Goal: Information Seeking & Learning: Learn about a topic

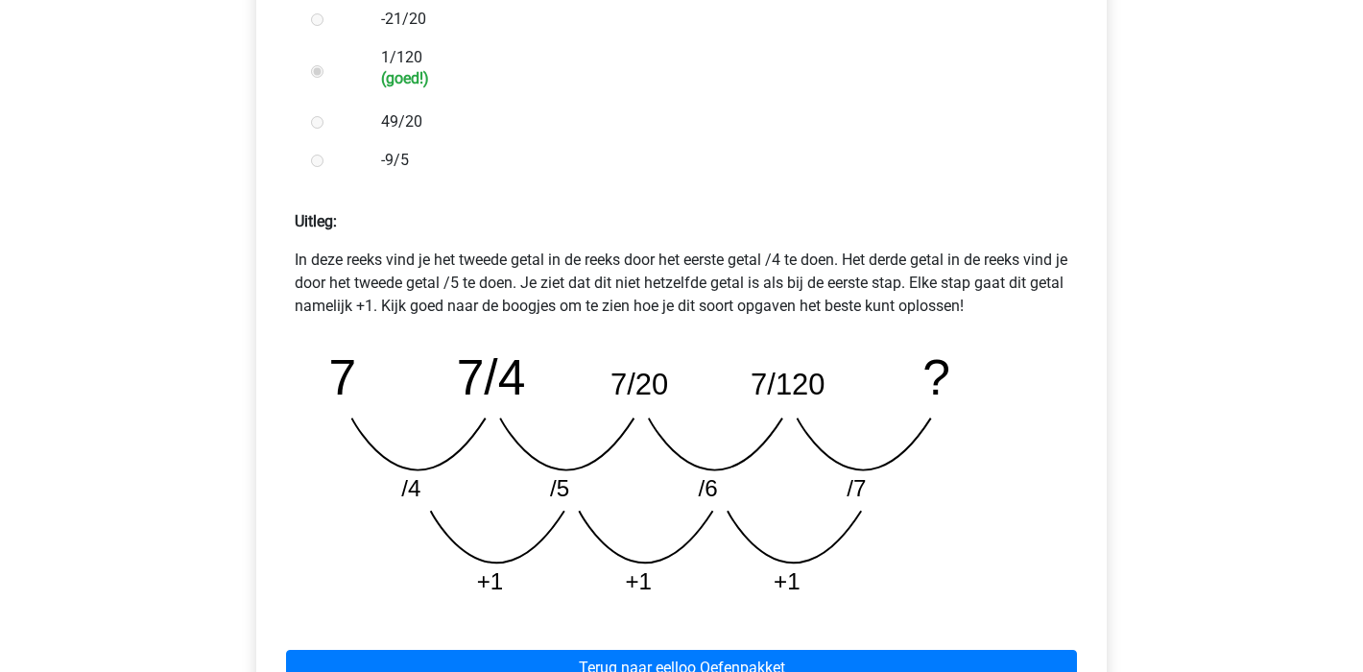
scroll to position [820, 0]
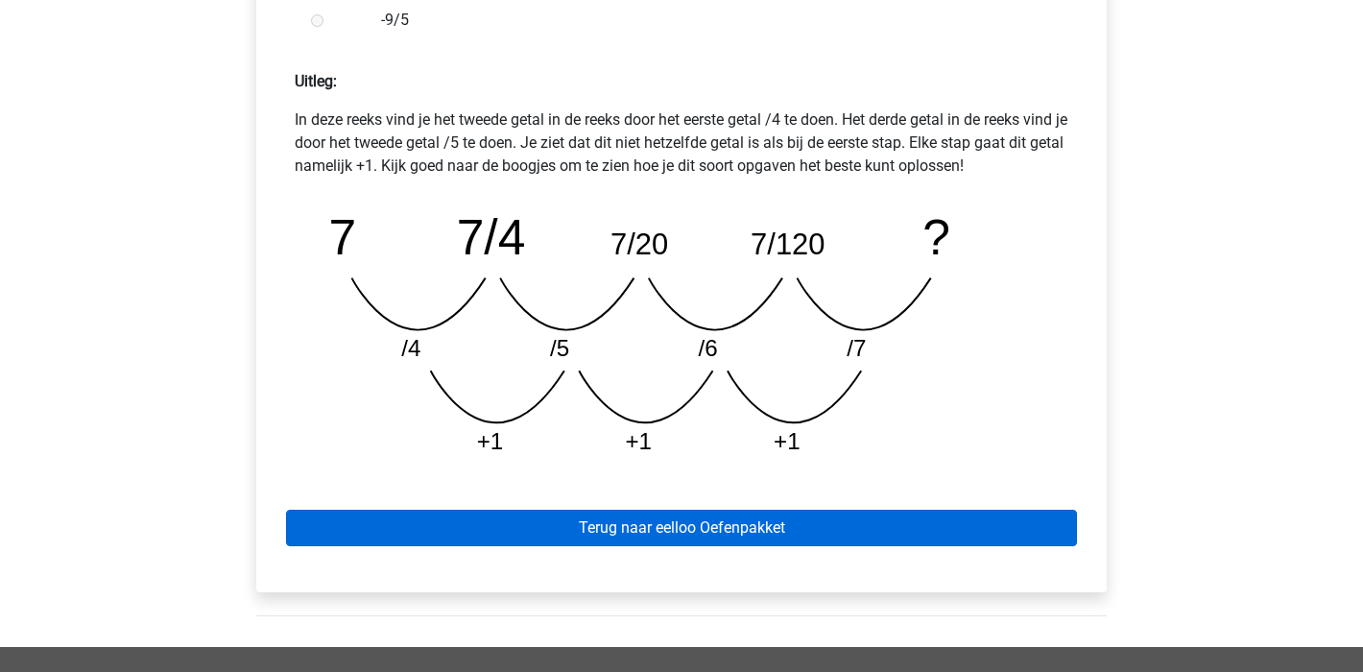
click at [717, 521] on link "Terug naar eelloo Oefenpakket" at bounding box center [681, 528] width 791 height 36
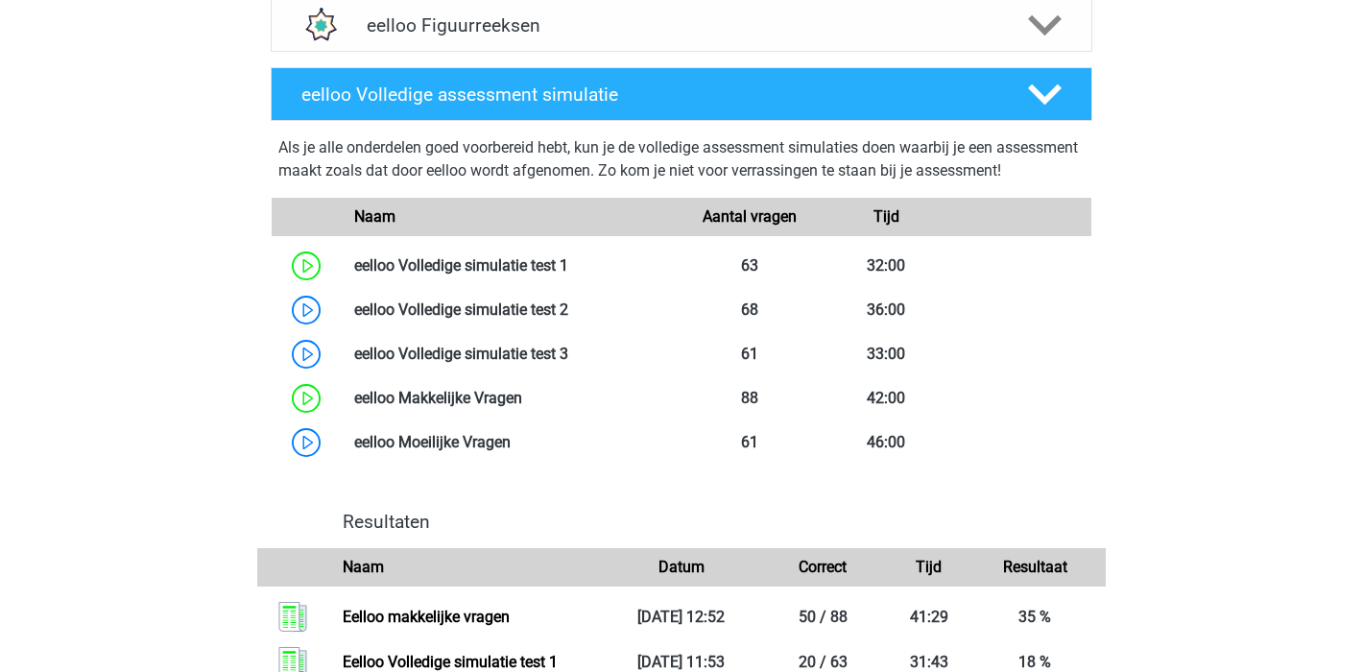
scroll to position [1165, 0]
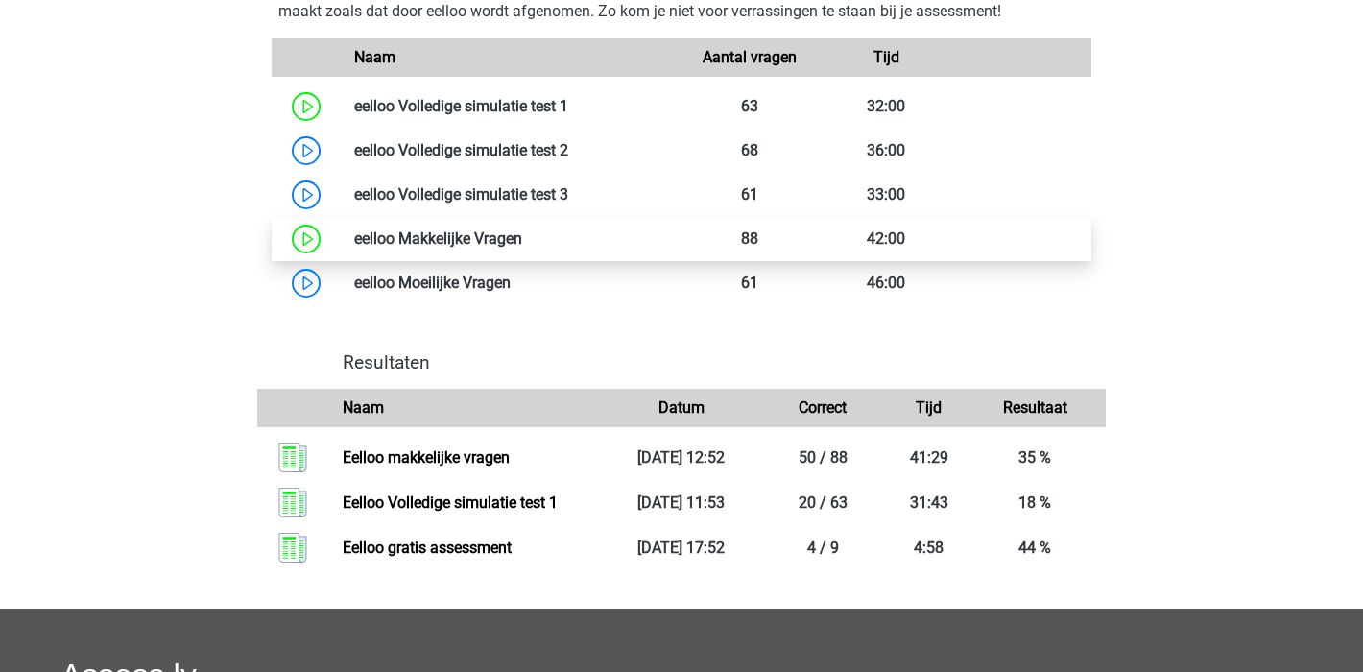
click at [522, 248] on link at bounding box center [522, 238] width 0 height 18
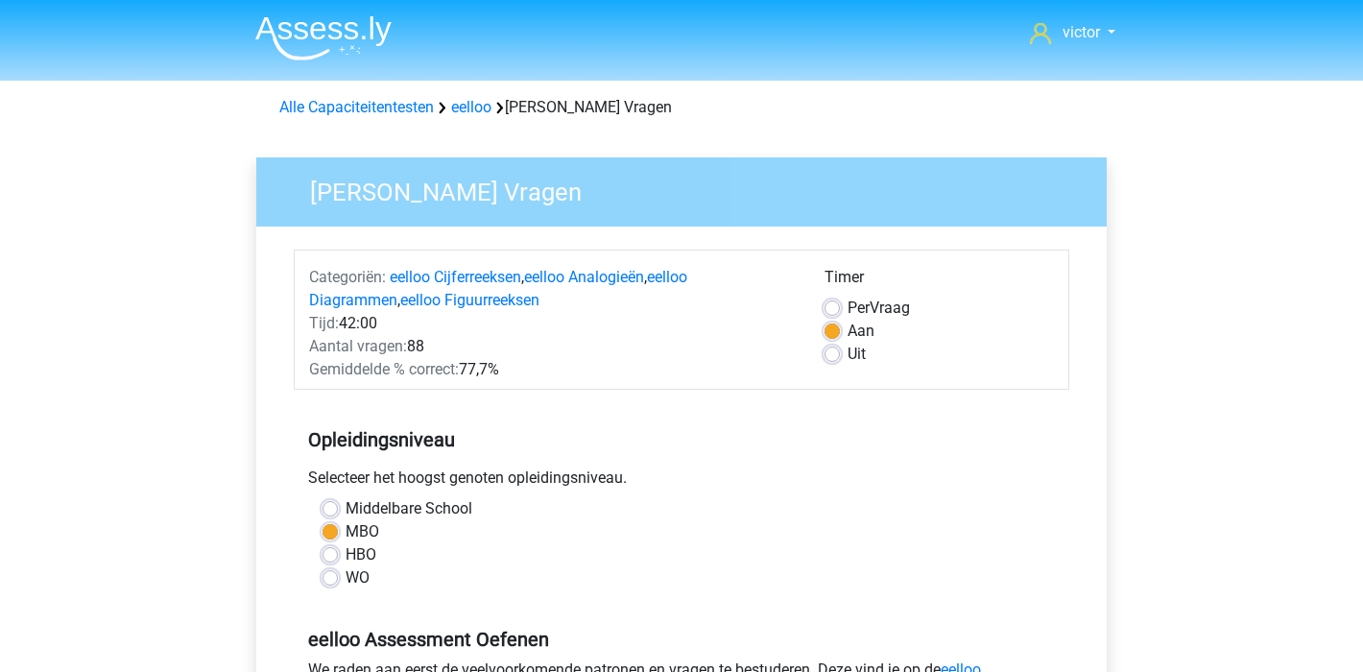
click at [848, 354] on label "Uit" at bounding box center [857, 354] width 18 height 23
click at [831, 354] on input "Uit" at bounding box center [832, 352] width 15 height 19
radio input "true"
click at [848, 334] on label "Aan" at bounding box center [861, 331] width 27 height 23
click at [835, 334] on input "Aan" at bounding box center [832, 329] width 15 height 19
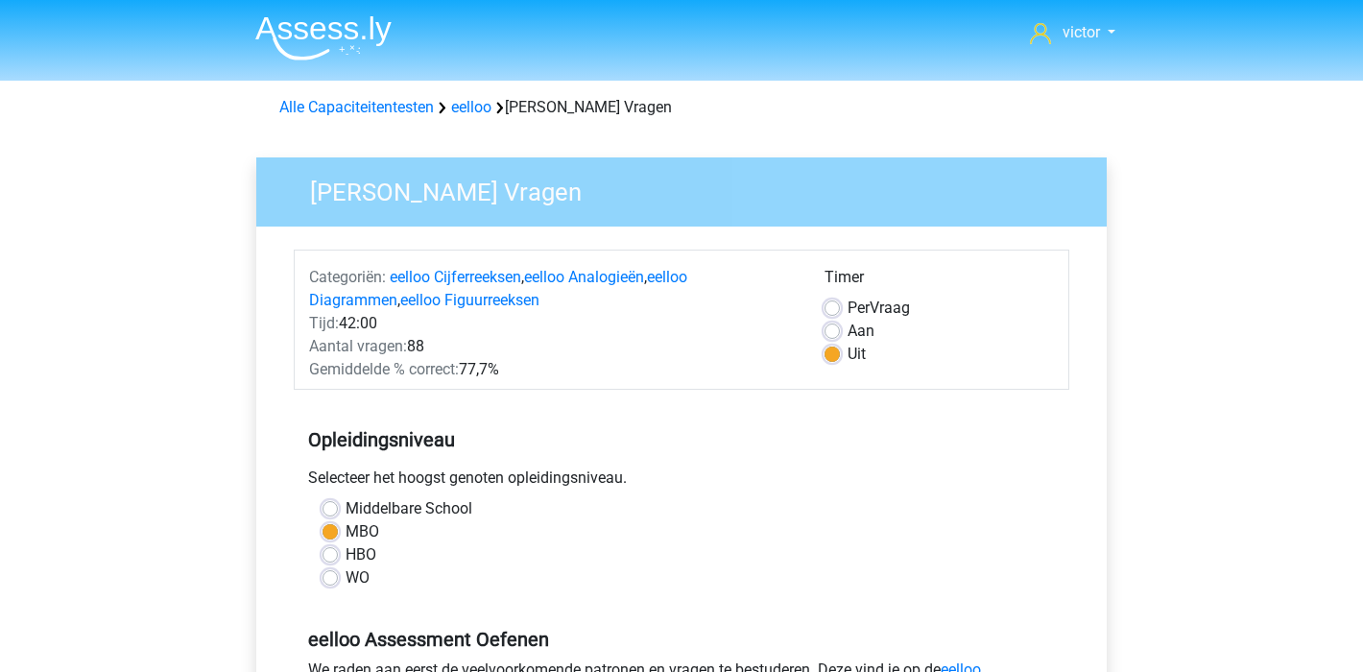
radio input "true"
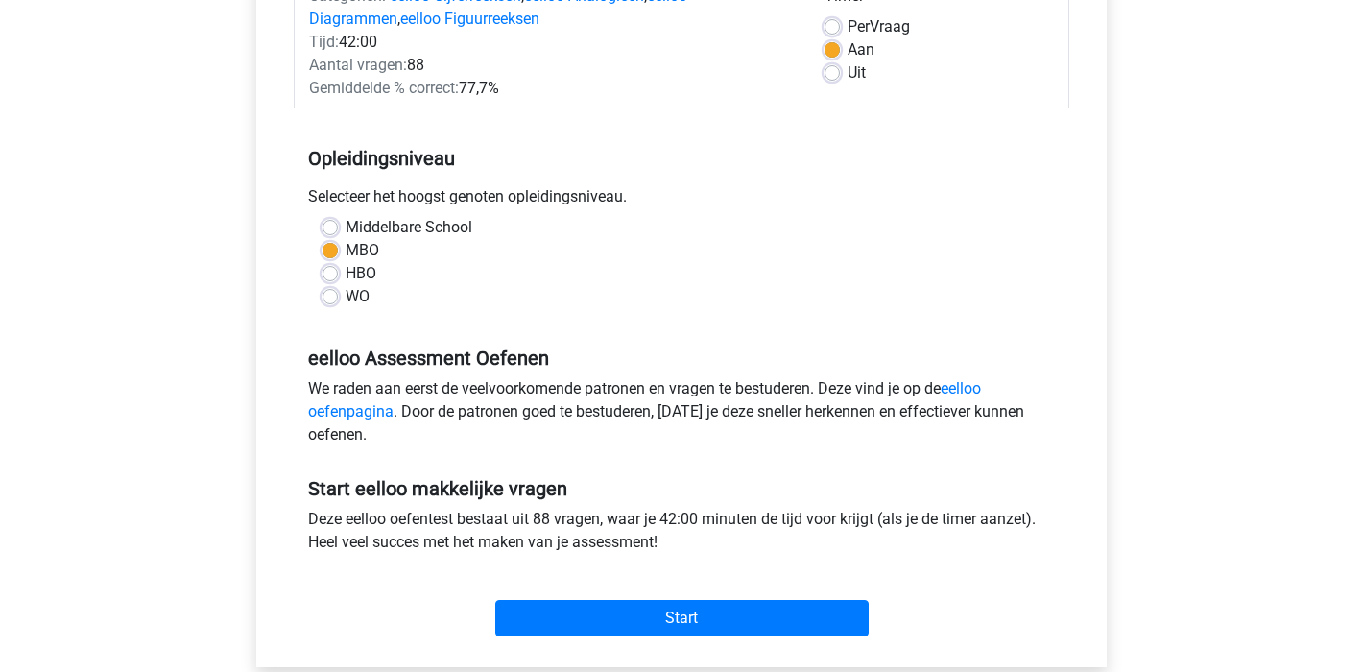
scroll to position [325, 0]
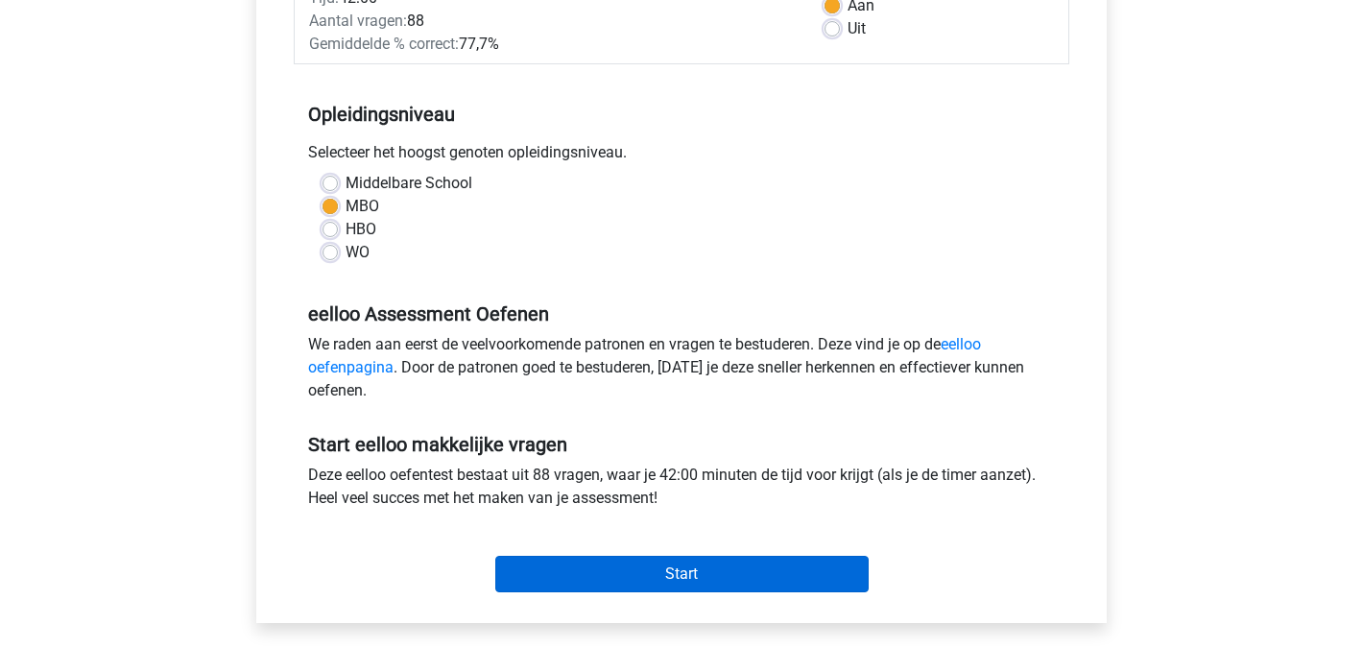
click at [698, 573] on input "Start" at bounding box center [681, 574] width 373 height 36
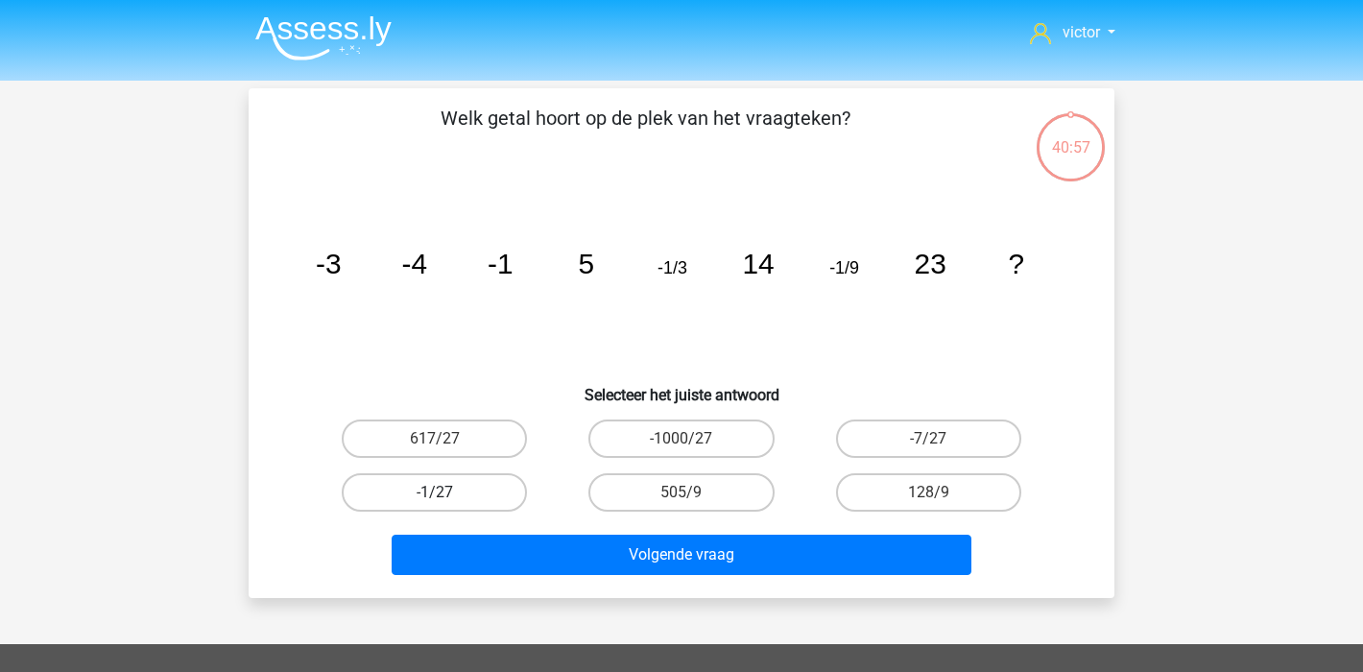
click at [396, 505] on label "-1/27" at bounding box center [434, 492] width 185 height 38
click at [435, 505] on input "-1/27" at bounding box center [441, 499] width 12 height 12
radio input "true"
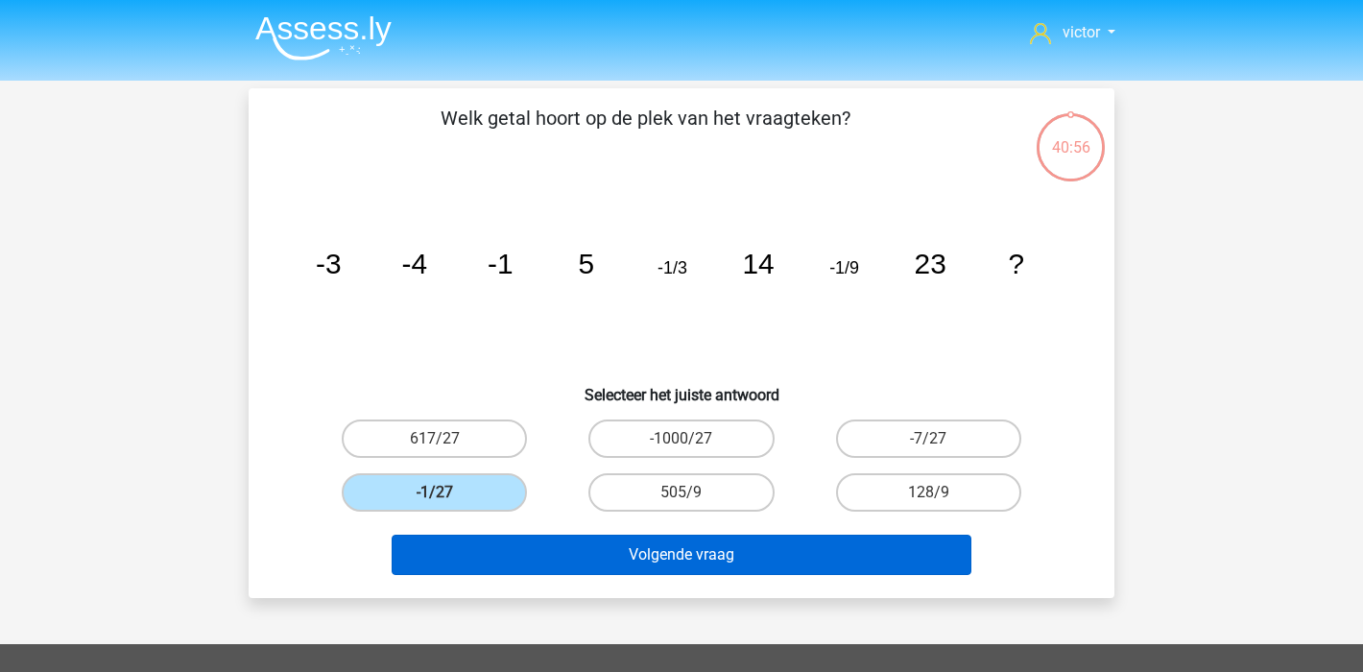
click at [831, 562] on button "Volgende vraag" at bounding box center [682, 555] width 581 height 40
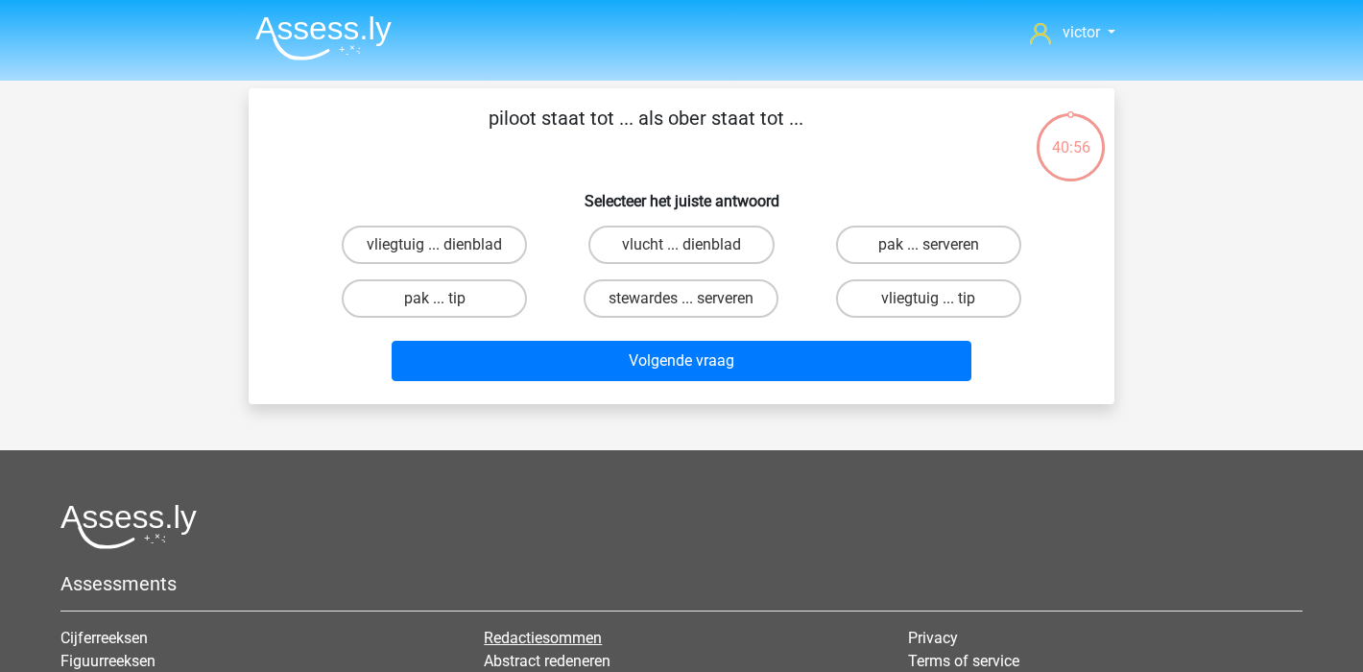
scroll to position [88, 0]
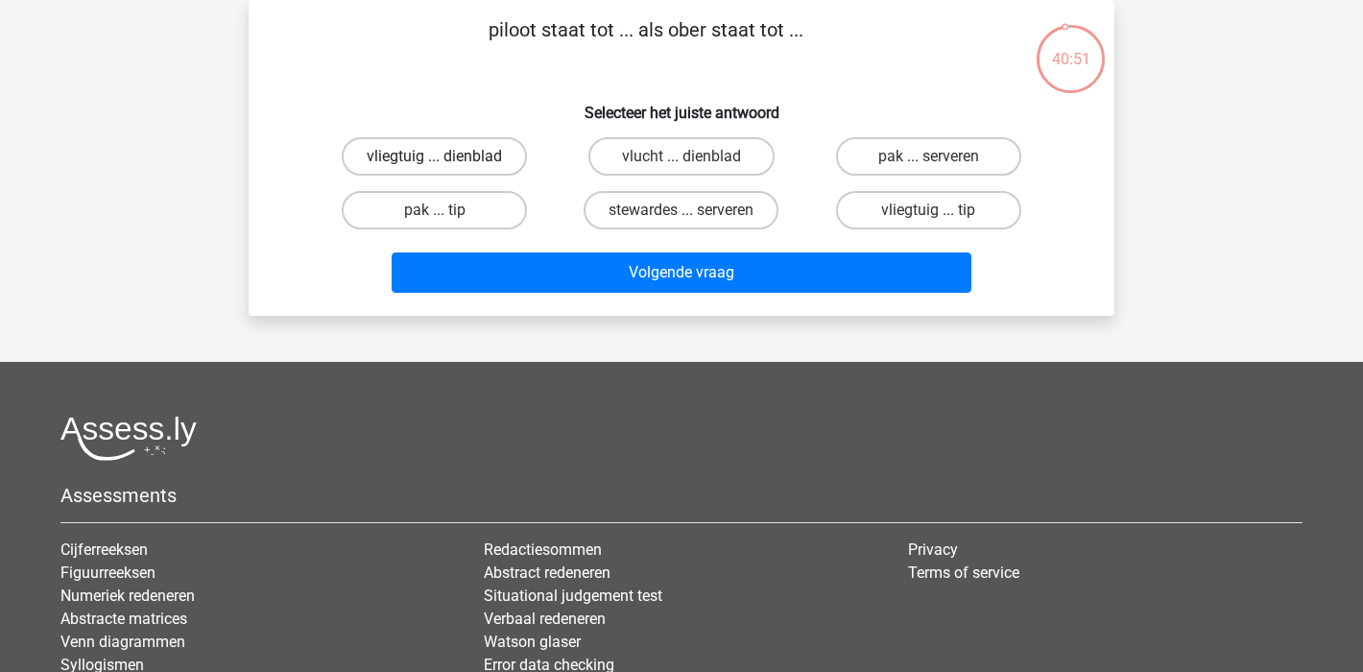
click at [438, 155] on label "vliegtuig ... dienblad" at bounding box center [434, 156] width 185 height 38
click at [438, 156] on input "vliegtuig ... dienblad" at bounding box center [441, 162] width 12 height 12
radio input "true"
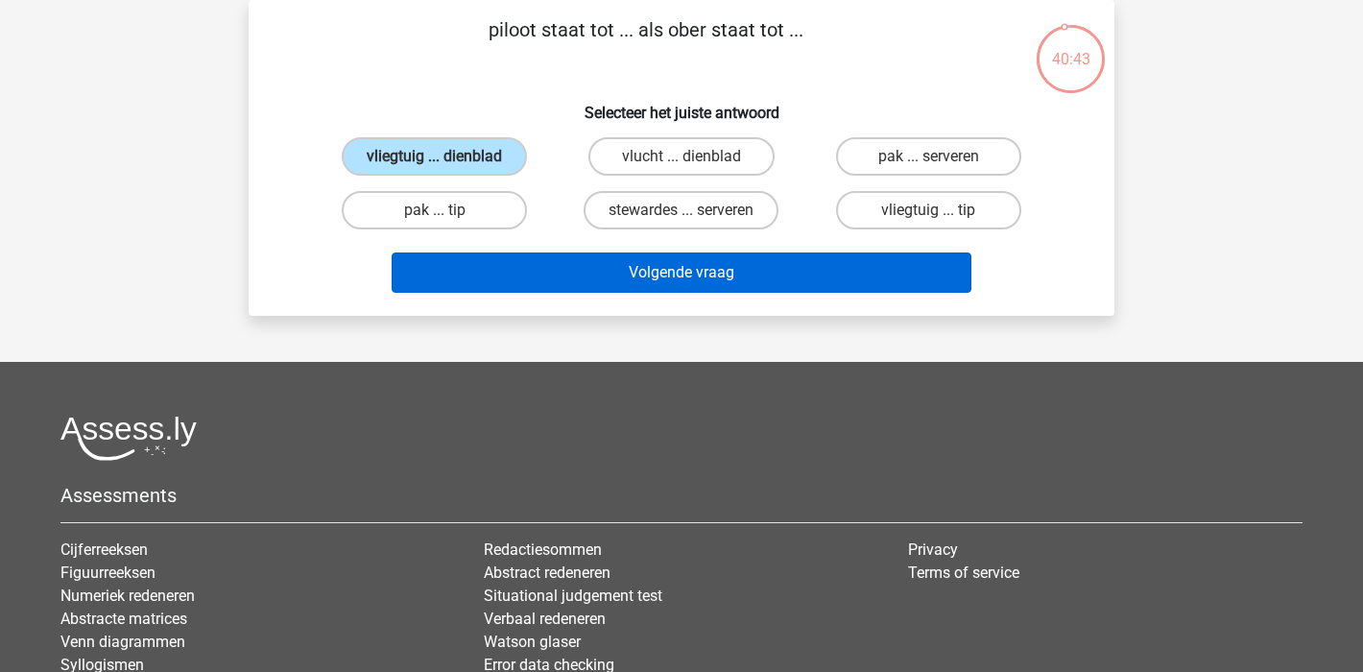
click at [739, 276] on button "Volgende vraag" at bounding box center [682, 273] width 581 height 40
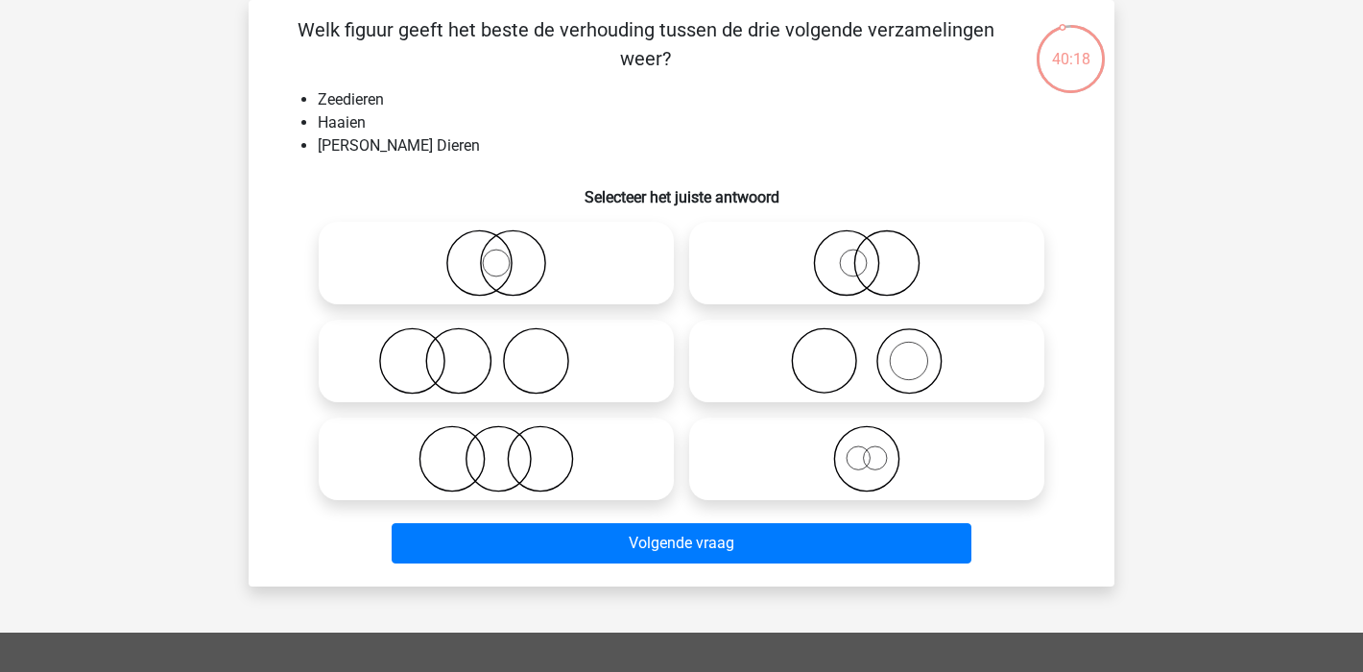
click at [842, 289] on icon at bounding box center [867, 262] width 340 height 67
click at [867, 253] on input "radio" at bounding box center [873, 247] width 12 height 12
radio input "true"
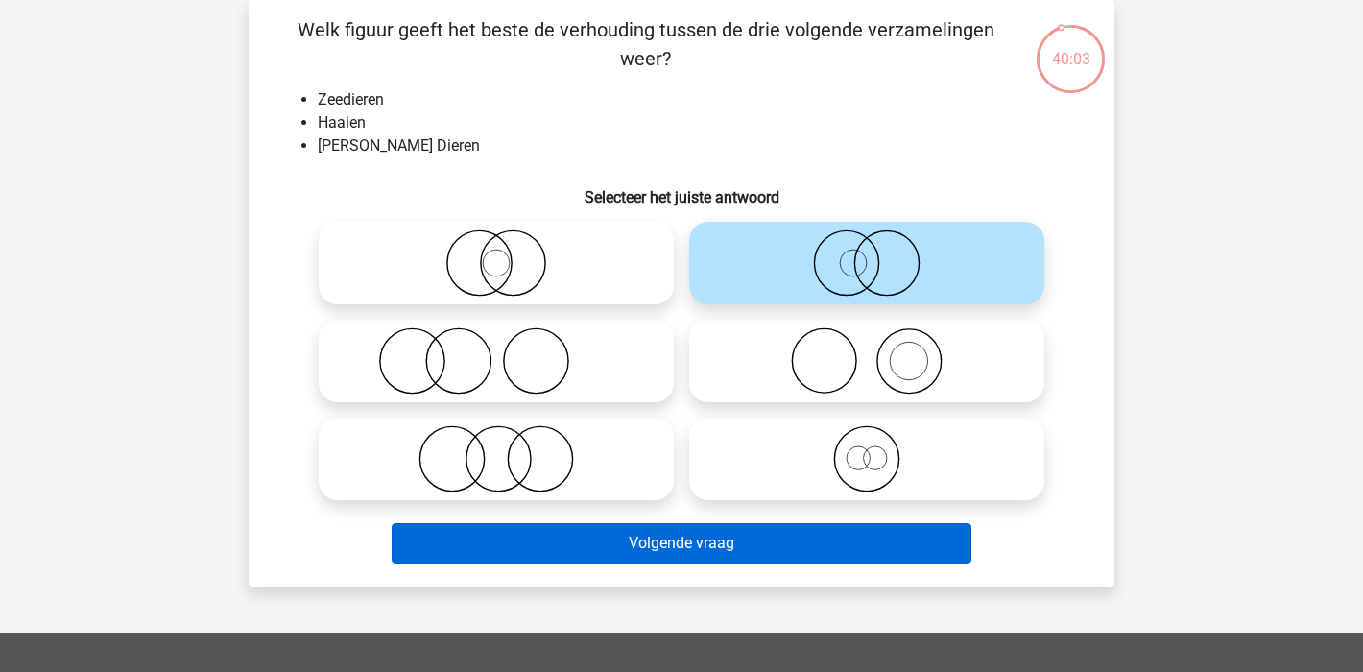
click at [778, 538] on button "Volgende vraag" at bounding box center [682, 543] width 581 height 40
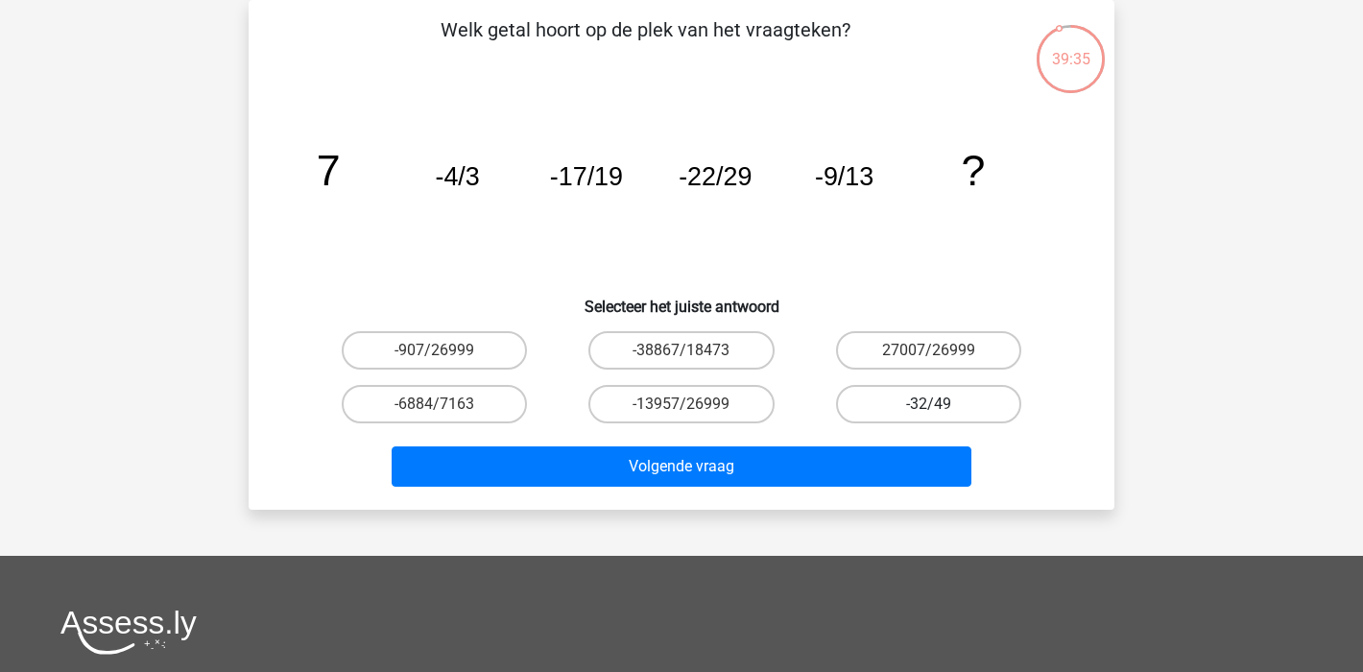
click at [941, 400] on label "-32/49" at bounding box center [928, 404] width 185 height 38
click at [941, 404] on input "-32/49" at bounding box center [934, 410] width 12 height 12
radio input "true"
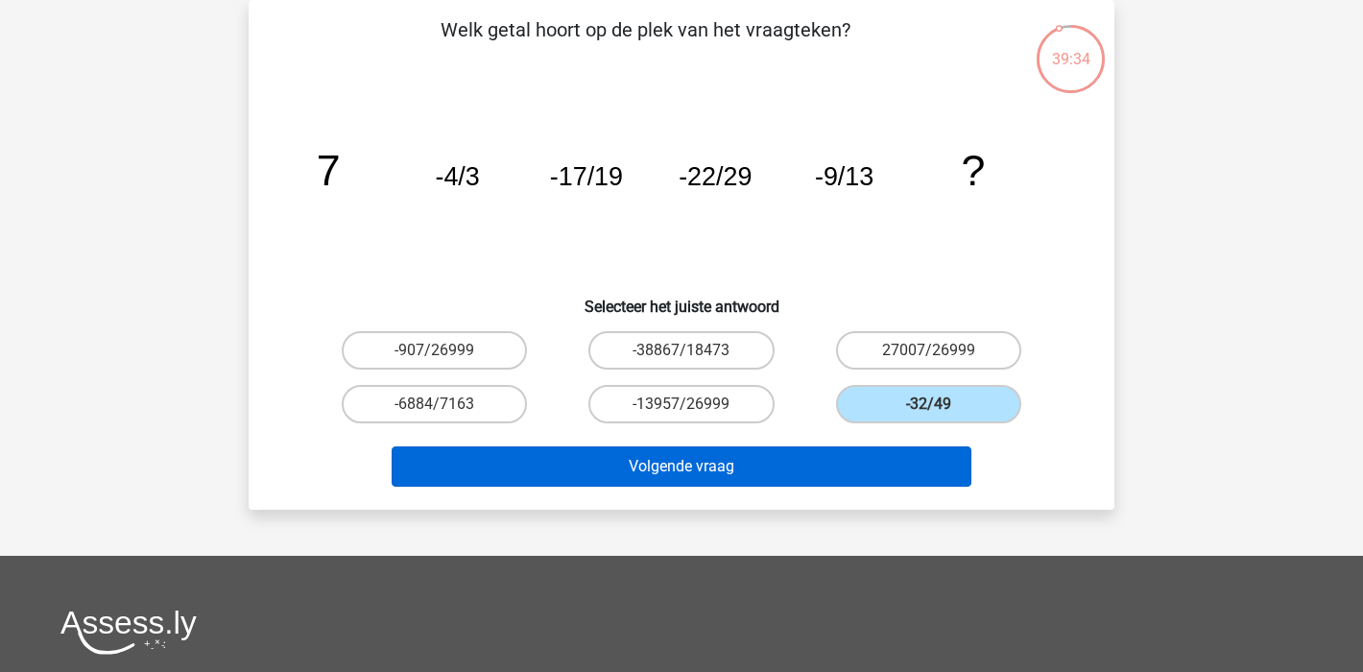
click at [662, 467] on button "Volgende vraag" at bounding box center [682, 466] width 581 height 40
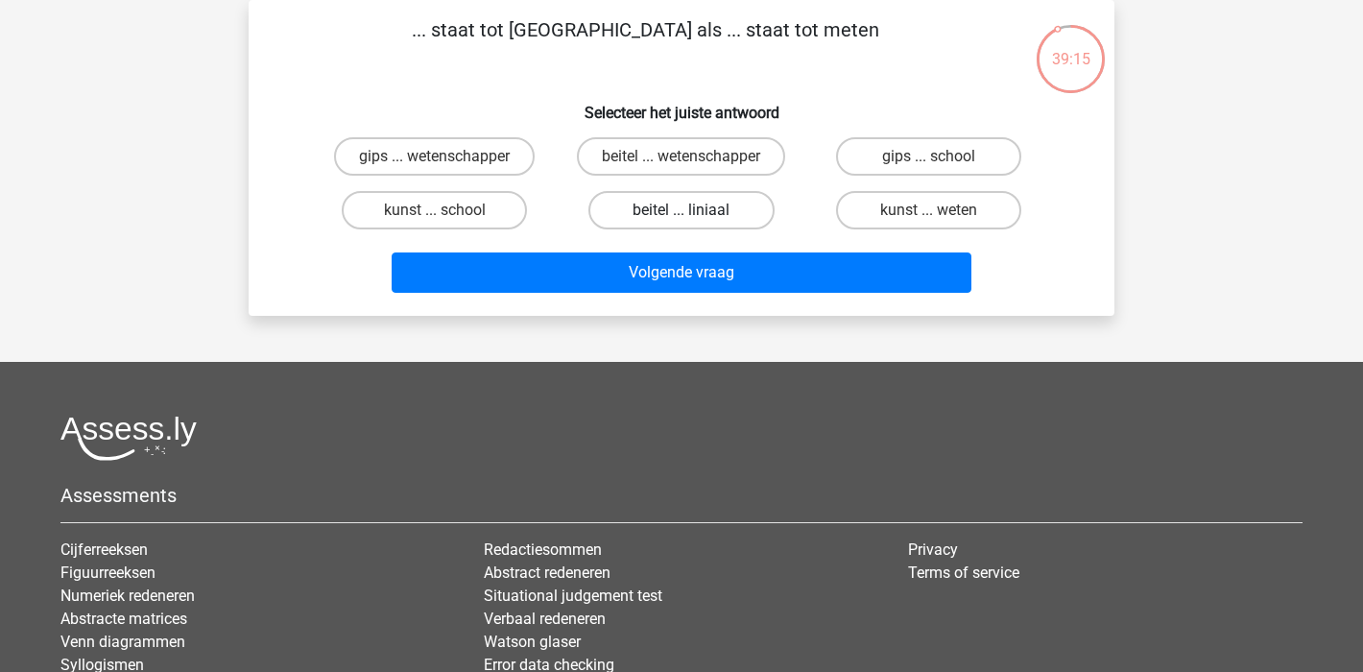
click at [658, 213] on label "beitel ... liniaal" at bounding box center [681, 210] width 185 height 38
click at [682, 213] on input "beitel ... liniaal" at bounding box center [688, 216] width 12 height 12
radio input "true"
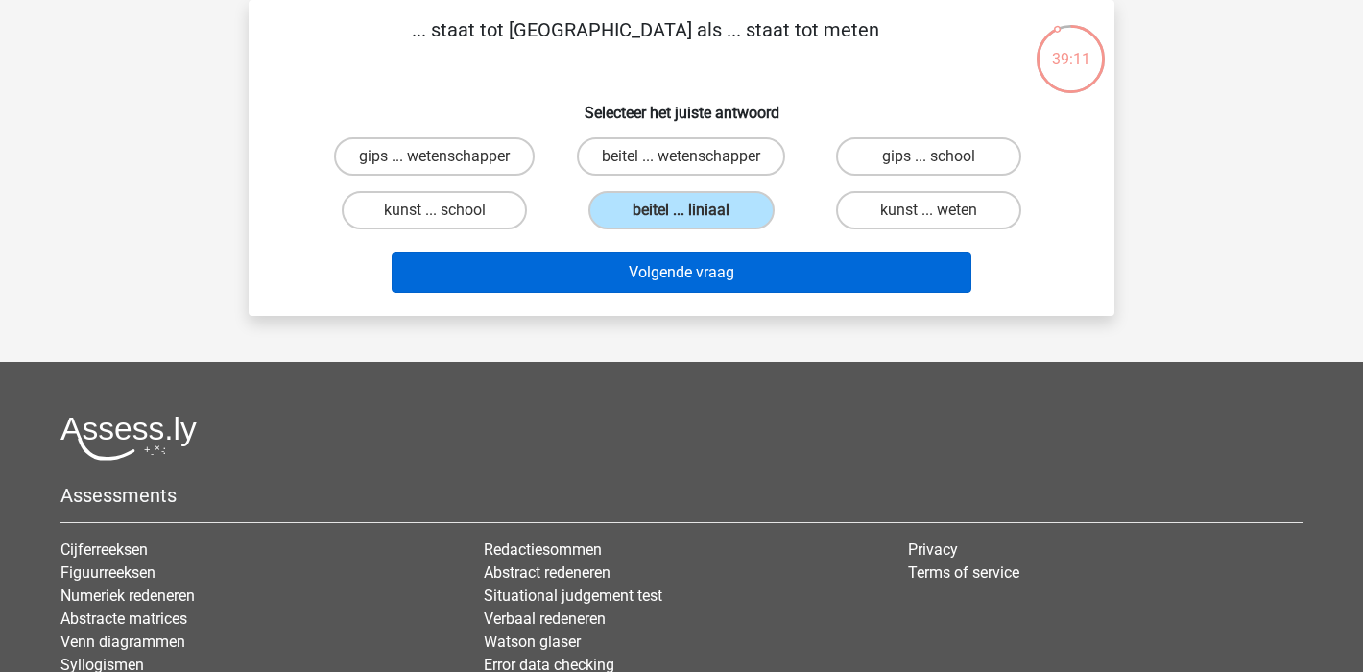
click at [770, 282] on button "Volgende vraag" at bounding box center [682, 273] width 581 height 40
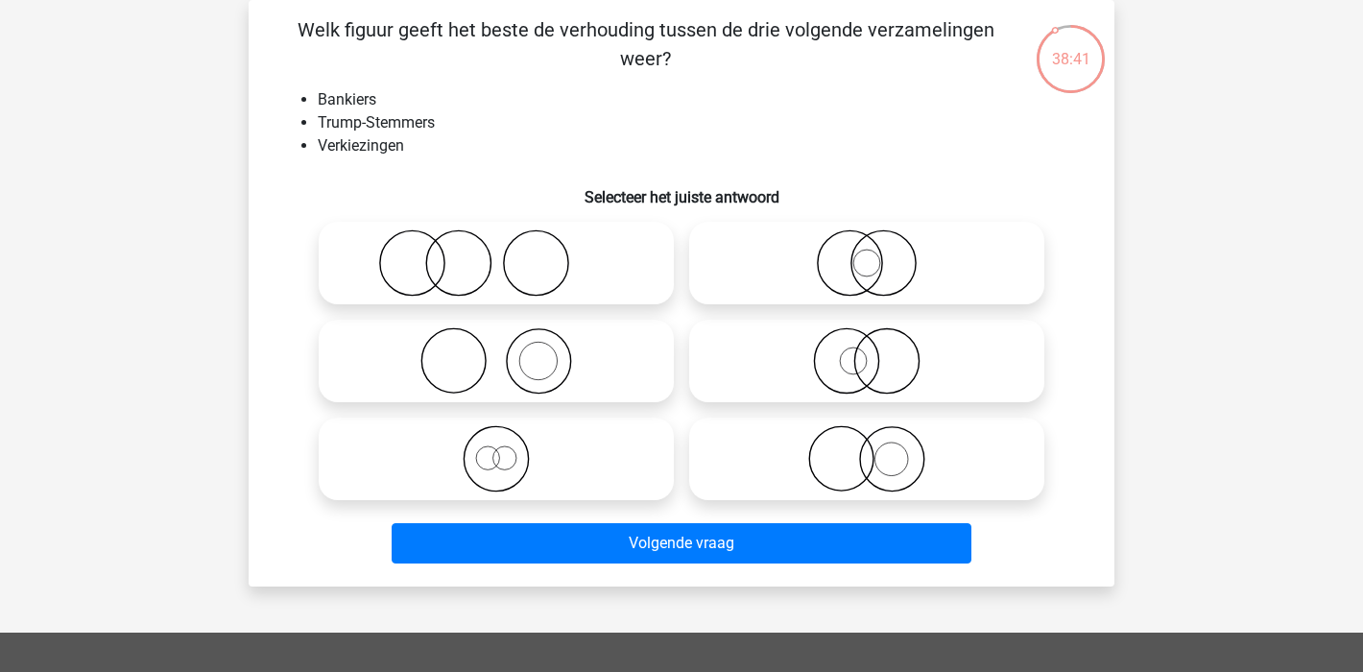
click at [476, 246] on icon at bounding box center [496, 262] width 340 height 67
click at [496, 246] on input "radio" at bounding box center [502, 247] width 12 height 12
radio input "true"
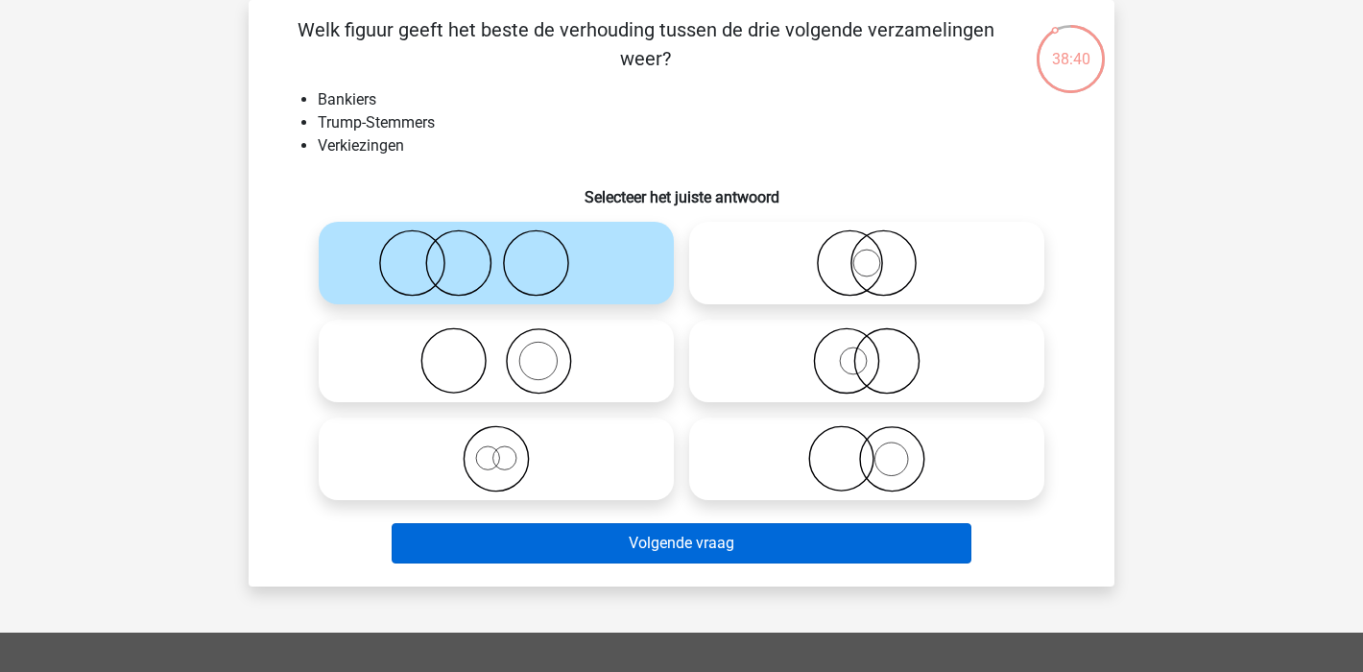
click at [709, 541] on button "Volgende vraag" at bounding box center [682, 543] width 581 height 40
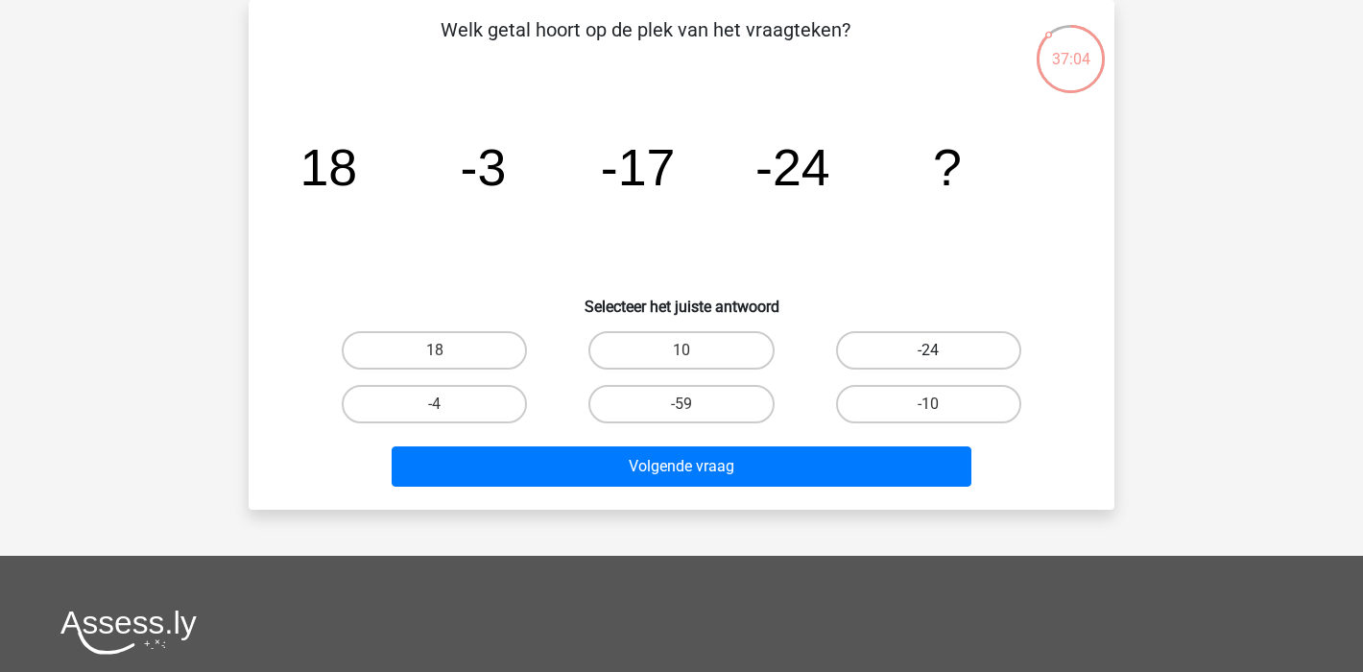
click at [947, 335] on label "-24" at bounding box center [928, 350] width 185 height 38
click at [941, 350] on input "-24" at bounding box center [934, 356] width 12 height 12
radio input "true"
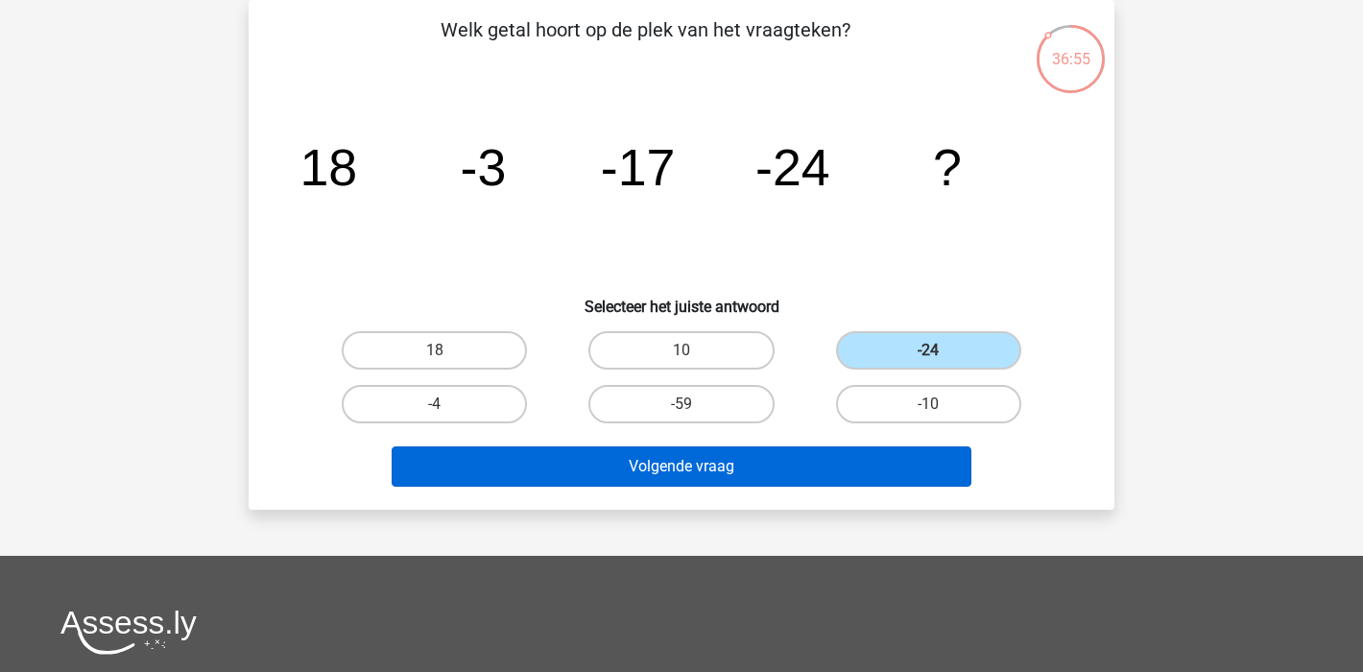
click at [732, 471] on button "Volgende vraag" at bounding box center [682, 466] width 581 height 40
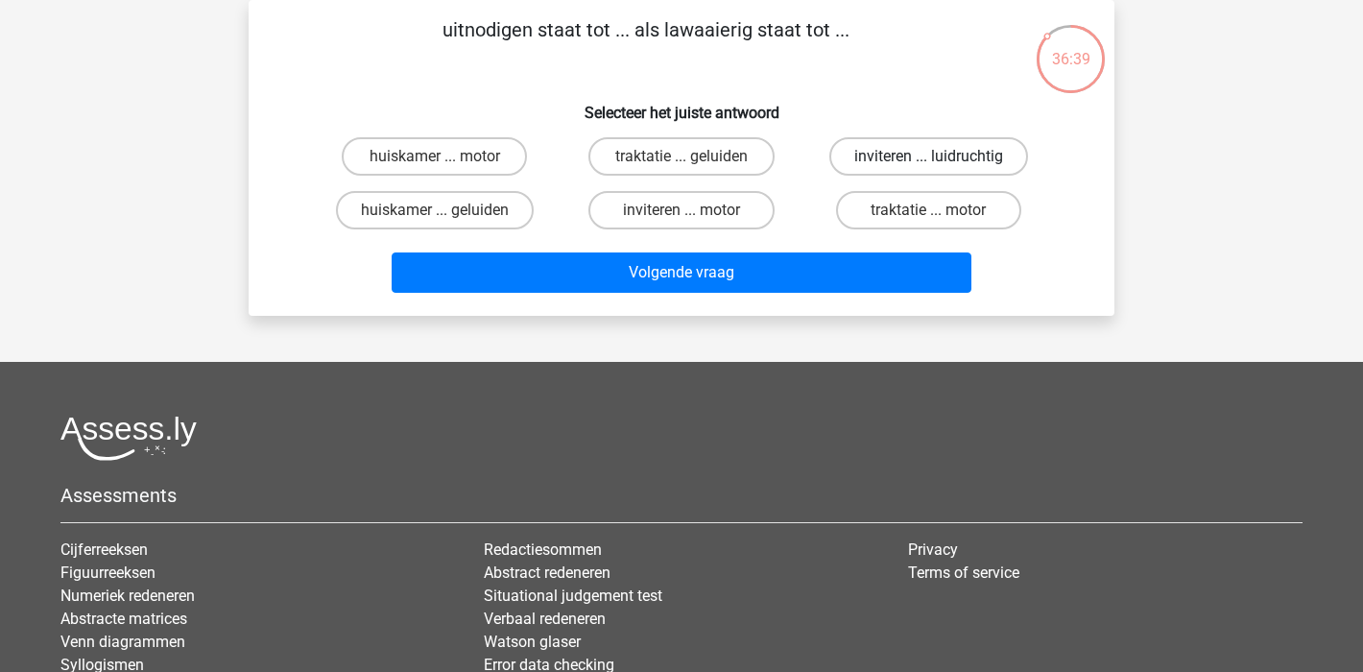
click at [898, 159] on label "inviteren ... luidruchtig" at bounding box center [929, 156] width 199 height 38
click at [928, 159] on input "inviteren ... luidruchtig" at bounding box center [934, 162] width 12 height 12
radio input "true"
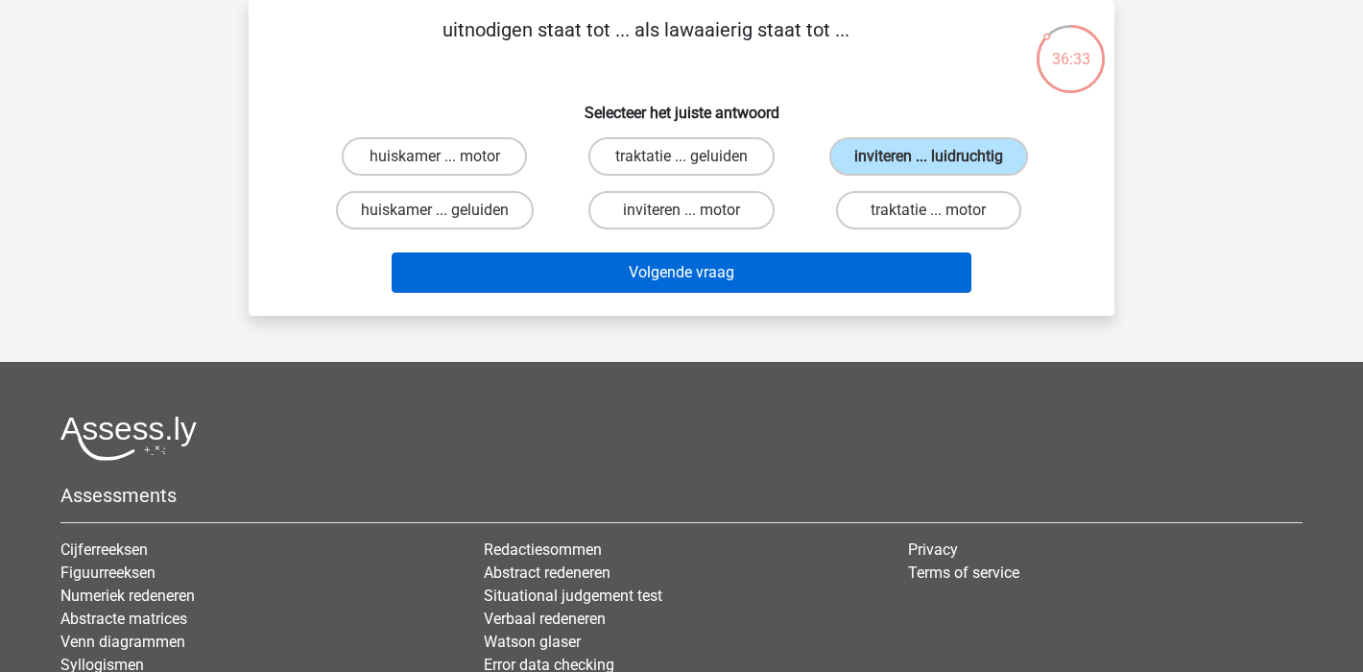
click at [716, 278] on button "Volgende vraag" at bounding box center [682, 273] width 581 height 40
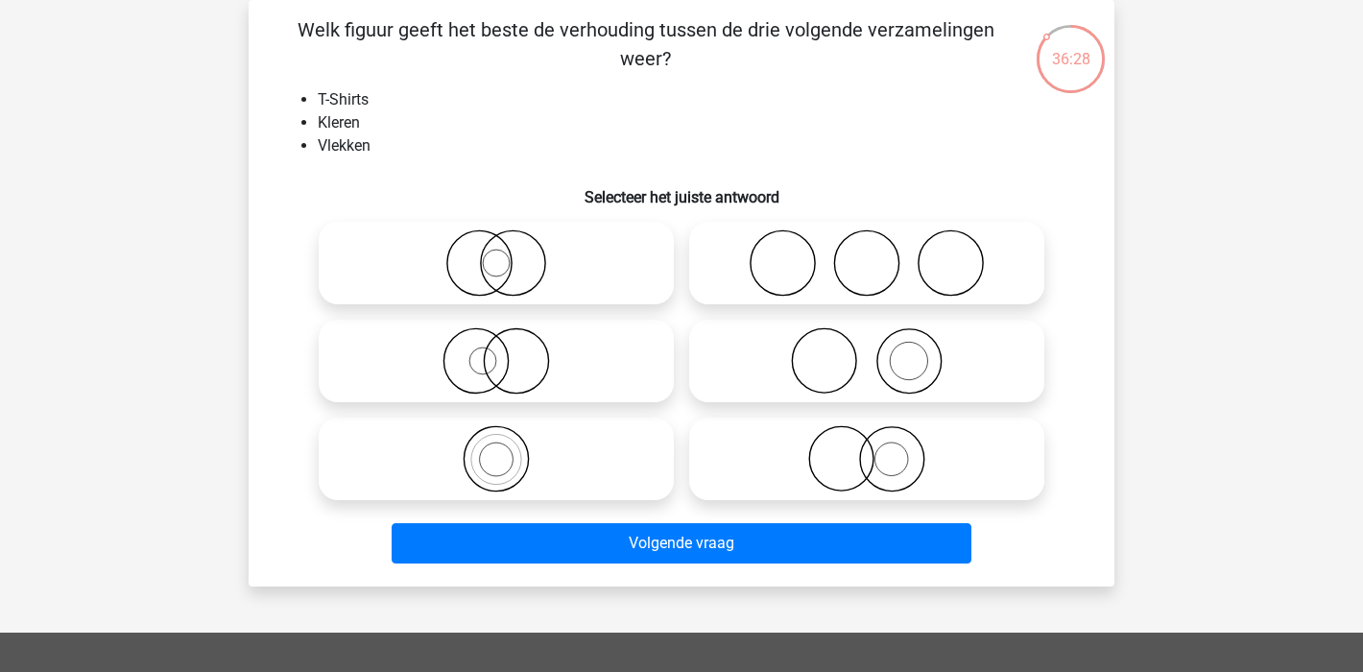
click at [947, 367] on icon at bounding box center [867, 360] width 340 height 67
click at [879, 351] on input "radio" at bounding box center [873, 345] width 12 height 12
radio input "true"
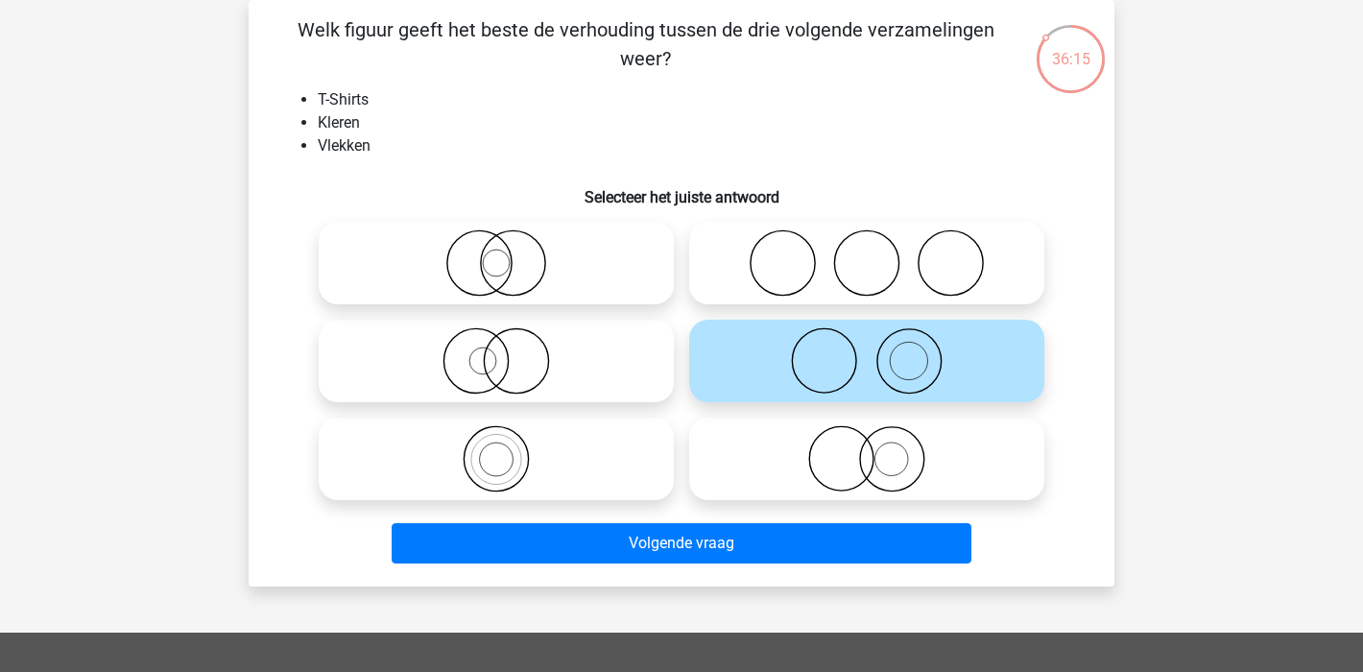
click at [830, 462] on icon at bounding box center [867, 458] width 340 height 67
click at [867, 449] on input "radio" at bounding box center [873, 443] width 12 height 12
radio input "true"
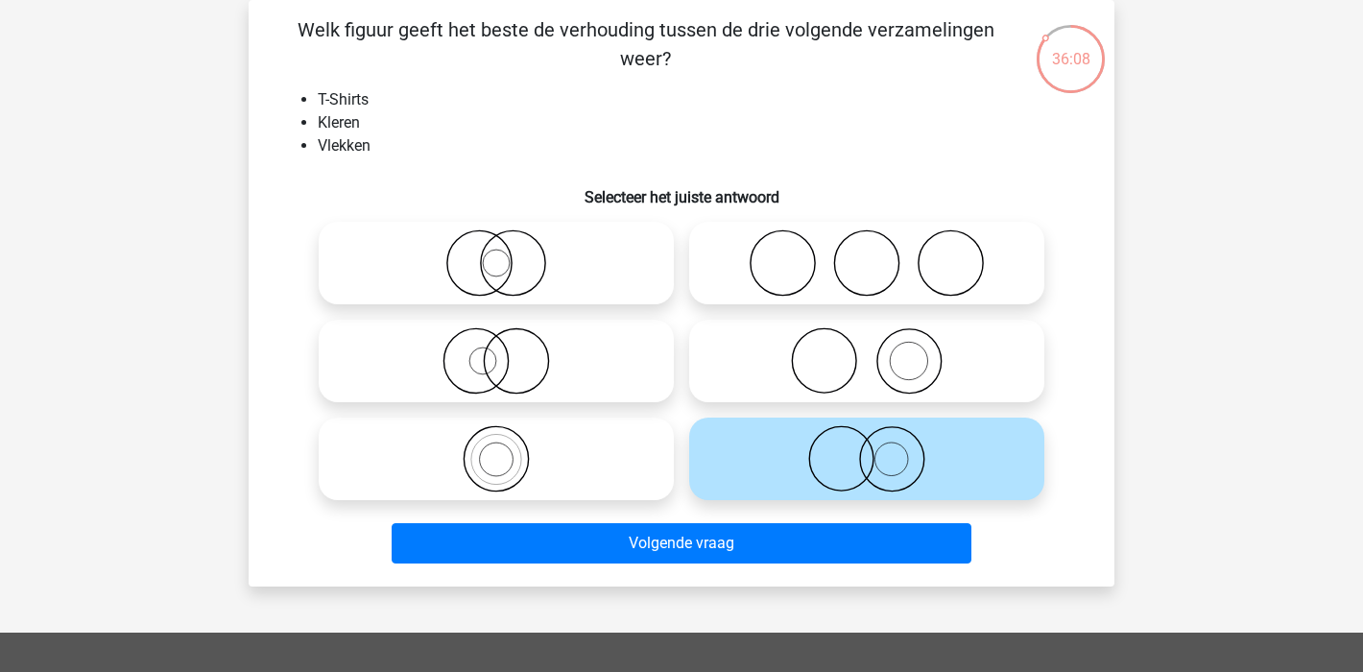
click at [477, 364] on icon at bounding box center [496, 360] width 340 height 67
click at [496, 351] on input "radio" at bounding box center [502, 345] width 12 height 12
radio input "true"
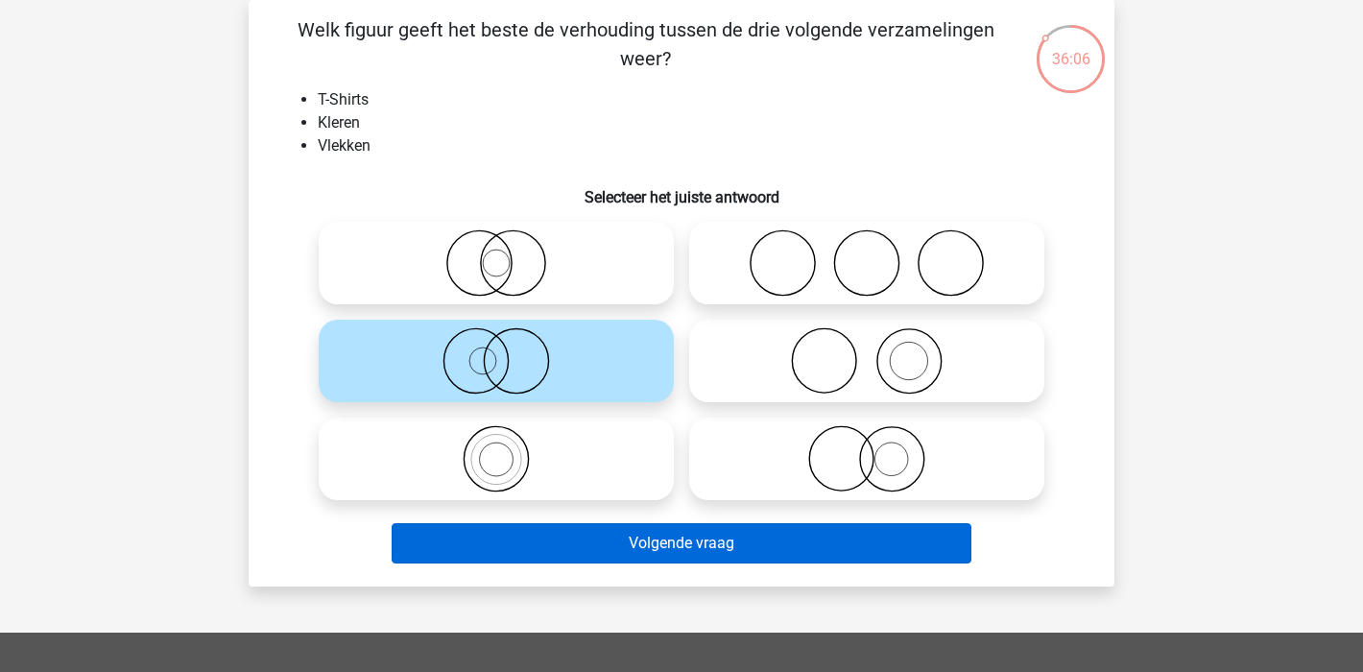
click at [767, 550] on button "Volgende vraag" at bounding box center [682, 543] width 581 height 40
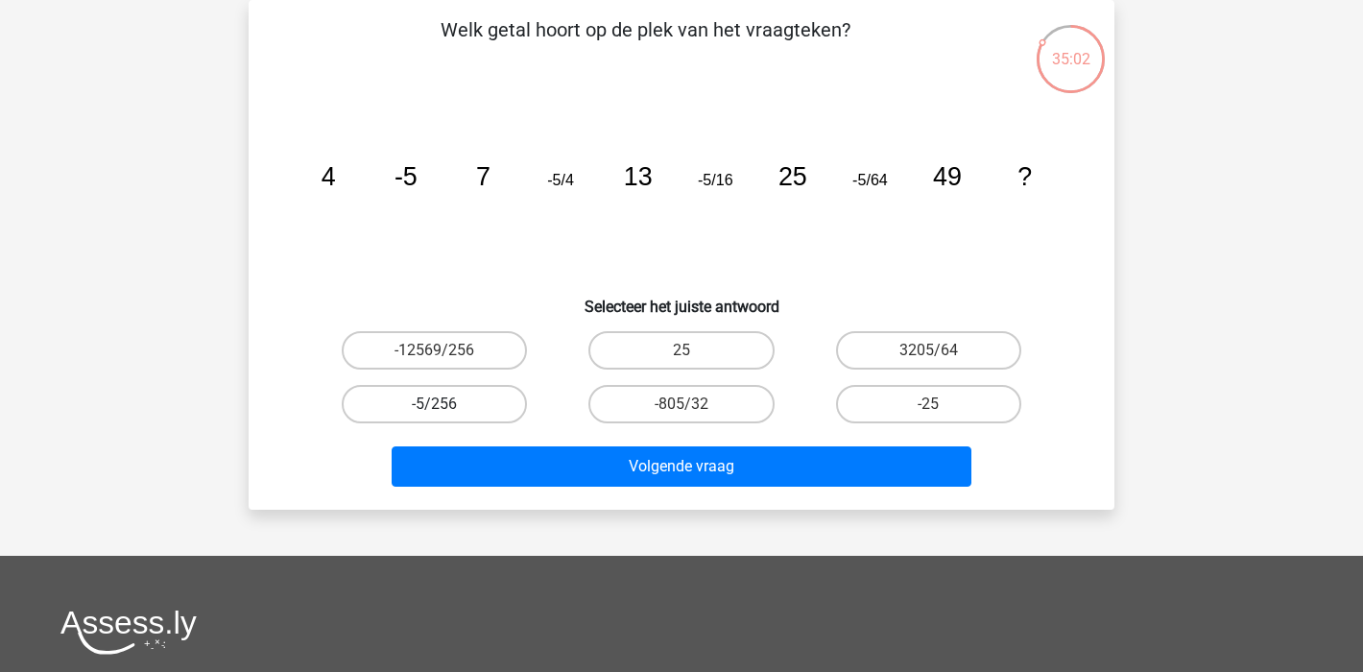
click at [421, 399] on label "-5/256" at bounding box center [434, 404] width 185 height 38
click at [435, 404] on input "-5/256" at bounding box center [441, 410] width 12 height 12
radio input "true"
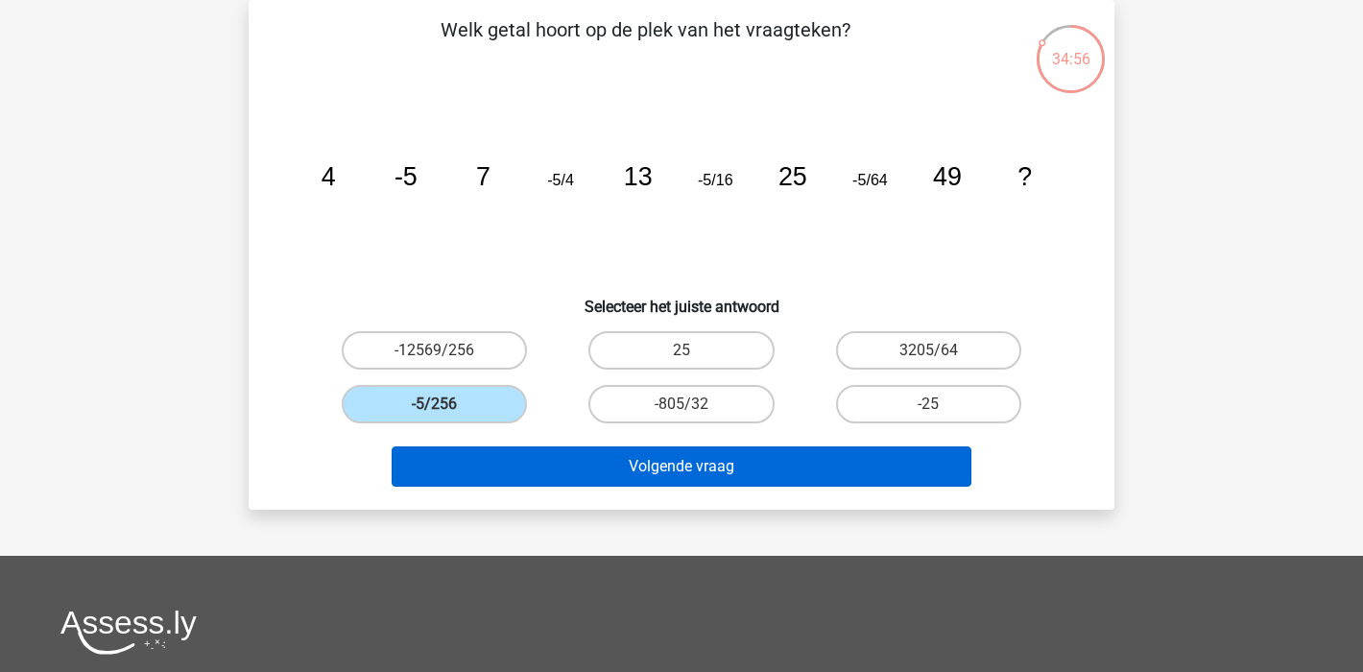
click at [764, 475] on button "Volgende vraag" at bounding box center [682, 466] width 581 height 40
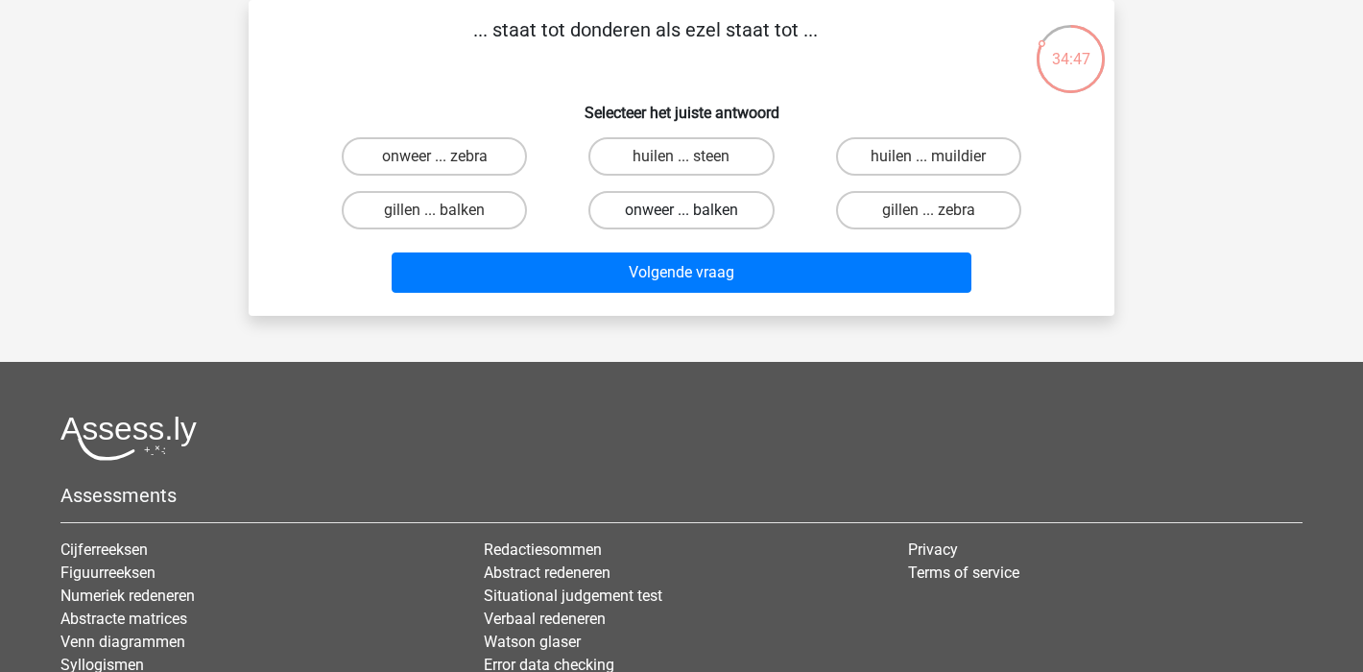
click at [726, 213] on label "onweer ... balken" at bounding box center [681, 210] width 185 height 38
click at [694, 213] on input "onweer ... balken" at bounding box center [688, 216] width 12 height 12
radio input "true"
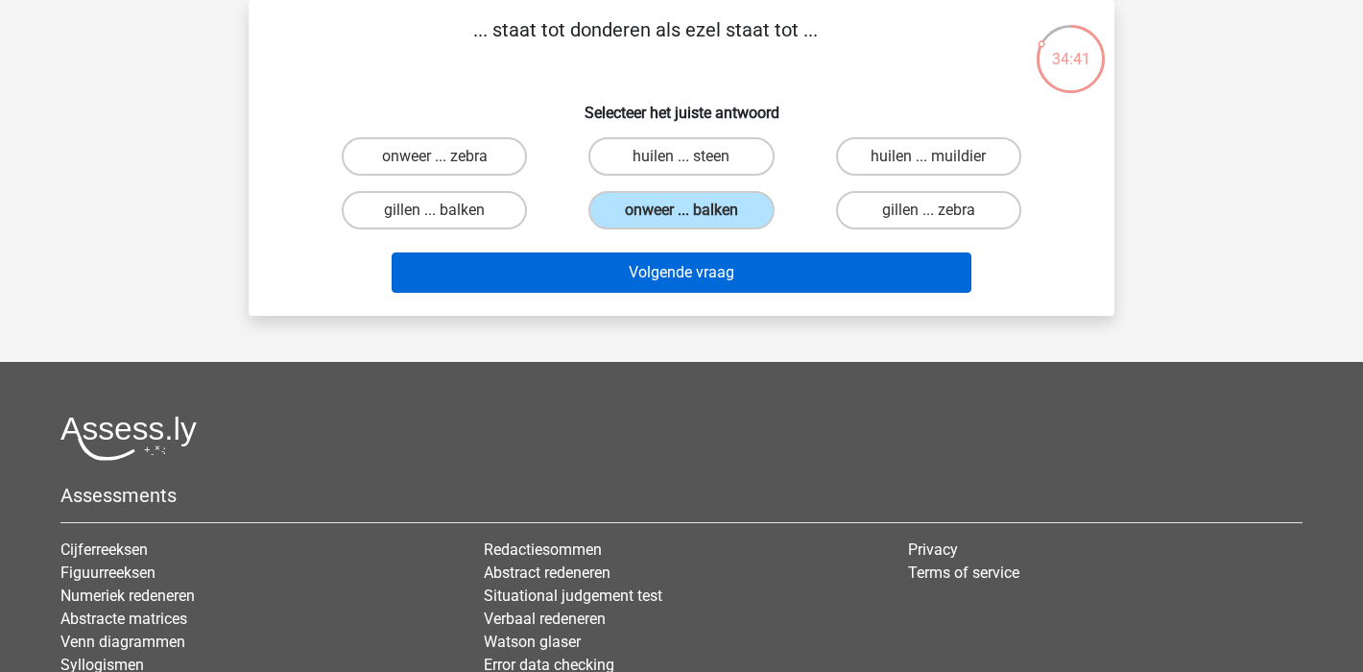
click at [709, 277] on button "Volgende vraag" at bounding box center [682, 273] width 581 height 40
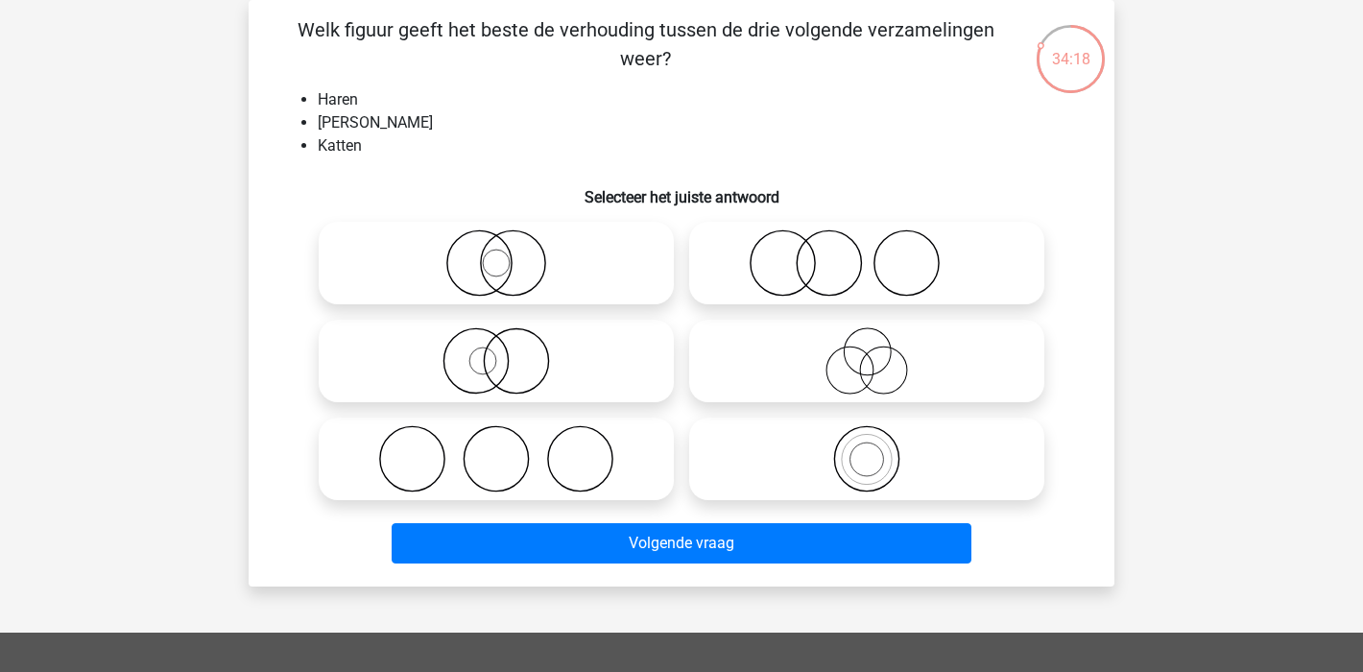
click at [579, 456] on icon at bounding box center [496, 458] width 340 height 67
click at [509, 449] on input "radio" at bounding box center [502, 443] width 12 height 12
radio input "true"
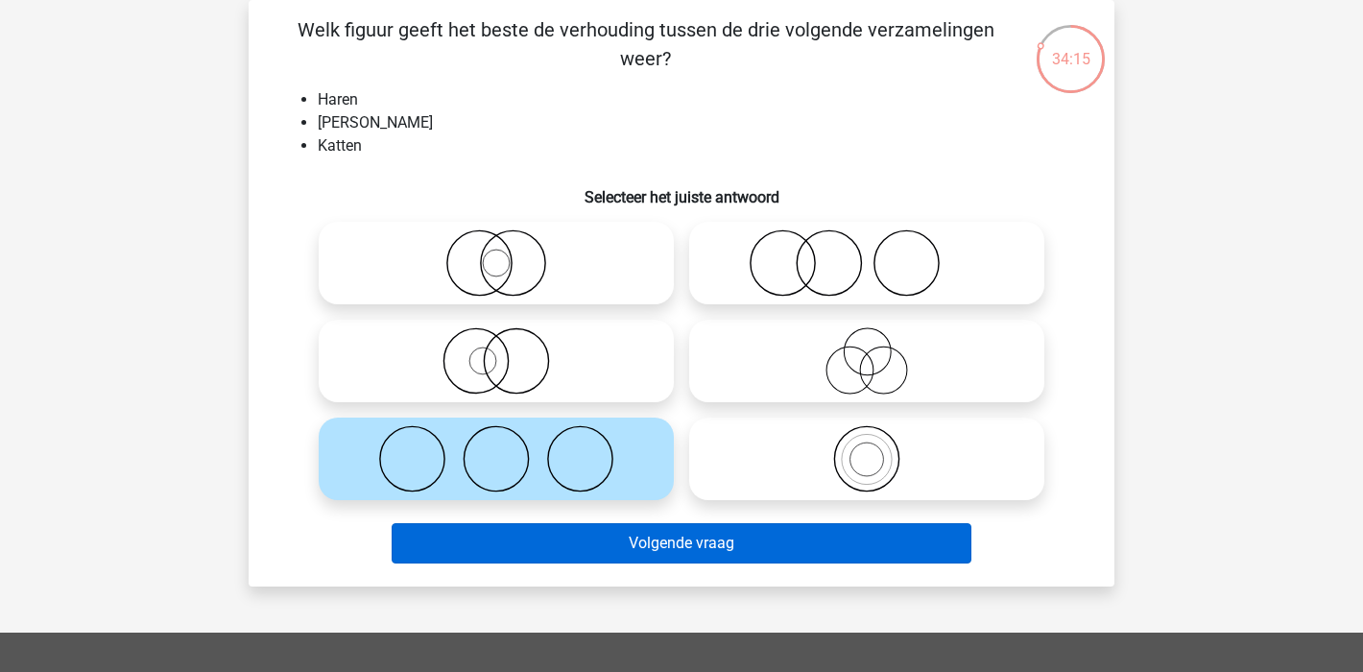
click at [695, 541] on button "Volgende vraag" at bounding box center [682, 543] width 581 height 40
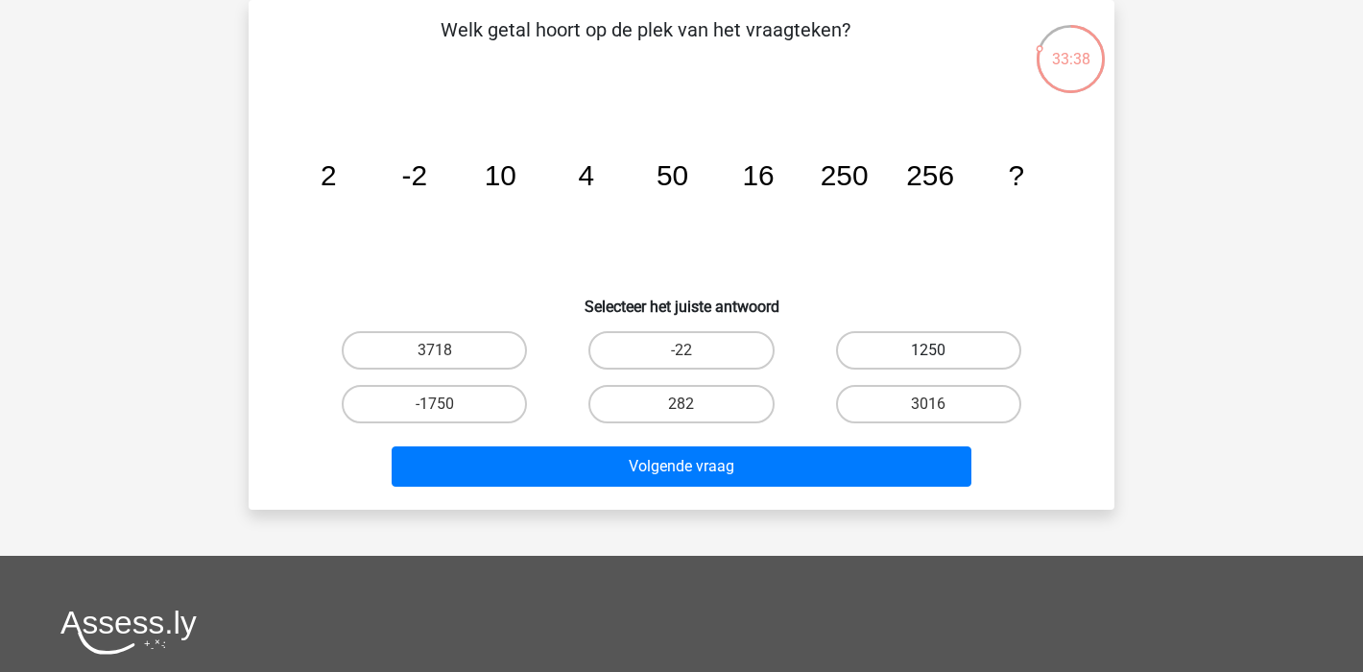
click at [956, 344] on label "1250" at bounding box center [928, 350] width 185 height 38
click at [941, 350] on input "1250" at bounding box center [934, 356] width 12 height 12
radio input "true"
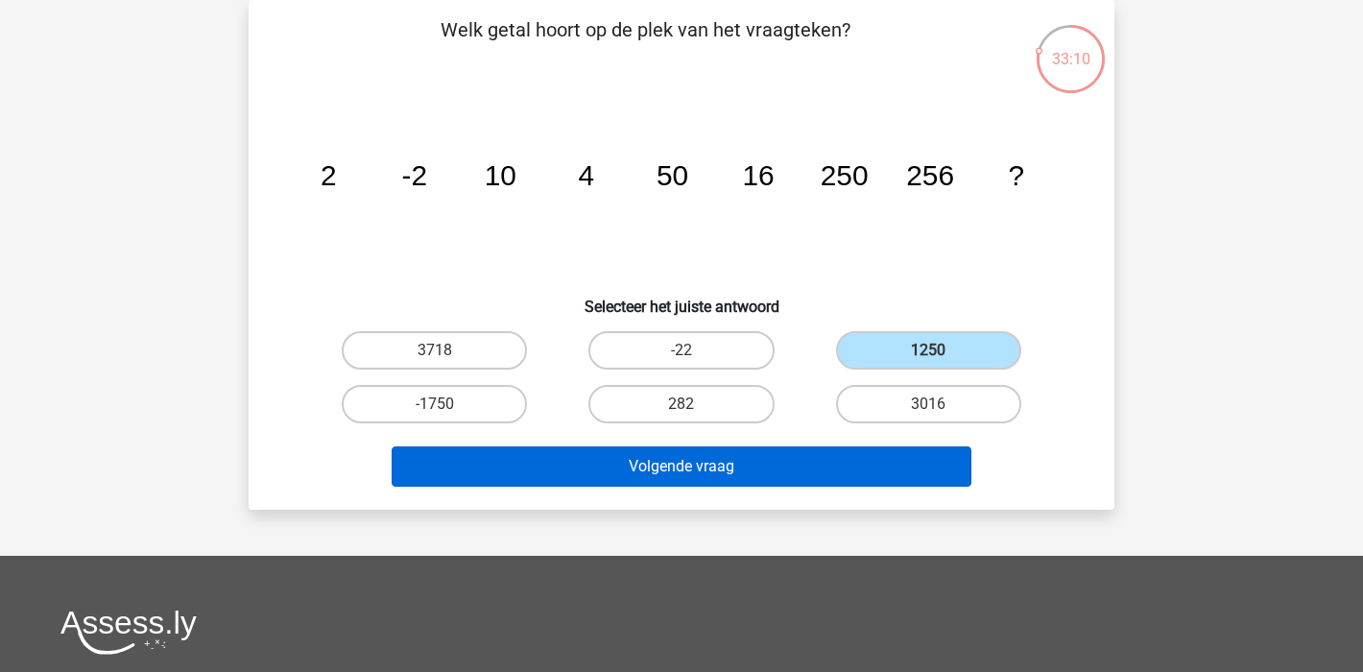
click at [795, 472] on button "Volgende vraag" at bounding box center [682, 466] width 581 height 40
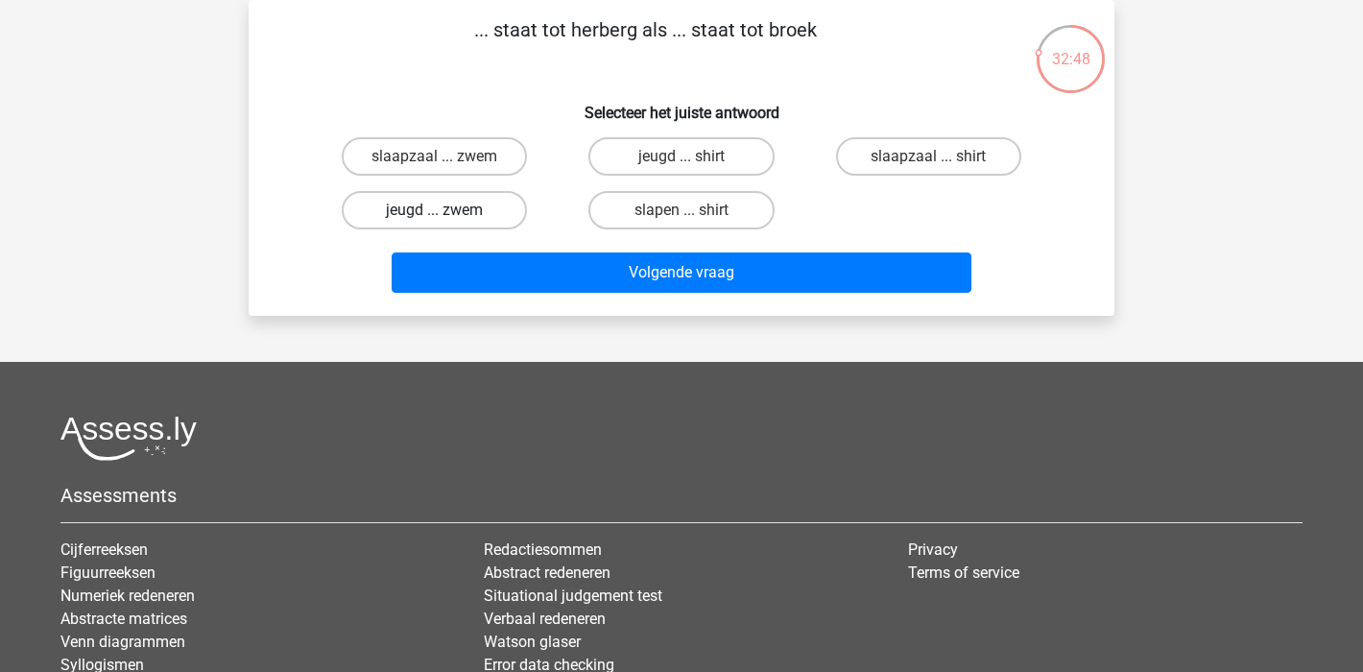
click at [461, 218] on label "jeugd ... zwem" at bounding box center [434, 210] width 185 height 38
click at [447, 218] on input "jeugd ... zwem" at bounding box center [441, 216] width 12 height 12
radio input "true"
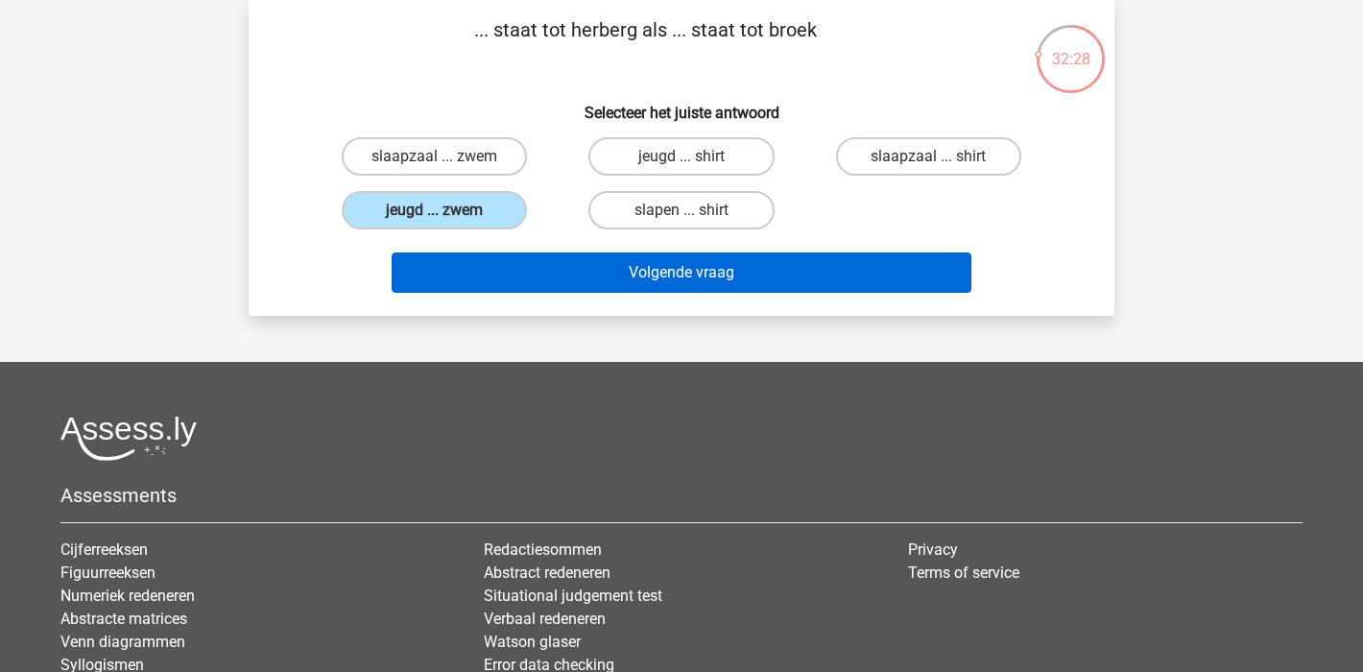
click at [625, 277] on button "Volgende vraag" at bounding box center [682, 273] width 581 height 40
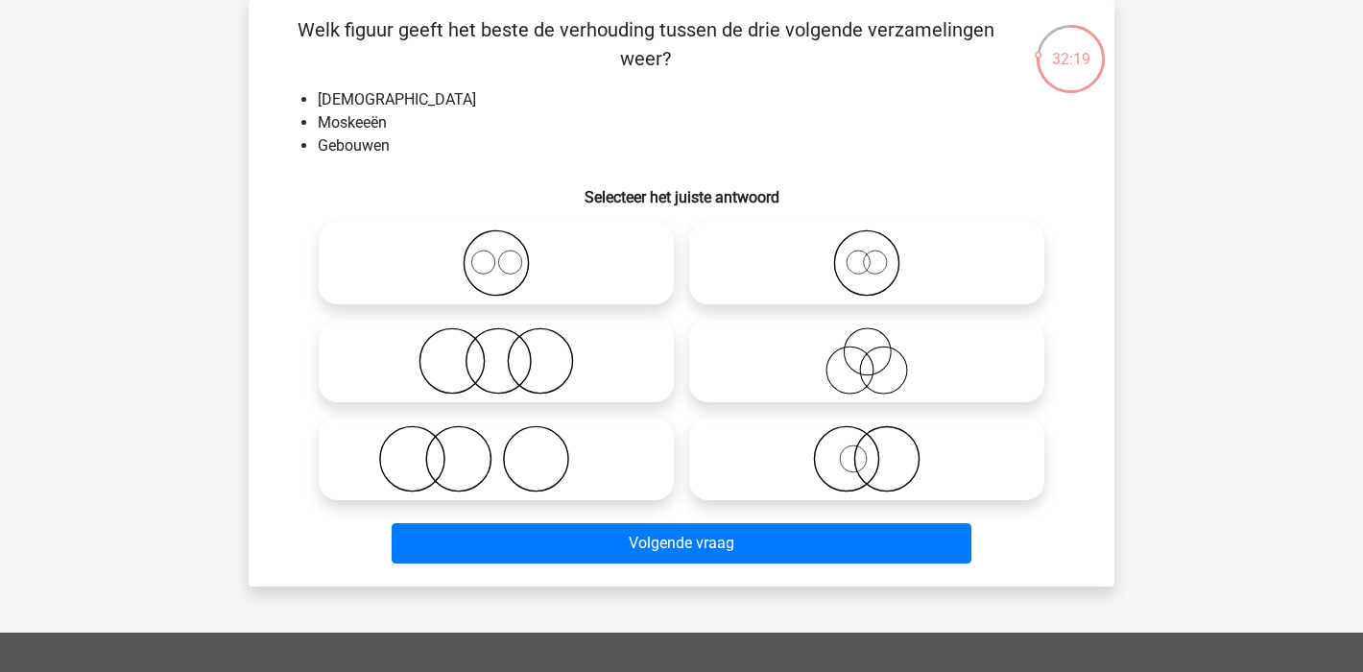
click at [521, 263] on icon at bounding box center [496, 262] width 340 height 67
click at [509, 253] on input "radio" at bounding box center [502, 247] width 12 height 12
radio input "true"
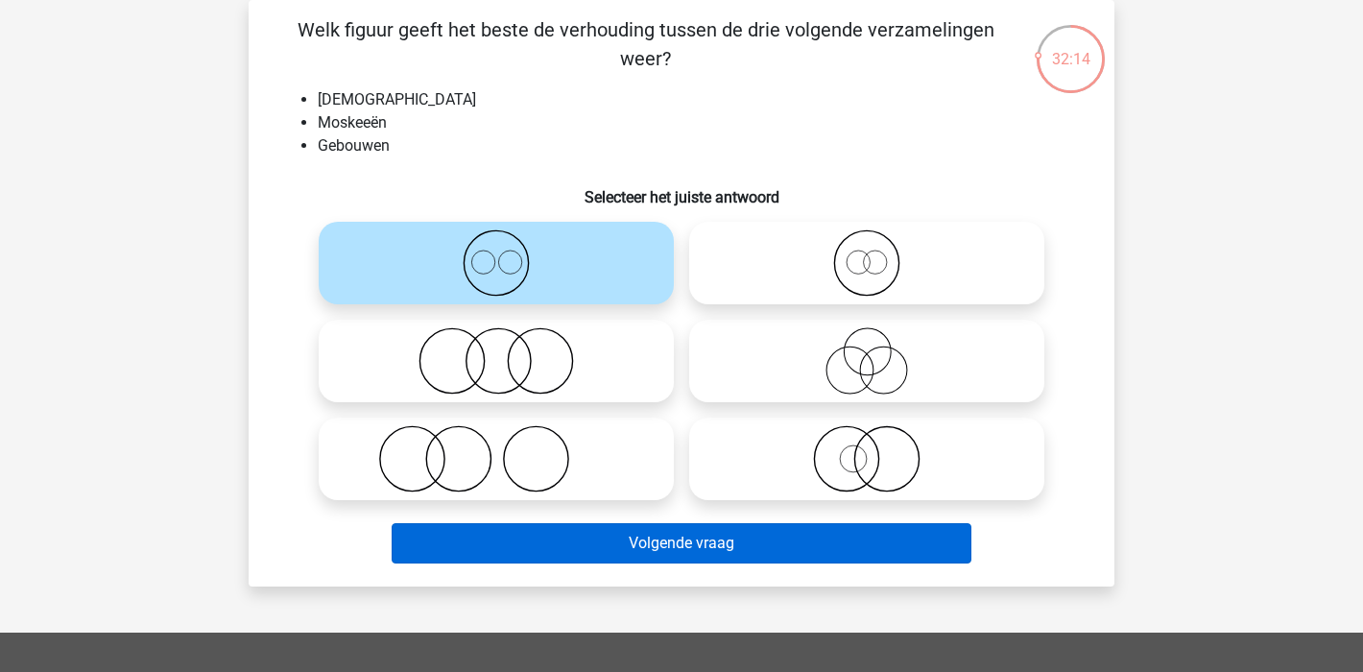
click at [764, 546] on button "Volgende vraag" at bounding box center [682, 543] width 581 height 40
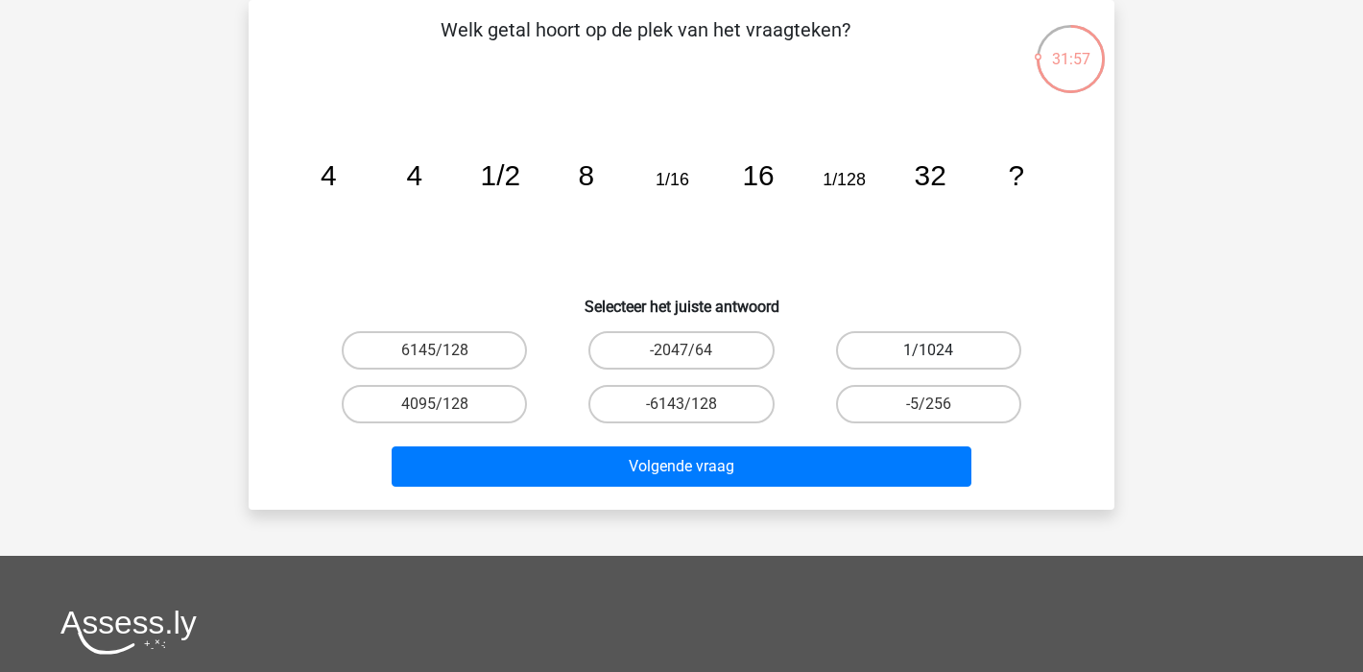
click at [926, 337] on label "1/1024" at bounding box center [928, 350] width 185 height 38
click at [928, 350] on input "1/1024" at bounding box center [934, 356] width 12 height 12
radio input "true"
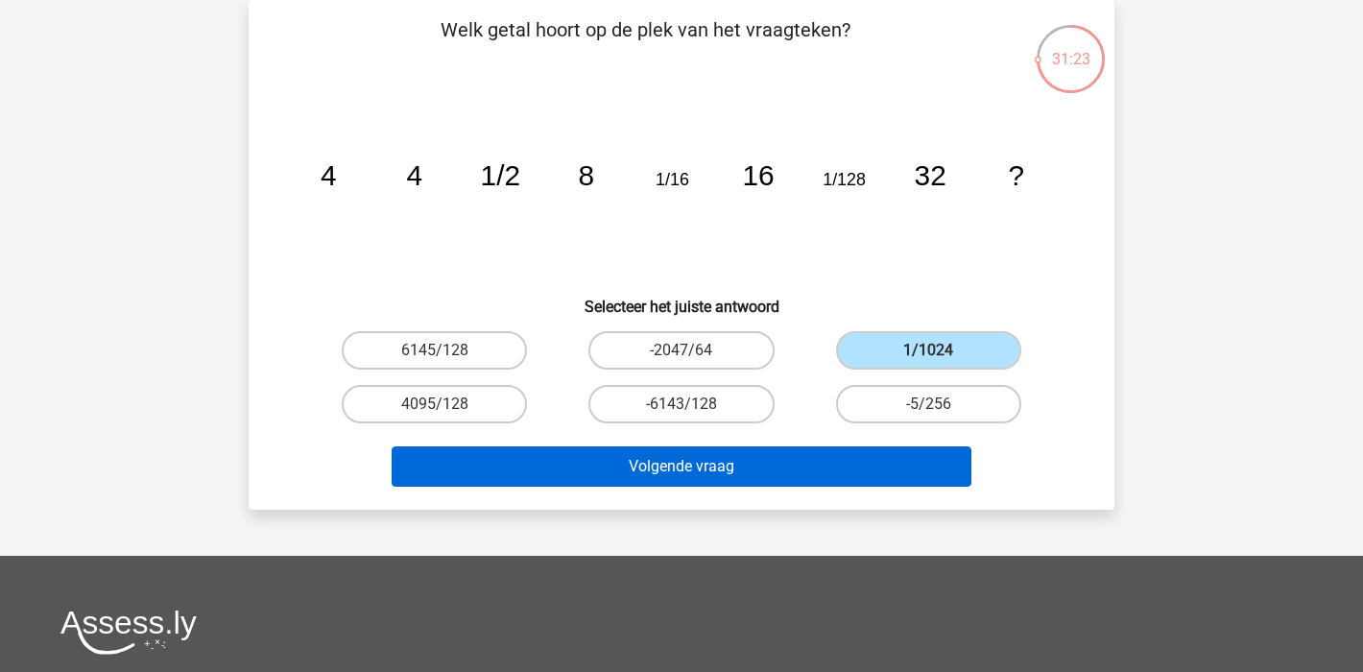
click at [749, 469] on button "Volgende vraag" at bounding box center [682, 466] width 581 height 40
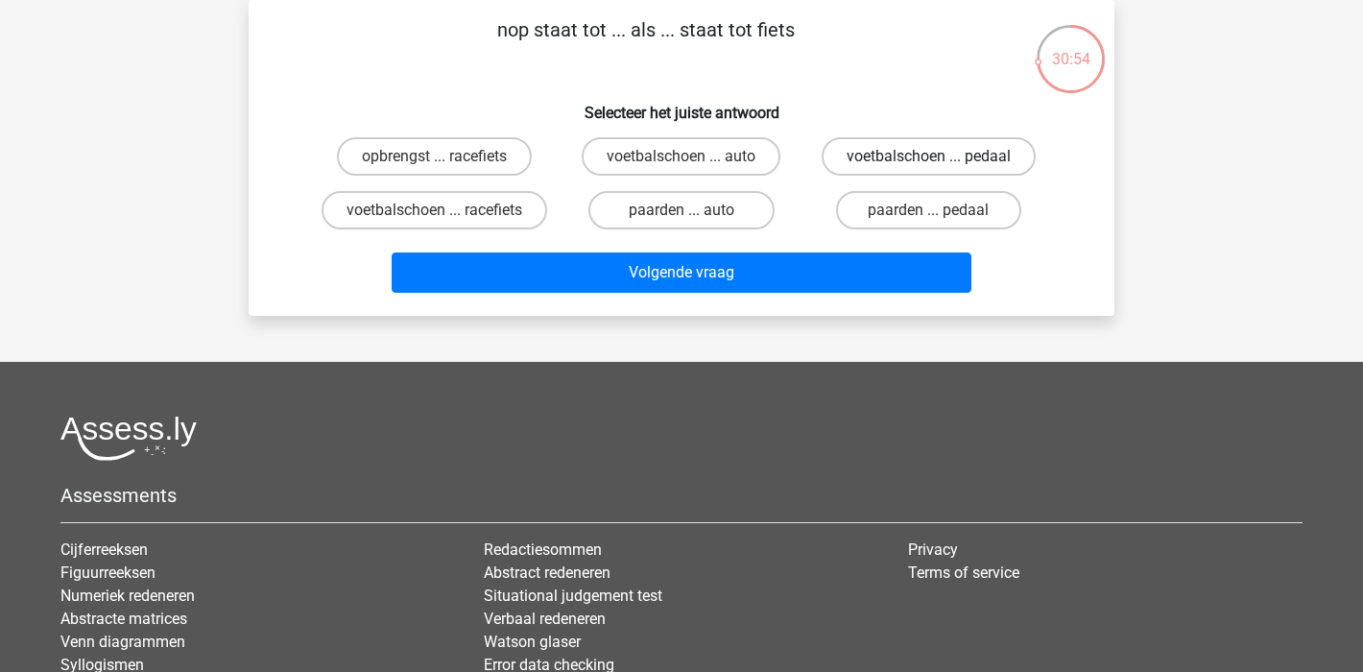
click at [867, 150] on label "voetbalschoen ... pedaal" at bounding box center [929, 156] width 214 height 38
click at [928, 156] on input "voetbalschoen ... pedaal" at bounding box center [934, 162] width 12 height 12
radio input "true"
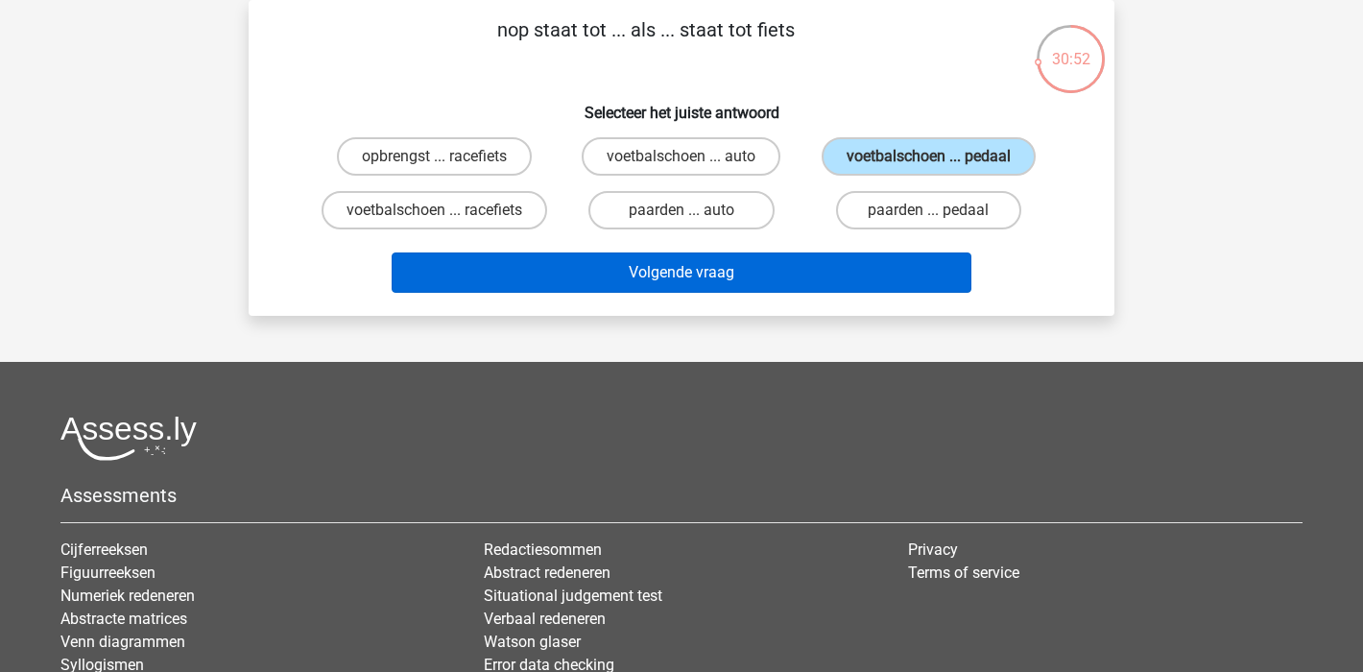
click at [707, 293] on button "Volgende vraag" at bounding box center [682, 273] width 581 height 40
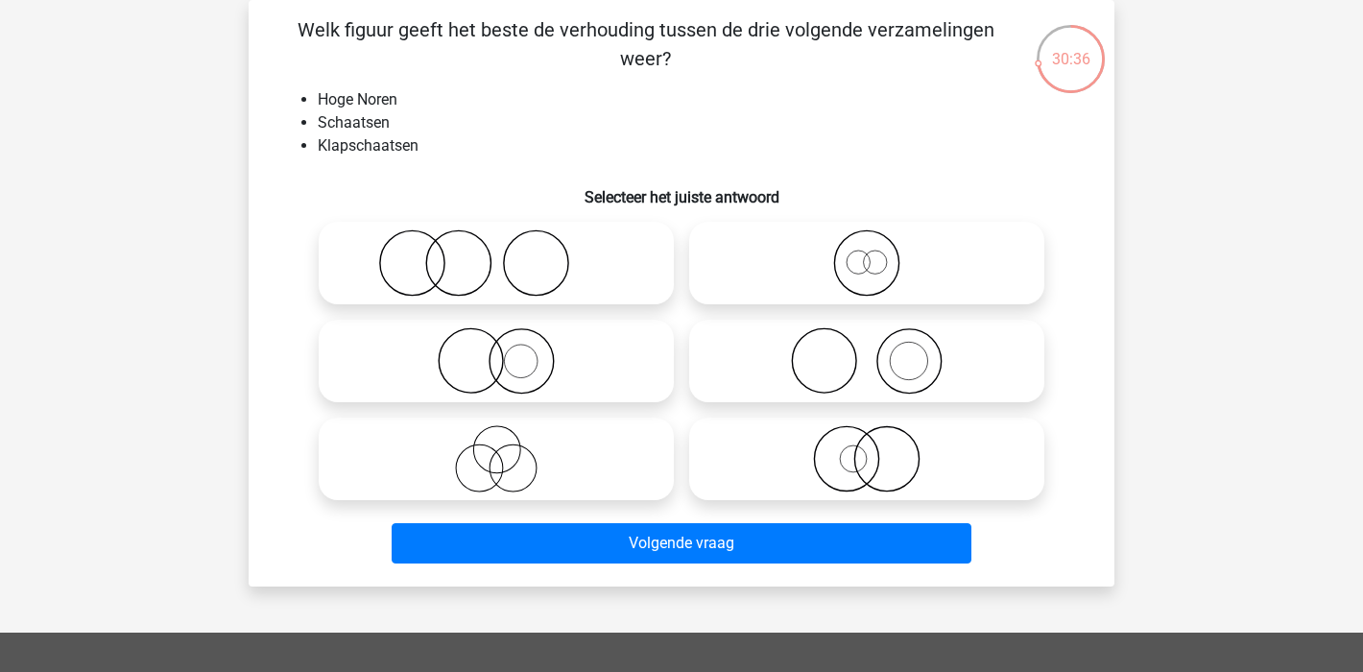
click at [532, 460] on icon at bounding box center [496, 458] width 340 height 67
click at [509, 449] on input "radio" at bounding box center [502, 443] width 12 height 12
radio input "true"
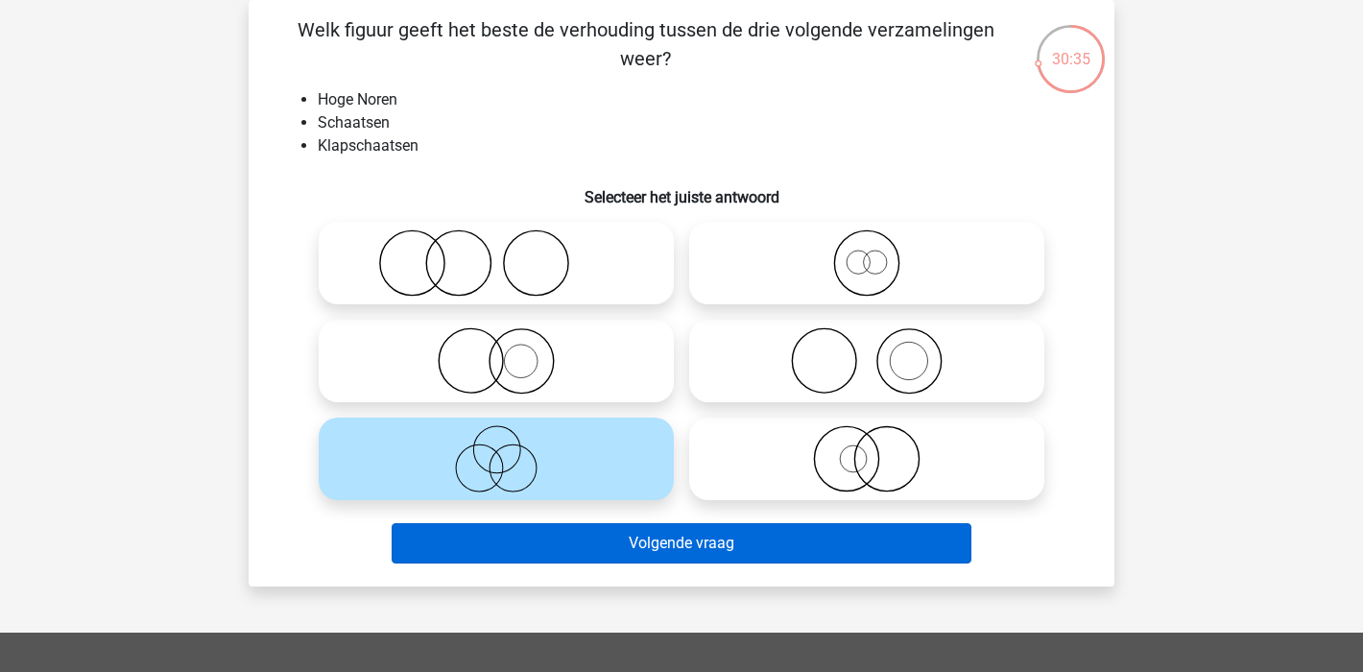
click at [745, 554] on button "Volgende vraag" at bounding box center [682, 543] width 581 height 40
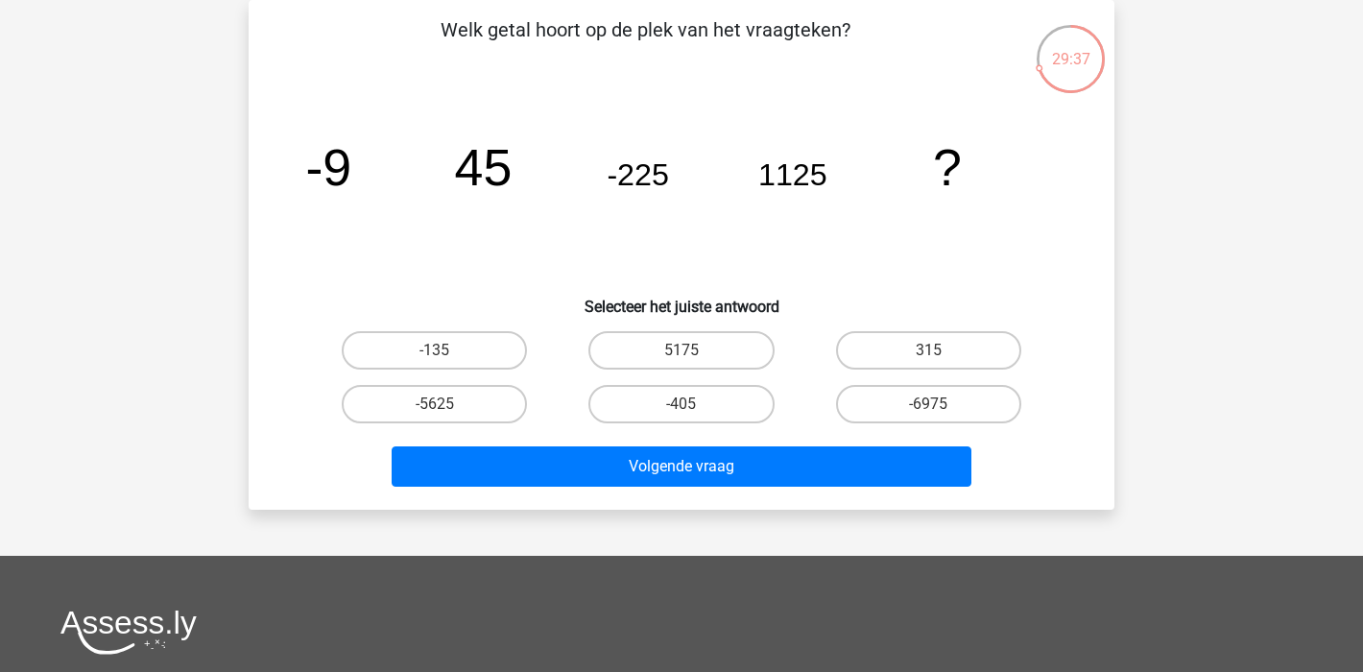
click at [682, 409] on input "-405" at bounding box center [688, 410] width 12 height 12
radio input "true"
click at [450, 397] on label "-5625" at bounding box center [434, 404] width 185 height 38
click at [447, 404] on input "-5625" at bounding box center [441, 410] width 12 height 12
radio input "true"
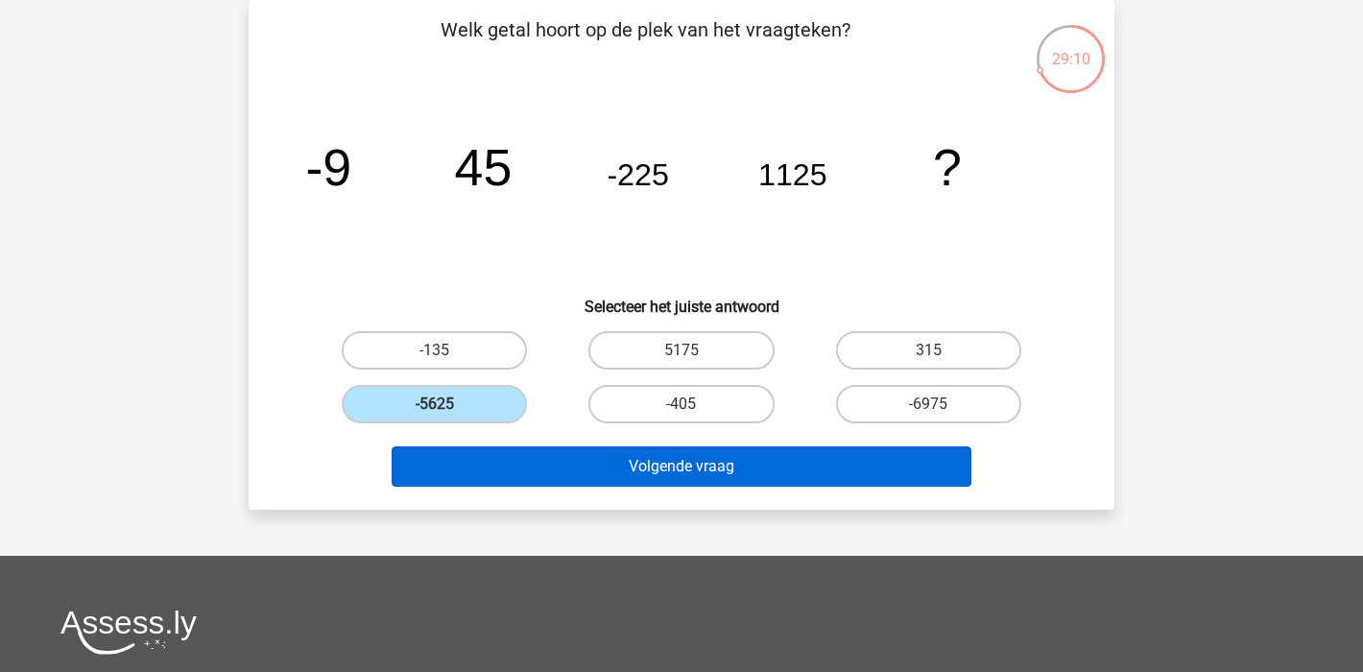
click at [707, 471] on button "Volgende vraag" at bounding box center [682, 466] width 581 height 40
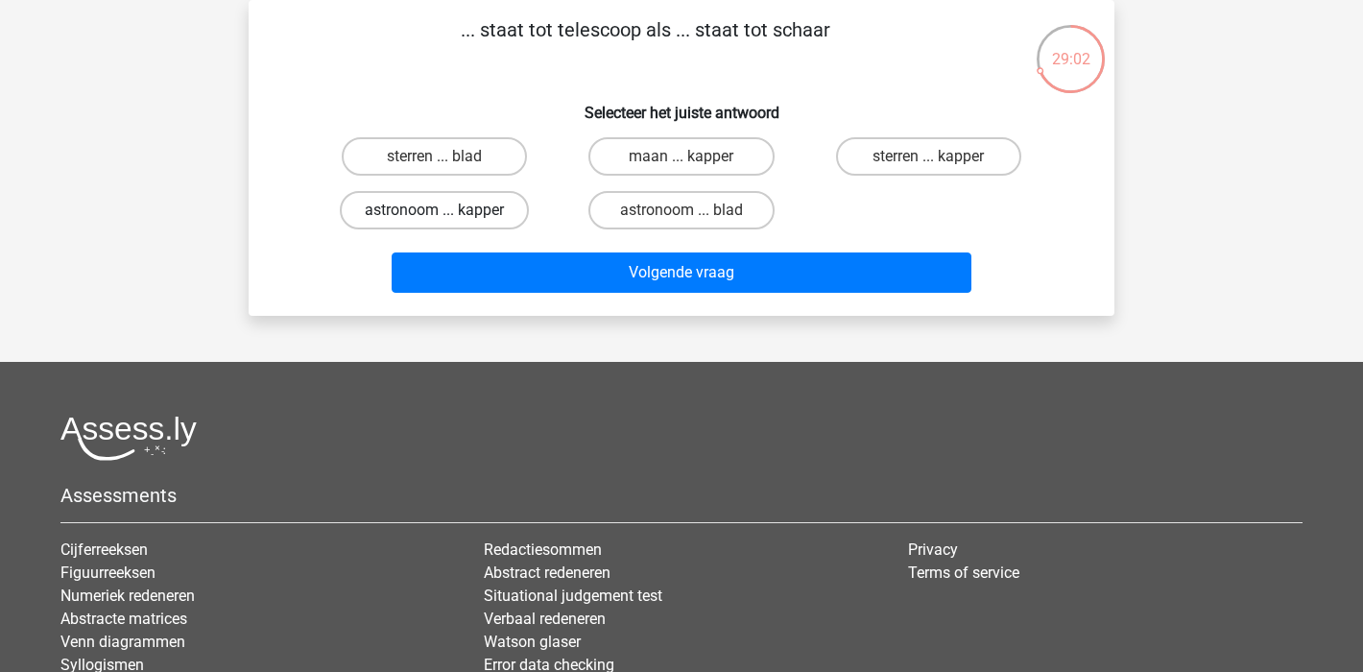
click at [480, 206] on label "astronoom ... kapper" at bounding box center [434, 210] width 189 height 38
click at [447, 210] on input "astronoom ... kapper" at bounding box center [441, 216] width 12 height 12
radio input "true"
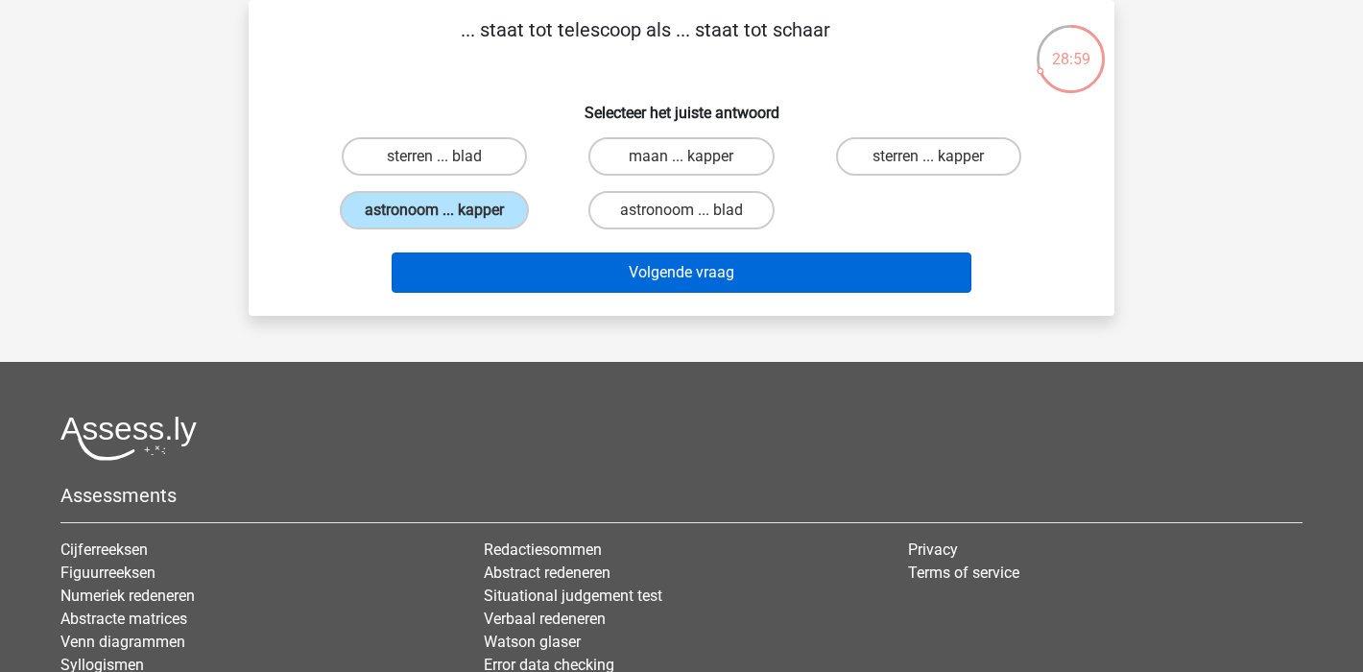
click at [773, 263] on button "Volgende vraag" at bounding box center [682, 273] width 581 height 40
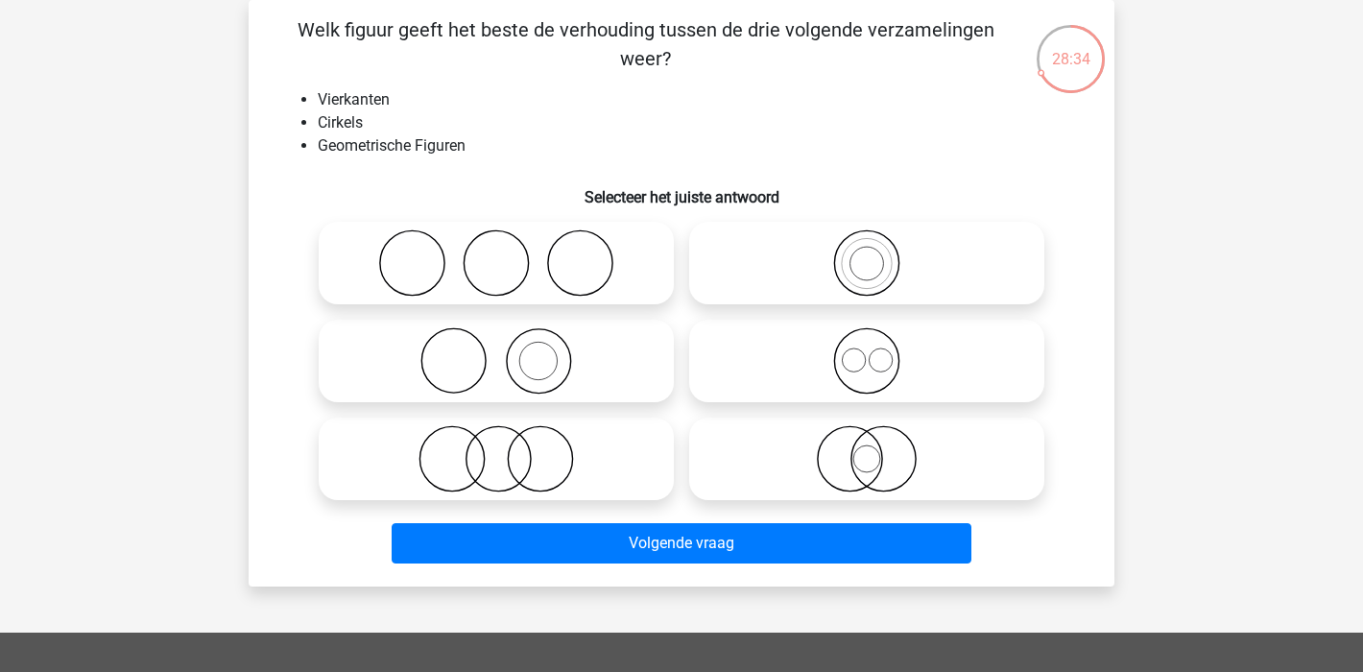
click at [530, 470] on icon at bounding box center [496, 458] width 340 height 67
click at [509, 449] on input "radio" at bounding box center [502, 443] width 12 height 12
radio input "true"
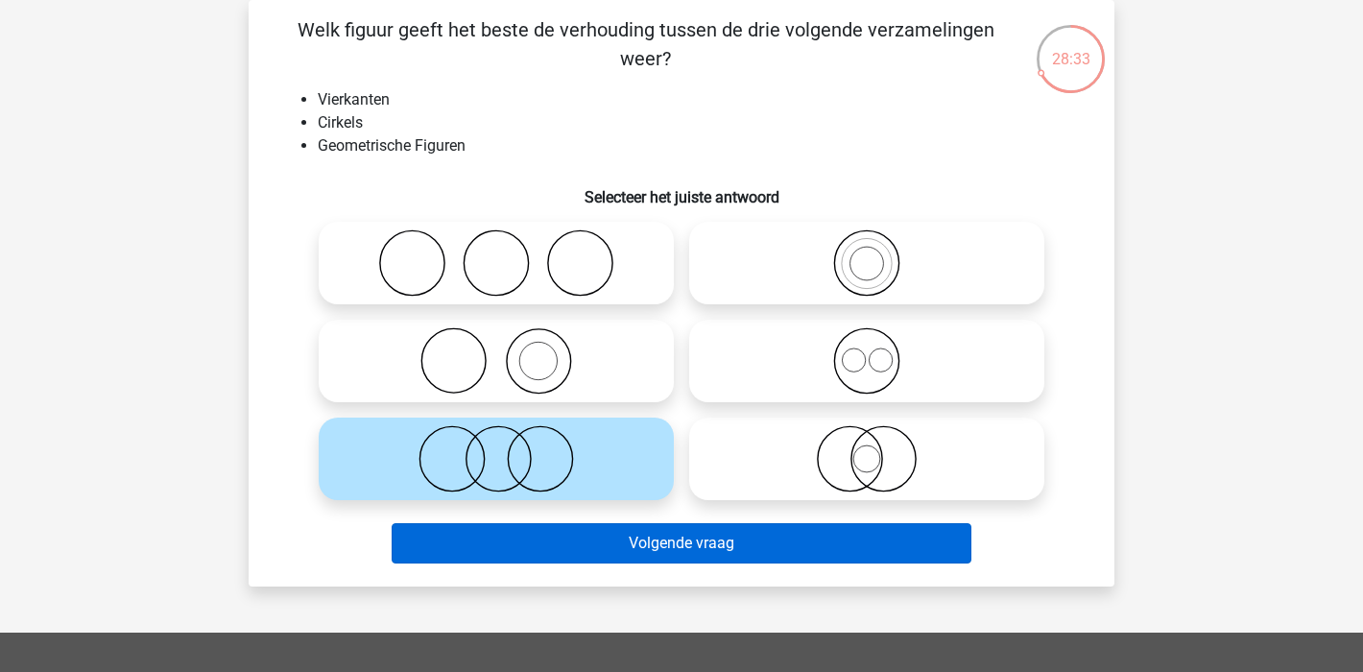
click at [751, 540] on button "Volgende vraag" at bounding box center [682, 543] width 581 height 40
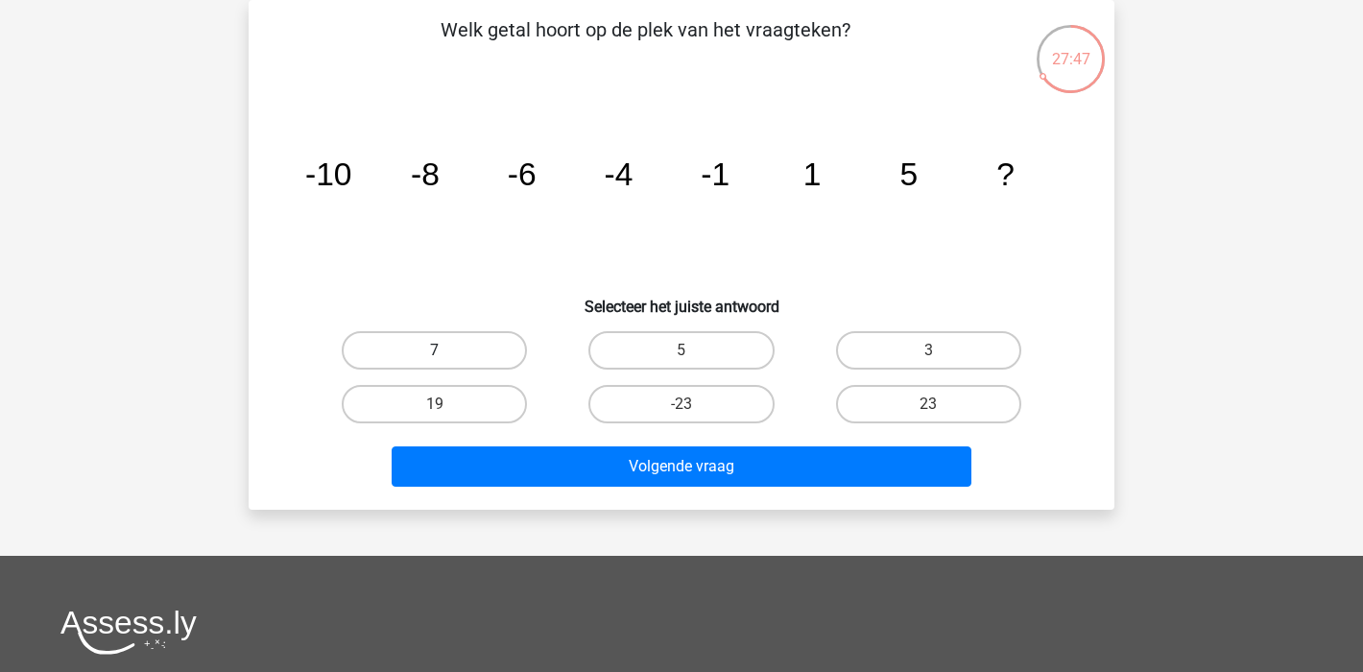
click at [448, 335] on label "7" at bounding box center [434, 350] width 185 height 38
click at [447, 350] on input "7" at bounding box center [441, 356] width 12 height 12
radio input "true"
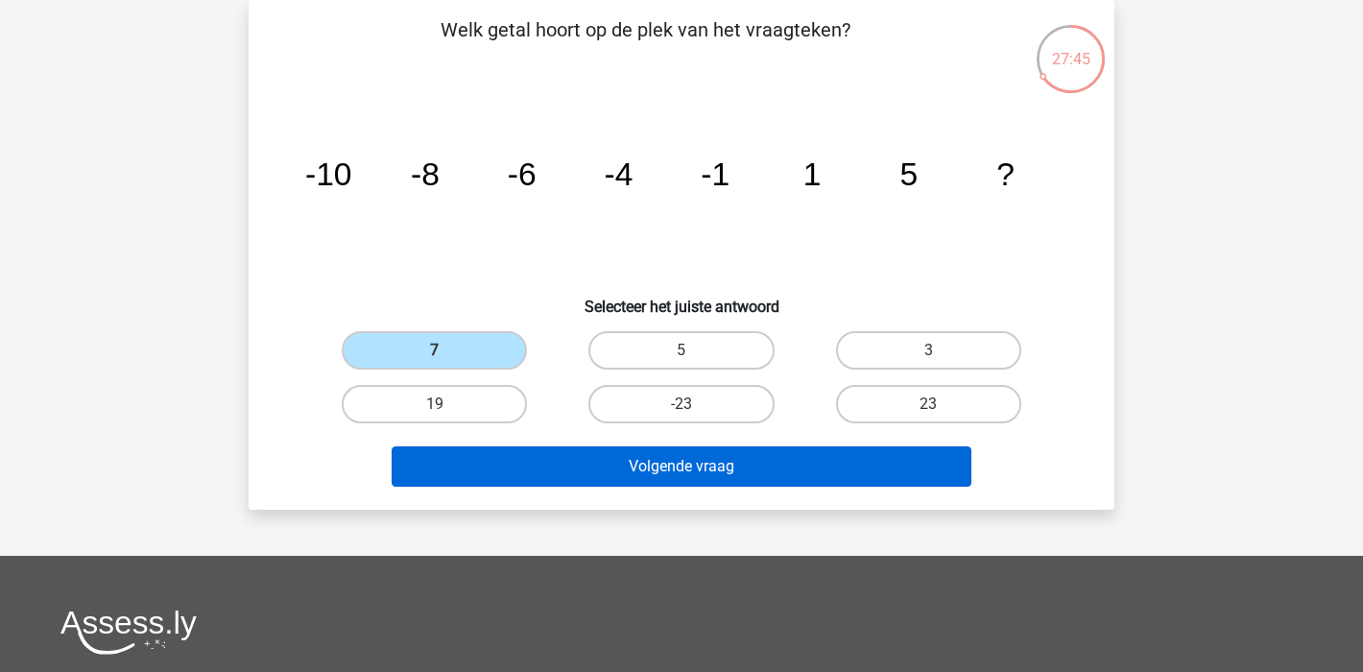
click at [734, 464] on button "Volgende vraag" at bounding box center [682, 466] width 581 height 40
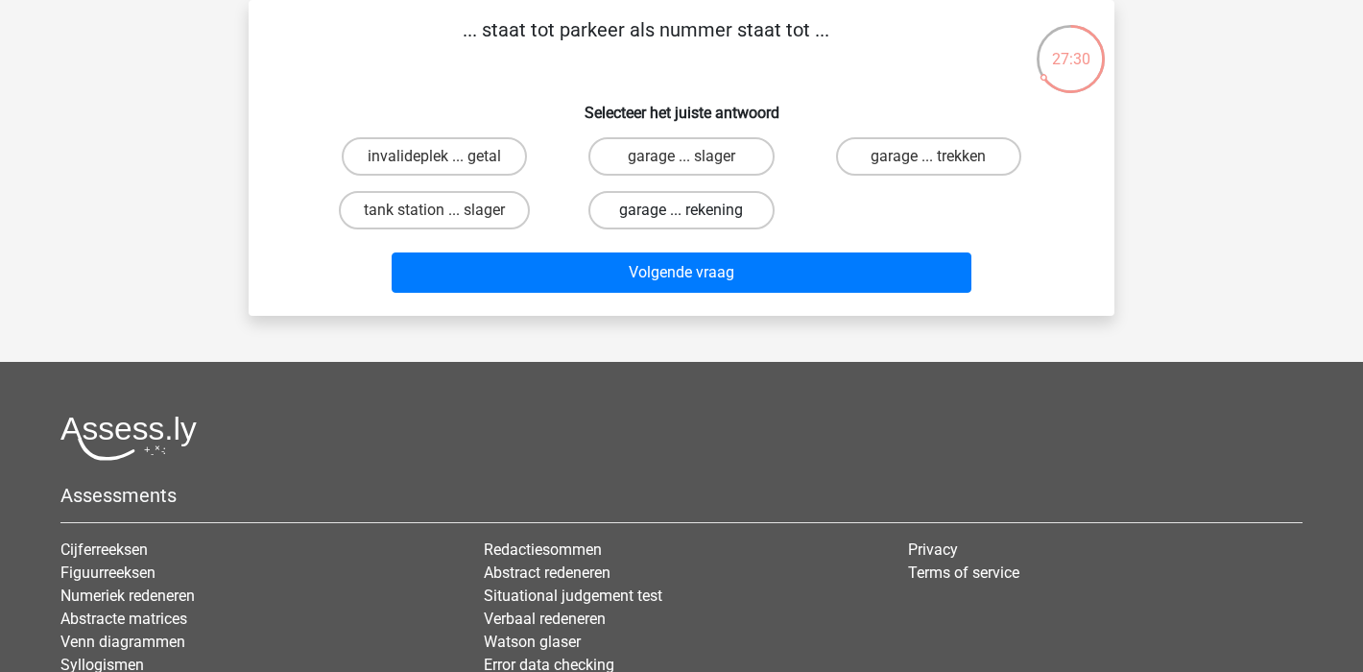
click at [674, 217] on label "garage ... rekening" at bounding box center [681, 210] width 185 height 38
click at [682, 217] on input "garage ... rekening" at bounding box center [688, 216] width 12 height 12
radio input "true"
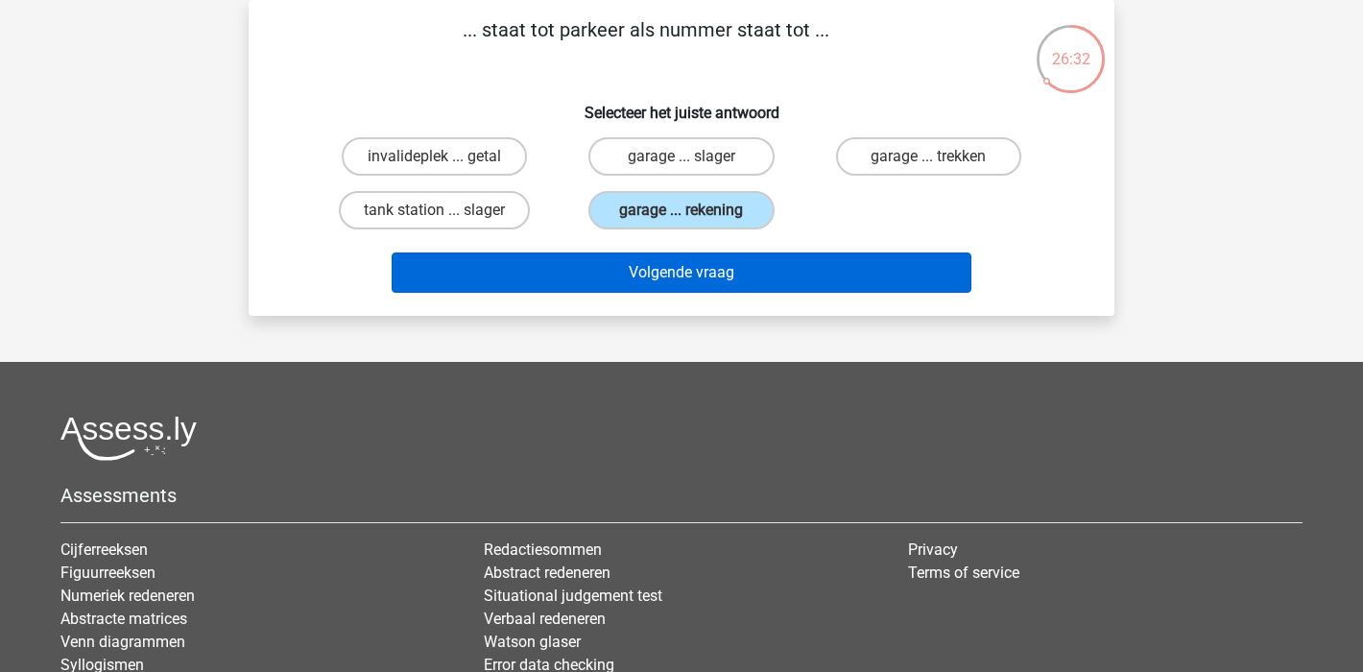
click at [732, 276] on button "Volgende vraag" at bounding box center [682, 273] width 581 height 40
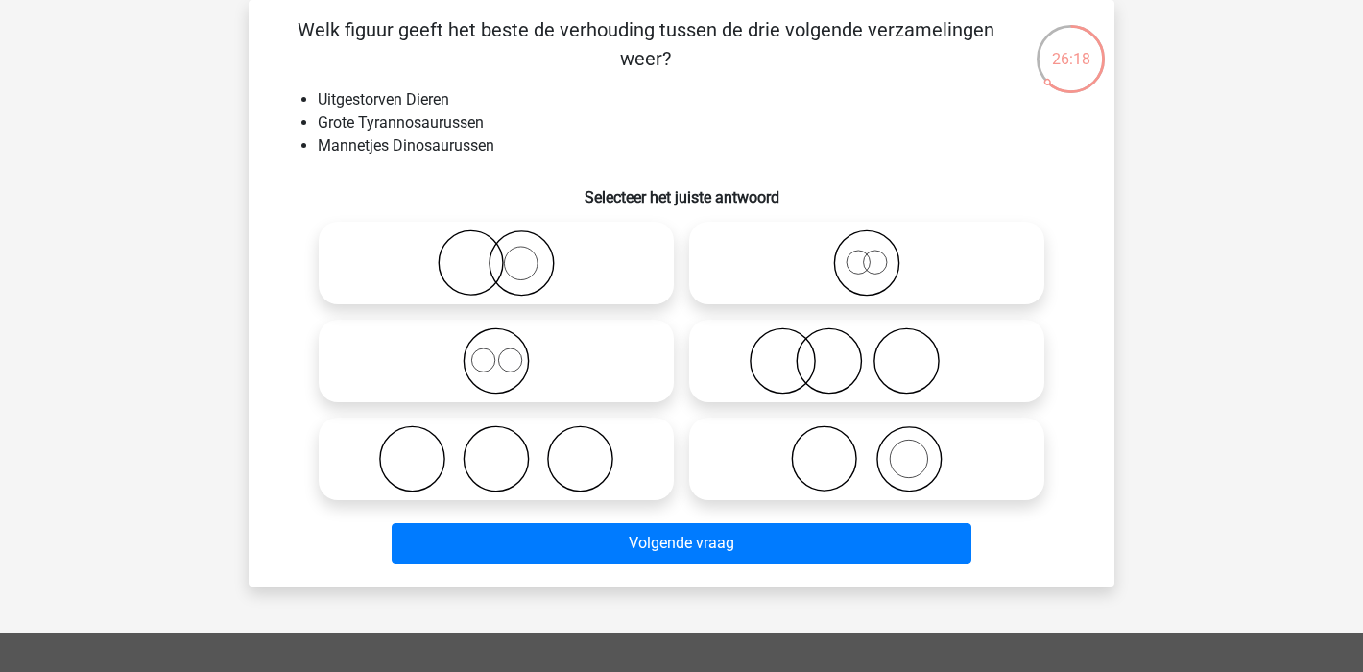
click at [880, 277] on icon at bounding box center [867, 262] width 340 height 67
click at [879, 253] on input "radio" at bounding box center [873, 247] width 12 height 12
radio input "true"
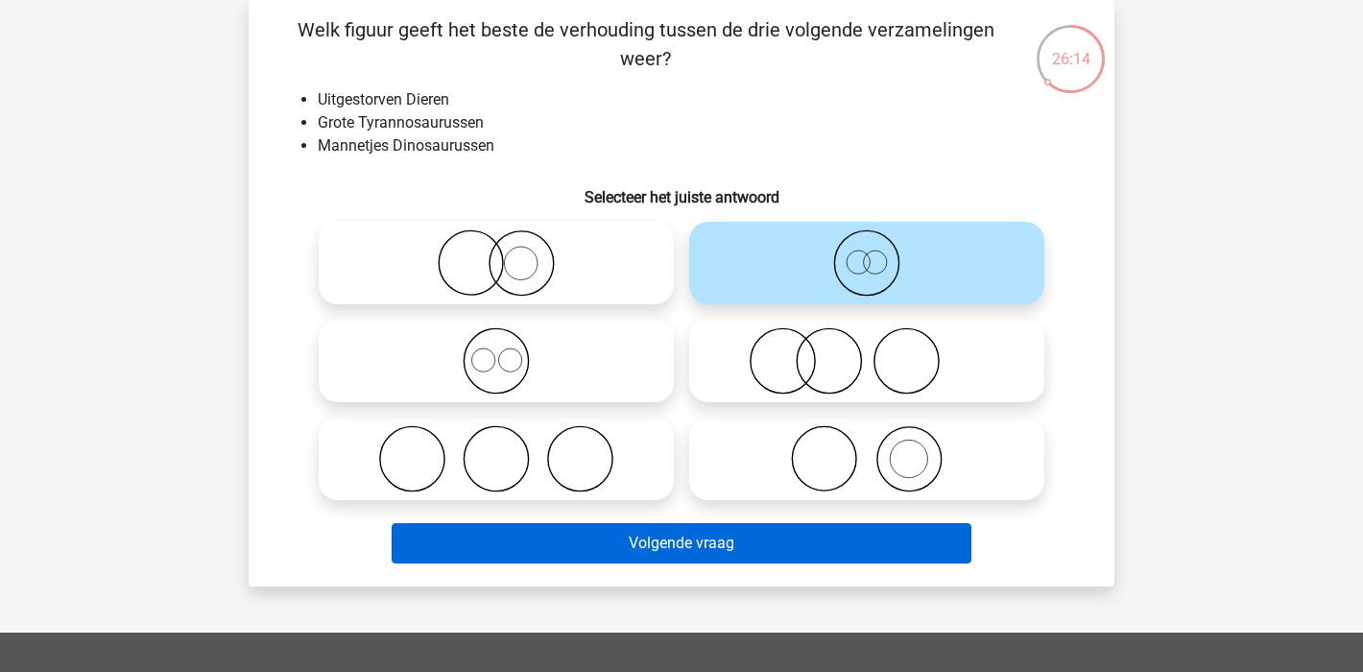
click at [815, 555] on button "Volgende vraag" at bounding box center [682, 543] width 581 height 40
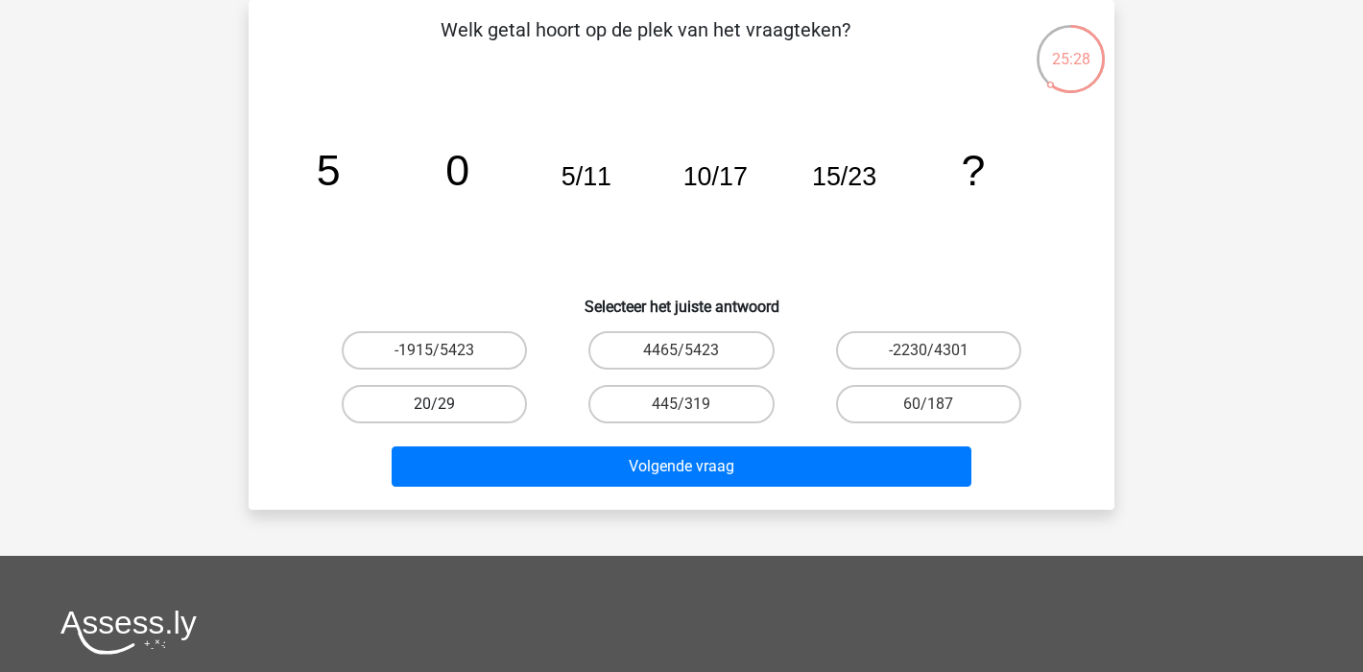
click at [464, 407] on label "20/29" at bounding box center [434, 404] width 185 height 38
click at [447, 407] on input "20/29" at bounding box center [441, 410] width 12 height 12
radio input "true"
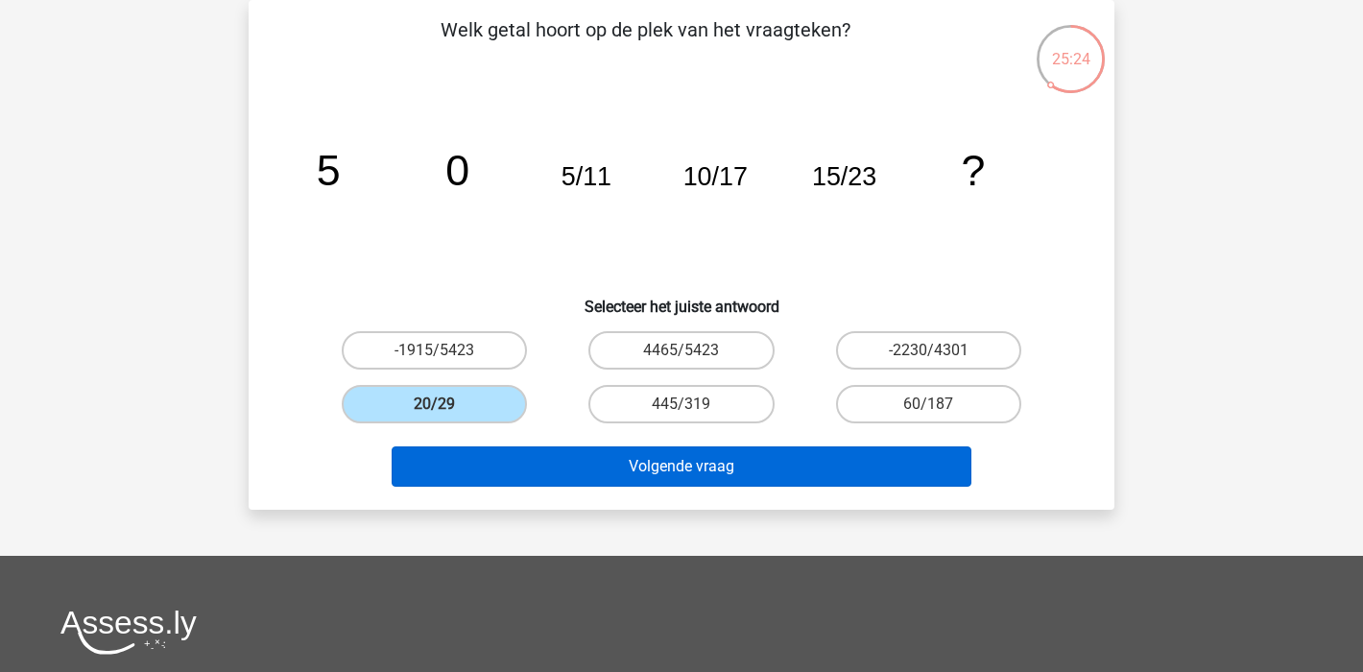
click at [786, 465] on button "Volgende vraag" at bounding box center [682, 466] width 581 height 40
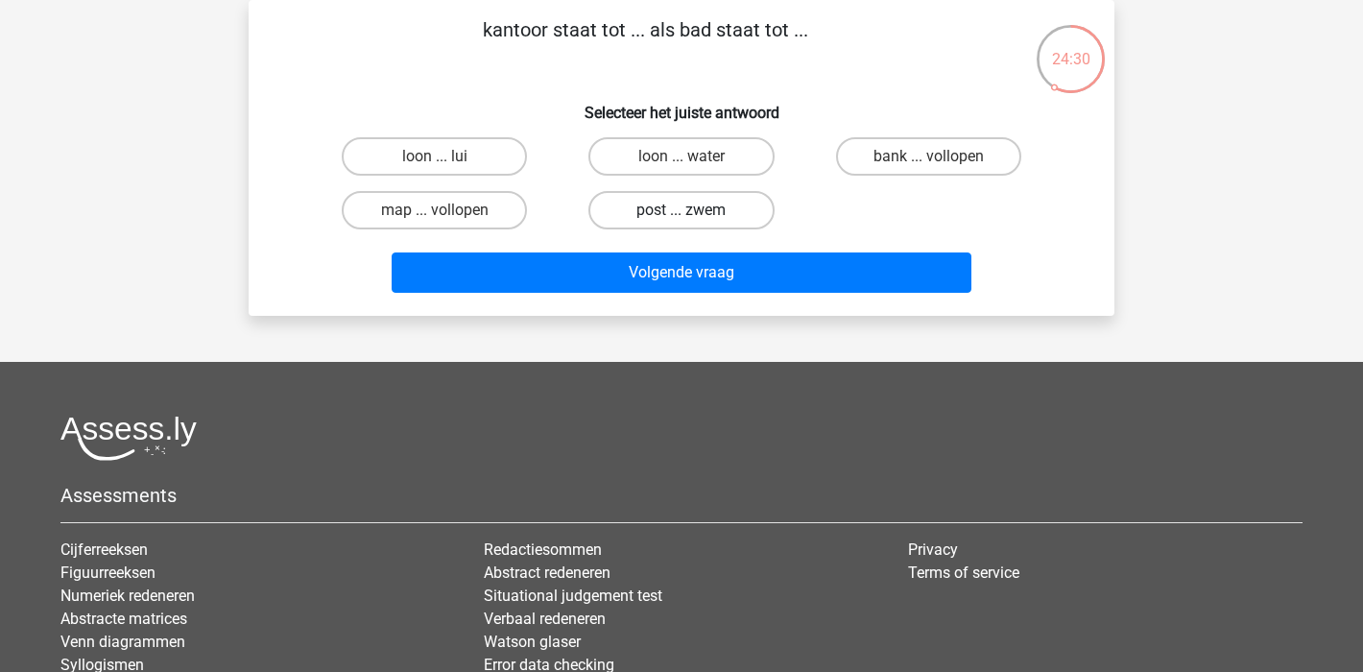
click at [735, 213] on label "post ... zwem" at bounding box center [681, 210] width 185 height 38
click at [694, 213] on input "post ... zwem" at bounding box center [688, 216] width 12 height 12
radio input "true"
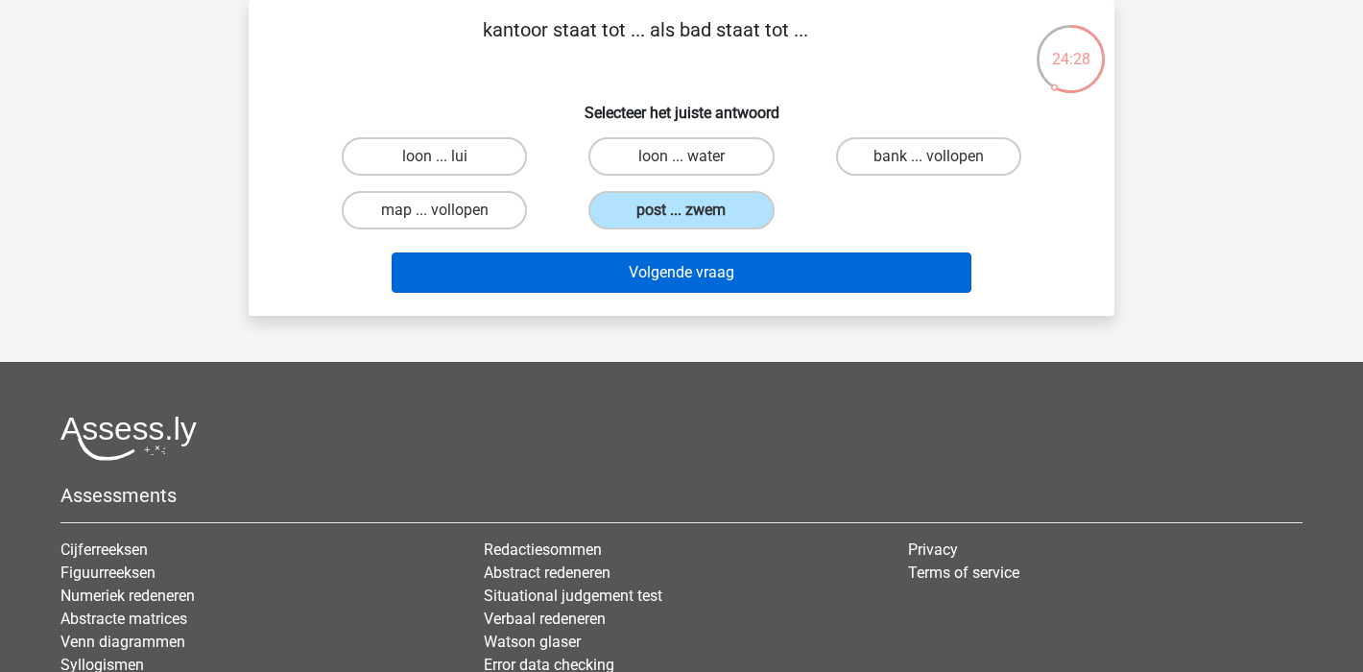
click at [748, 270] on button "Volgende vraag" at bounding box center [682, 273] width 581 height 40
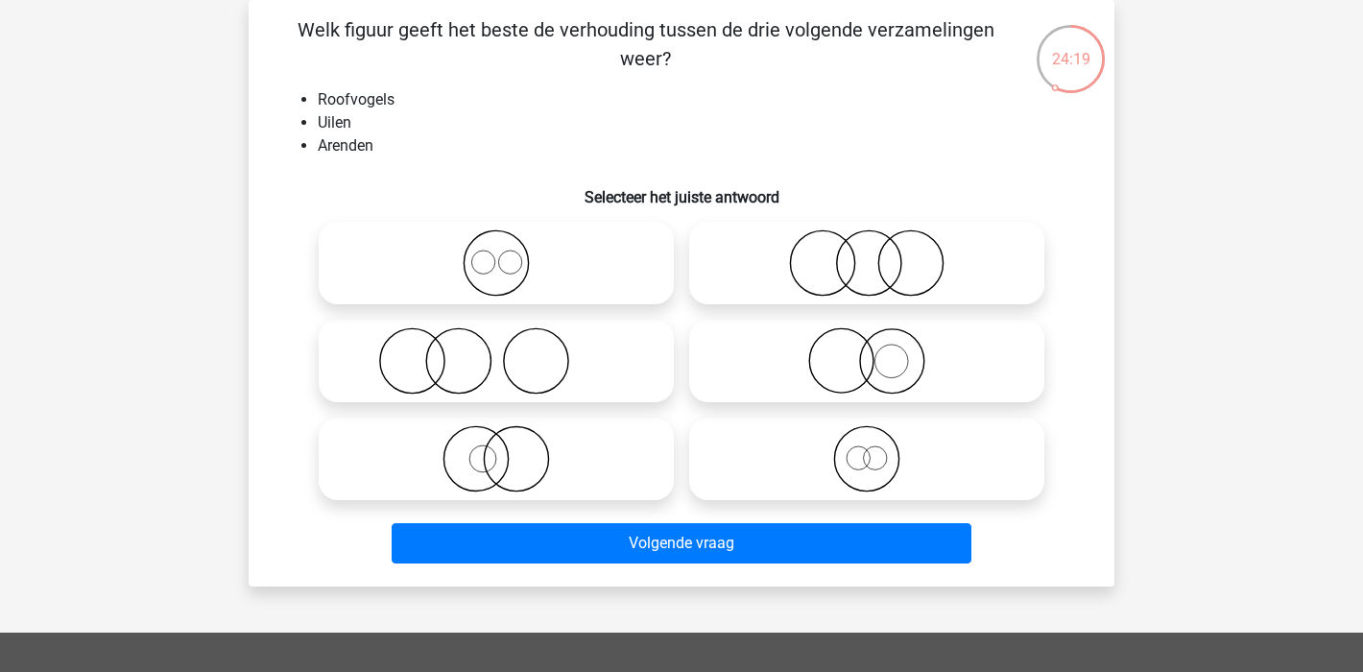
click at [548, 282] on icon at bounding box center [496, 262] width 340 height 67
click at [509, 253] on input "radio" at bounding box center [502, 247] width 12 height 12
radio input "true"
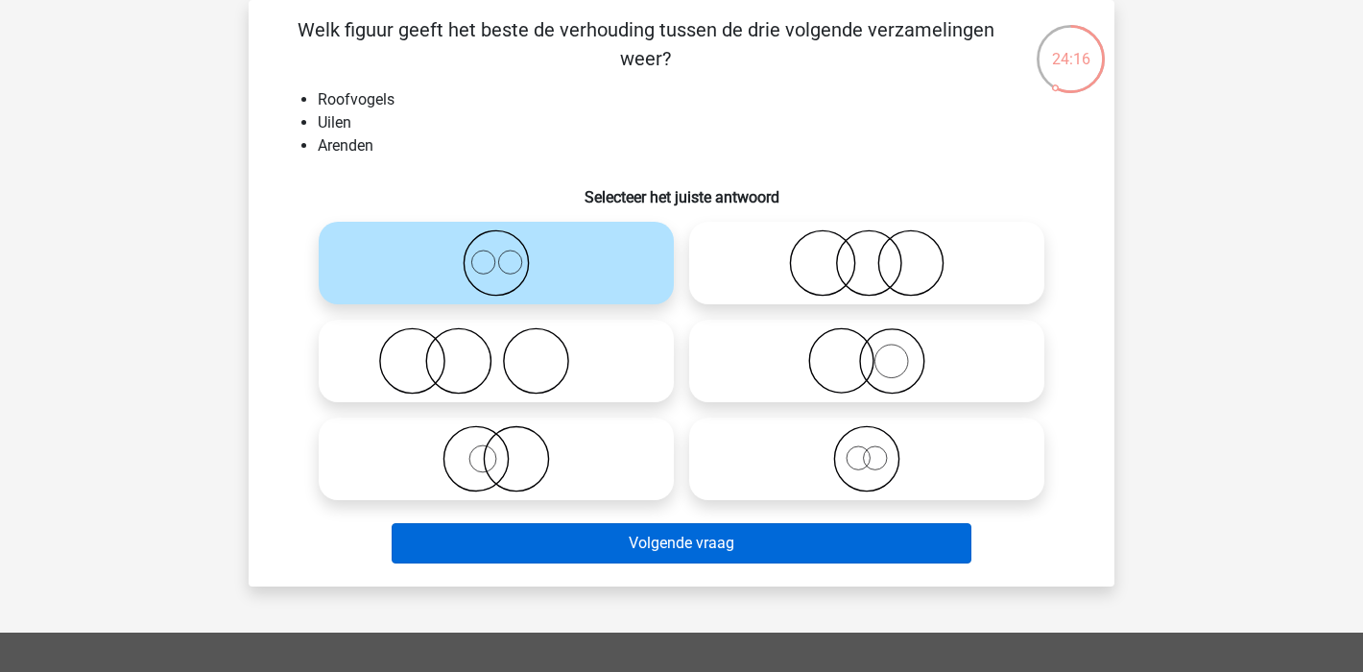
click at [762, 547] on button "Volgende vraag" at bounding box center [682, 543] width 581 height 40
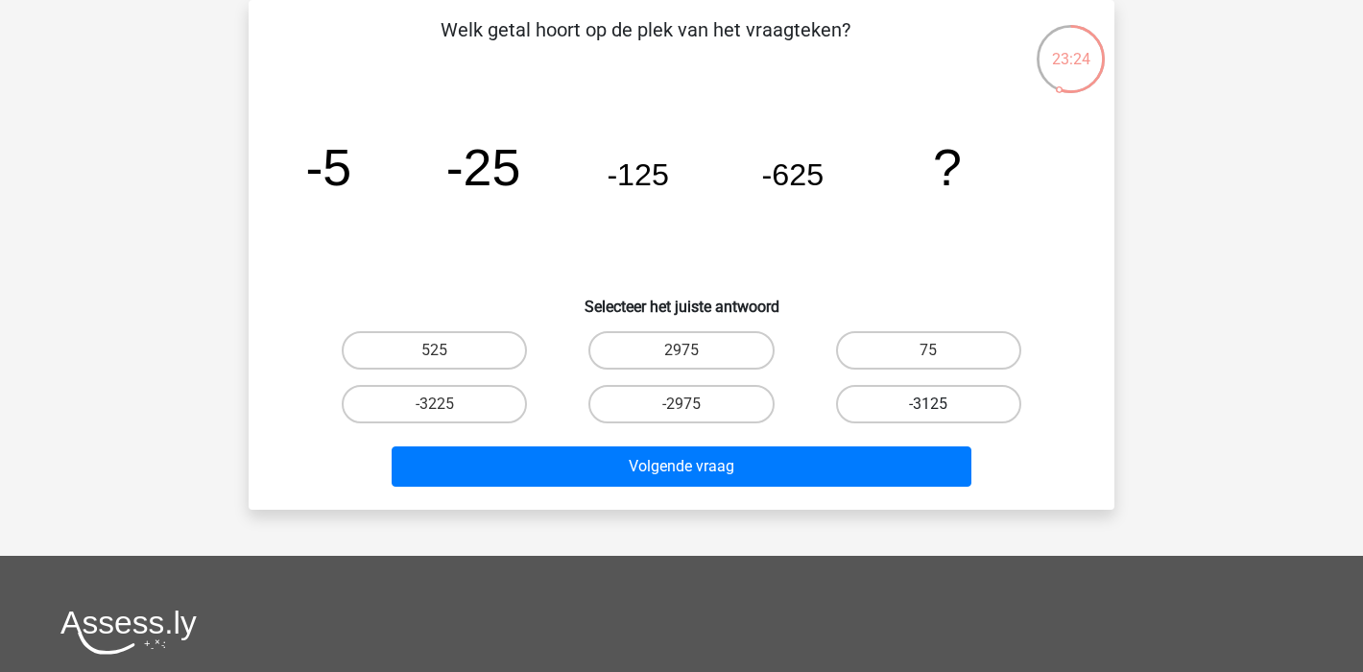
click at [953, 413] on label "-3125" at bounding box center [928, 404] width 185 height 38
click at [941, 413] on input "-3125" at bounding box center [934, 410] width 12 height 12
radio input "true"
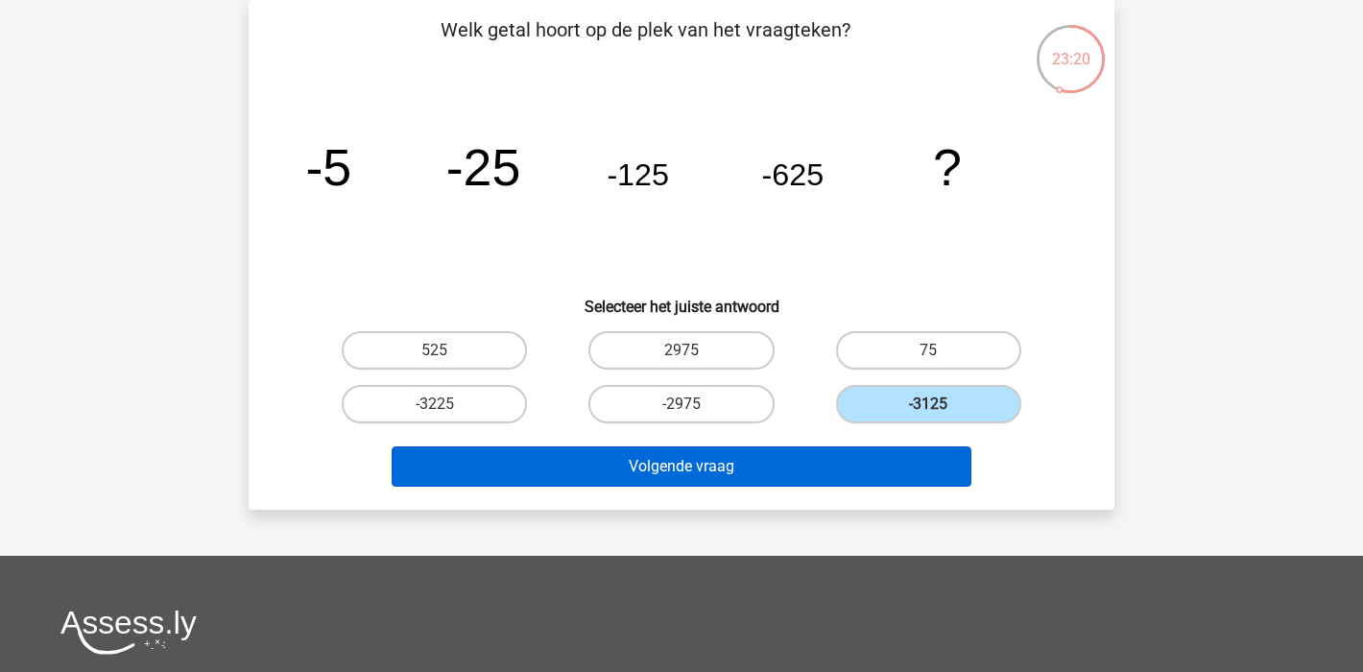
click at [744, 469] on button "Volgende vraag" at bounding box center [682, 466] width 581 height 40
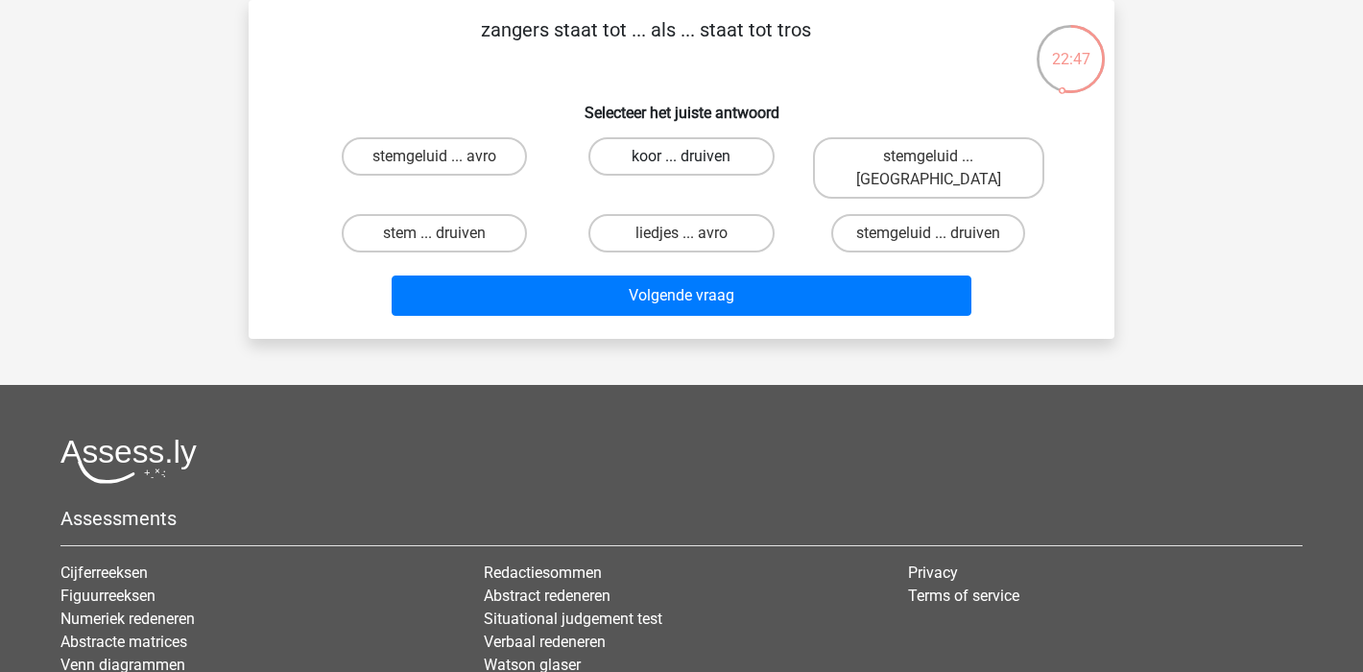
click at [744, 162] on label "koor ... druiven" at bounding box center [681, 156] width 185 height 38
click at [694, 162] on input "koor ... druiven" at bounding box center [688, 162] width 12 height 12
radio input "true"
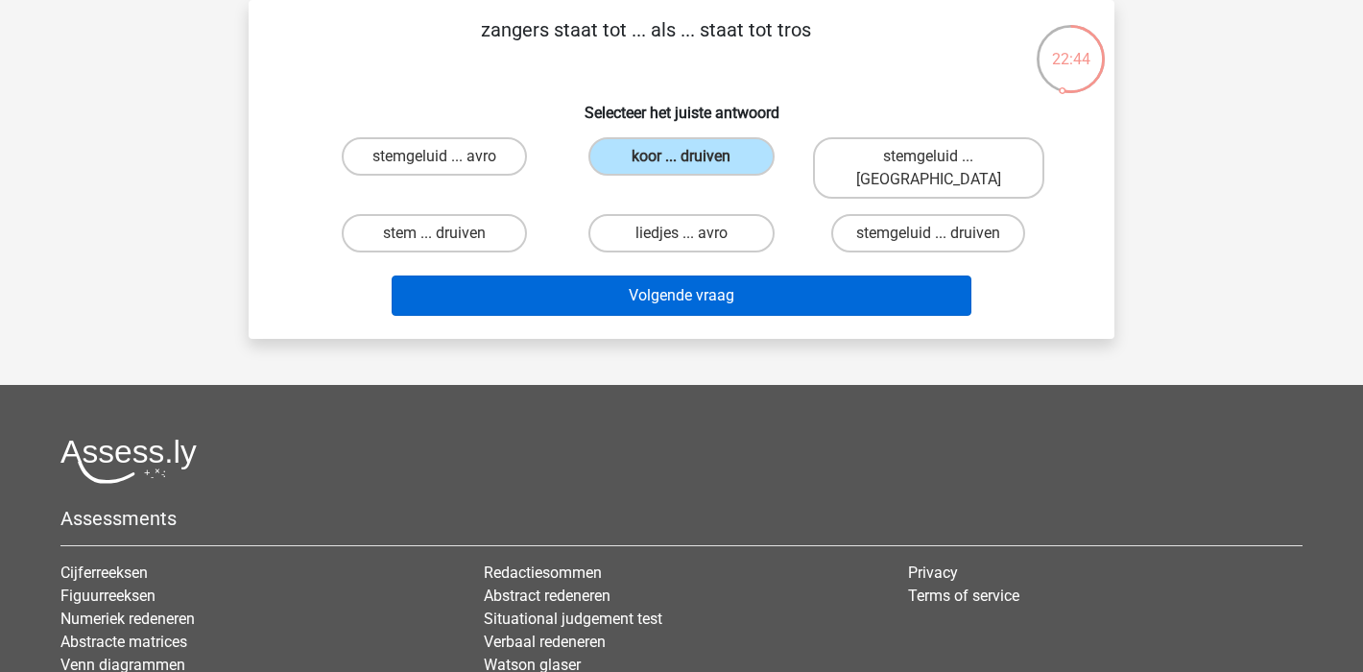
click at [779, 283] on button "Volgende vraag" at bounding box center [682, 296] width 581 height 40
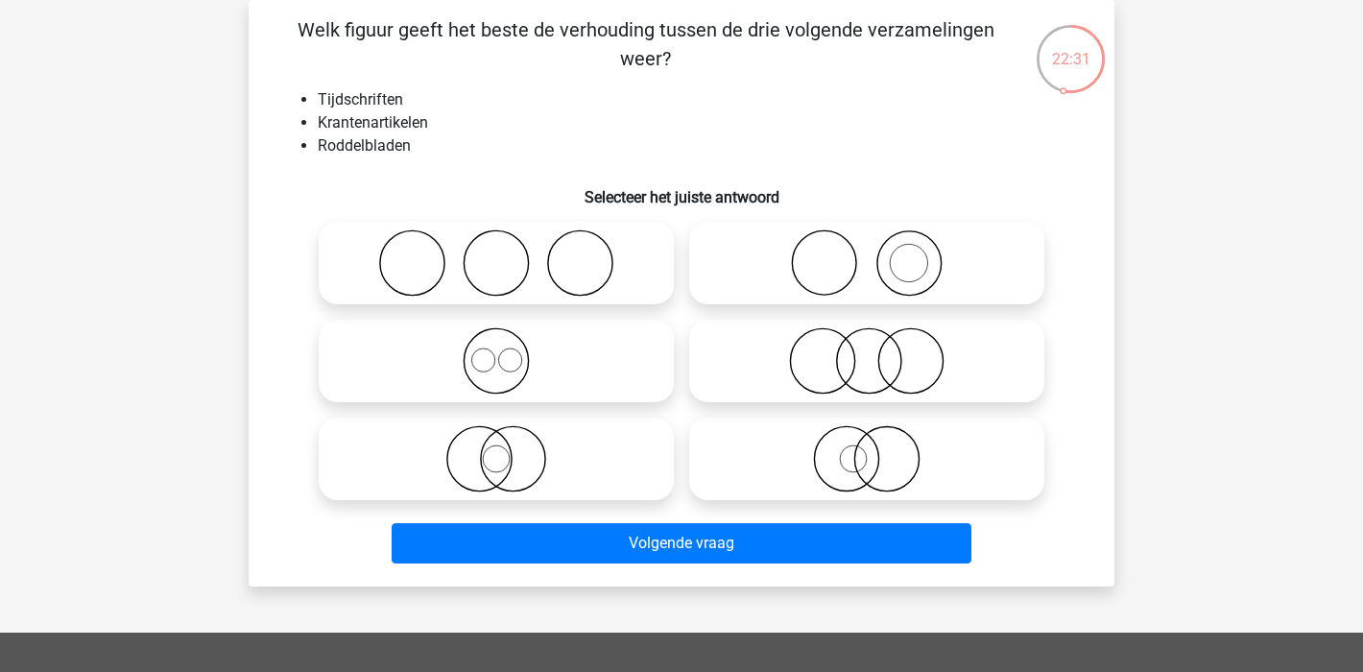
click at [921, 262] on icon at bounding box center [867, 262] width 340 height 67
click at [879, 253] on input "radio" at bounding box center [873, 247] width 12 height 12
radio input "true"
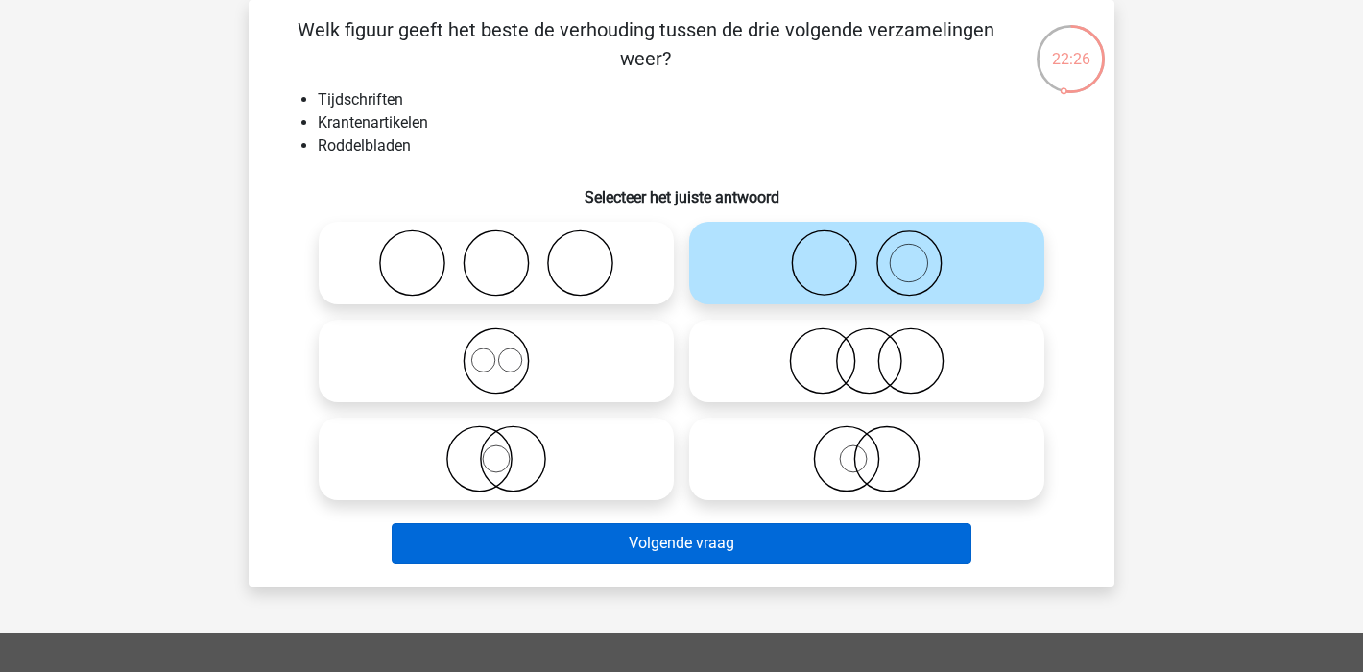
click at [695, 541] on button "Volgende vraag" at bounding box center [682, 543] width 581 height 40
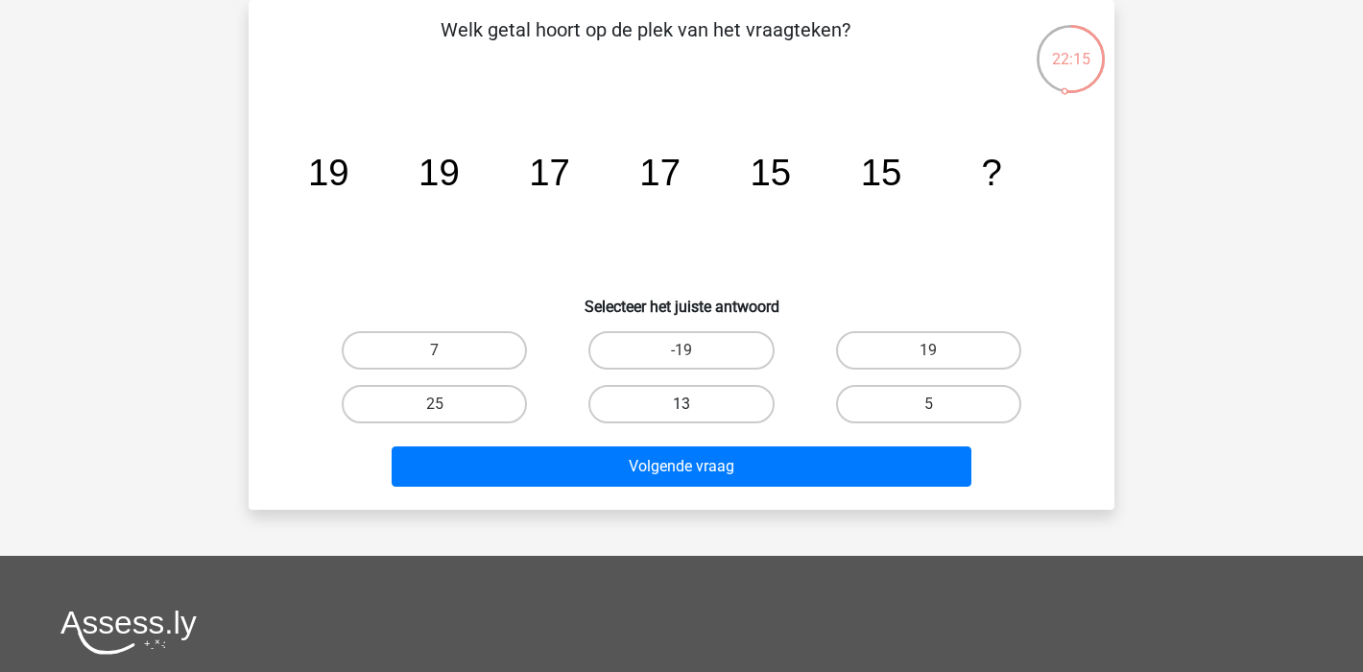
click at [720, 393] on label "13" at bounding box center [681, 404] width 185 height 38
click at [694, 404] on input "13" at bounding box center [688, 410] width 12 height 12
radio input "true"
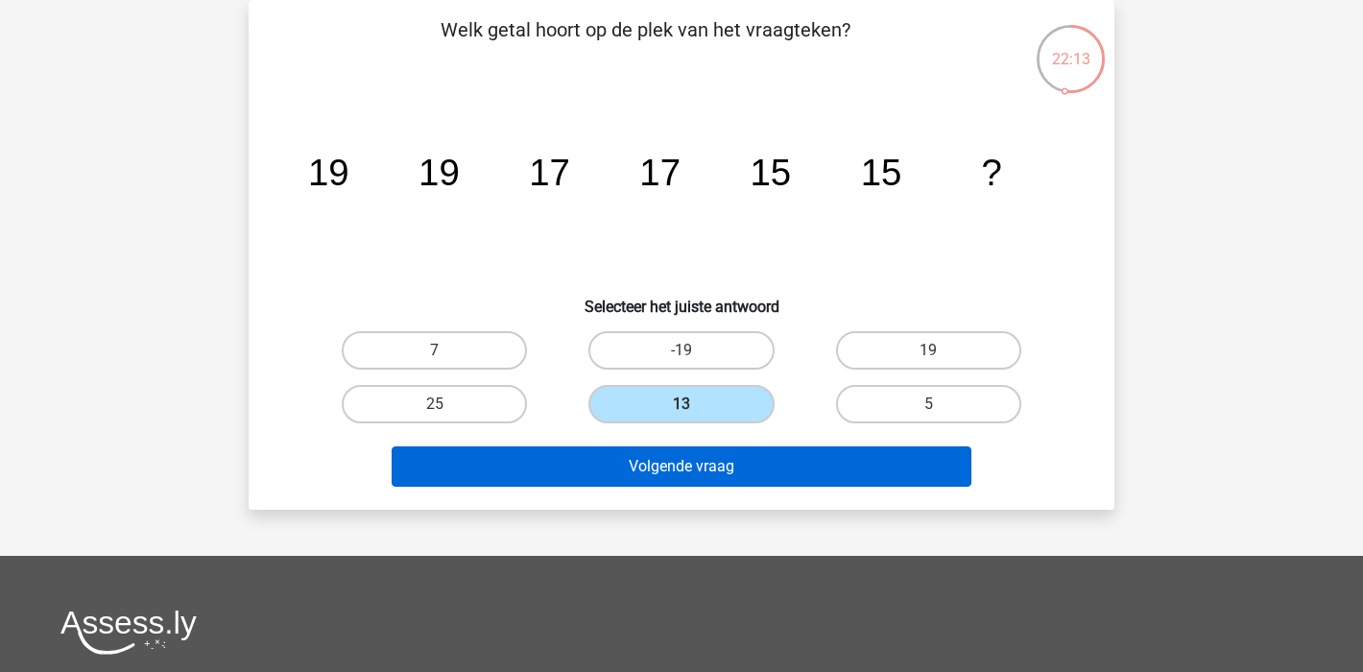
click at [741, 466] on button "Volgende vraag" at bounding box center [682, 466] width 581 height 40
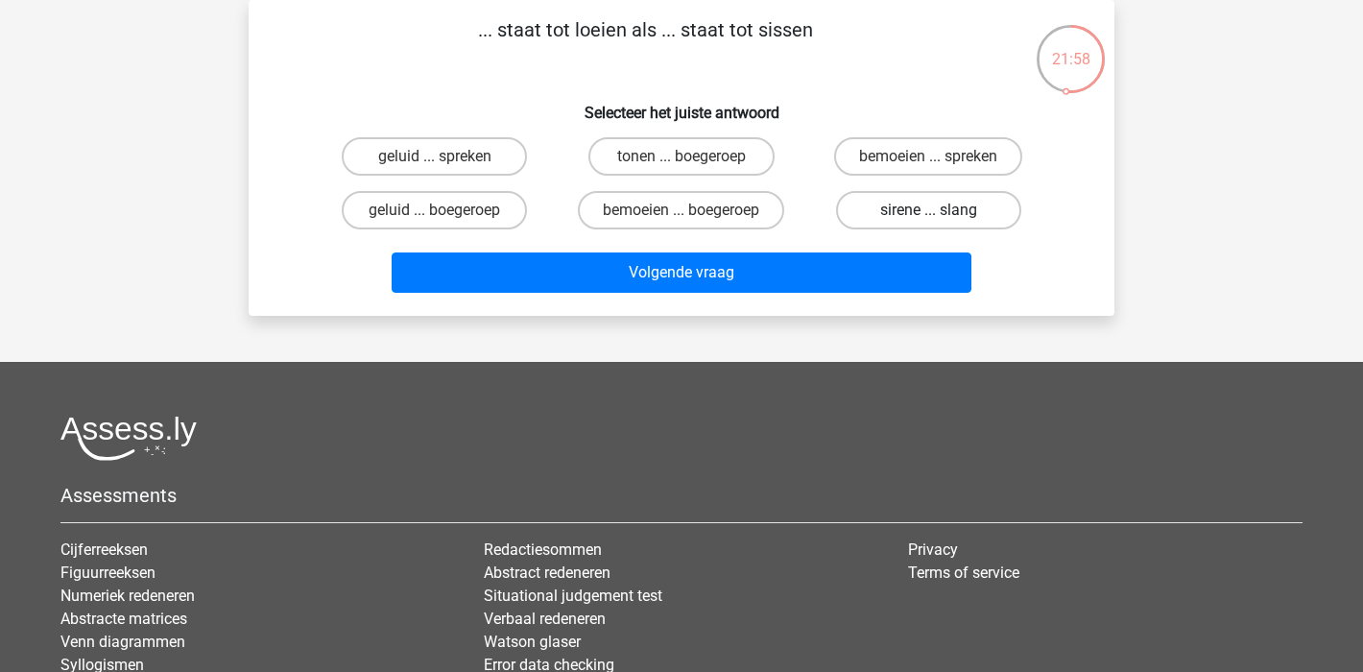
click at [920, 212] on label "sirene ... slang" at bounding box center [928, 210] width 185 height 38
click at [928, 212] on input "sirene ... slang" at bounding box center [934, 216] width 12 height 12
radio input "true"
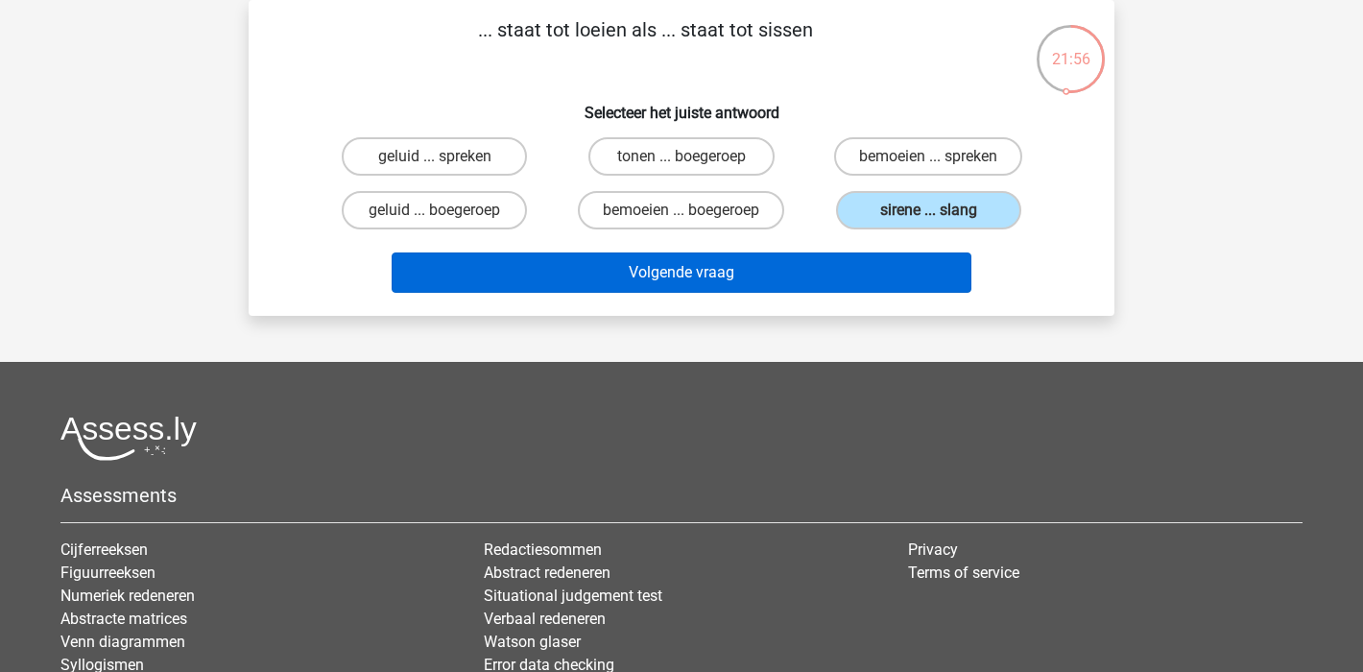
click at [807, 280] on button "Volgende vraag" at bounding box center [682, 273] width 581 height 40
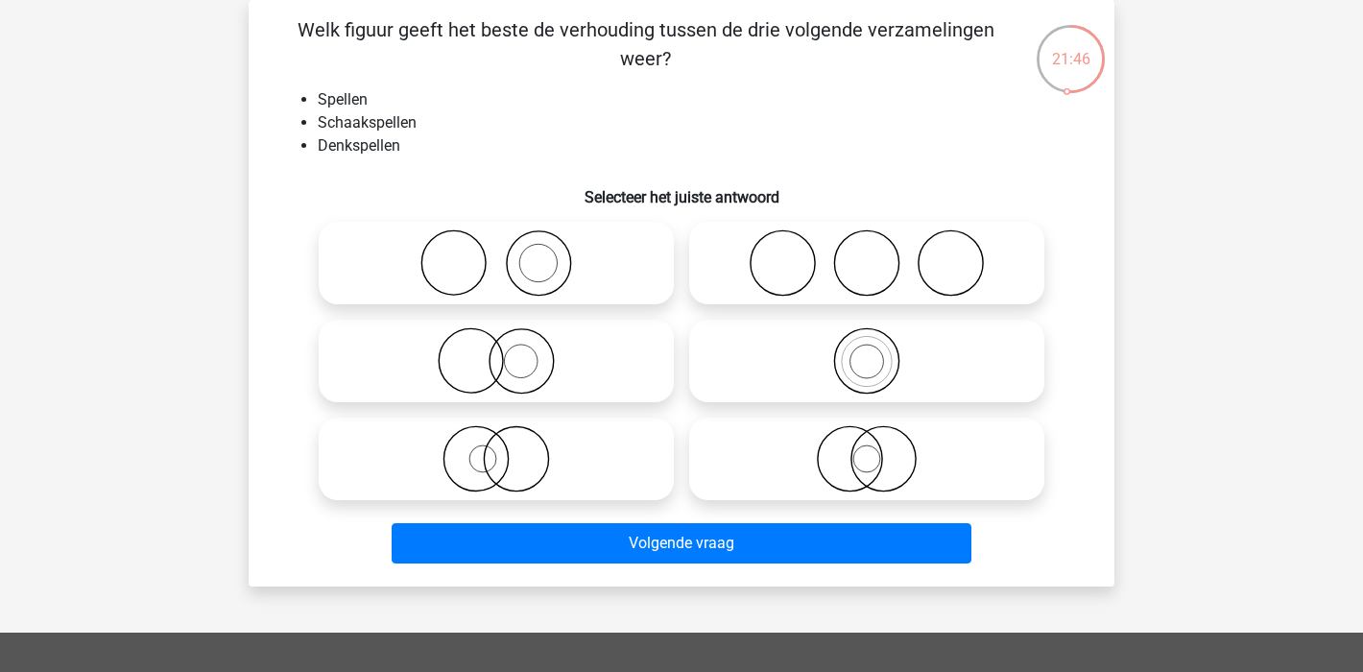
click at [824, 338] on icon at bounding box center [867, 360] width 340 height 67
click at [867, 339] on input "radio" at bounding box center [873, 345] width 12 height 12
radio input "true"
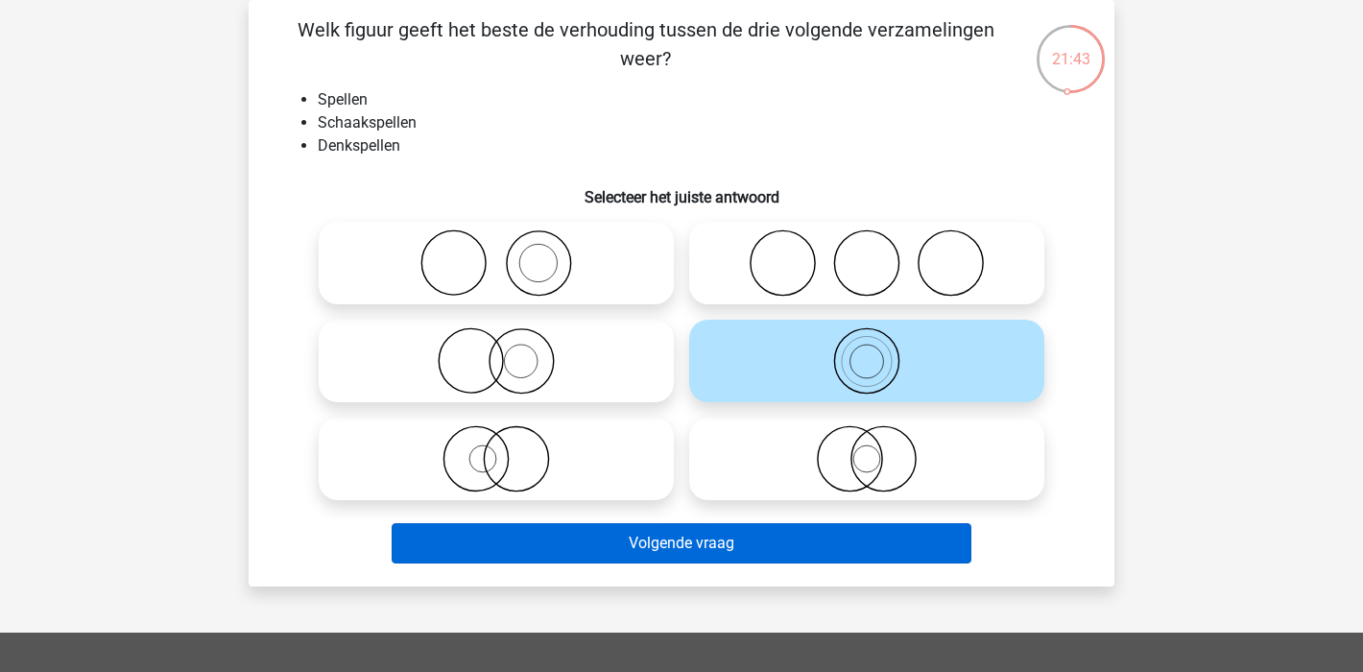
click at [692, 537] on button "Volgende vraag" at bounding box center [682, 543] width 581 height 40
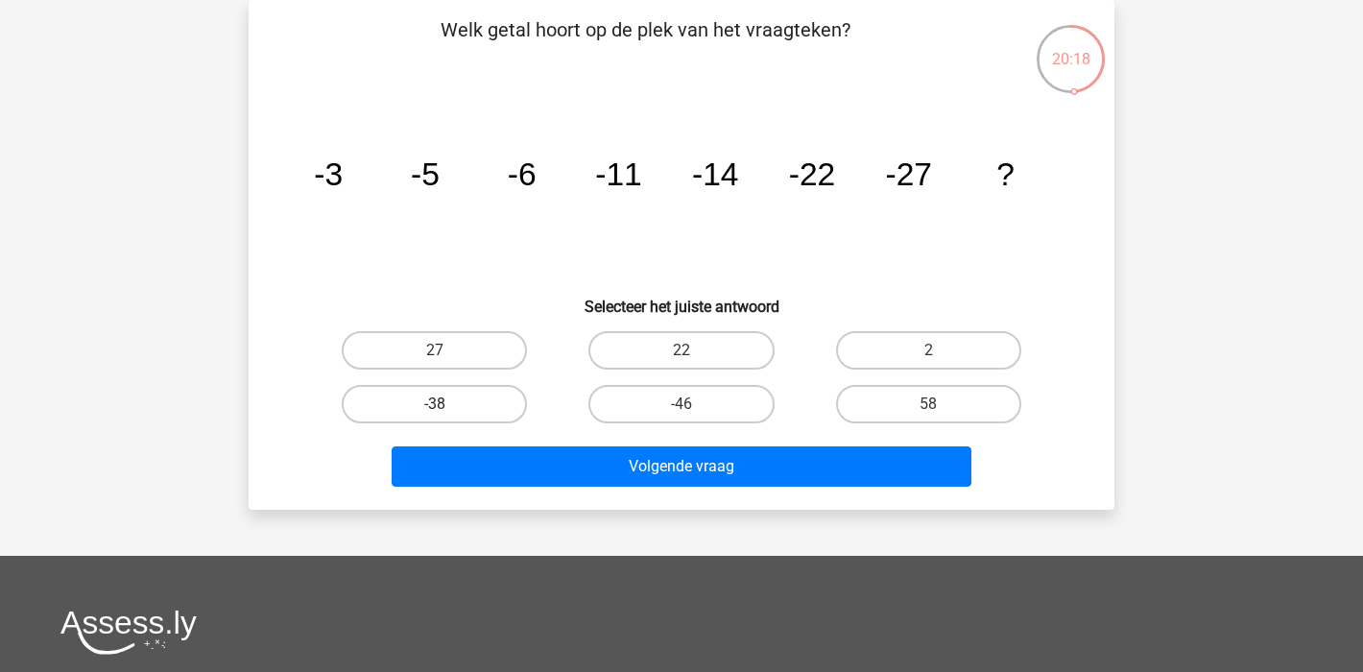
click at [463, 398] on label "-38" at bounding box center [434, 404] width 185 height 38
click at [447, 404] on input "-38" at bounding box center [441, 410] width 12 height 12
radio input "true"
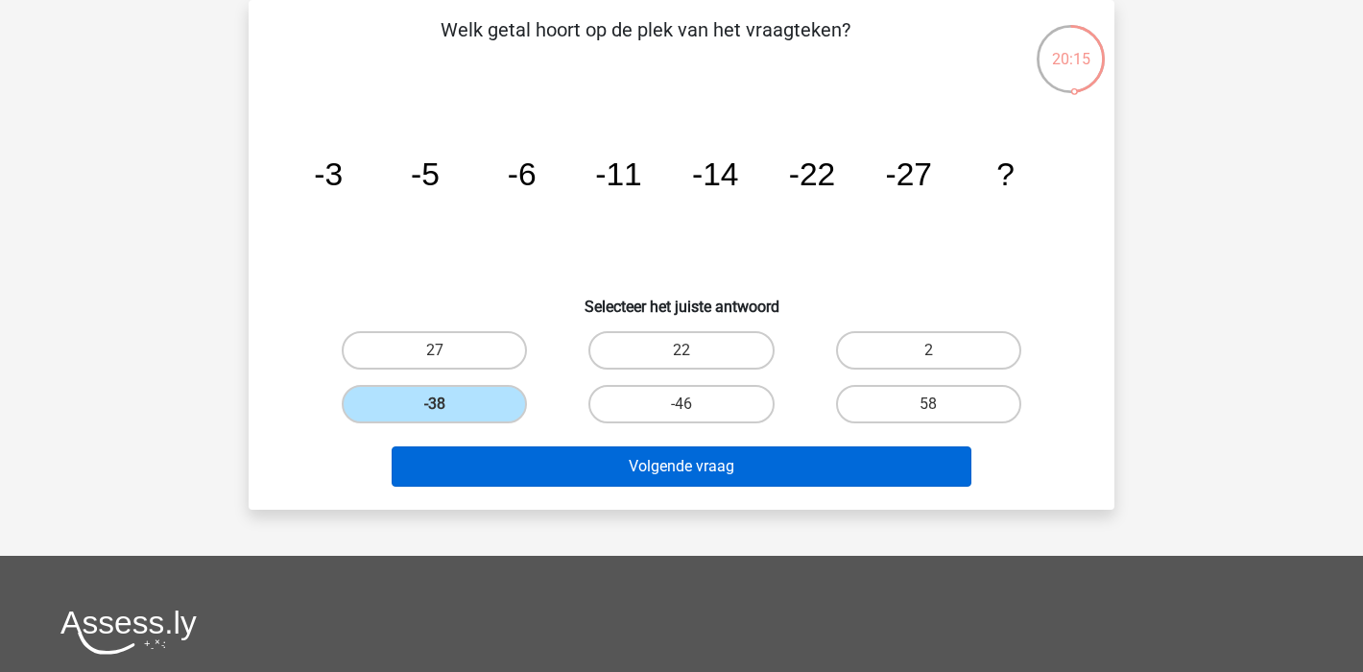
click at [801, 466] on button "Volgende vraag" at bounding box center [682, 466] width 581 height 40
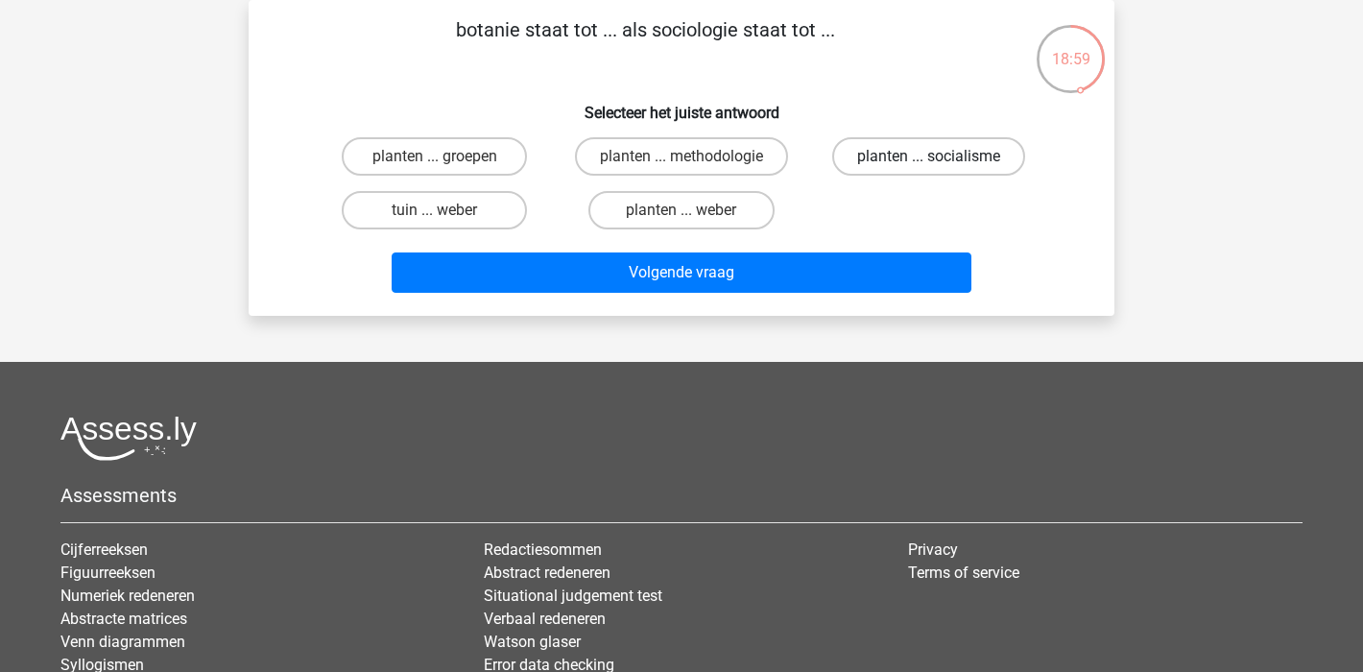
click at [882, 142] on label "planten ... socialisme" at bounding box center [928, 156] width 193 height 38
click at [928, 156] on input "planten ... socialisme" at bounding box center [934, 162] width 12 height 12
radio input "true"
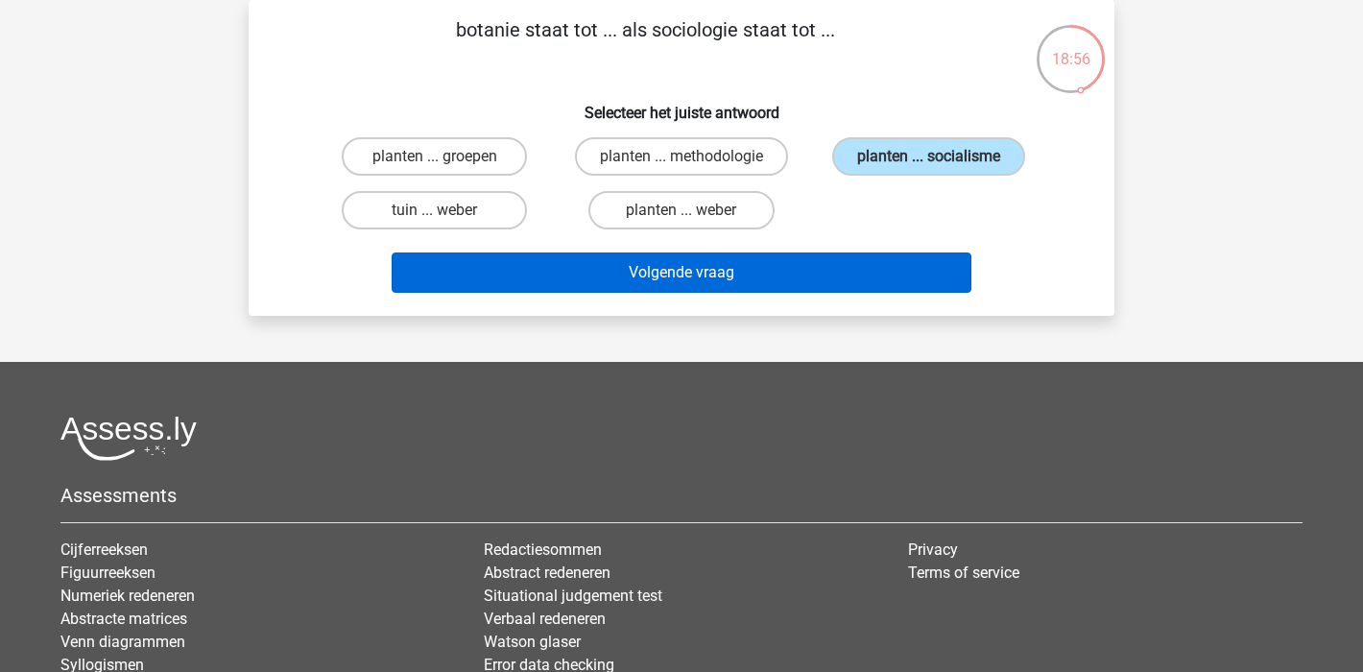
click at [707, 283] on button "Volgende vraag" at bounding box center [682, 273] width 581 height 40
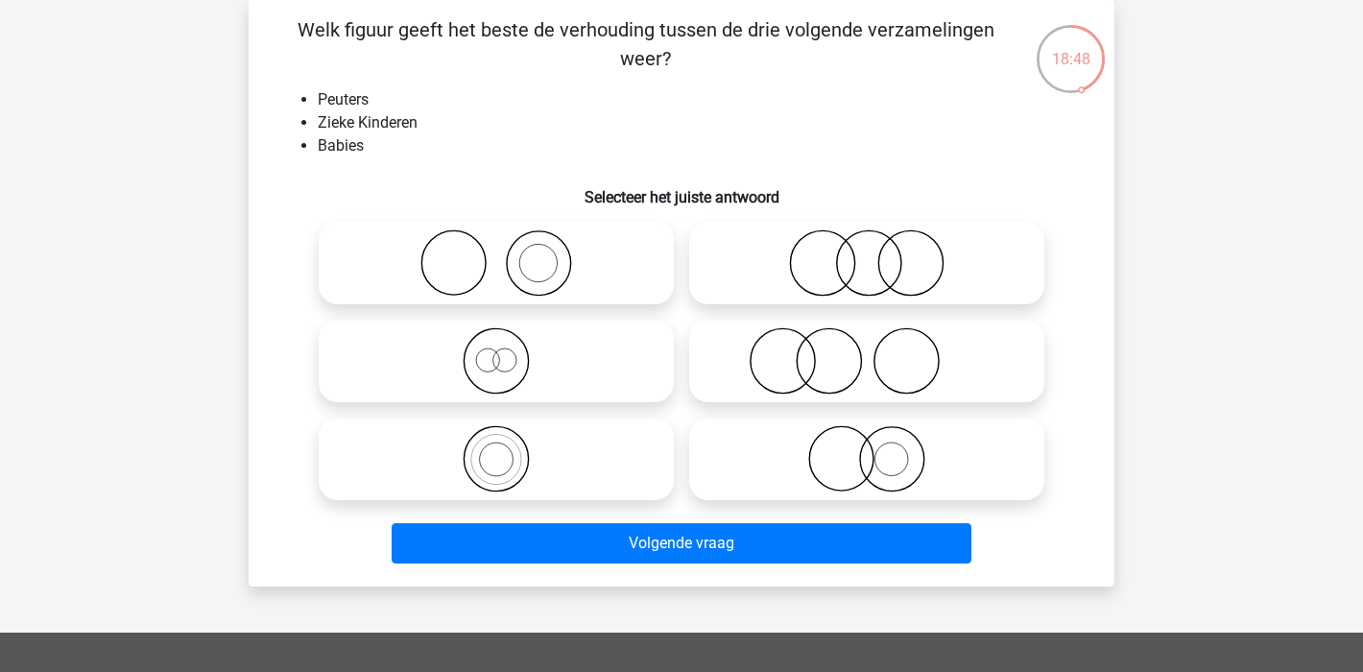
click at [866, 263] on icon at bounding box center [867, 262] width 340 height 67
click at [867, 253] on input "radio" at bounding box center [873, 247] width 12 height 12
radio input "true"
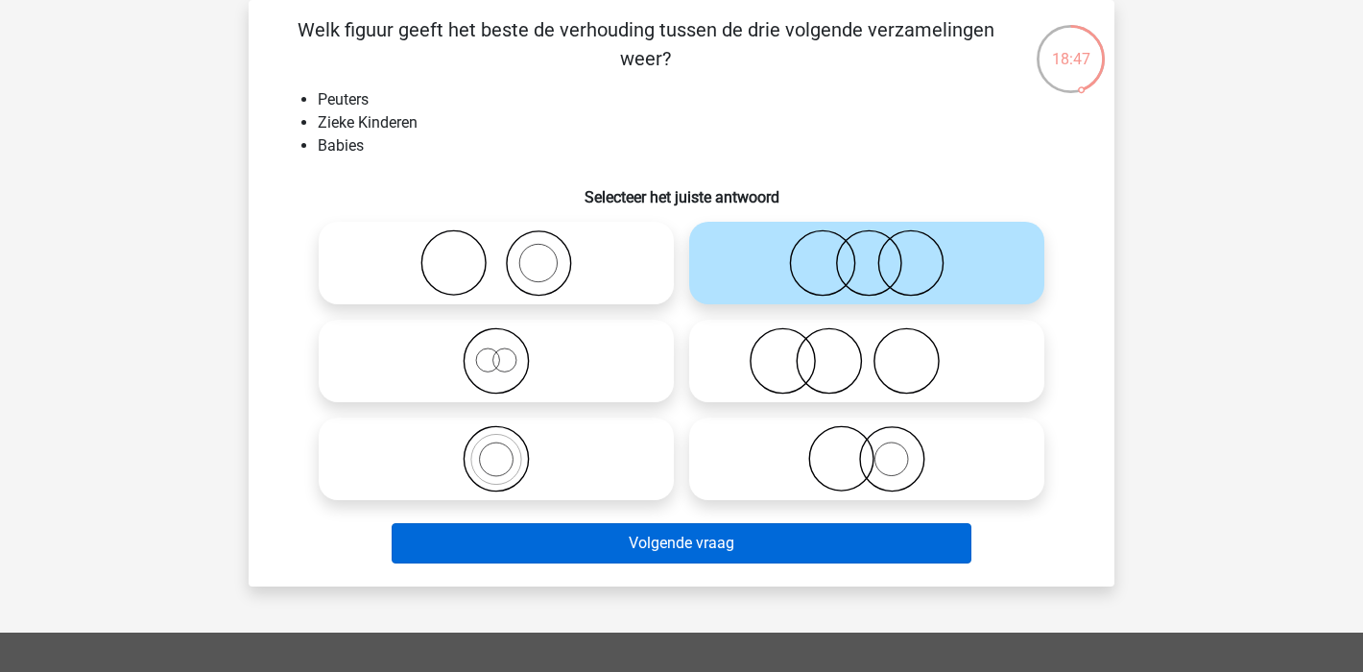
click at [761, 543] on button "Volgende vraag" at bounding box center [682, 543] width 581 height 40
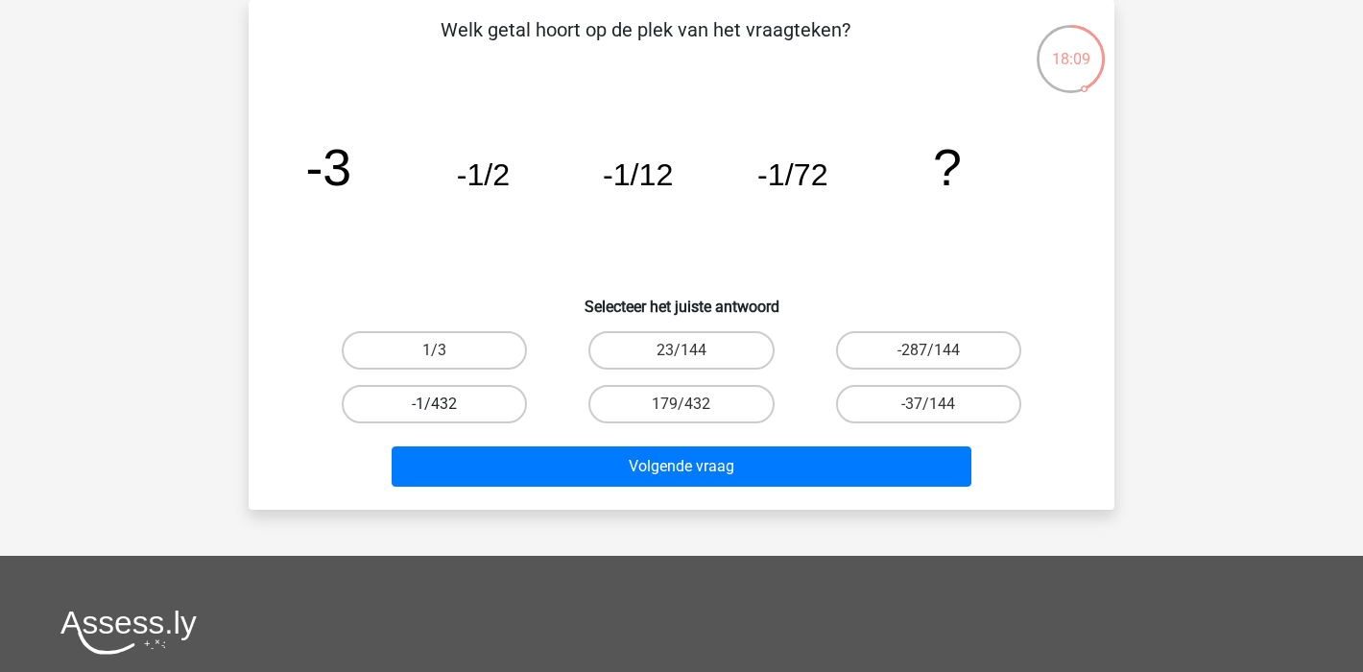
click at [449, 389] on label "-1/432" at bounding box center [434, 404] width 185 height 38
click at [447, 404] on input "-1/432" at bounding box center [441, 410] width 12 height 12
radio input "true"
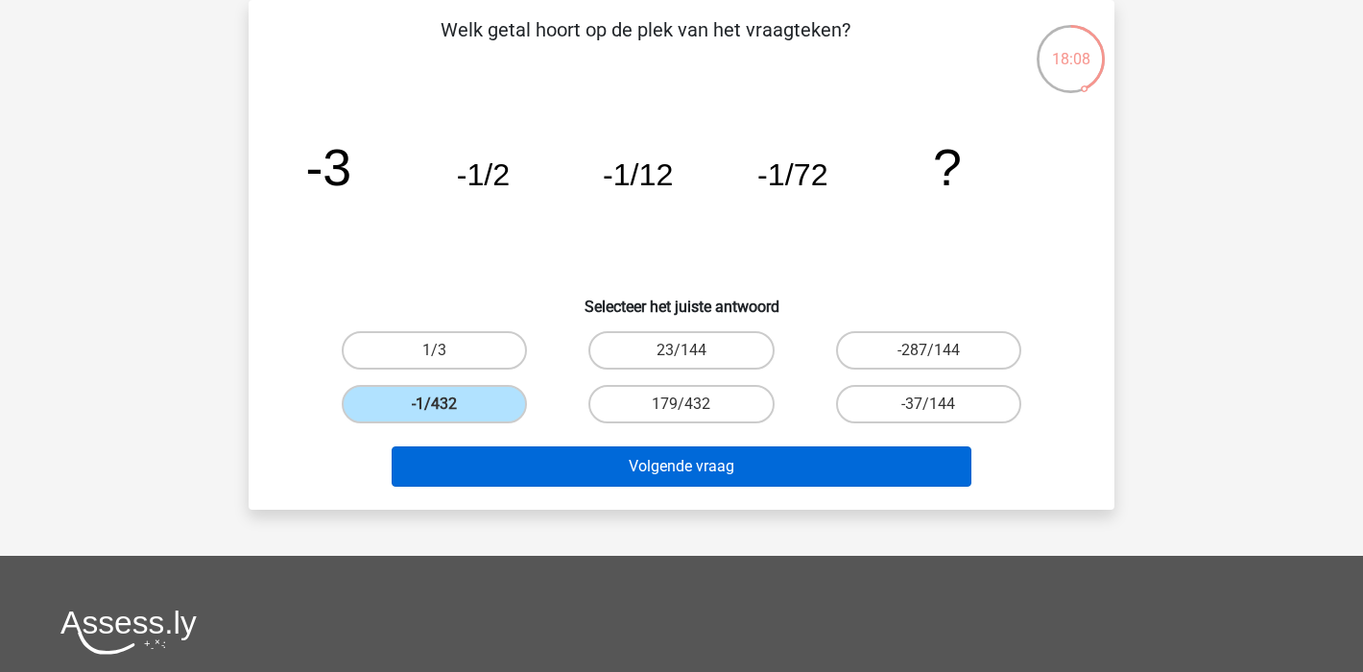
click at [692, 468] on button "Volgende vraag" at bounding box center [682, 466] width 581 height 40
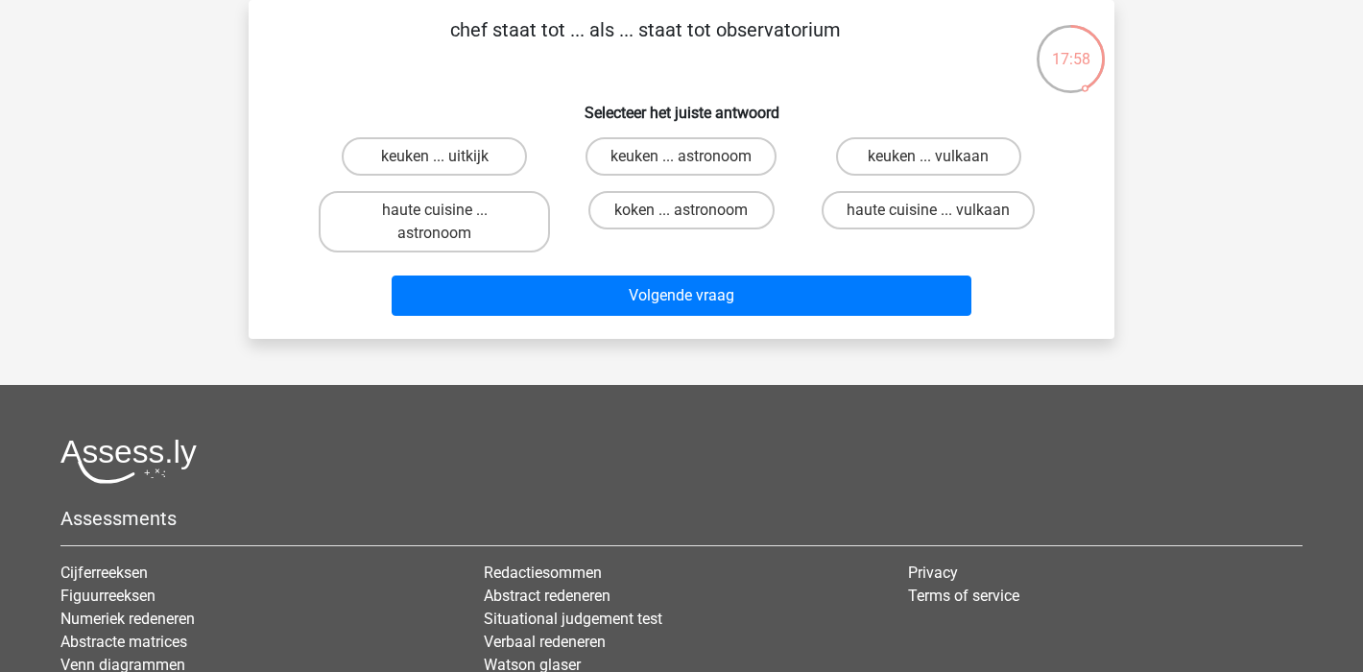
click at [688, 162] on input "keuken ... astronoom" at bounding box center [688, 162] width 12 height 12
radio input "true"
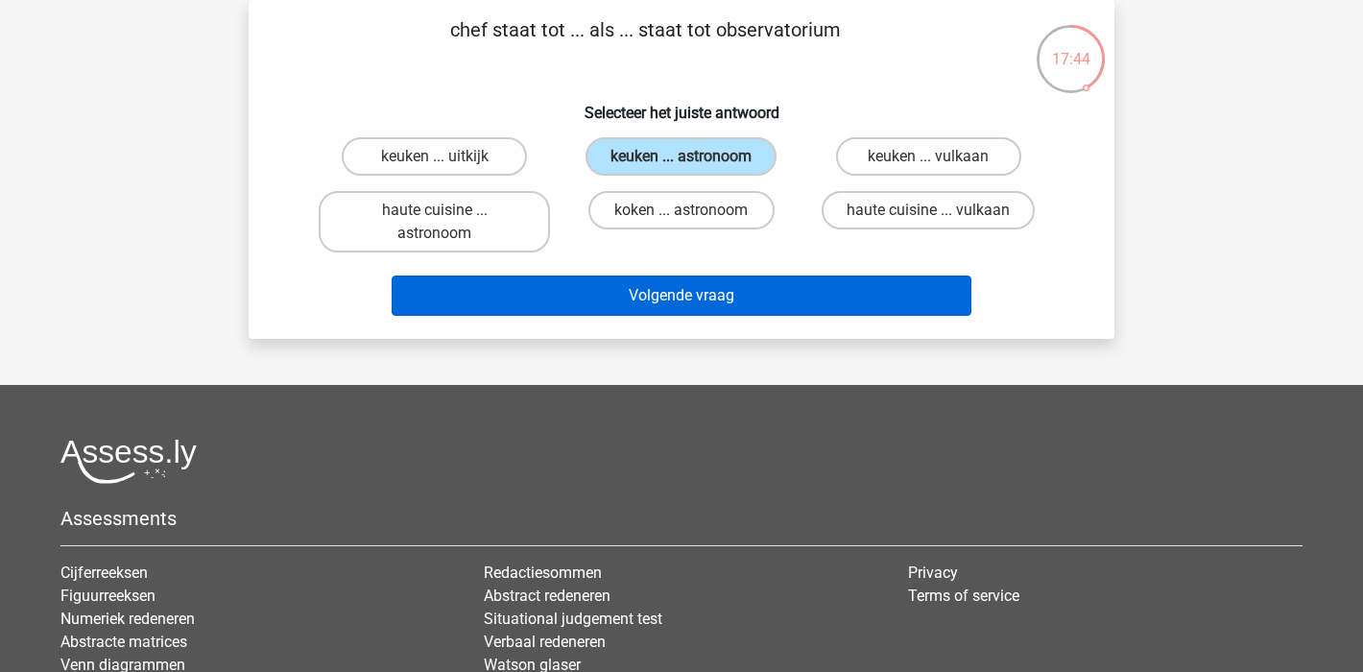
click at [716, 293] on button "Volgende vraag" at bounding box center [682, 296] width 581 height 40
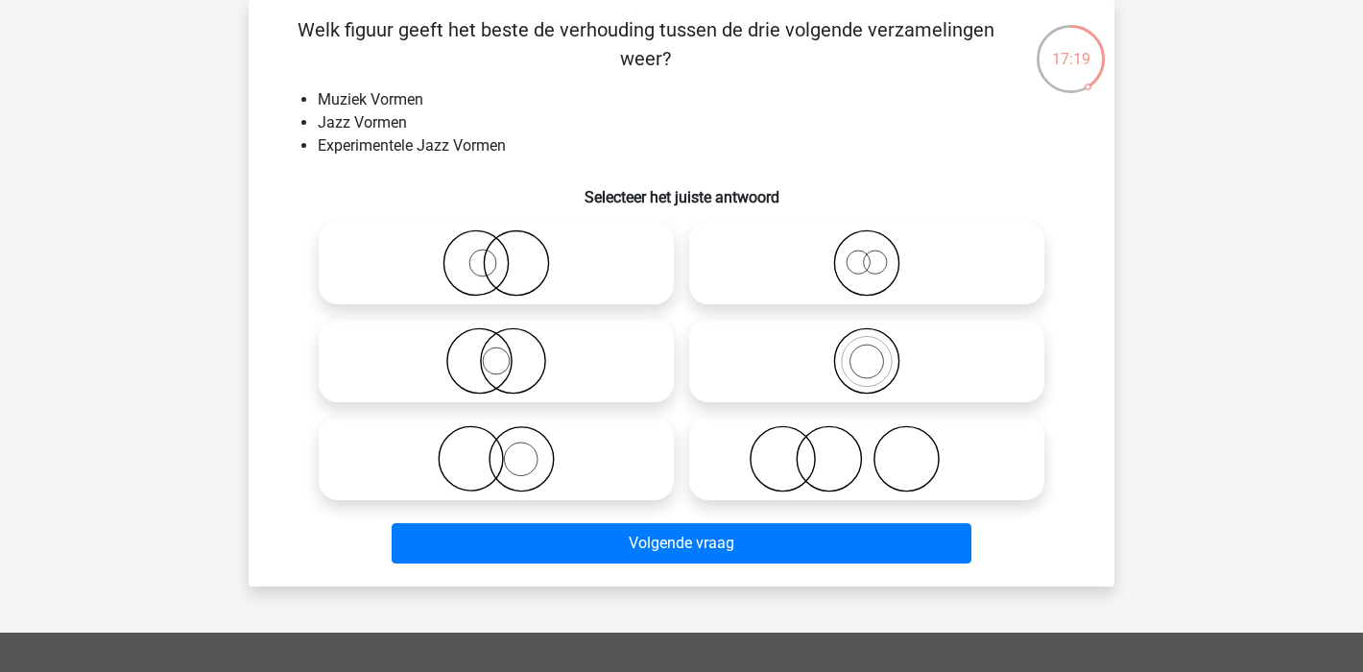
click at [837, 347] on icon at bounding box center [867, 360] width 340 height 67
click at [867, 347] on input "radio" at bounding box center [873, 345] width 12 height 12
radio input "true"
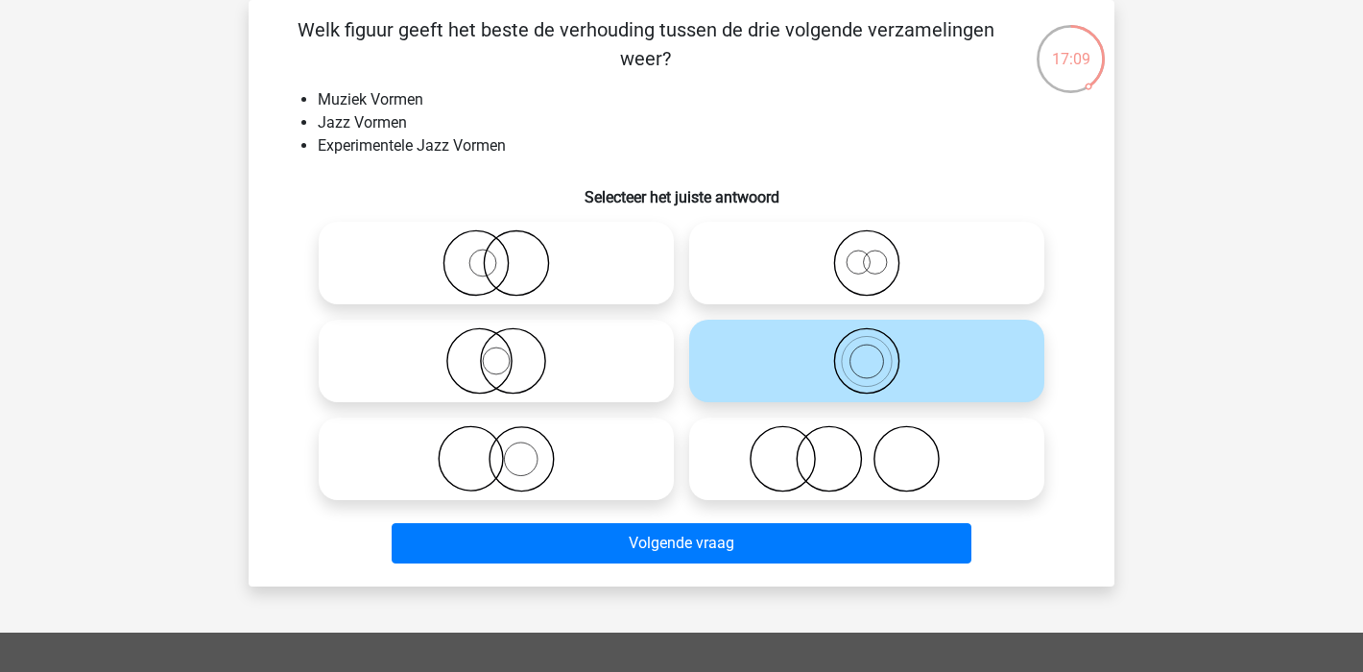
click at [541, 261] on icon at bounding box center [496, 262] width 340 height 67
click at [509, 253] on input "radio" at bounding box center [502, 247] width 12 height 12
radio input "true"
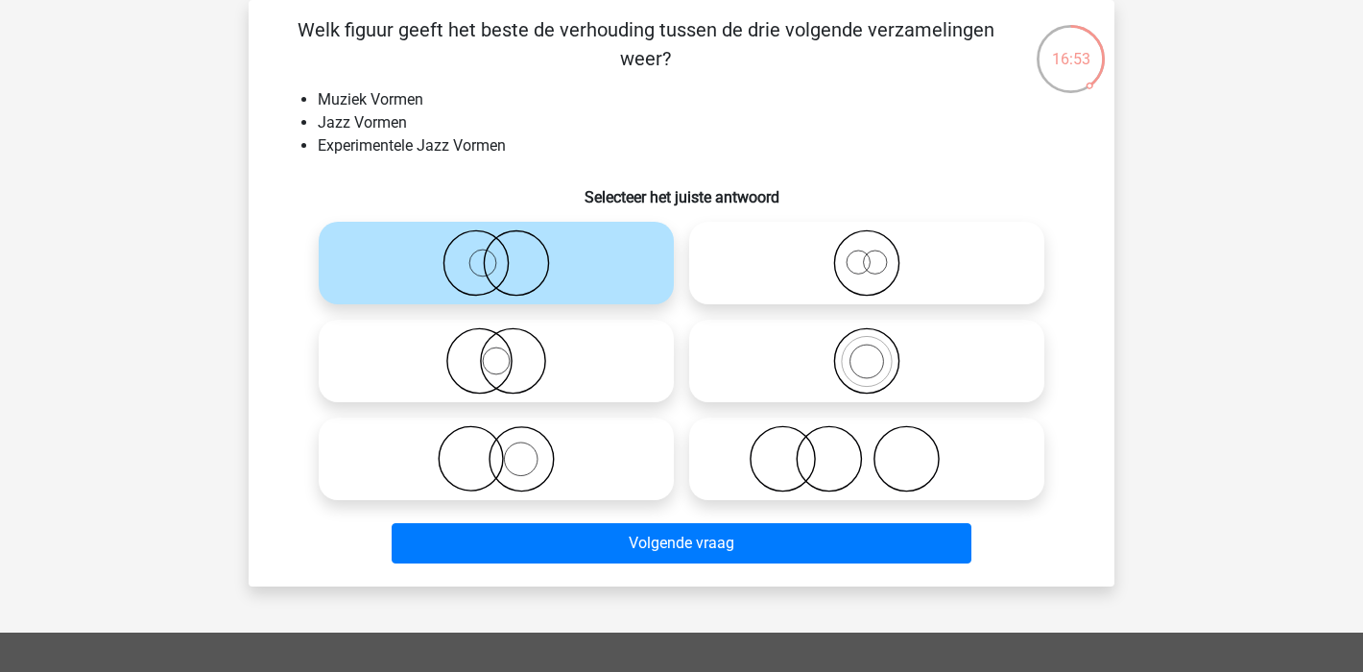
click at [854, 273] on icon at bounding box center [867, 262] width 340 height 67
click at [867, 253] on input "radio" at bounding box center [873, 247] width 12 height 12
radio input "true"
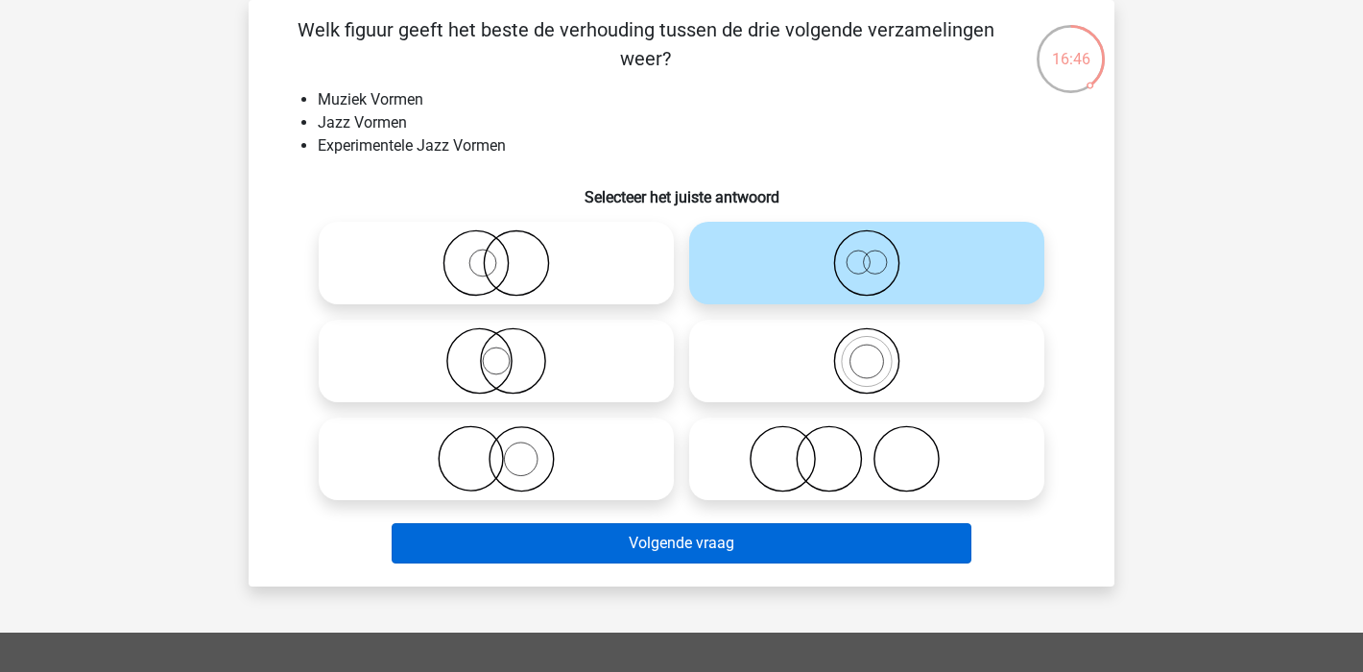
click at [664, 543] on button "Volgende vraag" at bounding box center [682, 543] width 581 height 40
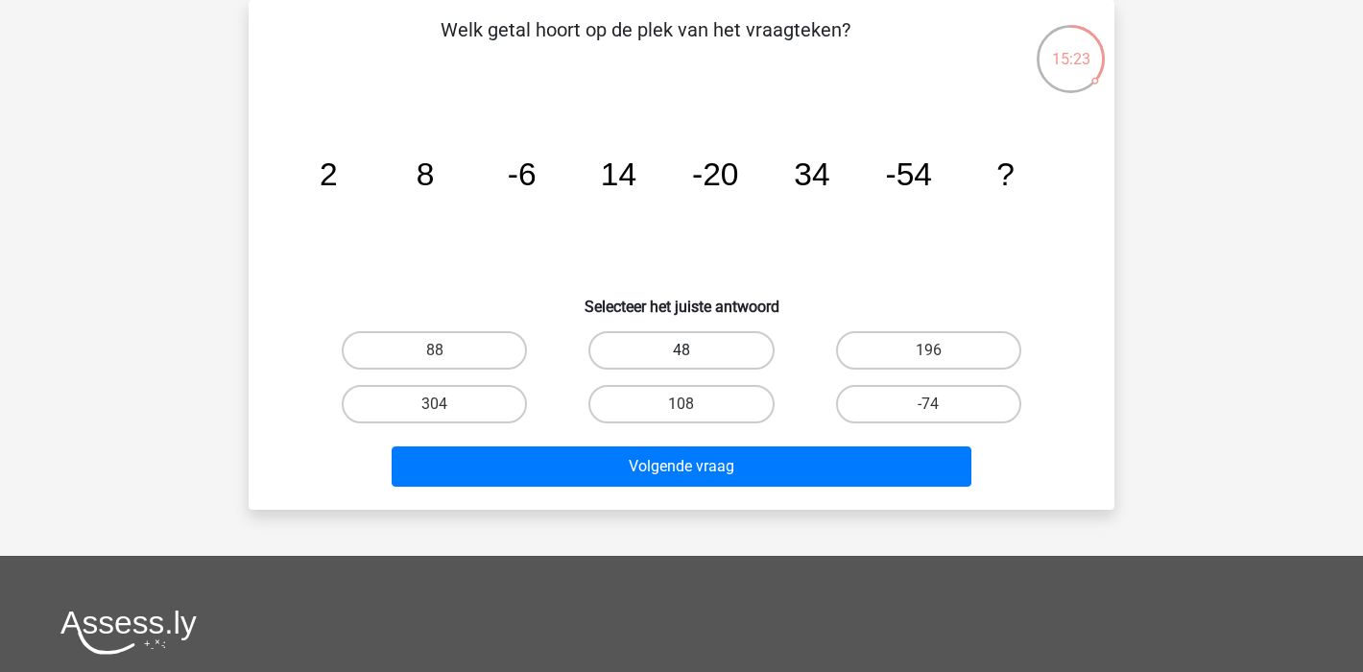
click at [696, 345] on label "48" at bounding box center [681, 350] width 185 height 38
click at [694, 350] on input "48" at bounding box center [688, 356] width 12 height 12
radio input "true"
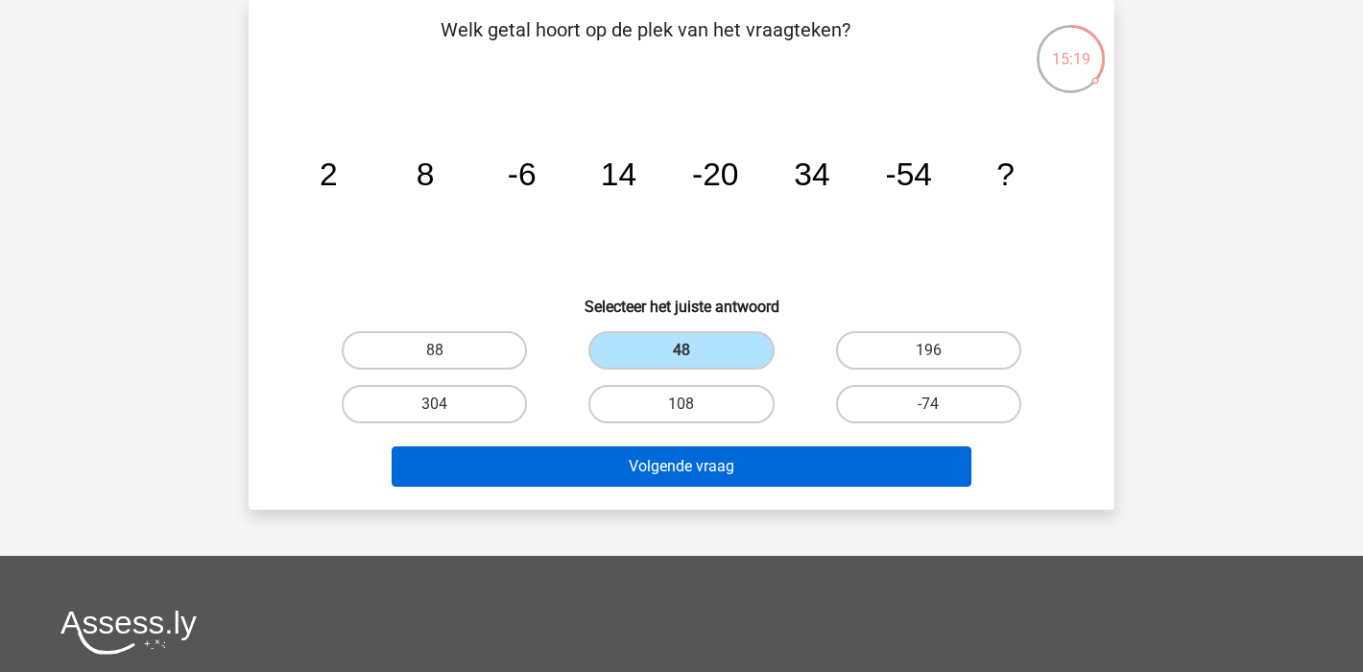
click at [724, 470] on button "Volgende vraag" at bounding box center [682, 466] width 581 height 40
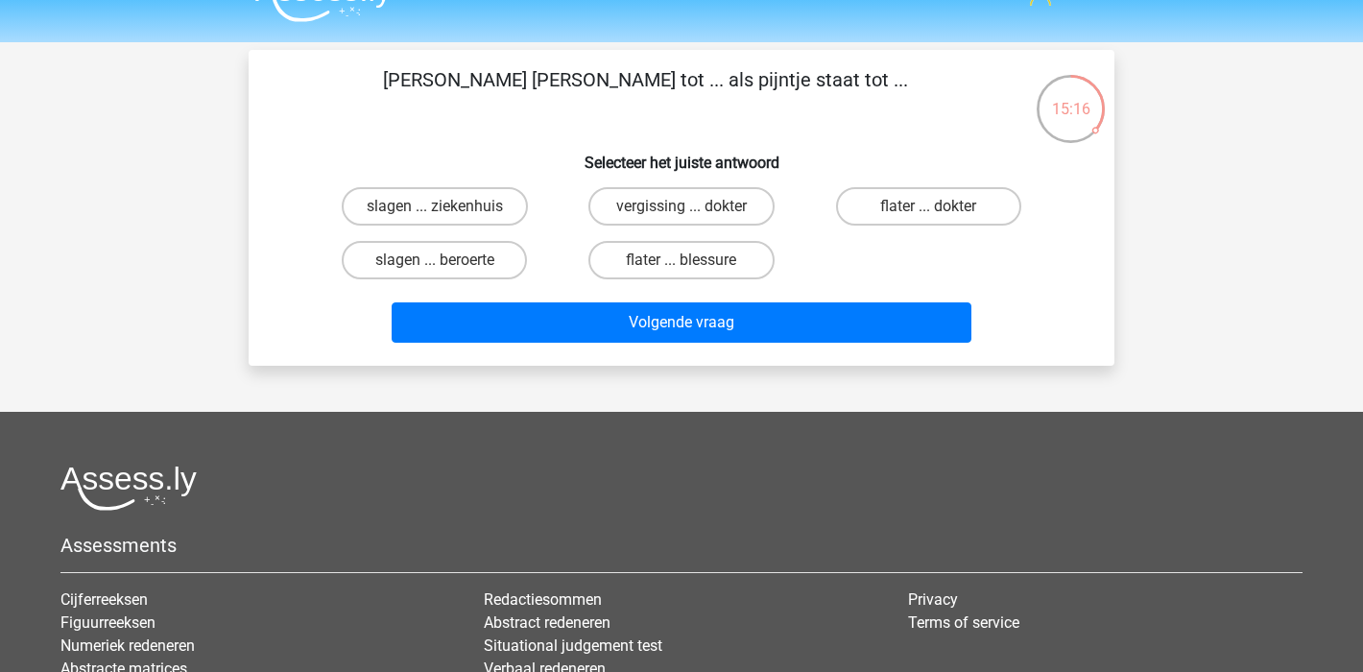
scroll to position [0, 0]
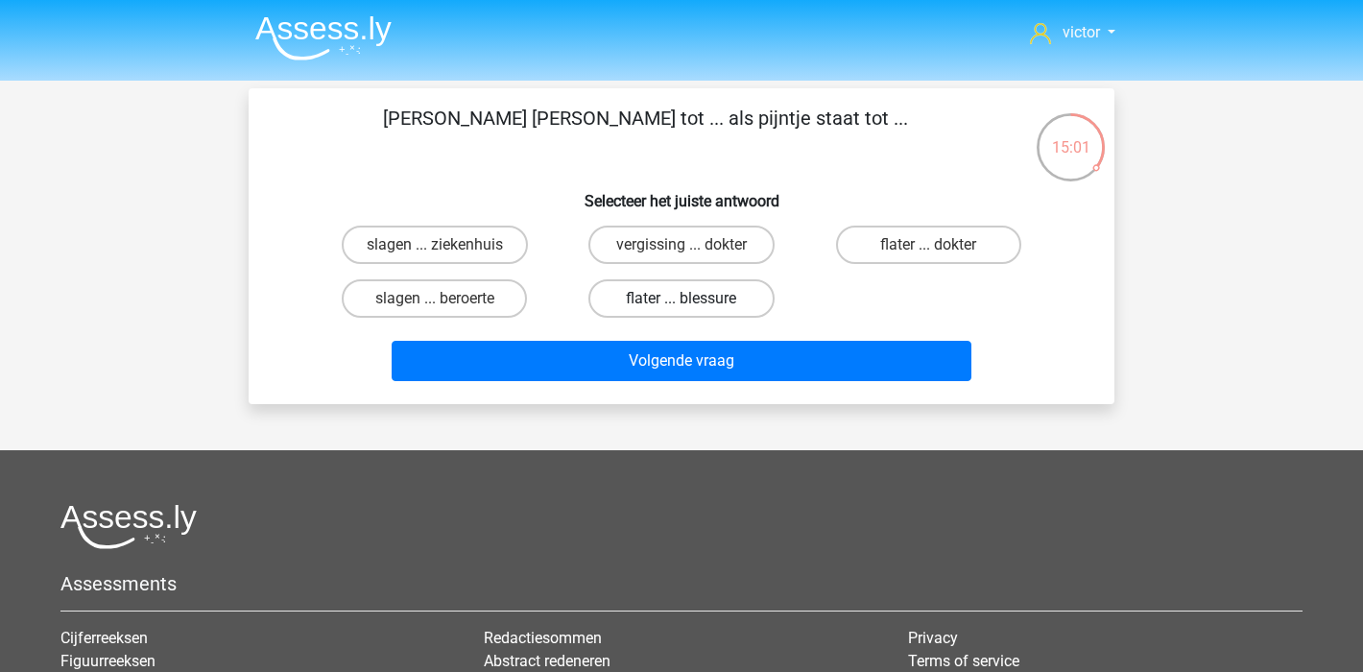
click at [657, 300] on label "flater ... blessure" at bounding box center [681, 298] width 185 height 38
click at [682, 300] on input "flater ... blessure" at bounding box center [688, 305] width 12 height 12
radio input "true"
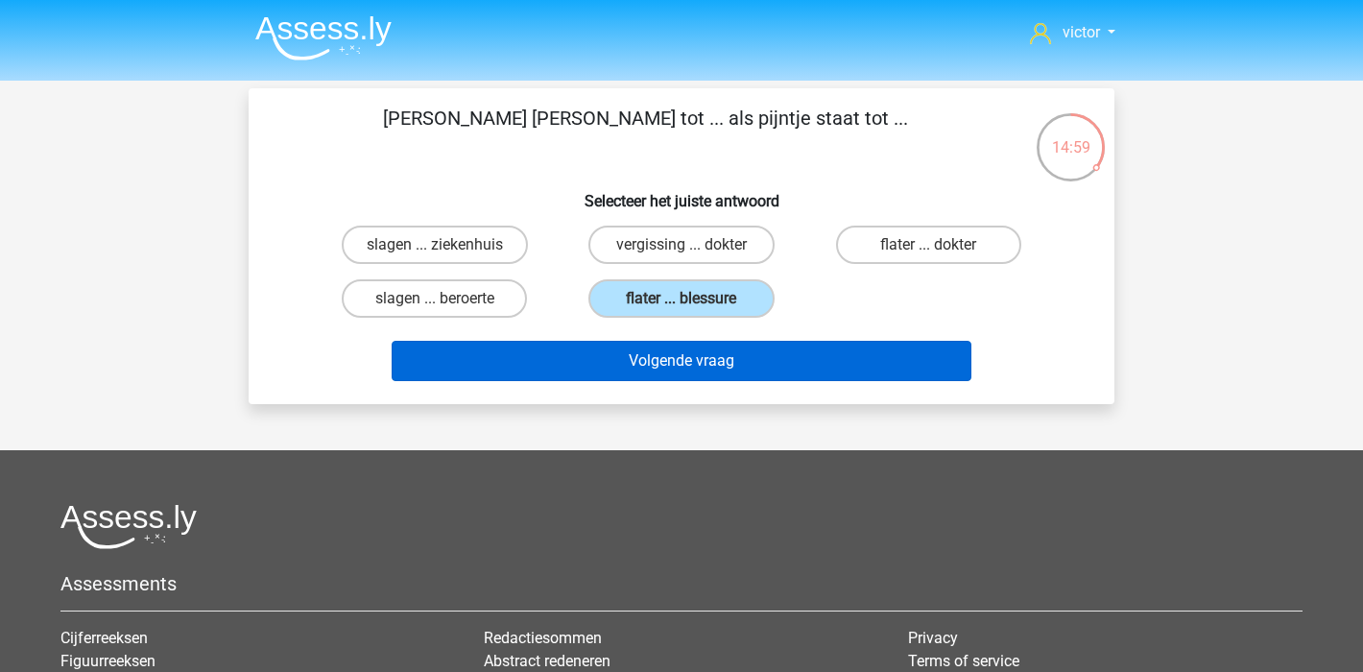
click at [685, 369] on button "Volgende vraag" at bounding box center [682, 361] width 581 height 40
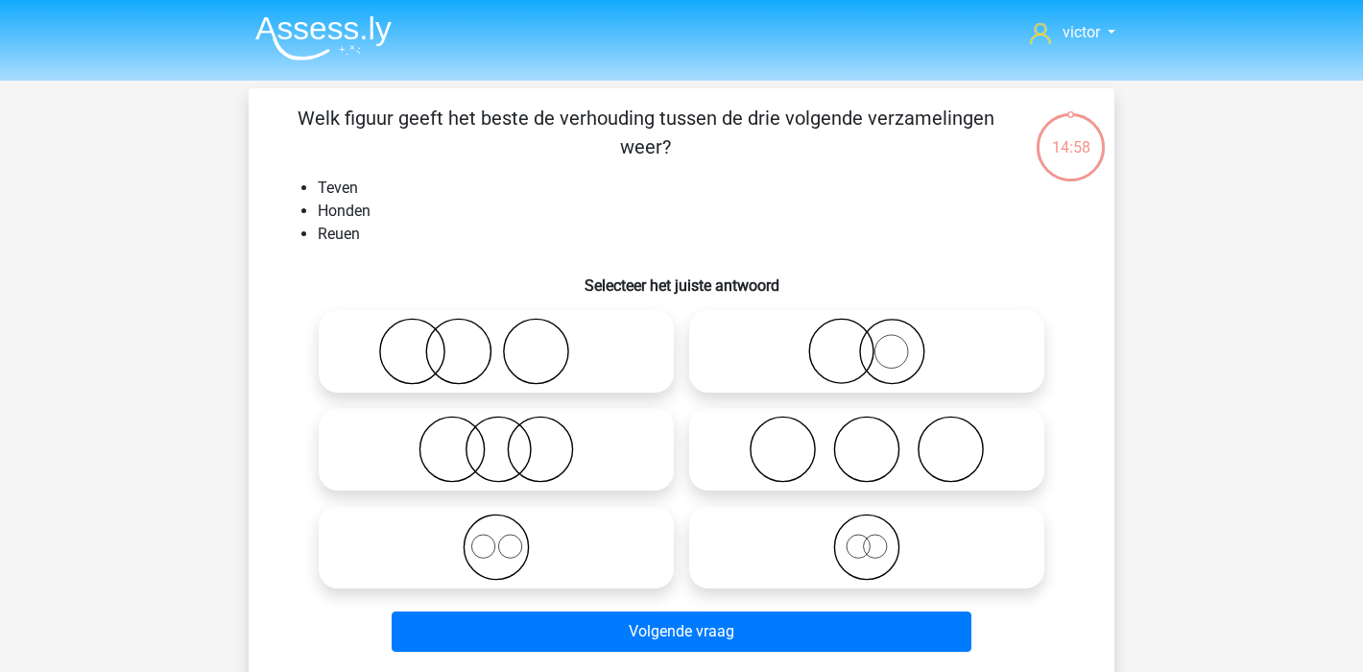
scroll to position [88, 0]
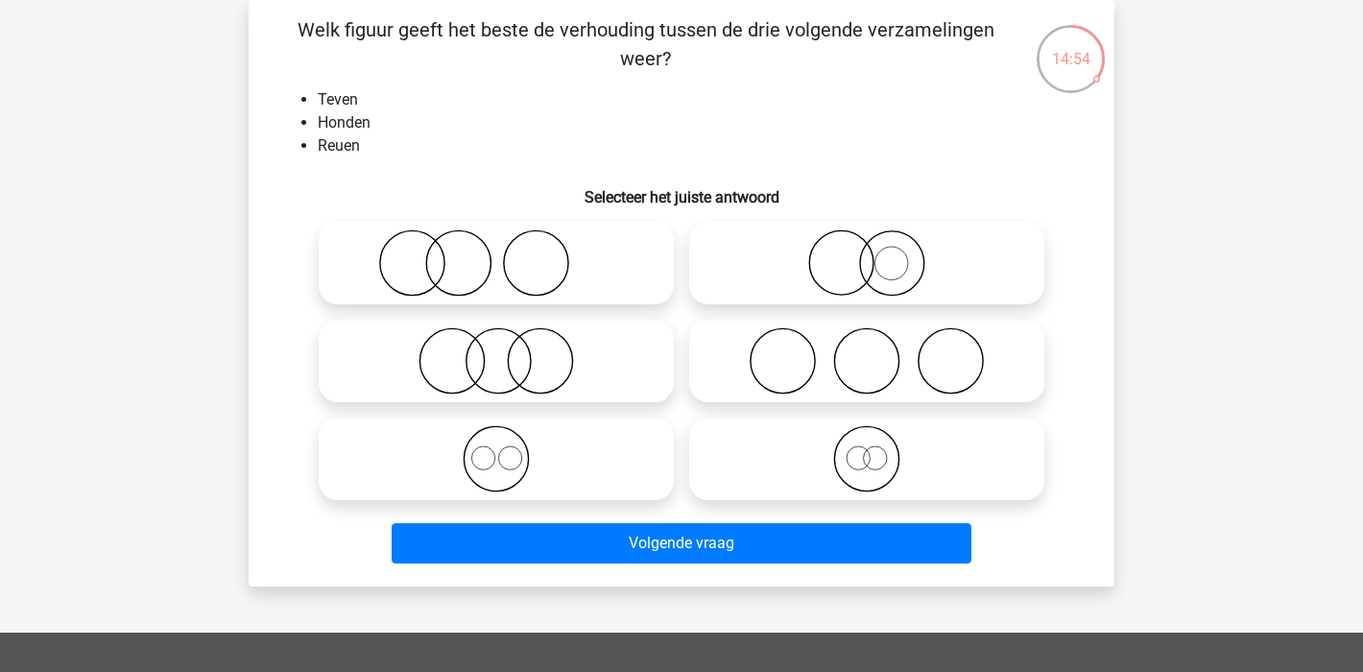
click at [547, 382] on icon at bounding box center [496, 360] width 340 height 67
click at [509, 351] on input "radio" at bounding box center [502, 345] width 12 height 12
radio input "true"
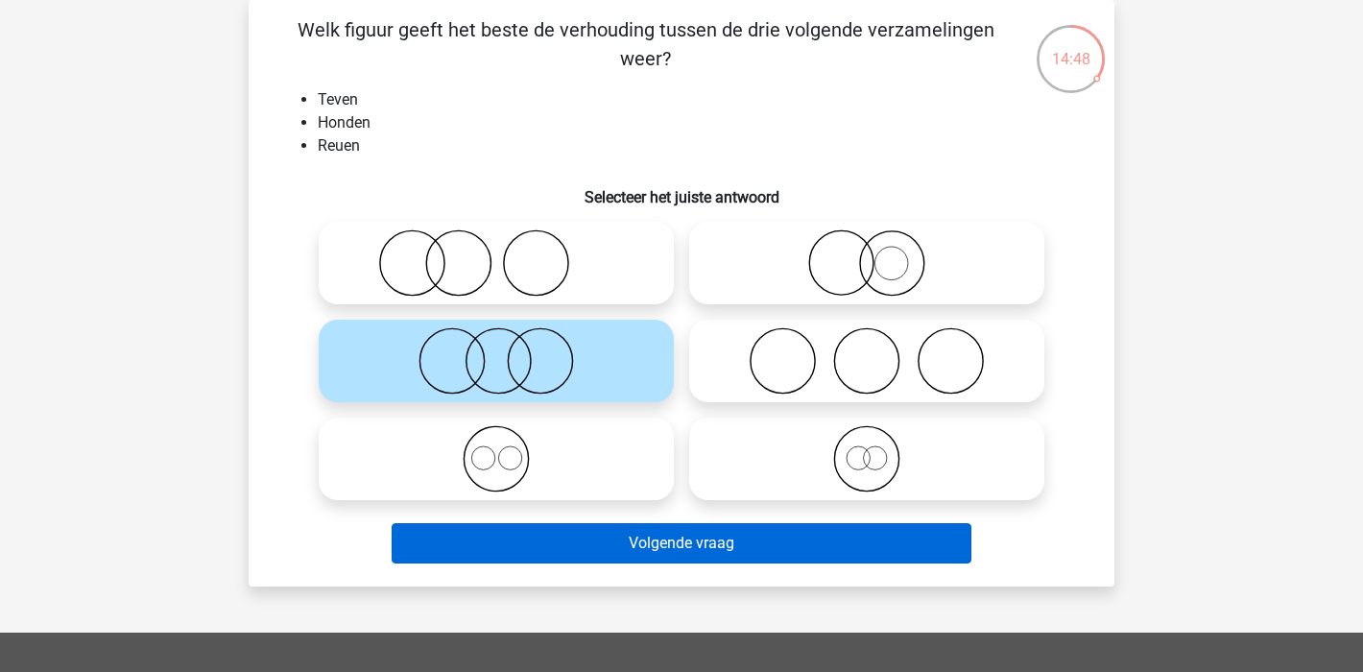
click at [703, 538] on button "Volgende vraag" at bounding box center [682, 543] width 581 height 40
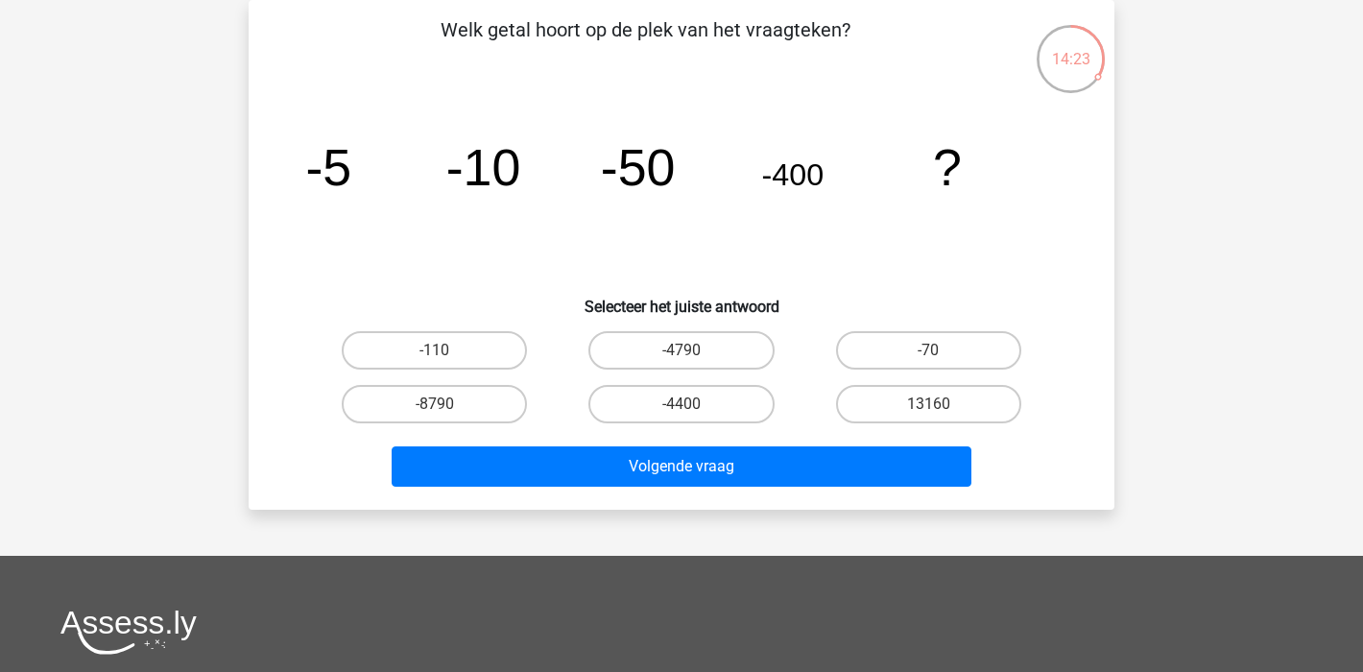
click at [691, 412] on input "-4400" at bounding box center [688, 410] width 12 height 12
radio input "true"
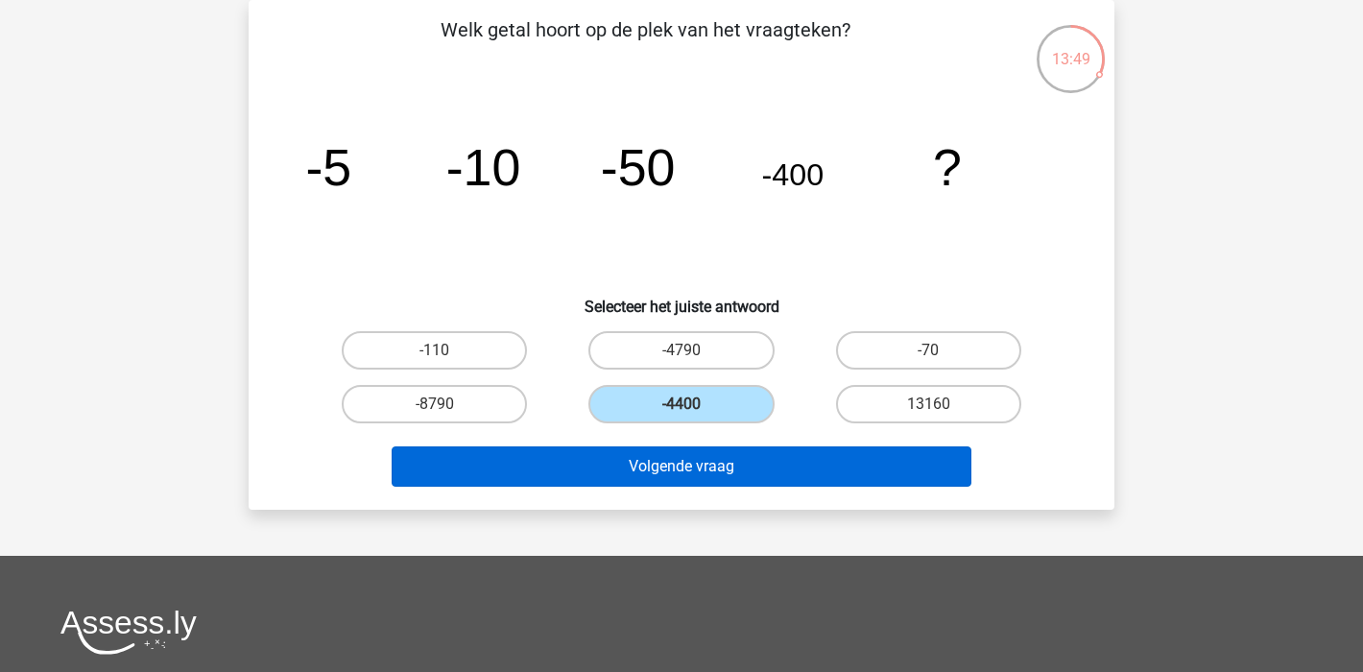
click at [660, 476] on button "Volgende vraag" at bounding box center [682, 466] width 581 height 40
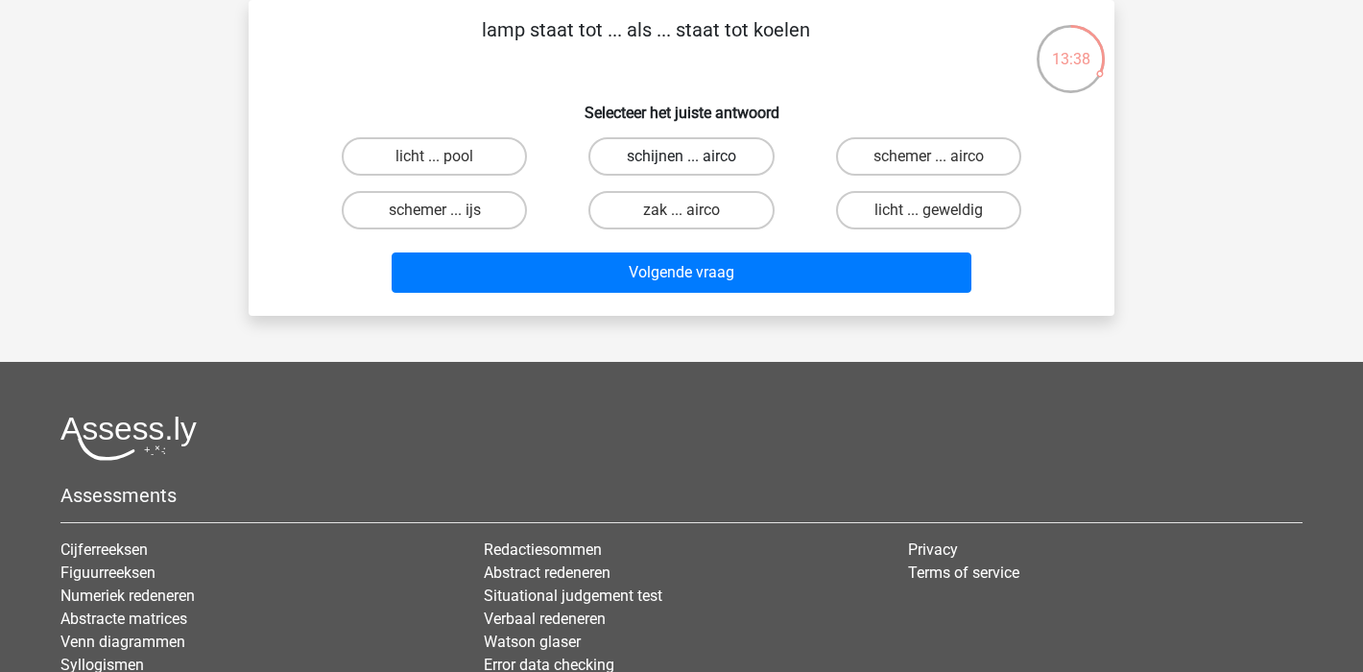
click at [732, 163] on label "schijnen ... airco" at bounding box center [681, 156] width 185 height 38
click at [694, 163] on input "schijnen ... airco" at bounding box center [688, 162] width 12 height 12
radio input "true"
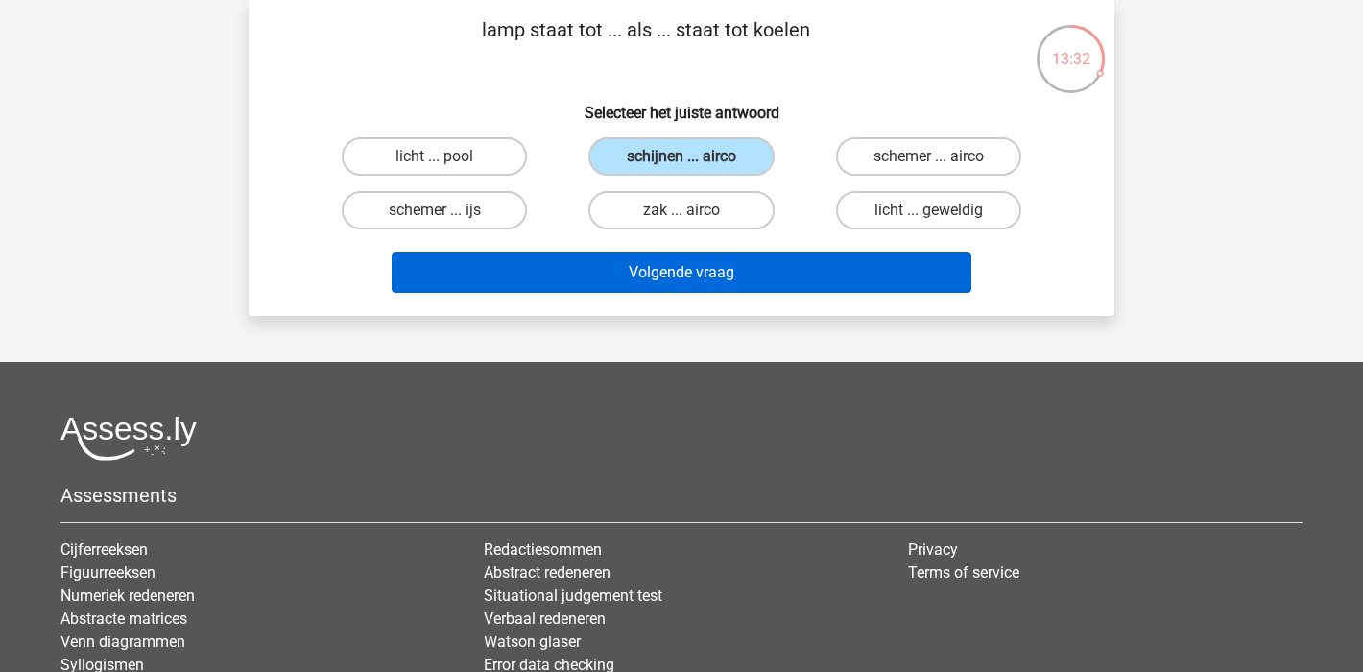
click at [677, 287] on button "Volgende vraag" at bounding box center [682, 273] width 581 height 40
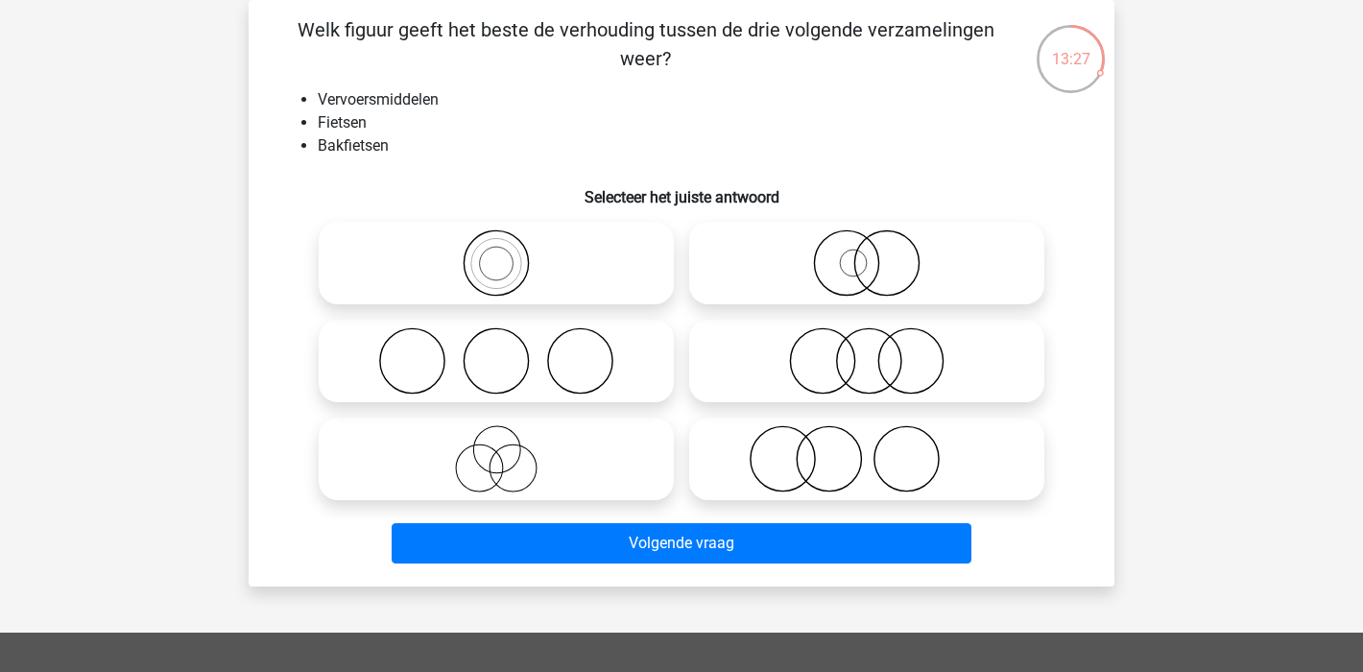
click at [510, 277] on icon at bounding box center [496, 262] width 340 height 67
click at [509, 253] on input "radio" at bounding box center [502, 247] width 12 height 12
radio input "true"
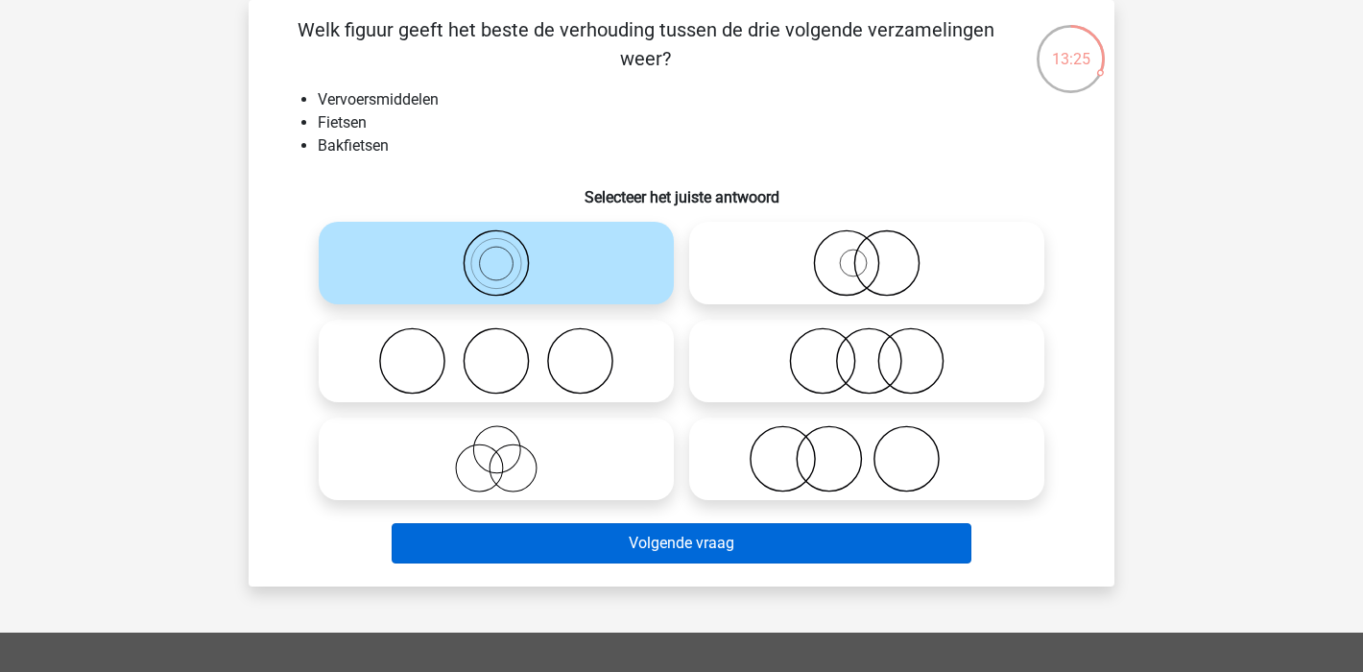
click at [713, 541] on button "Volgende vraag" at bounding box center [682, 543] width 581 height 40
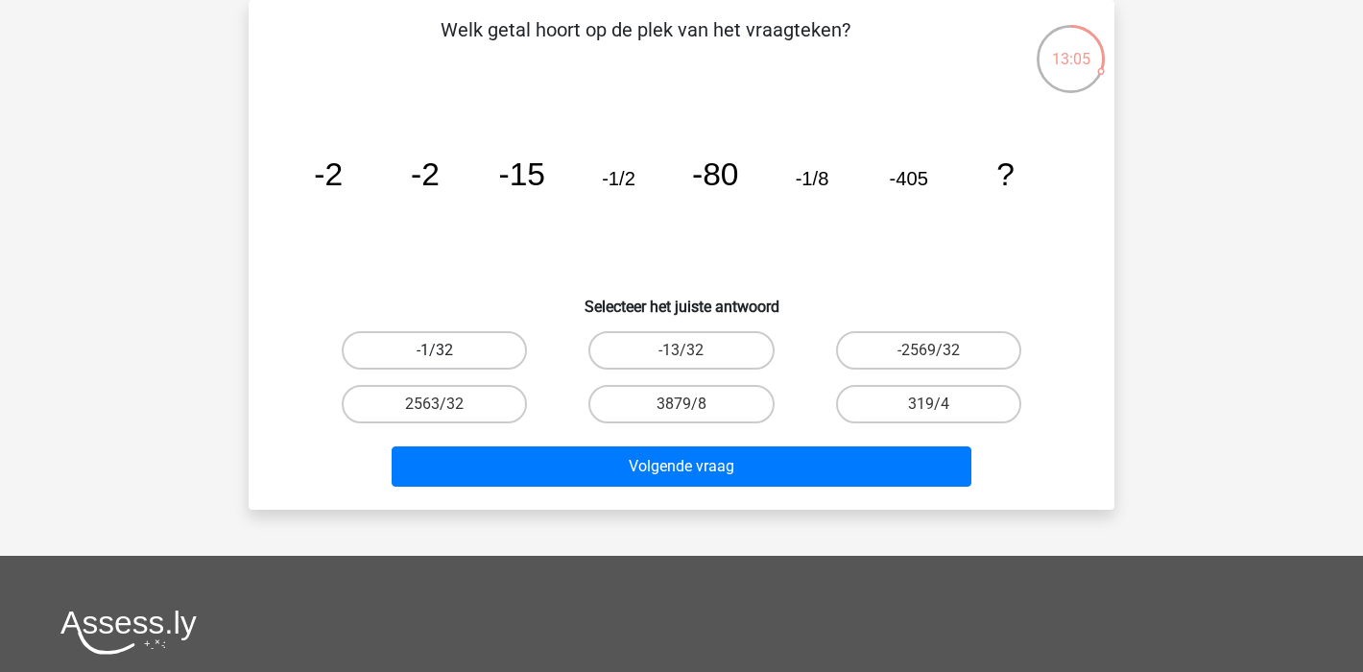
click at [430, 349] on label "-1/32" at bounding box center [434, 350] width 185 height 38
click at [435, 350] on input "-1/32" at bounding box center [441, 356] width 12 height 12
radio input "true"
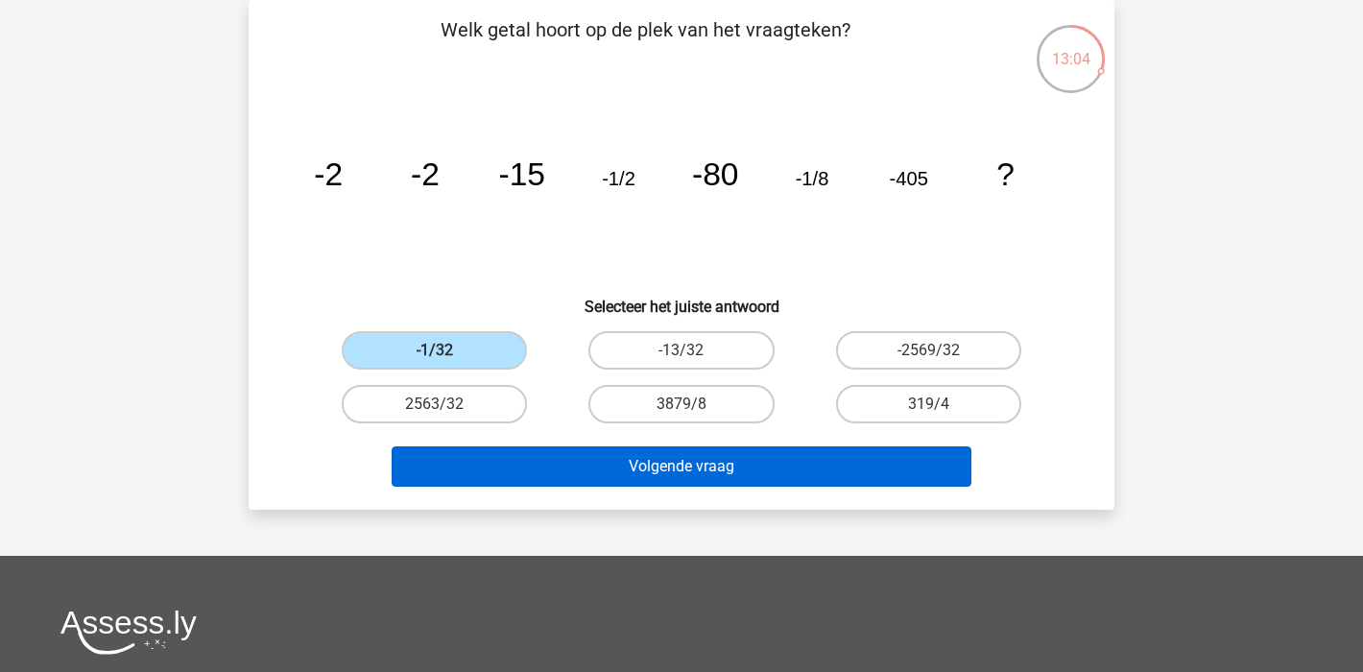
click at [760, 462] on button "Volgende vraag" at bounding box center [682, 466] width 581 height 40
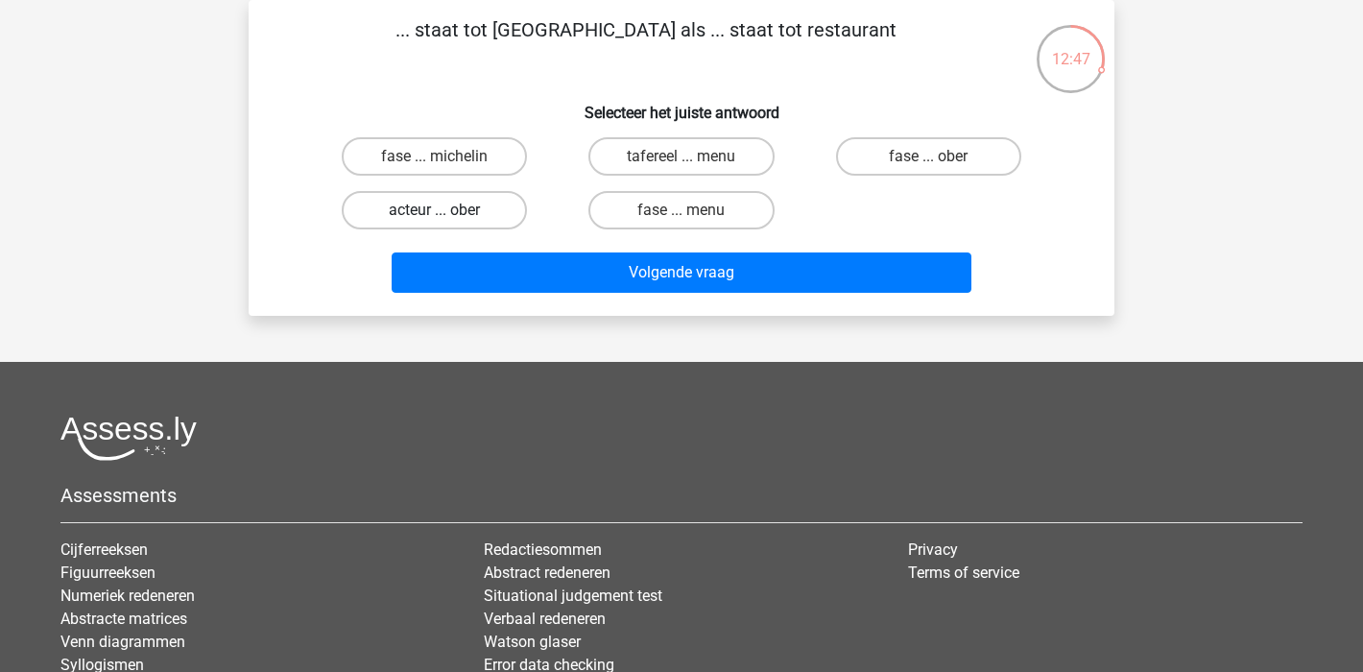
click at [420, 210] on label "acteur ... ober" at bounding box center [434, 210] width 185 height 38
click at [435, 210] on input "acteur ... ober" at bounding box center [441, 216] width 12 height 12
radio input "true"
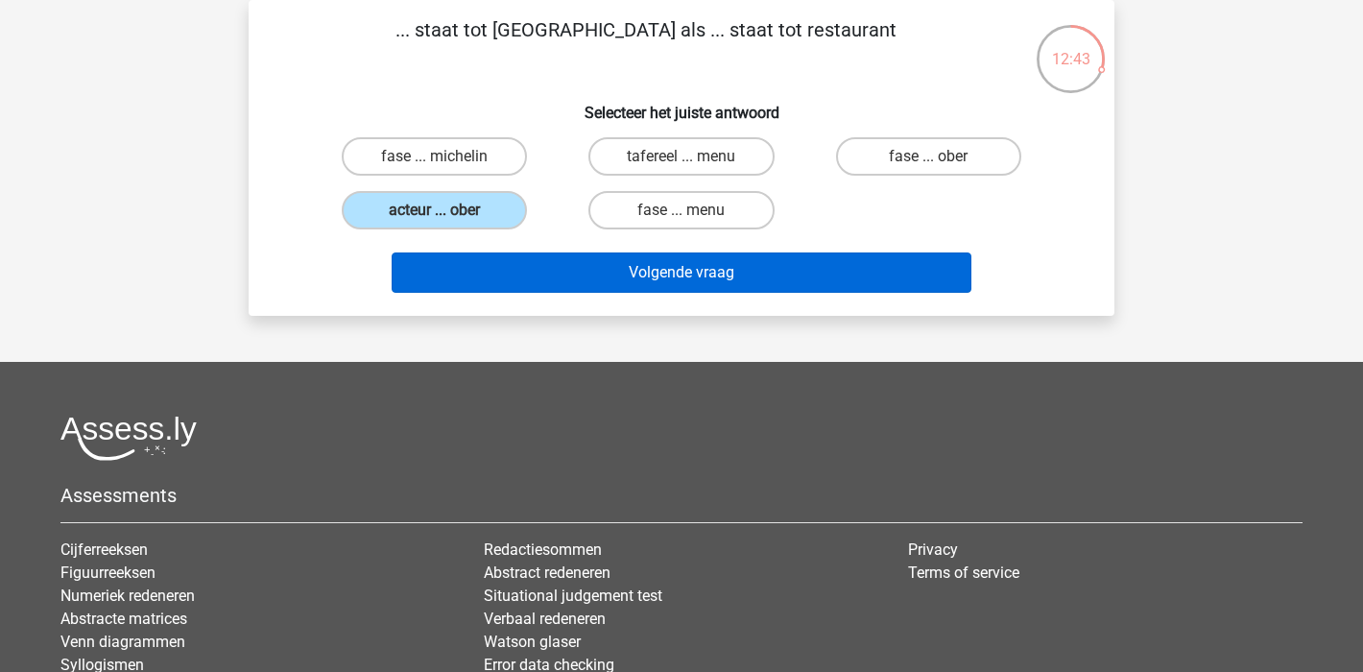
click at [686, 275] on button "Volgende vraag" at bounding box center [682, 273] width 581 height 40
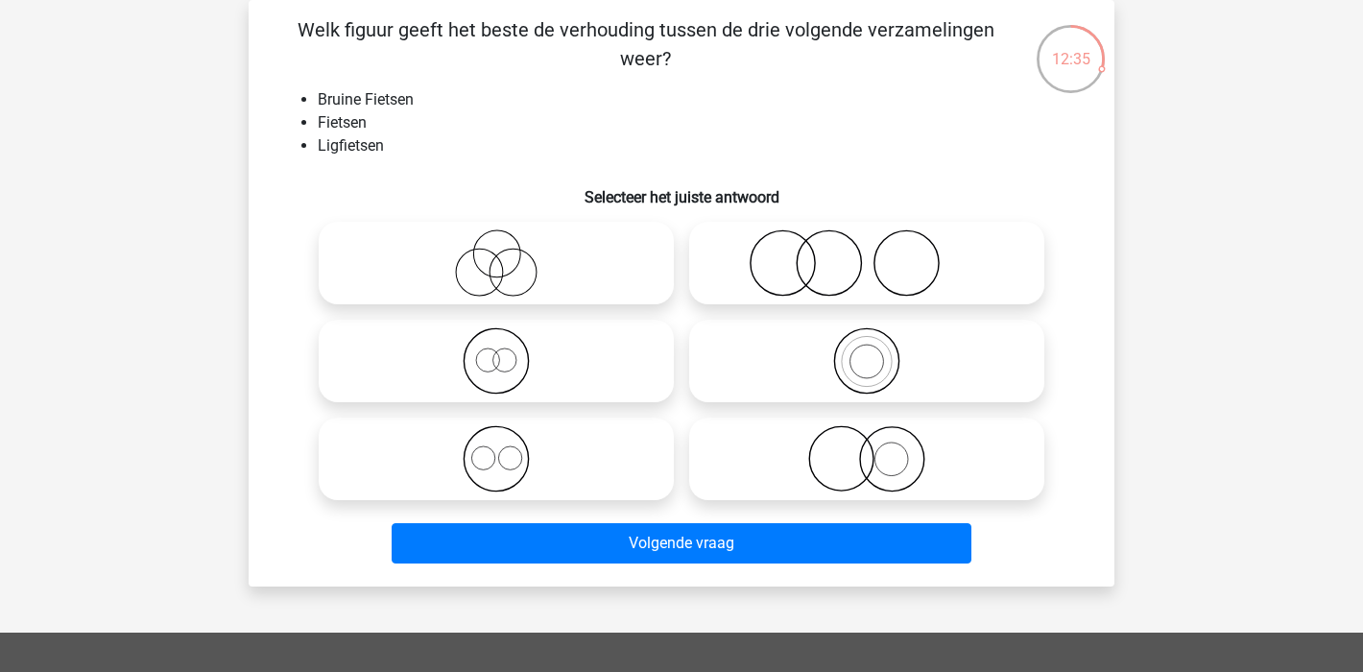
click at [482, 280] on icon at bounding box center [496, 262] width 340 height 67
click at [496, 253] on input "radio" at bounding box center [502, 247] width 12 height 12
radio input "true"
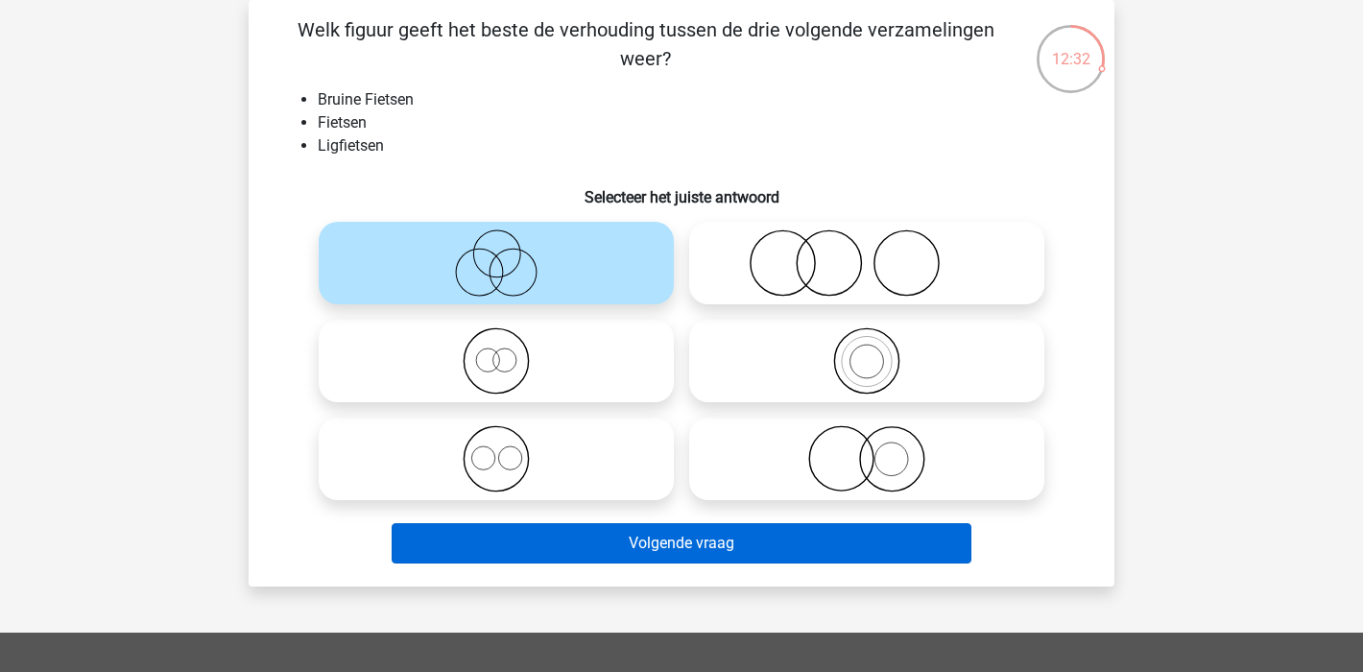
click at [691, 543] on button "Volgende vraag" at bounding box center [682, 543] width 581 height 40
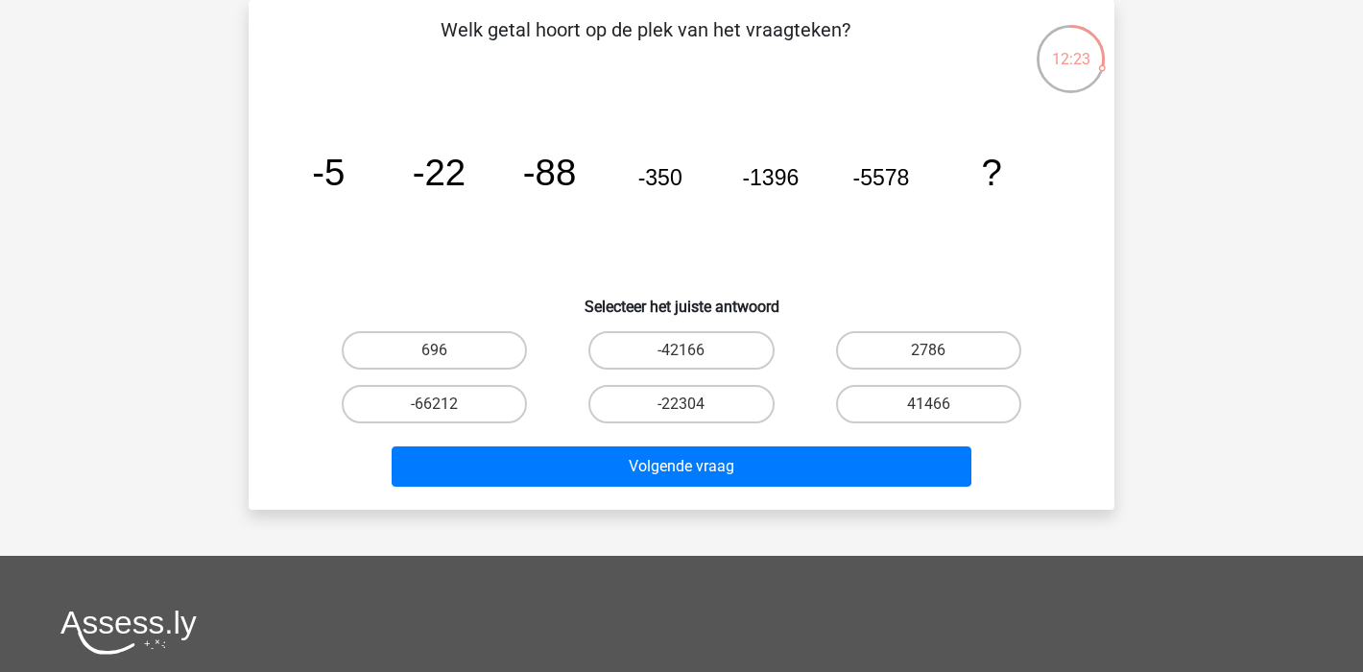
click at [1243, 420] on div "victor victorvandenbosch@gmail.com" at bounding box center [681, 487] width 1363 height 1151
click at [489, 404] on label "-66212" at bounding box center [434, 404] width 185 height 38
click at [447, 404] on input "-66212" at bounding box center [441, 410] width 12 height 12
radio input "true"
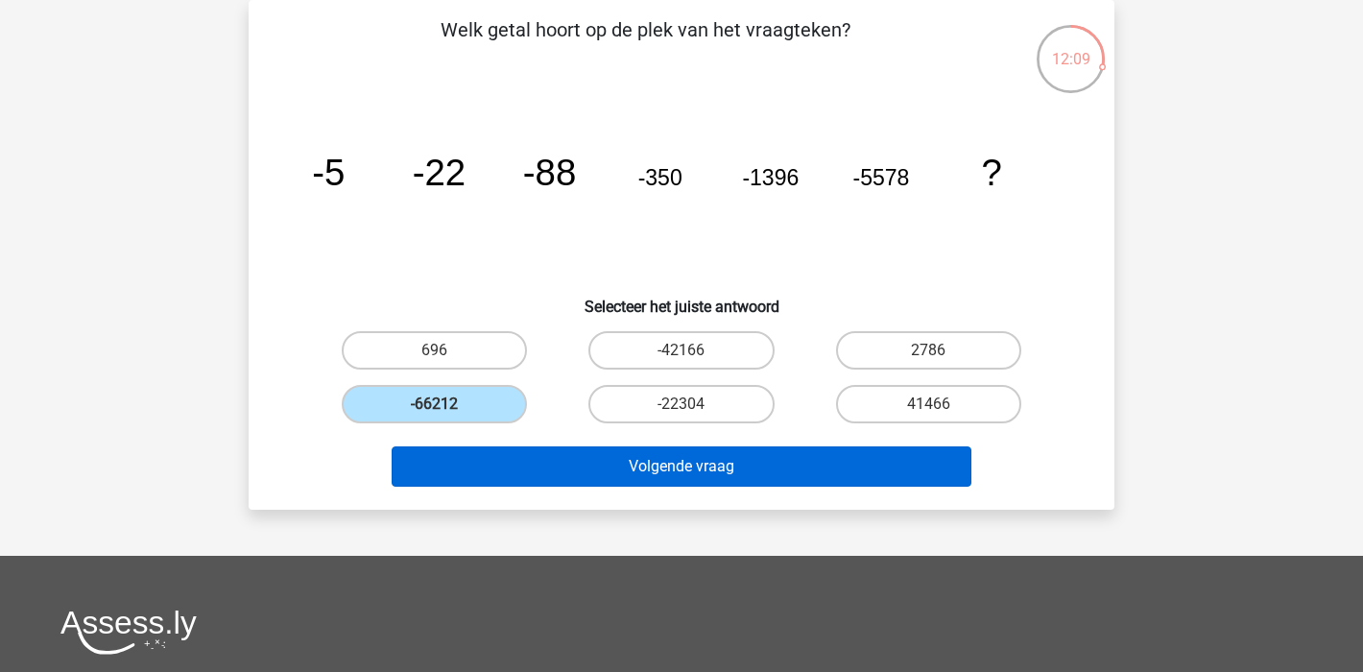
click at [775, 469] on button "Volgende vraag" at bounding box center [682, 466] width 581 height 40
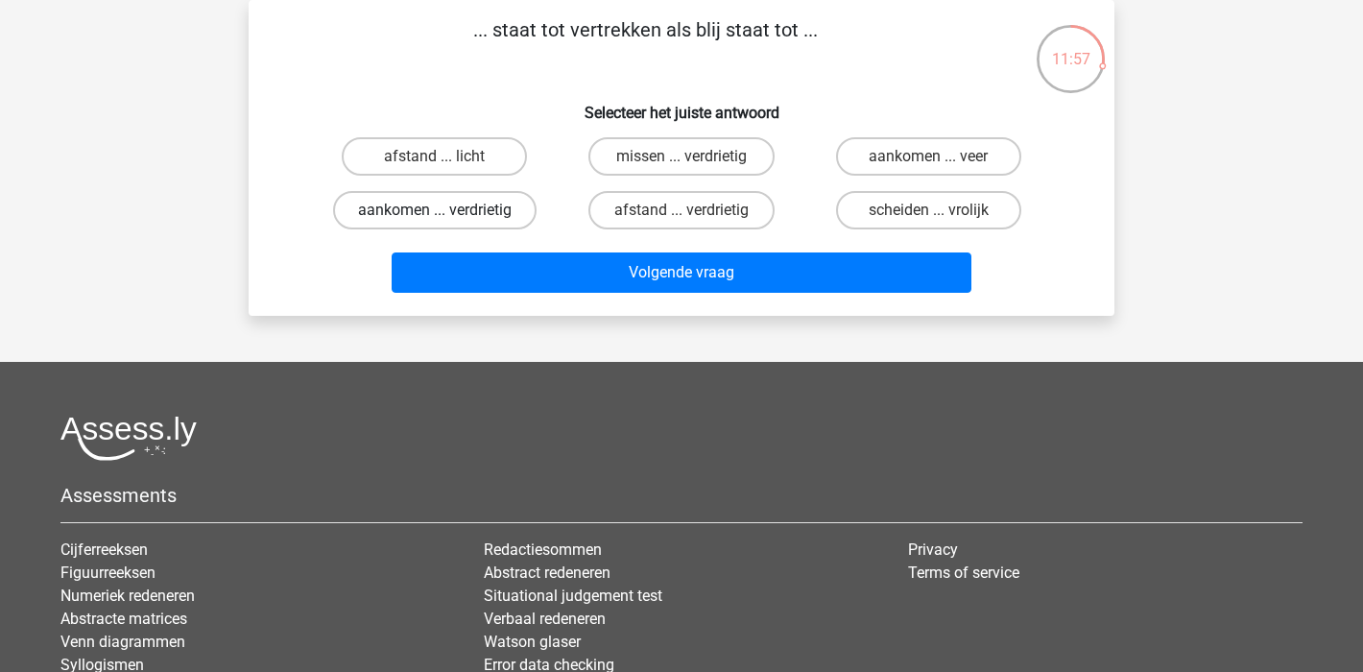
click at [422, 208] on label "aankomen ... verdrietig" at bounding box center [435, 210] width 204 height 38
click at [435, 210] on input "aankomen ... verdrietig" at bounding box center [441, 216] width 12 height 12
radio input "true"
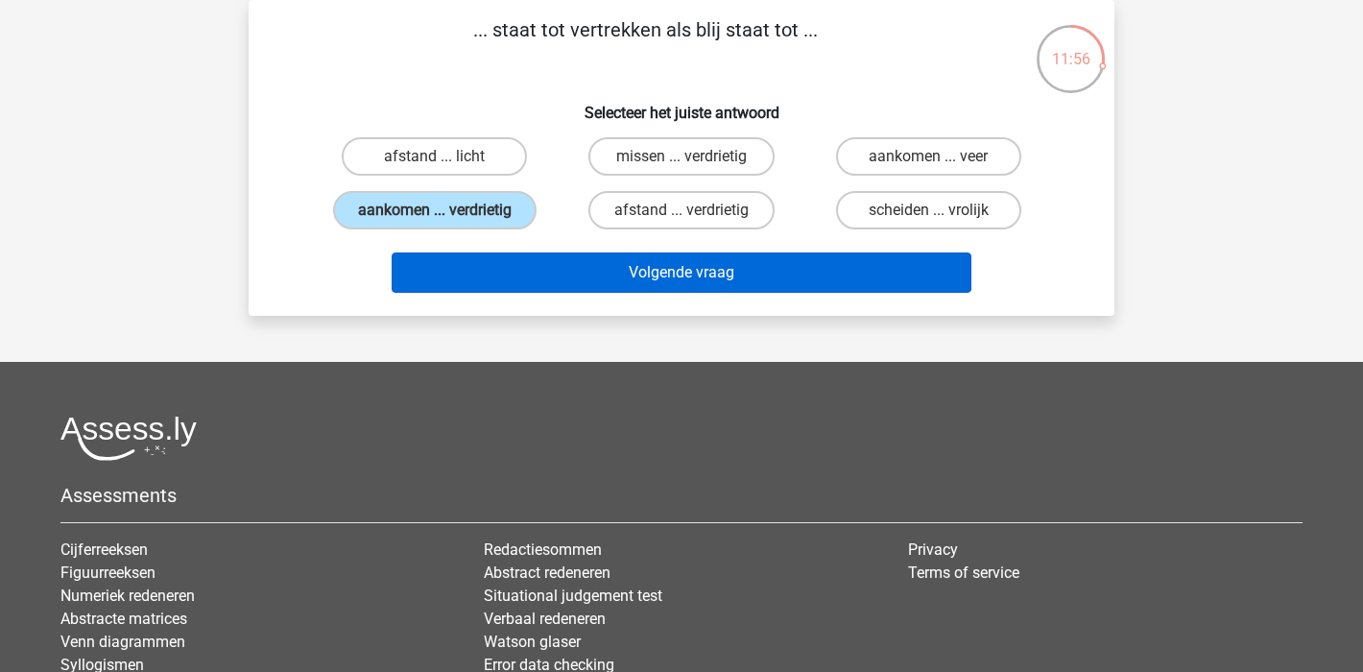
click at [741, 270] on button "Volgende vraag" at bounding box center [682, 273] width 581 height 40
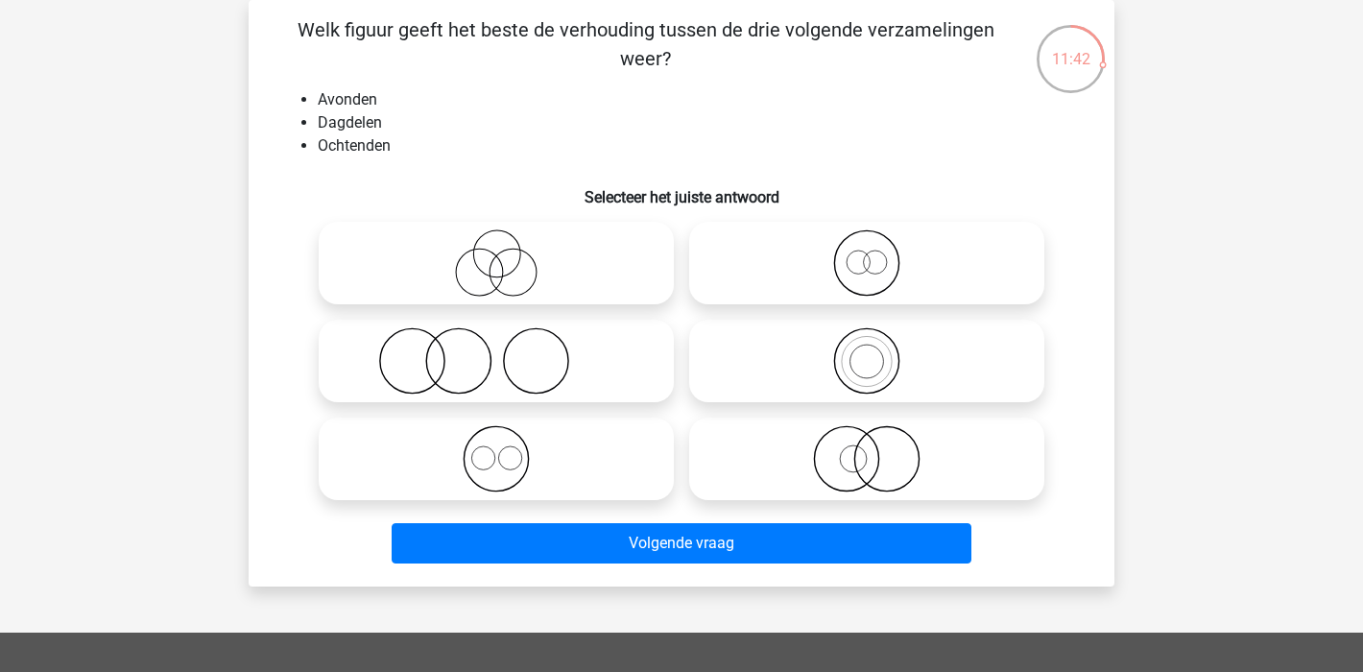
click at [532, 444] on icon at bounding box center [496, 458] width 340 height 67
click at [509, 444] on input "radio" at bounding box center [502, 443] width 12 height 12
radio input "true"
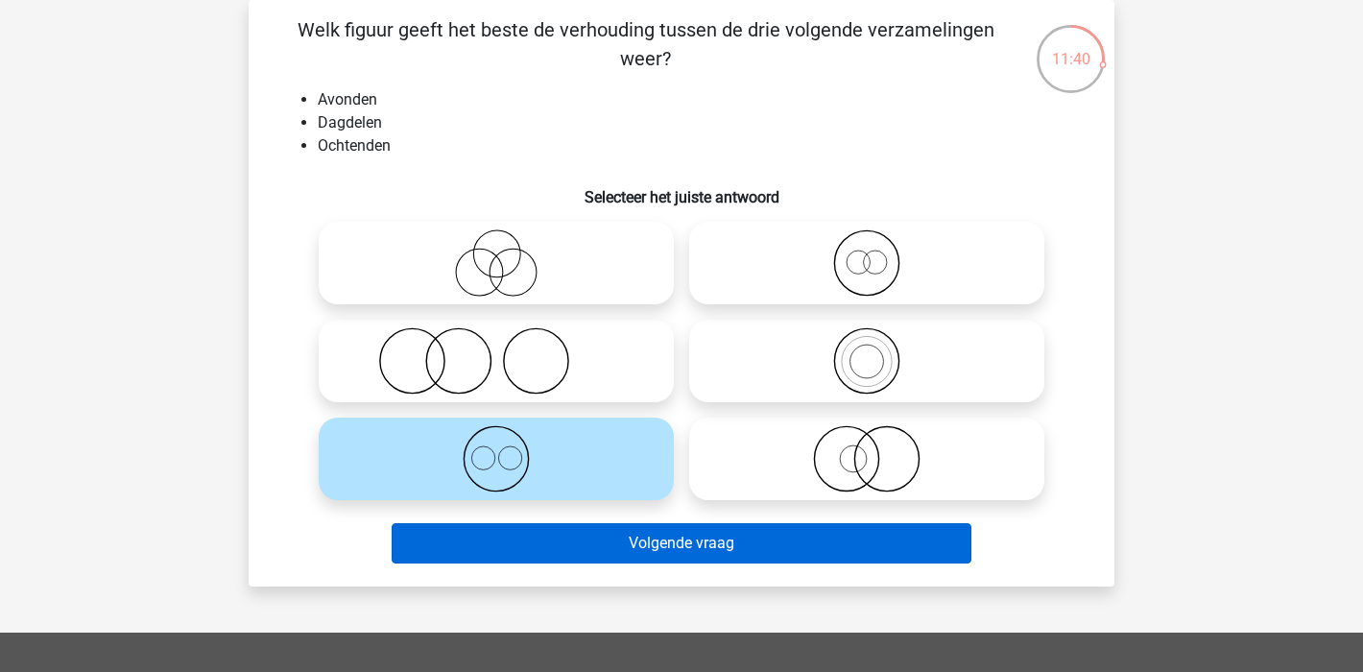
click at [778, 549] on button "Volgende vraag" at bounding box center [682, 543] width 581 height 40
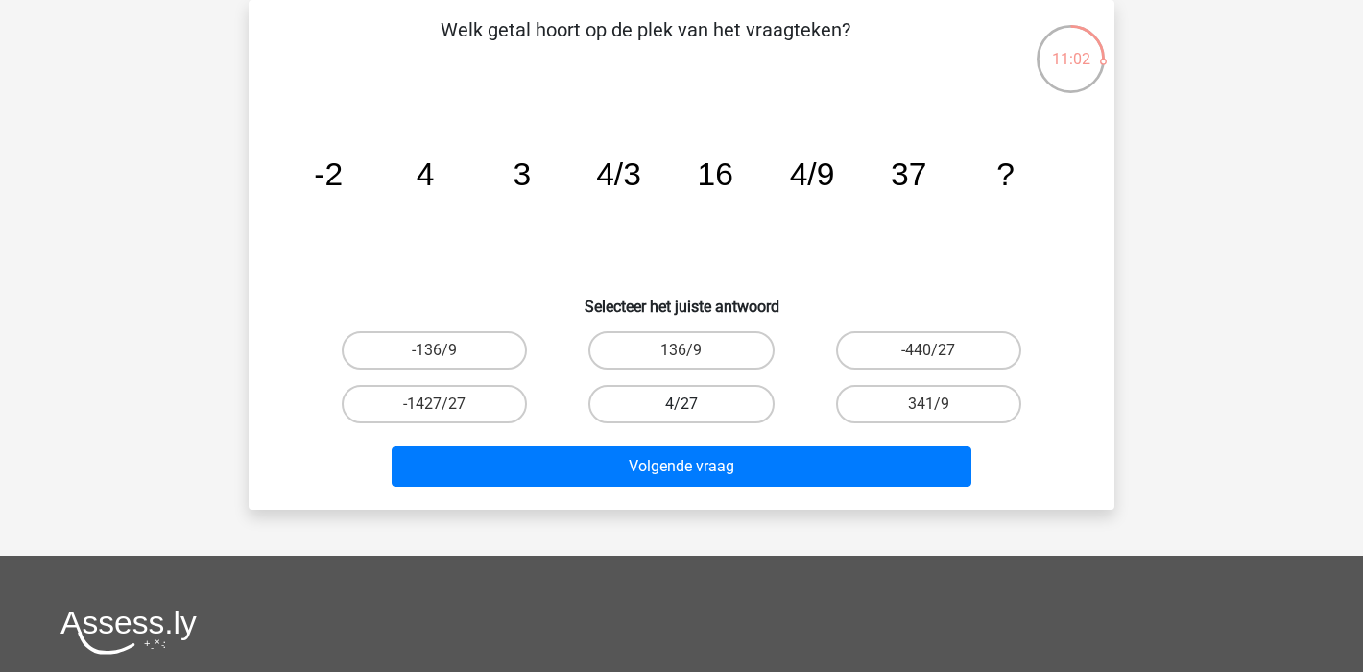
click at [713, 398] on label "4/27" at bounding box center [681, 404] width 185 height 38
click at [694, 404] on input "4/27" at bounding box center [688, 410] width 12 height 12
radio input "true"
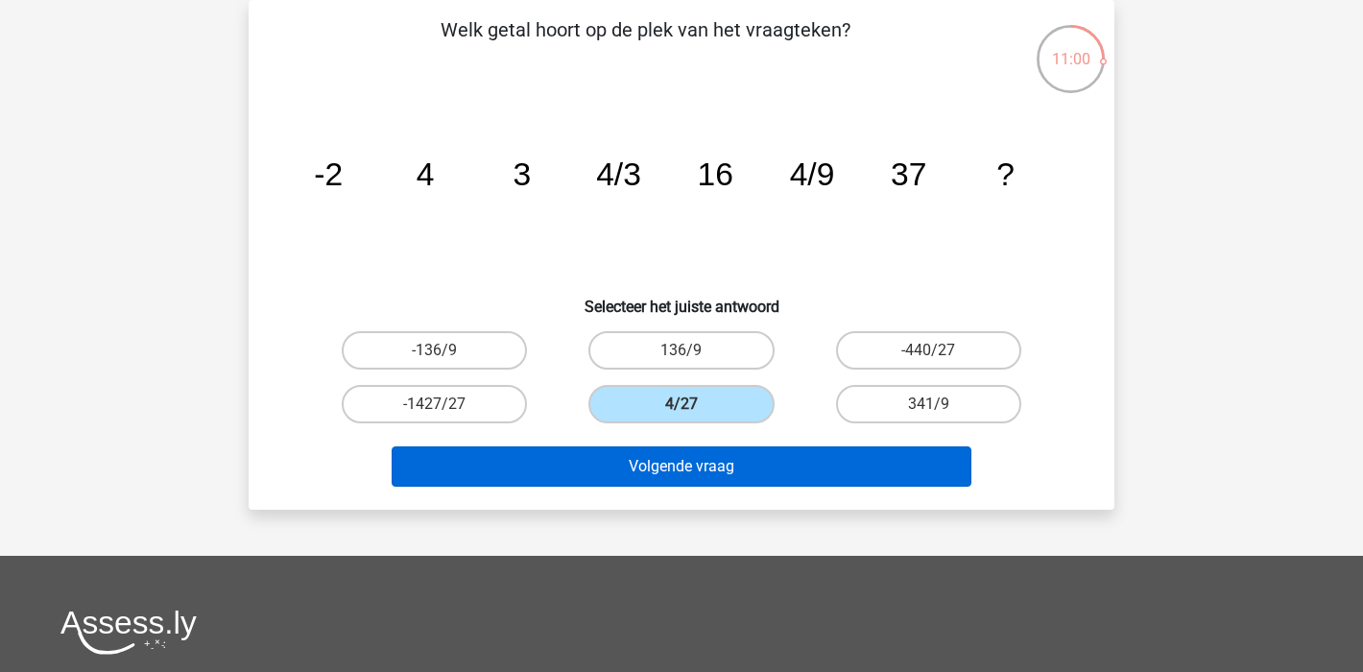
click at [834, 474] on button "Volgende vraag" at bounding box center [682, 466] width 581 height 40
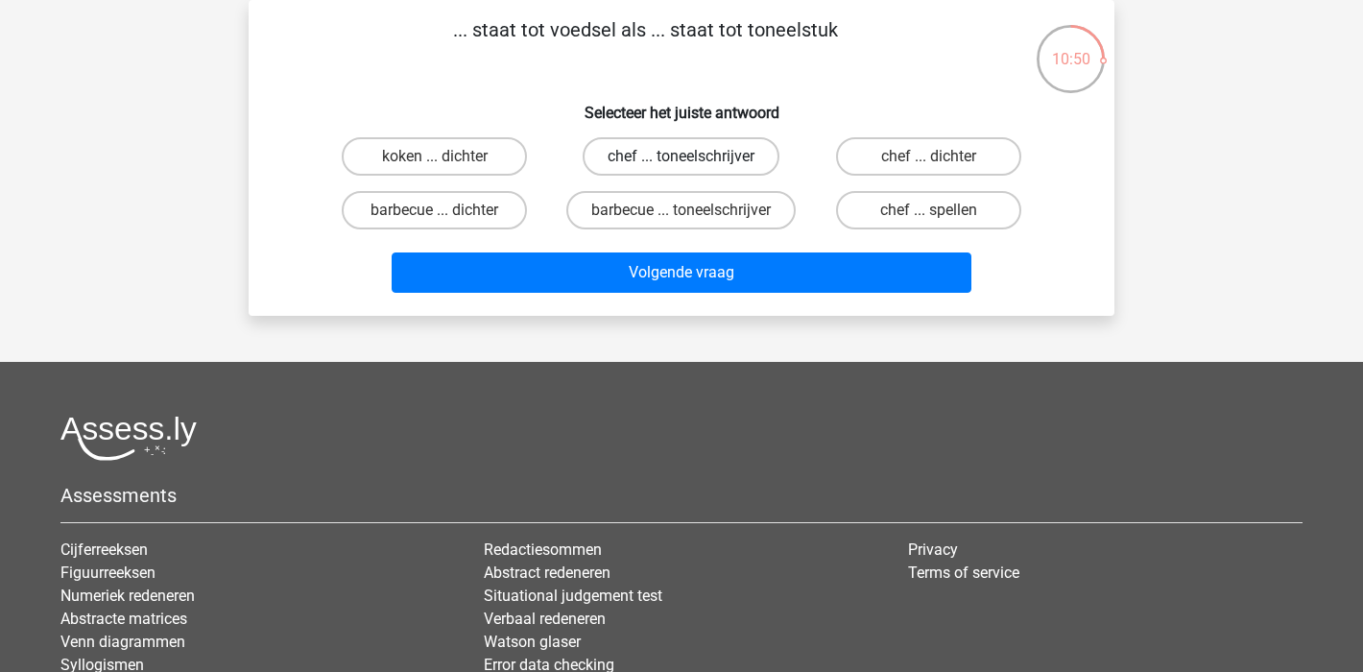
click at [658, 157] on label "chef ... toneelschrijver" at bounding box center [681, 156] width 197 height 38
click at [682, 157] on input "chef ... toneelschrijver" at bounding box center [688, 162] width 12 height 12
radio input "true"
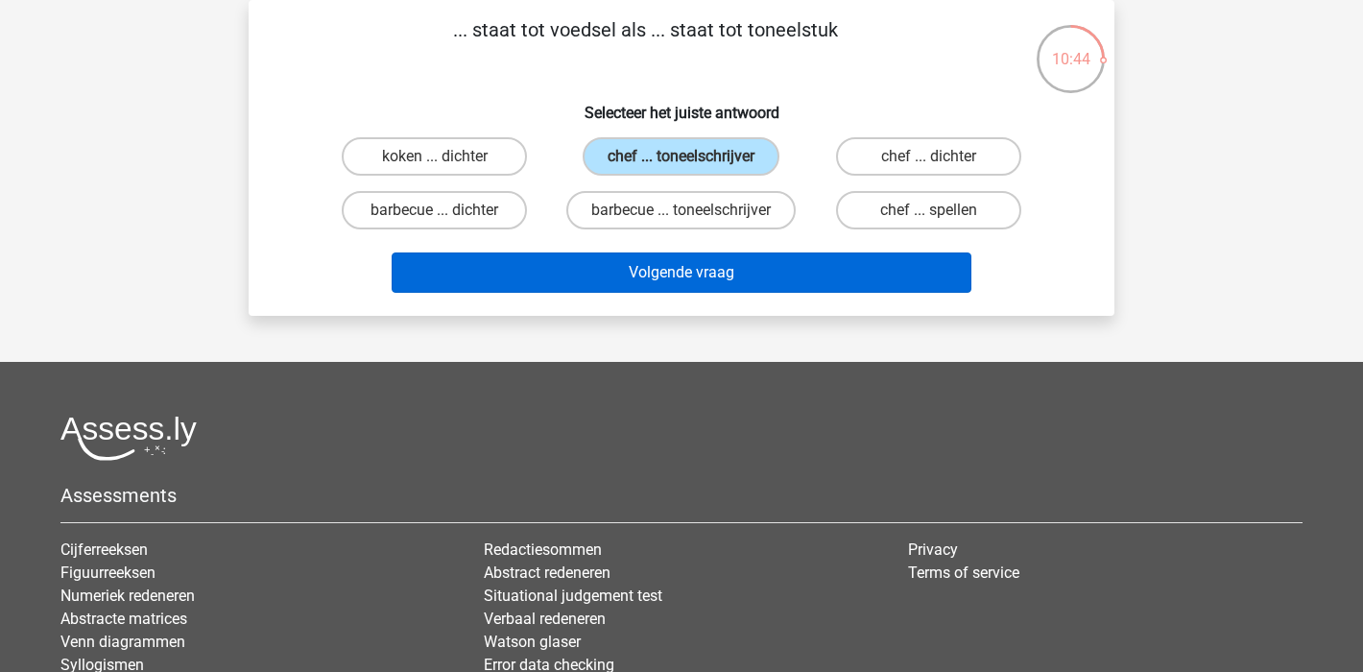
click at [711, 293] on button "Volgende vraag" at bounding box center [682, 273] width 581 height 40
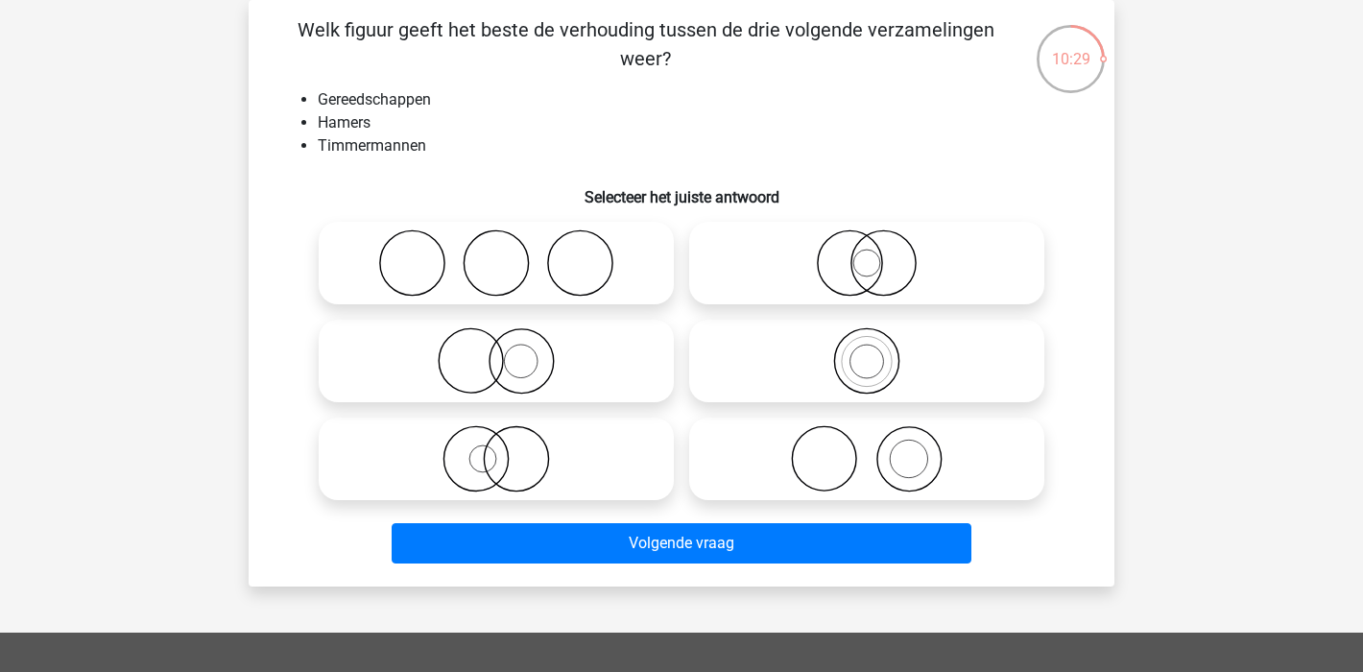
click at [908, 445] on icon at bounding box center [867, 458] width 340 height 67
click at [879, 445] on input "radio" at bounding box center [873, 443] width 12 height 12
radio input "true"
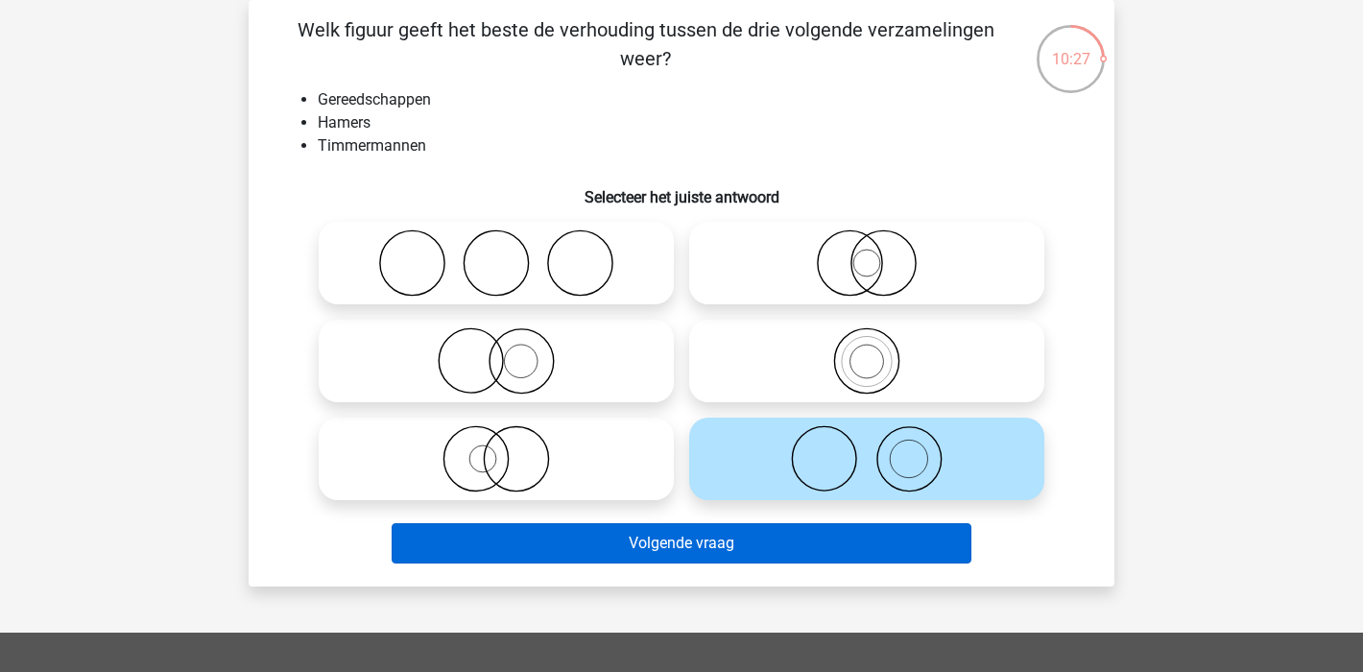
click at [758, 542] on button "Volgende vraag" at bounding box center [682, 543] width 581 height 40
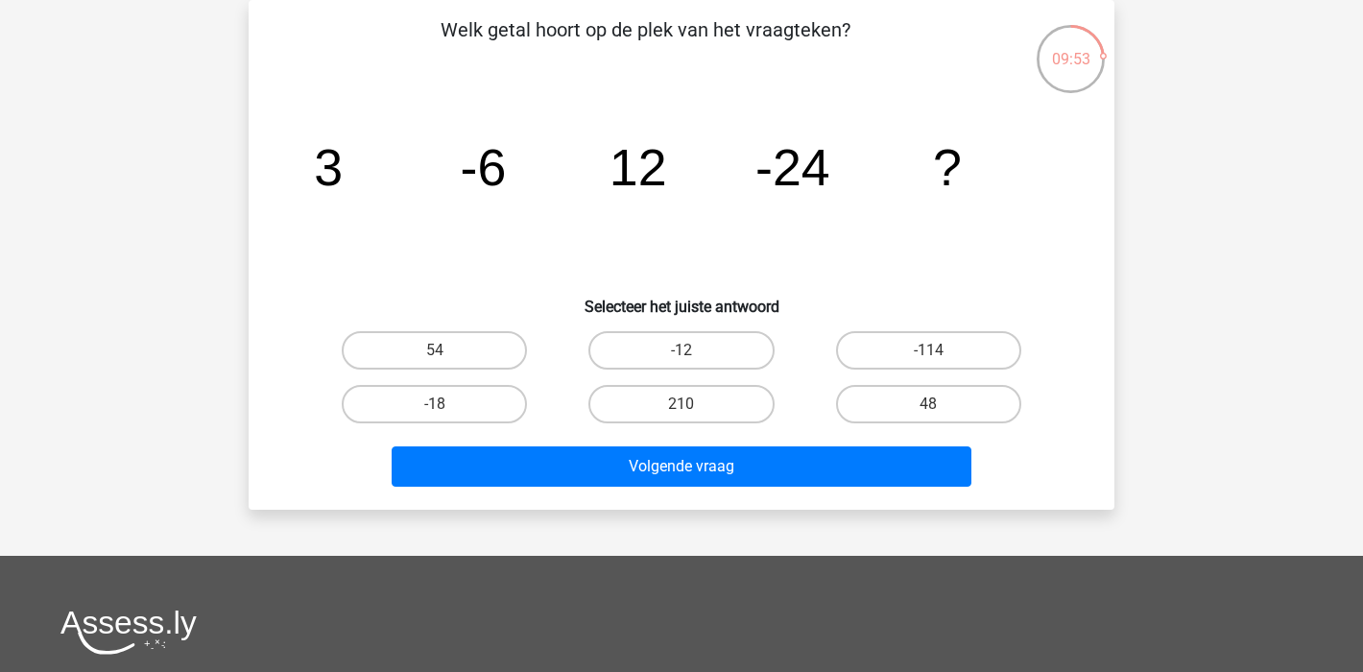
click at [934, 411] on input "48" at bounding box center [934, 410] width 12 height 12
radio input "true"
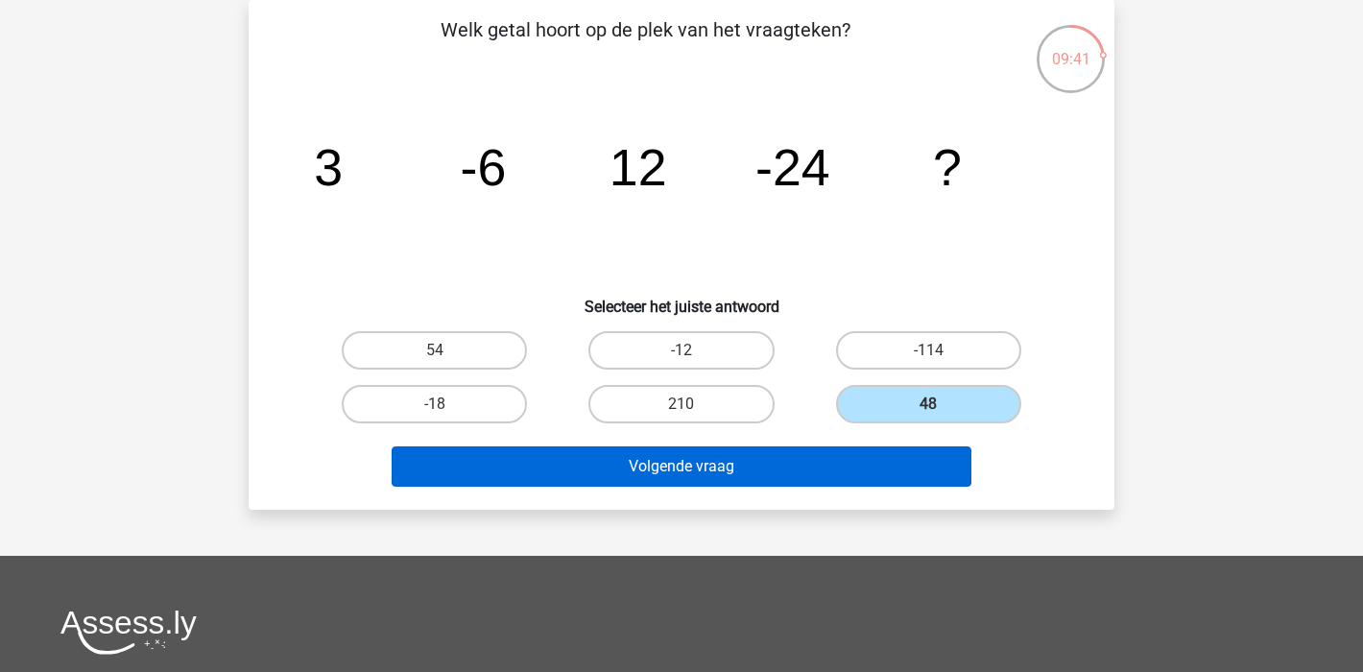
click at [715, 461] on button "Volgende vraag" at bounding box center [682, 466] width 581 height 40
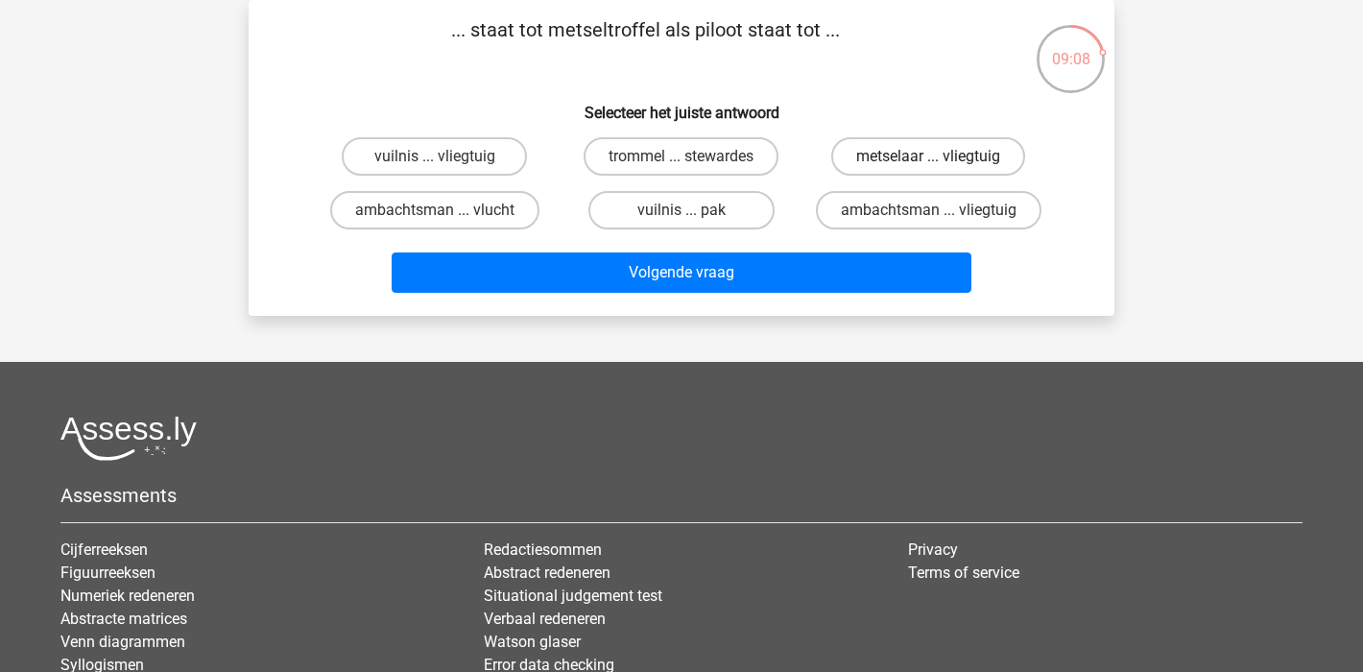
click at [994, 159] on label "metselaar ... vliegtuig" at bounding box center [928, 156] width 194 height 38
click at [941, 159] on input "metselaar ... vliegtuig" at bounding box center [934, 162] width 12 height 12
radio input "true"
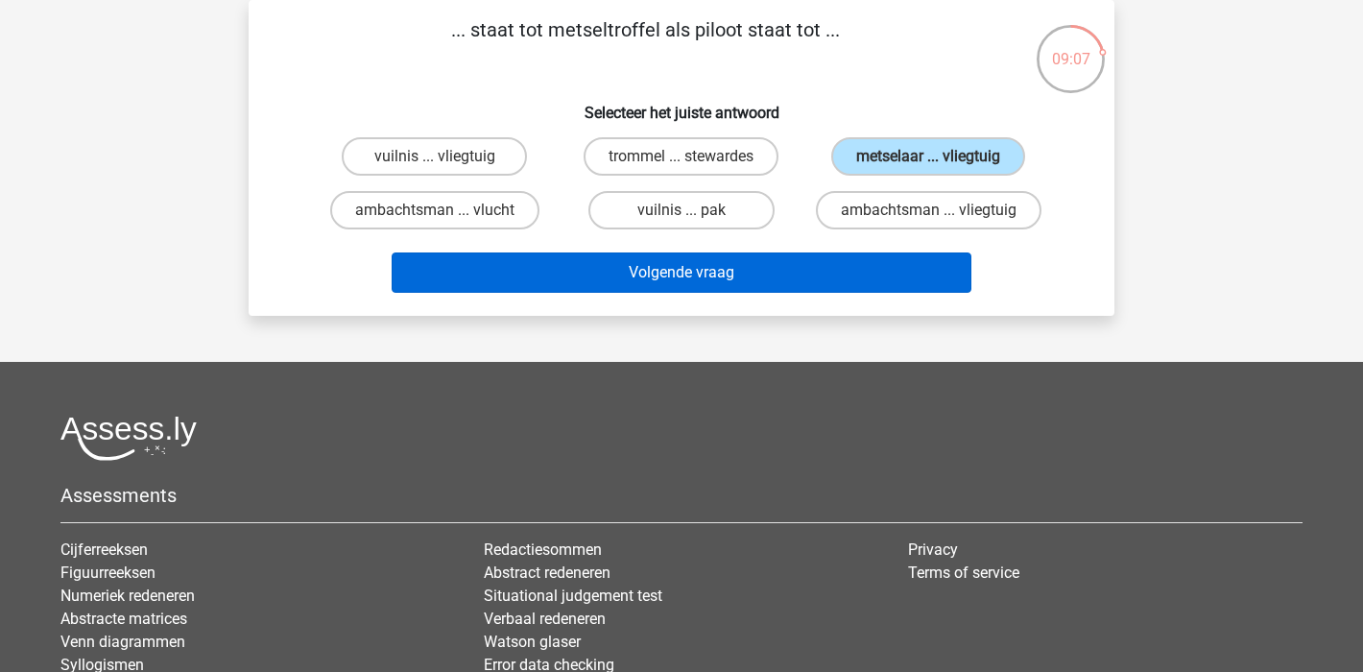
click at [835, 274] on button "Volgende vraag" at bounding box center [682, 273] width 581 height 40
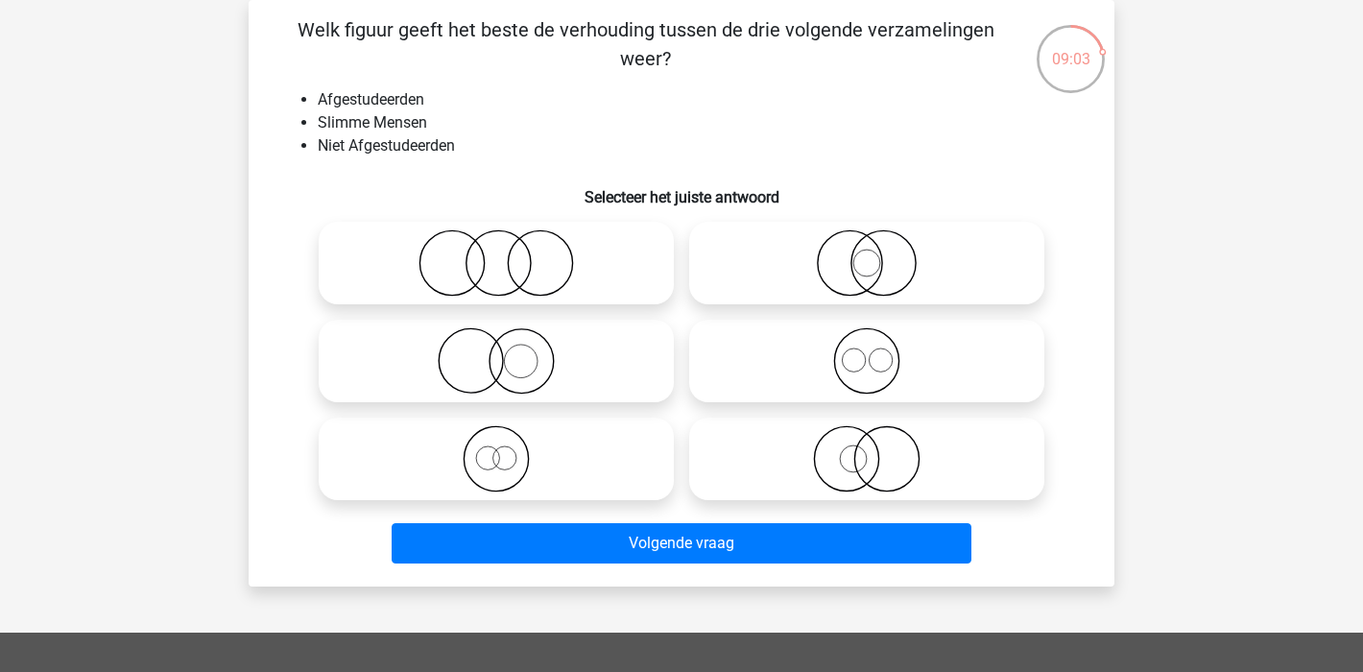
click at [506, 277] on icon at bounding box center [496, 262] width 340 height 67
click at [506, 253] on input "radio" at bounding box center [502, 247] width 12 height 12
radio input "true"
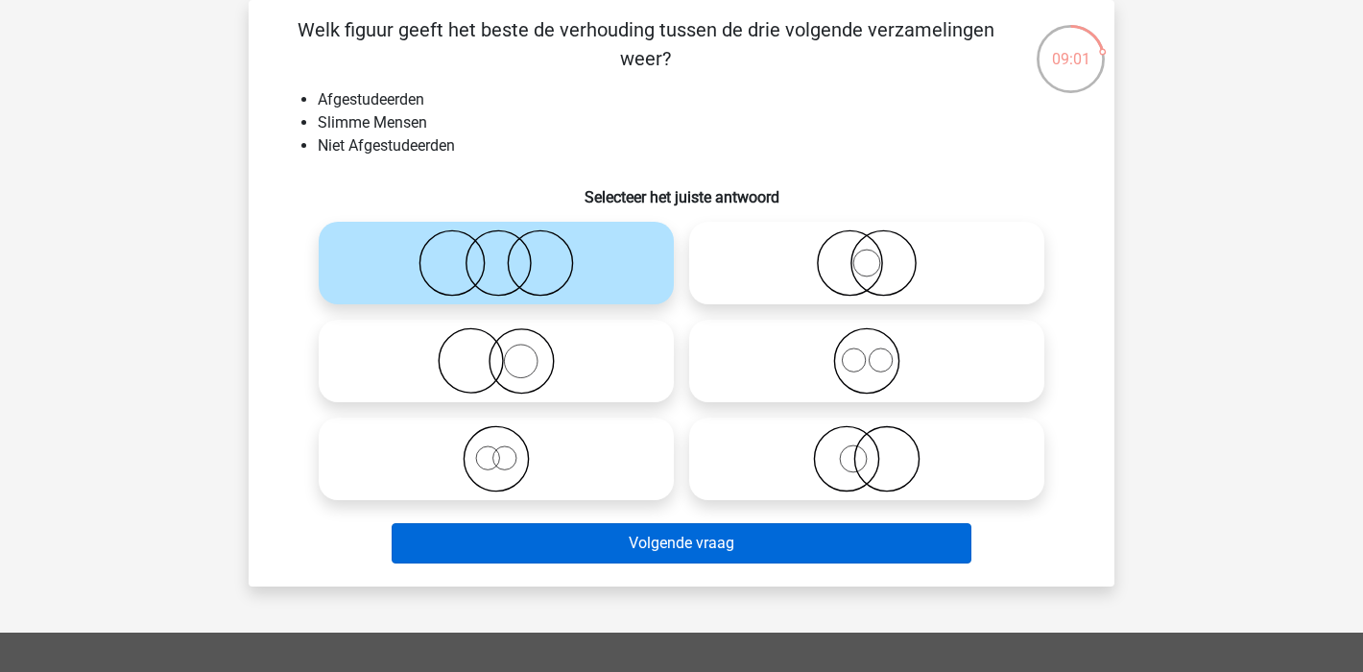
click at [776, 547] on button "Volgende vraag" at bounding box center [682, 543] width 581 height 40
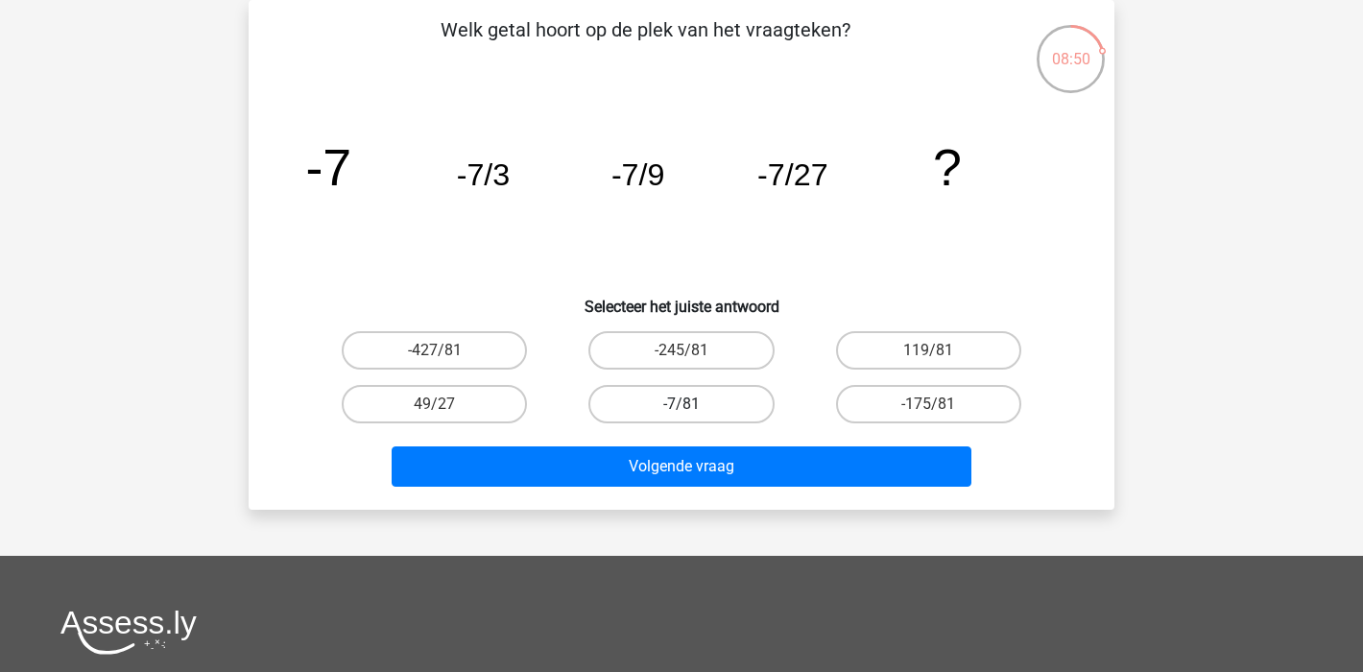
click at [665, 412] on label "-7/81" at bounding box center [681, 404] width 185 height 38
click at [682, 412] on input "-7/81" at bounding box center [688, 410] width 12 height 12
radio input "true"
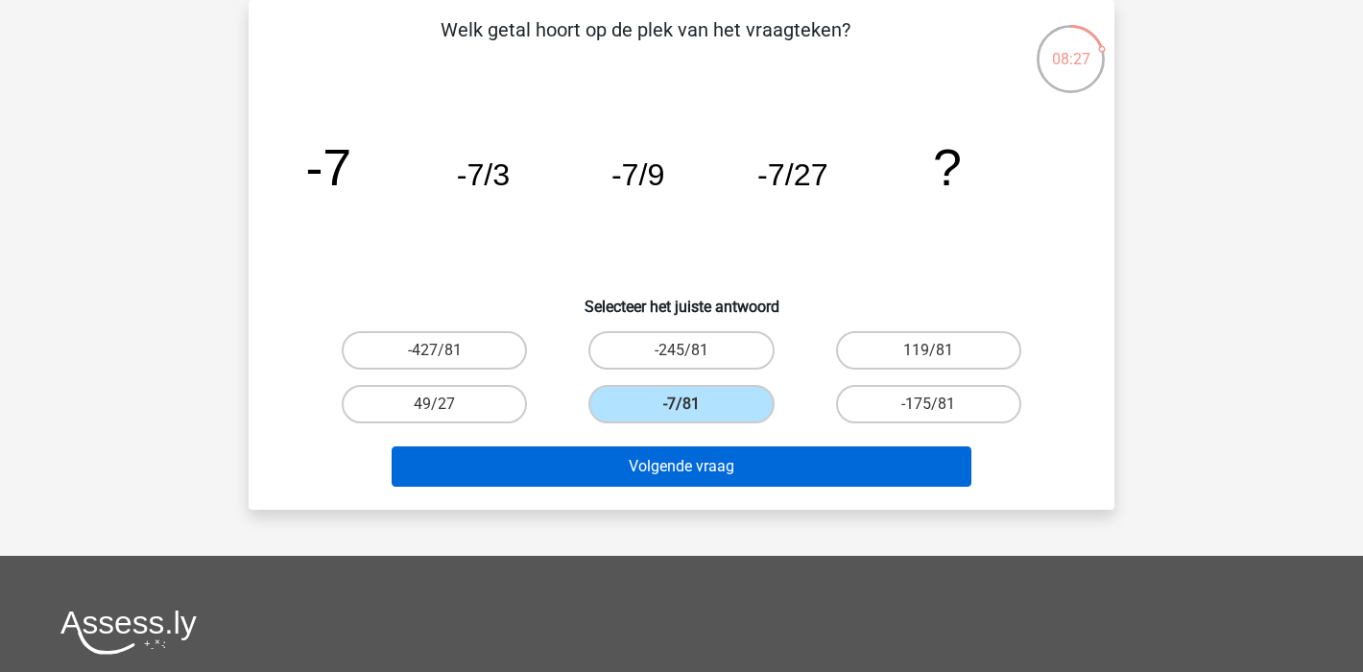
click at [695, 459] on button "Volgende vraag" at bounding box center [682, 466] width 581 height 40
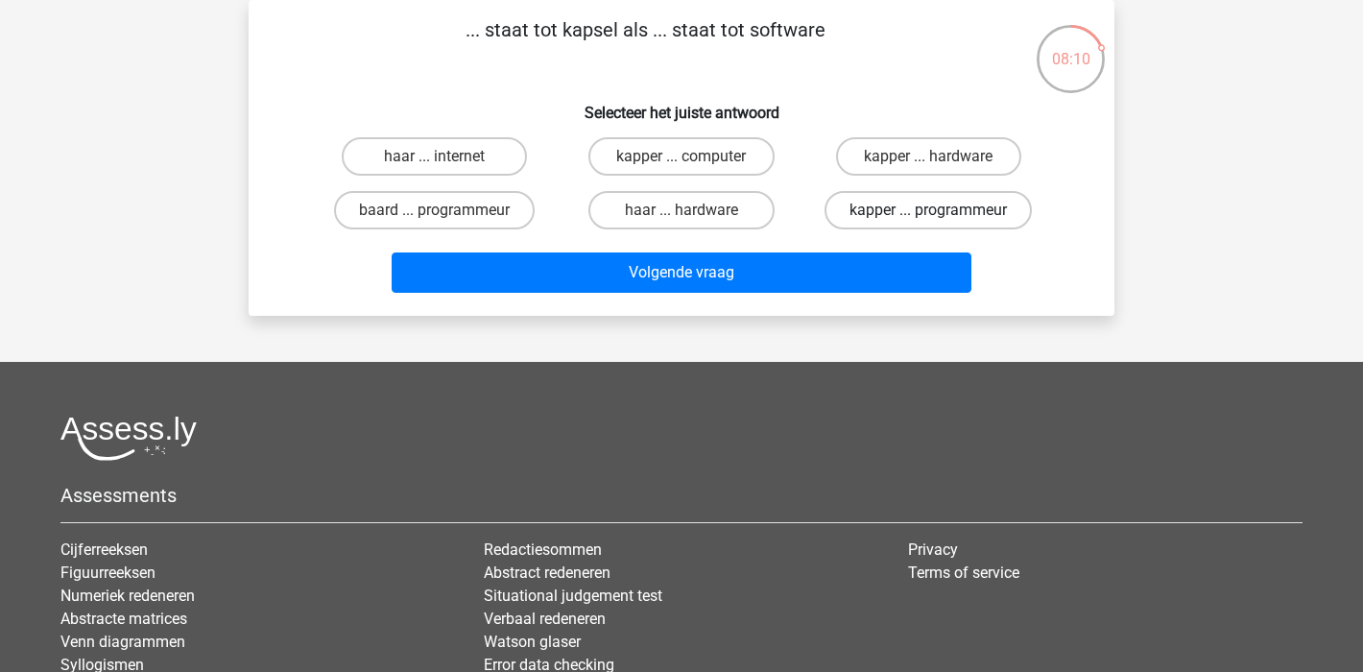
click at [965, 220] on label "kapper ... programmeur" at bounding box center [928, 210] width 207 height 38
click at [941, 220] on input "kapper ... programmeur" at bounding box center [934, 216] width 12 height 12
radio input "true"
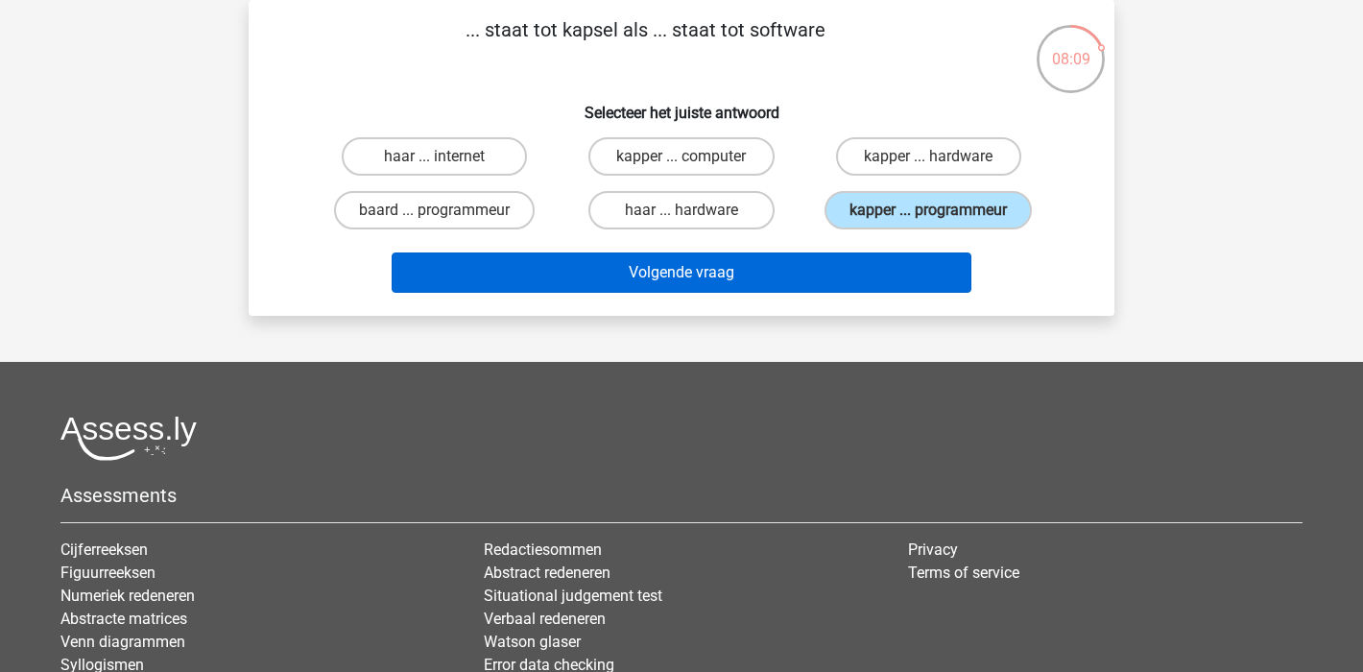
click at [736, 270] on button "Volgende vraag" at bounding box center [682, 273] width 581 height 40
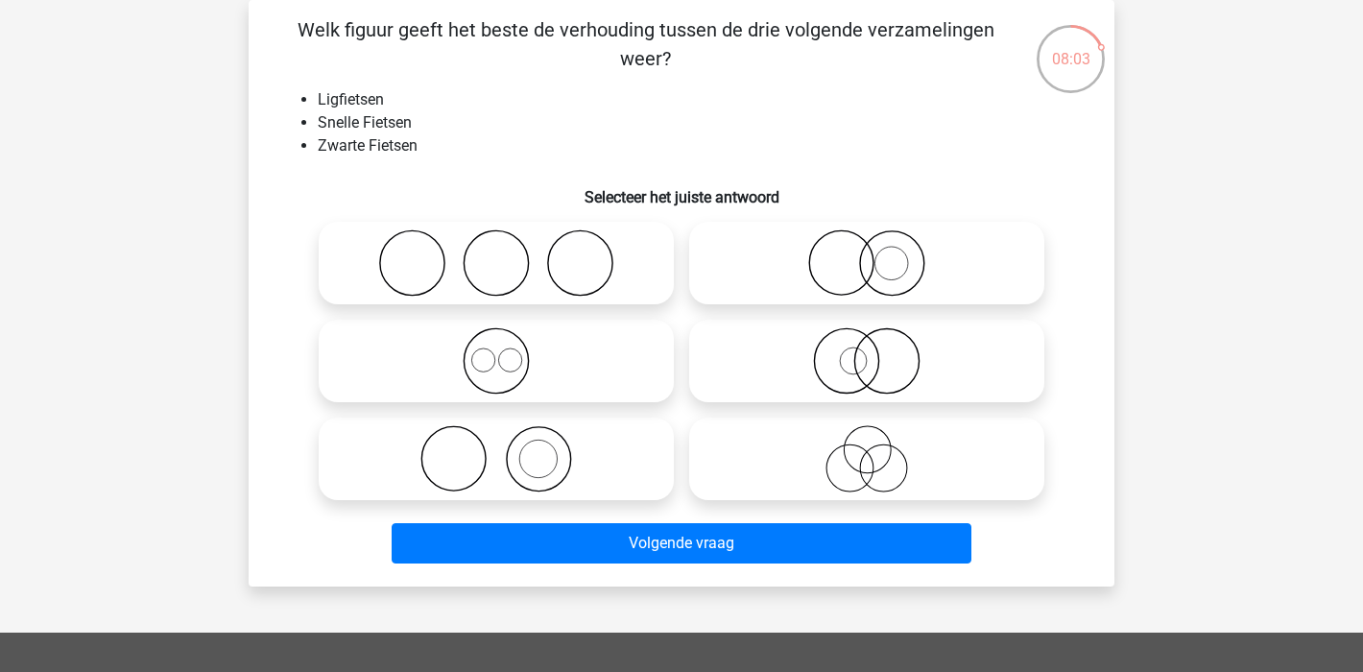
click at [836, 467] on icon at bounding box center [867, 458] width 340 height 67
click at [867, 449] on input "radio" at bounding box center [873, 443] width 12 height 12
radio input "true"
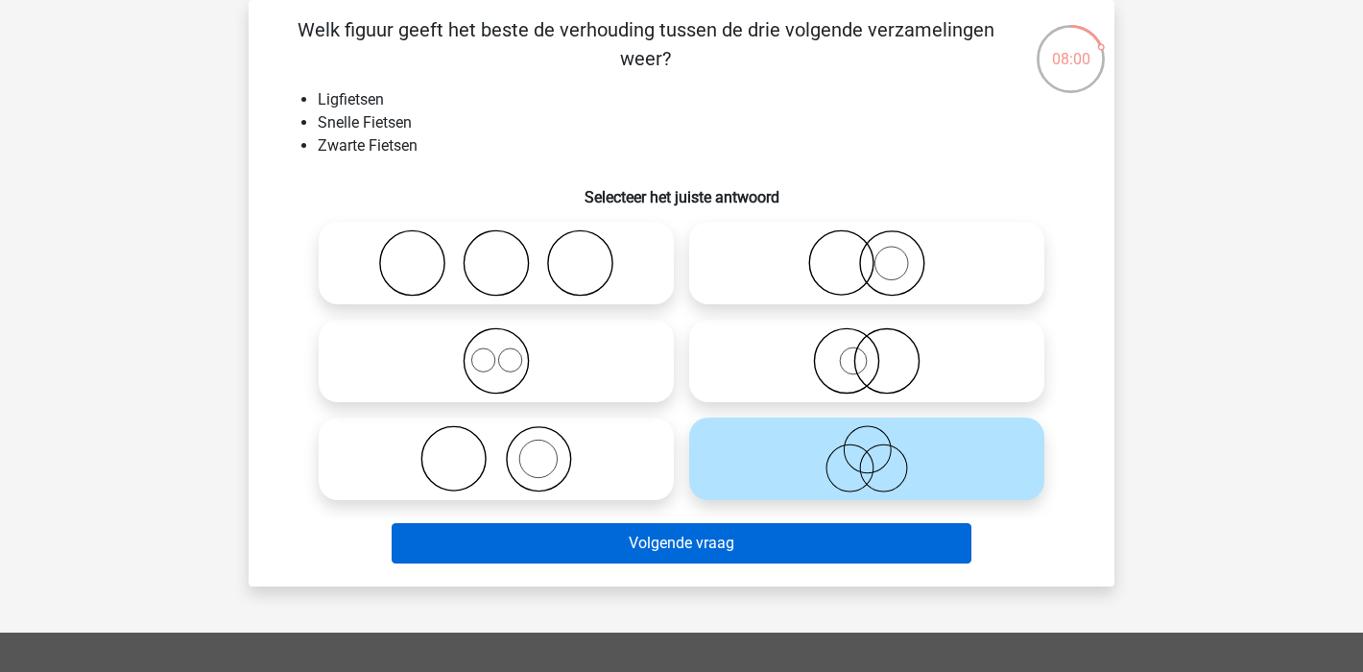
click at [745, 549] on button "Volgende vraag" at bounding box center [682, 543] width 581 height 40
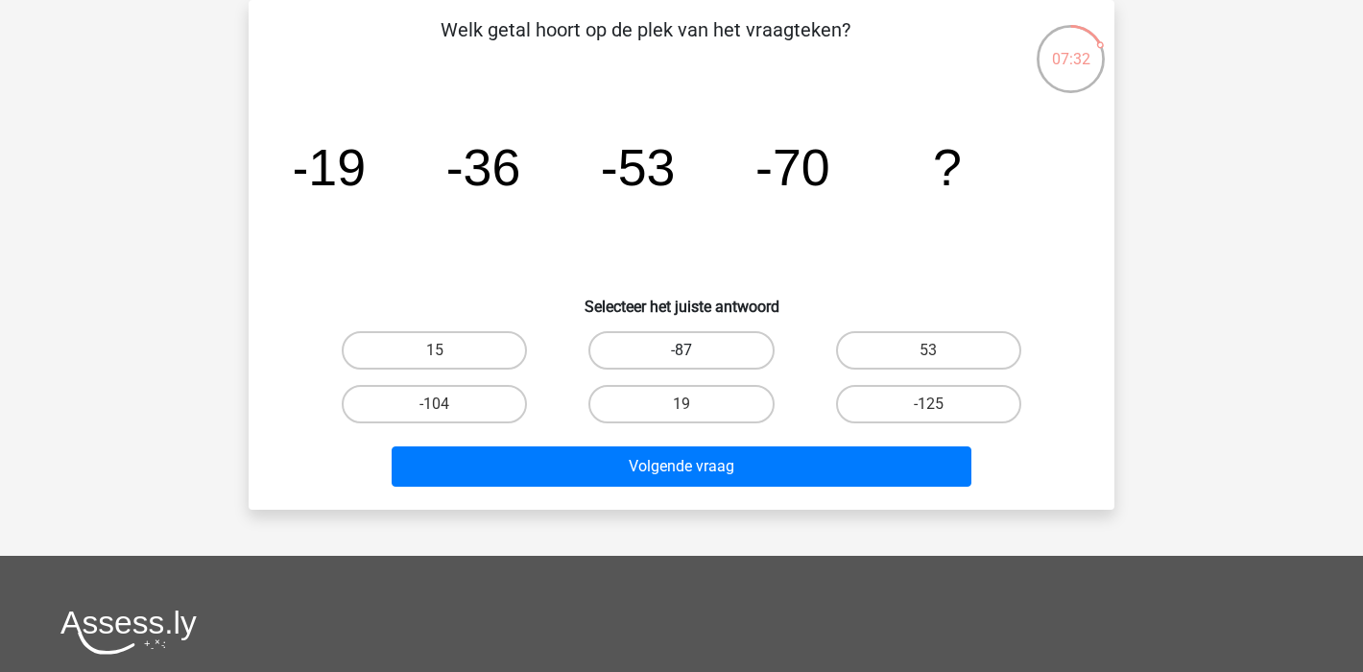
click at [708, 342] on label "-87" at bounding box center [681, 350] width 185 height 38
click at [694, 350] on input "-87" at bounding box center [688, 356] width 12 height 12
radio input "true"
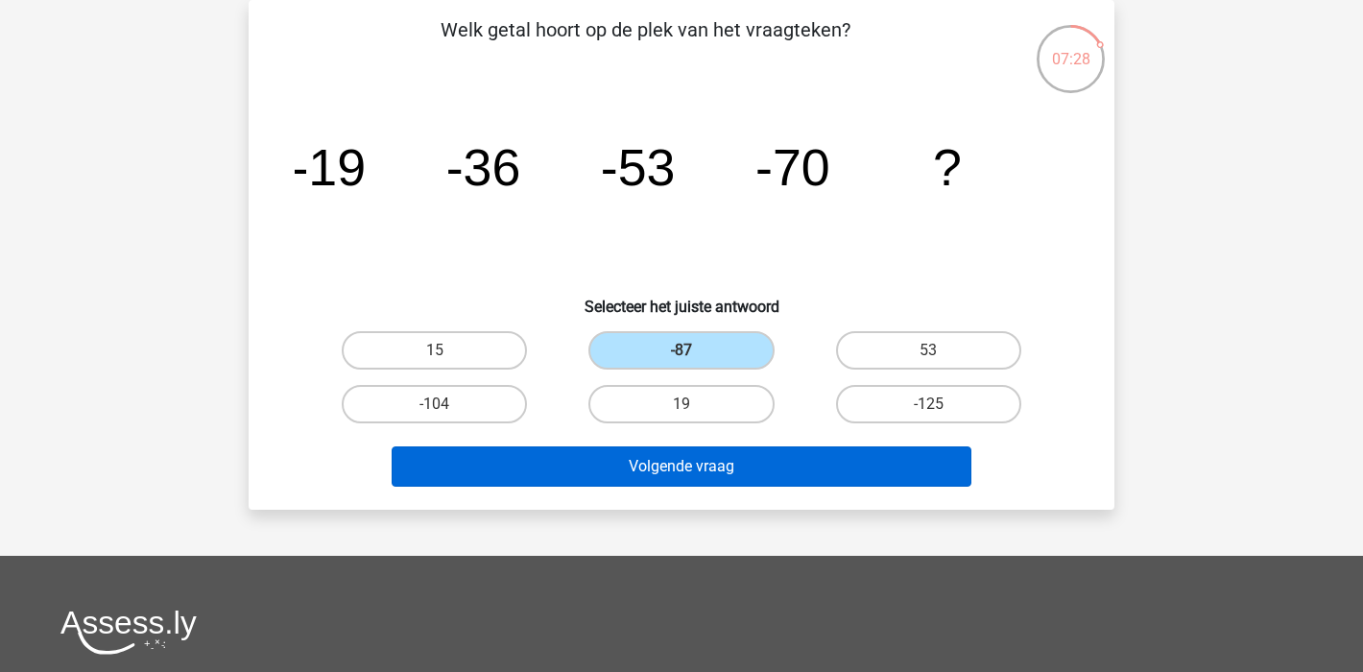
click at [581, 473] on button "Volgende vraag" at bounding box center [682, 466] width 581 height 40
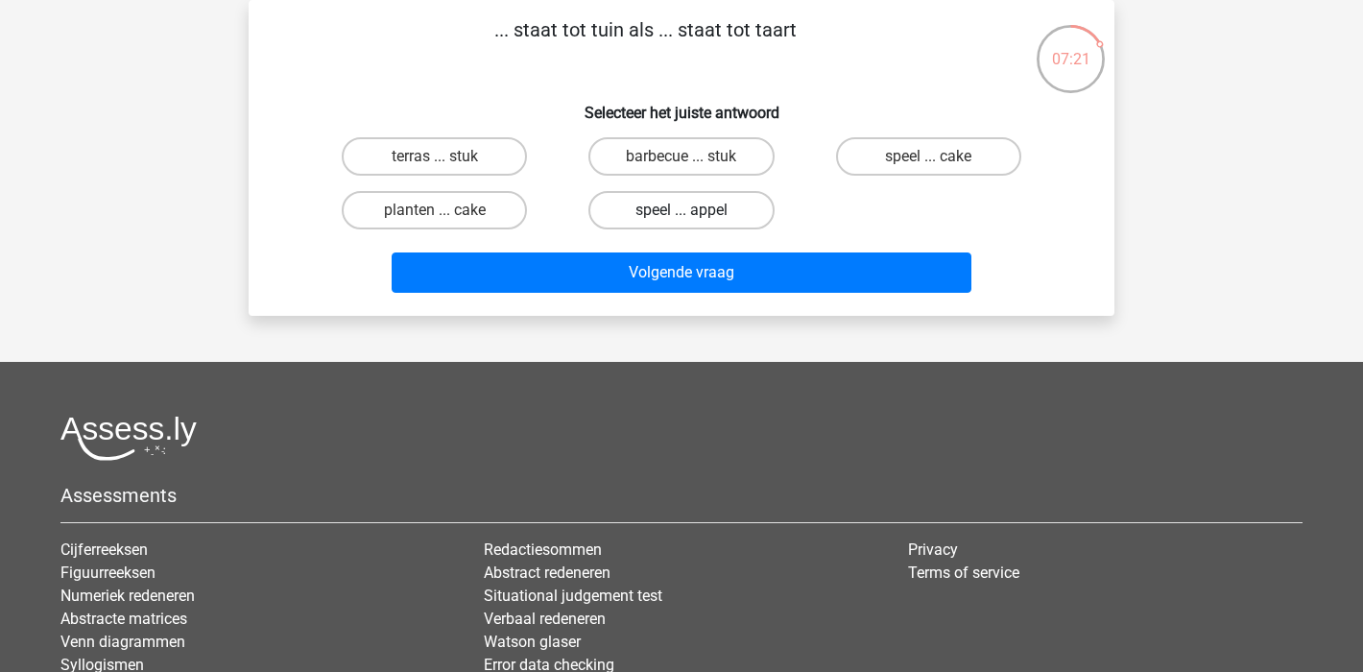
click at [724, 214] on label "speel ... appel" at bounding box center [681, 210] width 185 height 38
click at [694, 214] on input "speel ... appel" at bounding box center [688, 216] width 12 height 12
radio input "true"
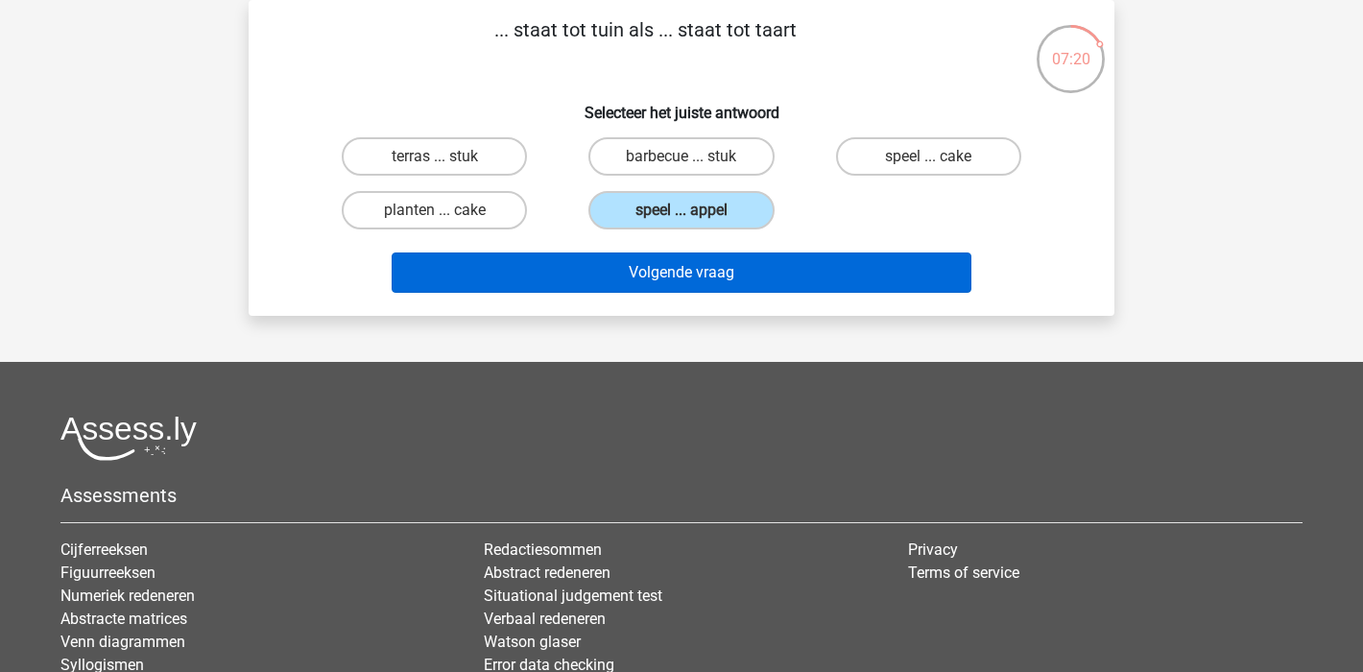
click at [805, 283] on button "Volgende vraag" at bounding box center [682, 273] width 581 height 40
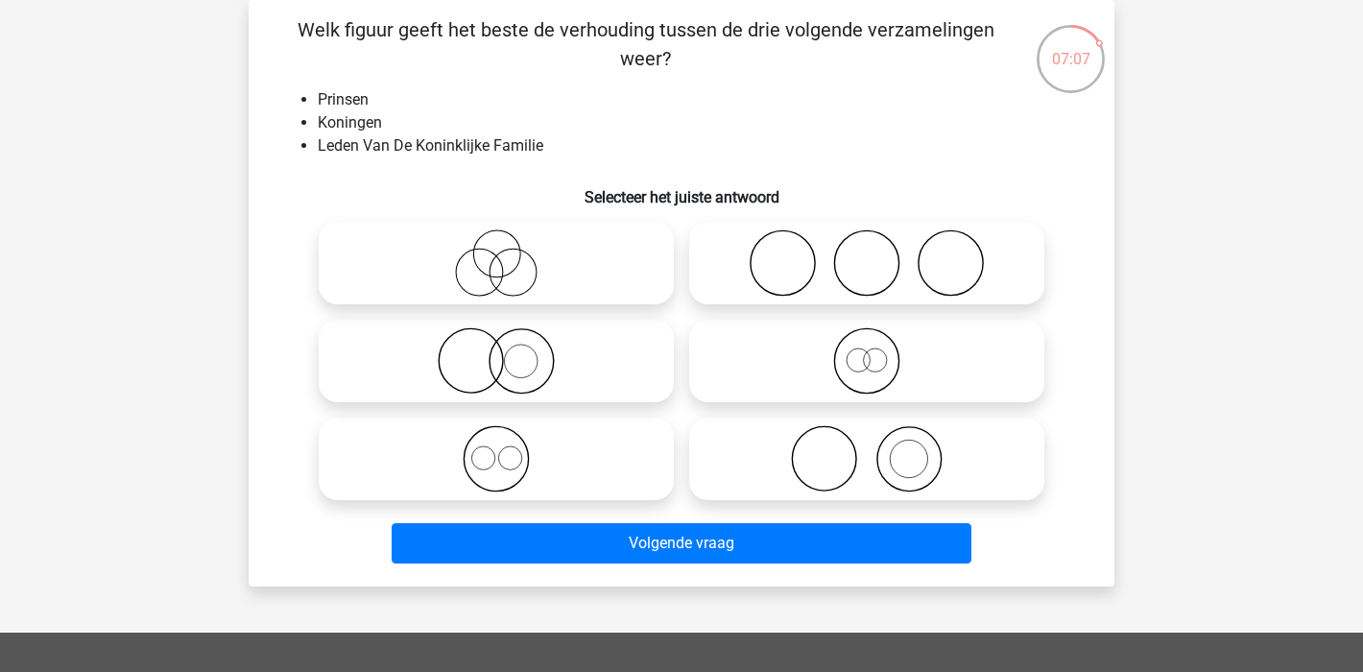
click at [526, 478] on icon at bounding box center [496, 458] width 340 height 67
click at [509, 449] on input "radio" at bounding box center [502, 443] width 12 height 12
radio input "true"
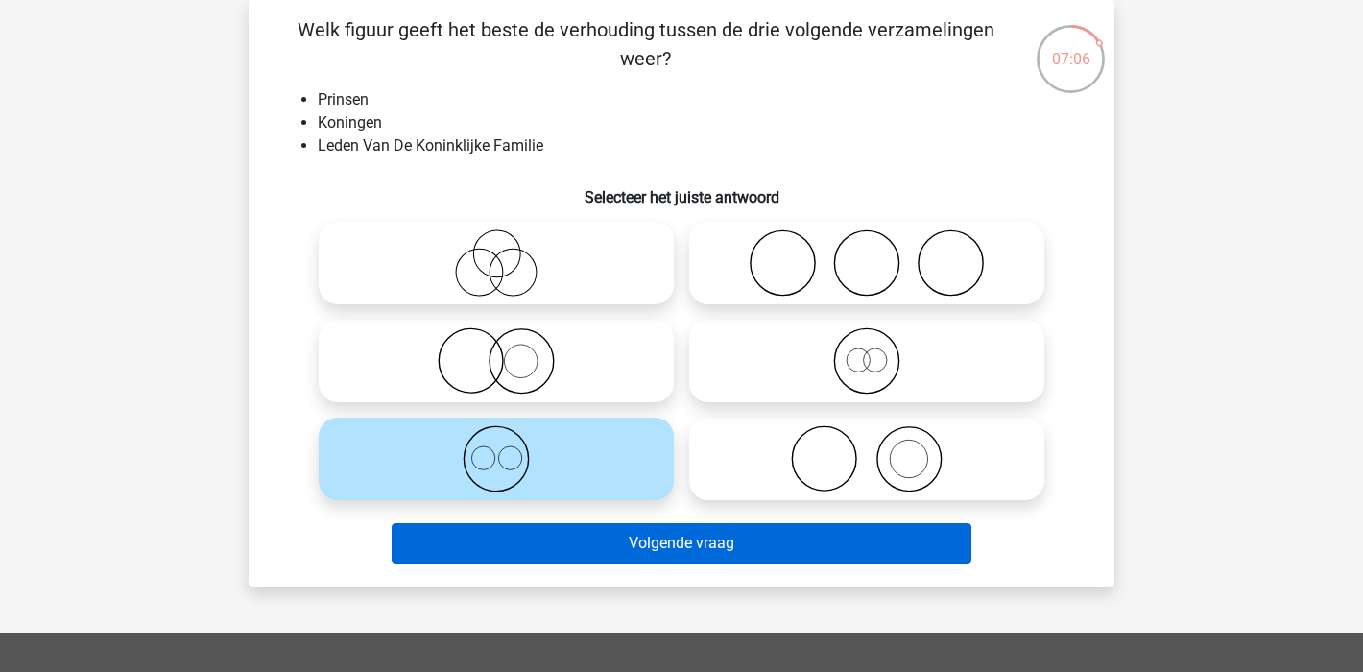
click at [737, 534] on button "Volgende vraag" at bounding box center [682, 543] width 581 height 40
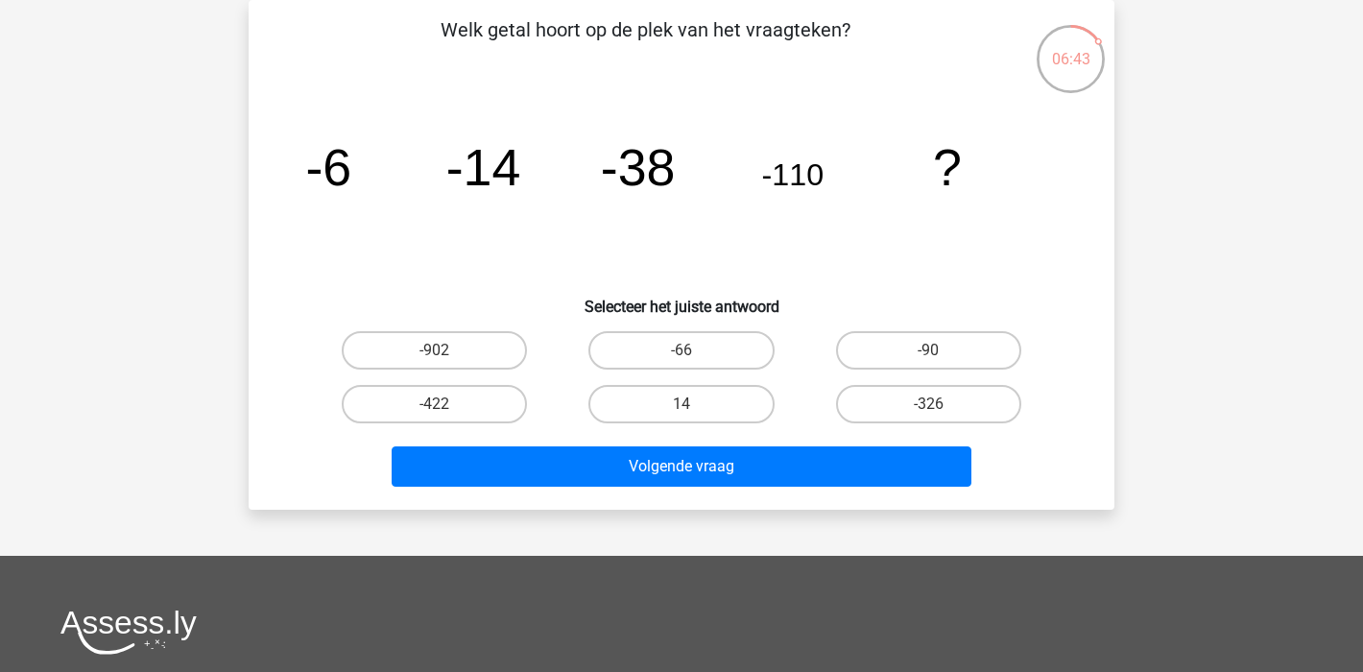
click at [929, 407] on input "-326" at bounding box center [934, 410] width 12 height 12
radio input "true"
click at [498, 412] on label "-422" at bounding box center [434, 404] width 185 height 38
click at [447, 412] on input "-422" at bounding box center [441, 410] width 12 height 12
radio input "true"
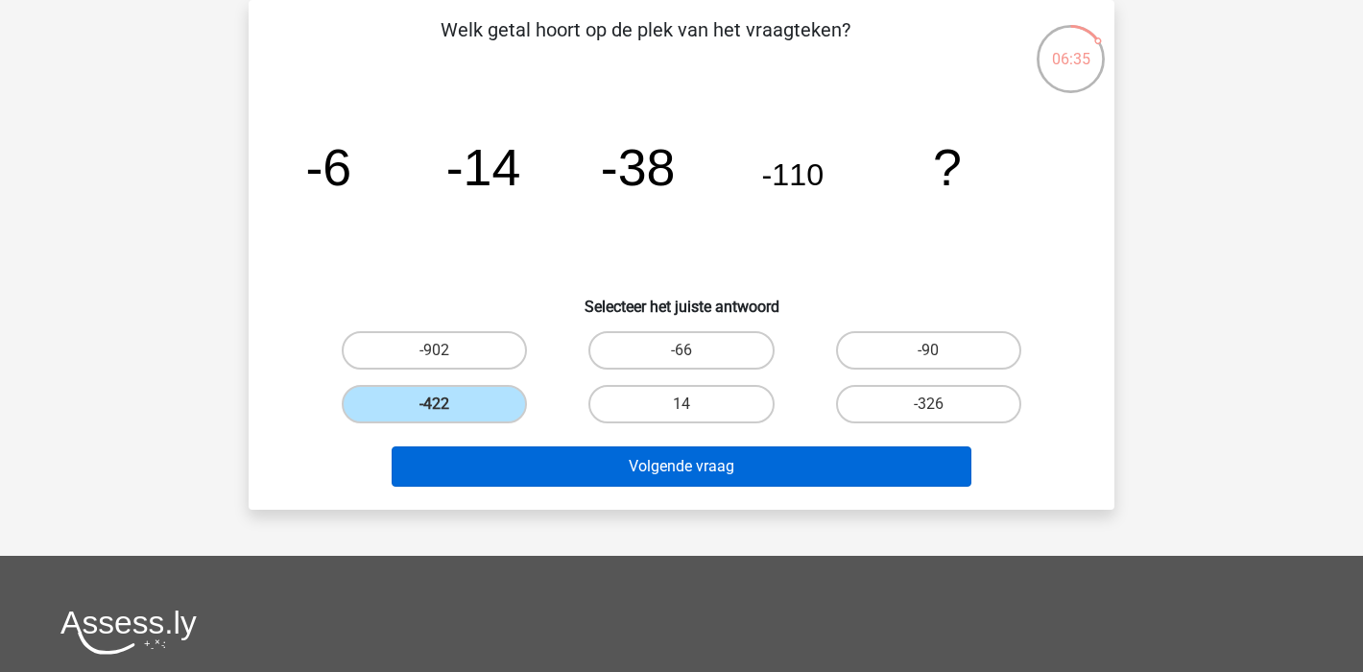
click at [597, 469] on button "Volgende vraag" at bounding box center [682, 466] width 581 height 40
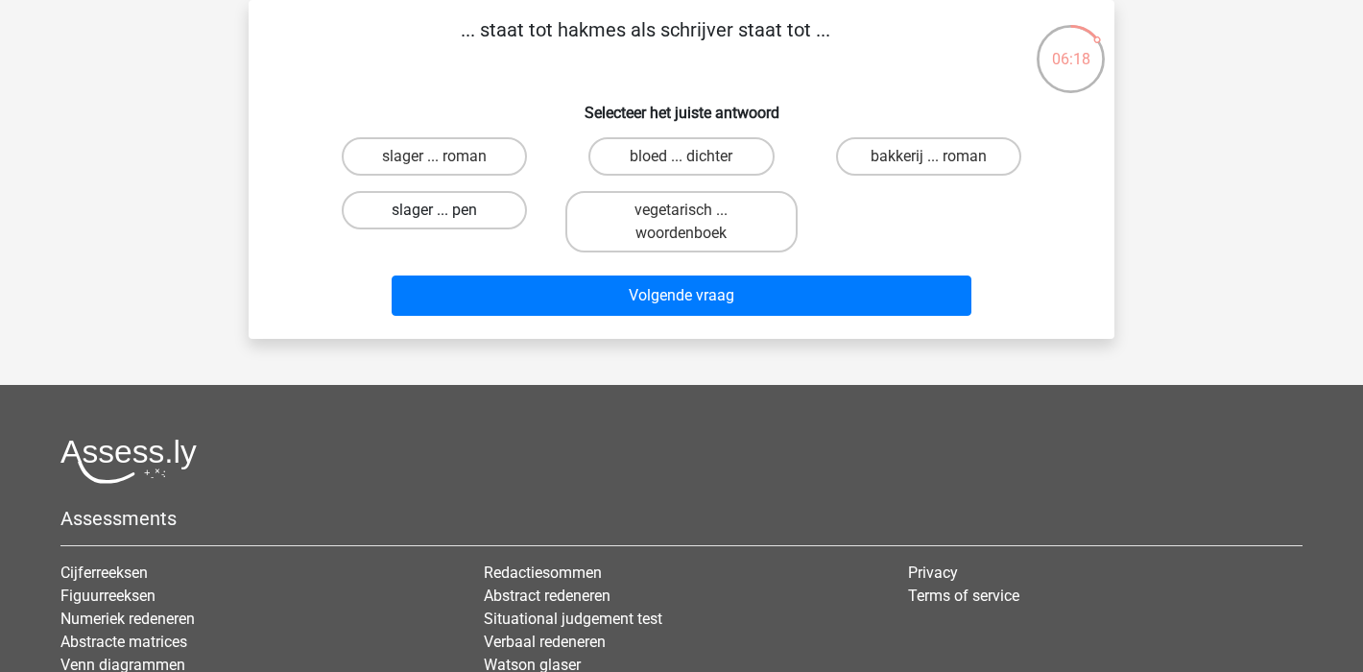
click at [397, 216] on label "slager ... pen" at bounding box center [434, 210] width 185 height 38
click at [435, 216] on input "slager ... pen" at bounding box center [441, 216] width 12 height 12
radio input "true"
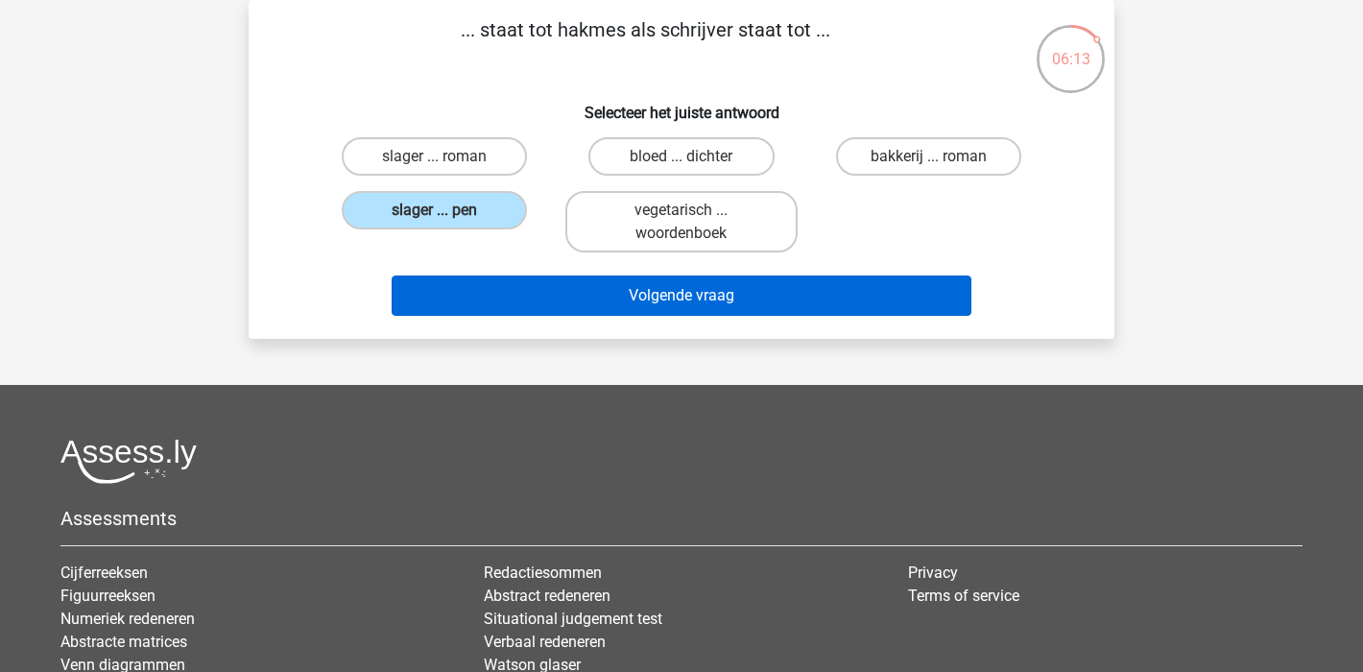
click at [762, 300] on button "Volgende vraag" at bounding box center [682, 296] width 581 height 40
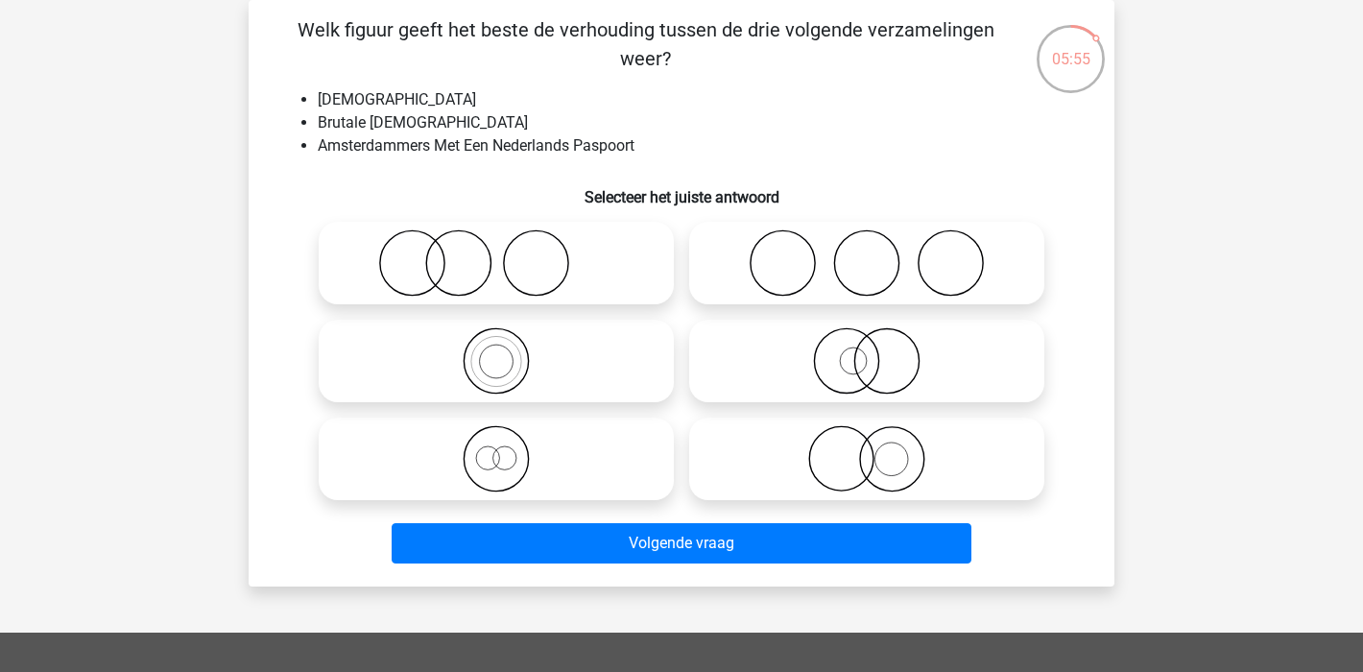
click at [486, 450] on icon at bounding box center [496, 458] width 340 height 67
click at [496, 449] on input "radio" at bounding box center [502, 443] width 12 height 12
radio input "true"
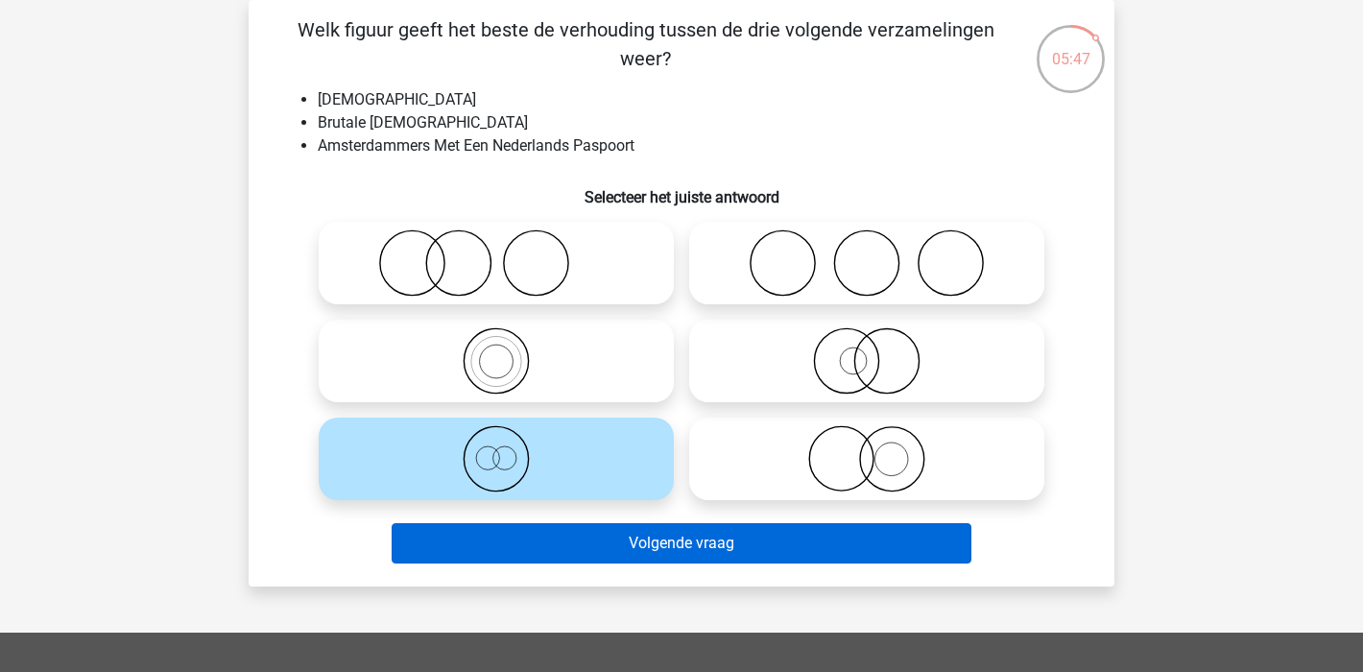
click at [702, 541] on button "Volgende vraag" at bounding box center [682, 543] width 581 height 40
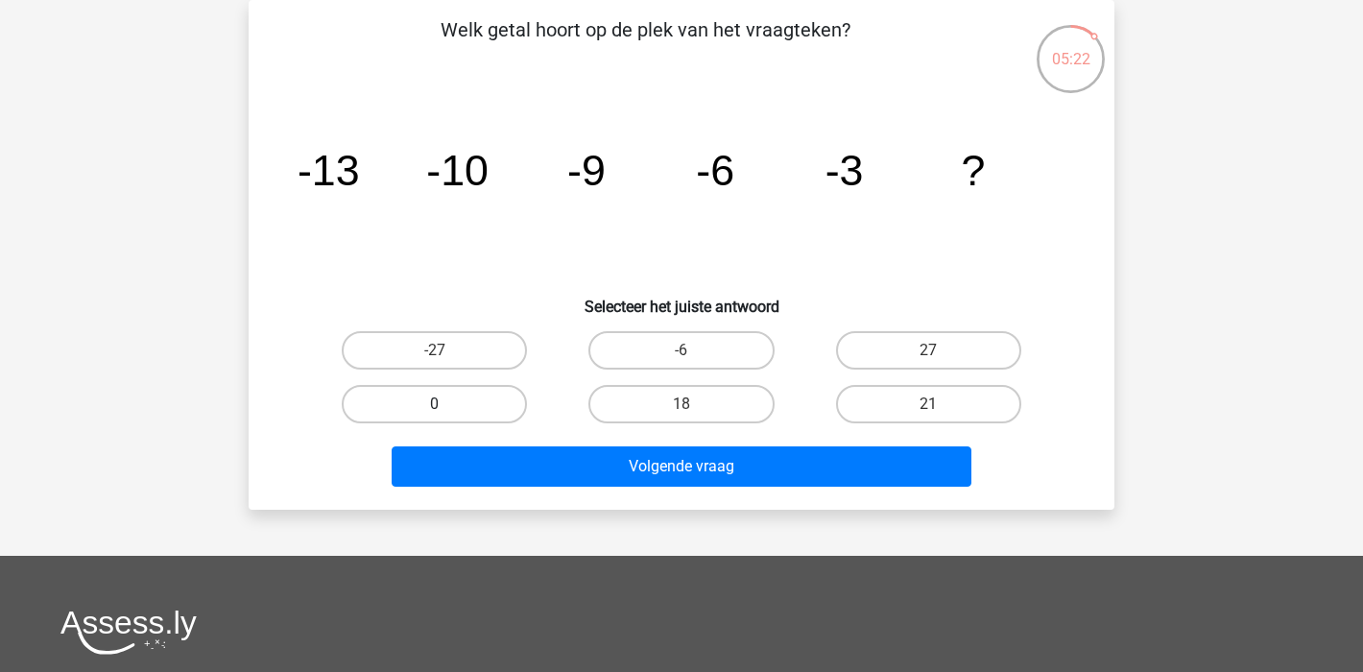
click at [435, 397] on label "0" at bounding box center [434, 404] width 185 height 38
click at [435, 404] on input "0" at bounding box center [441, 410] width 12 height 12
radio input "true"
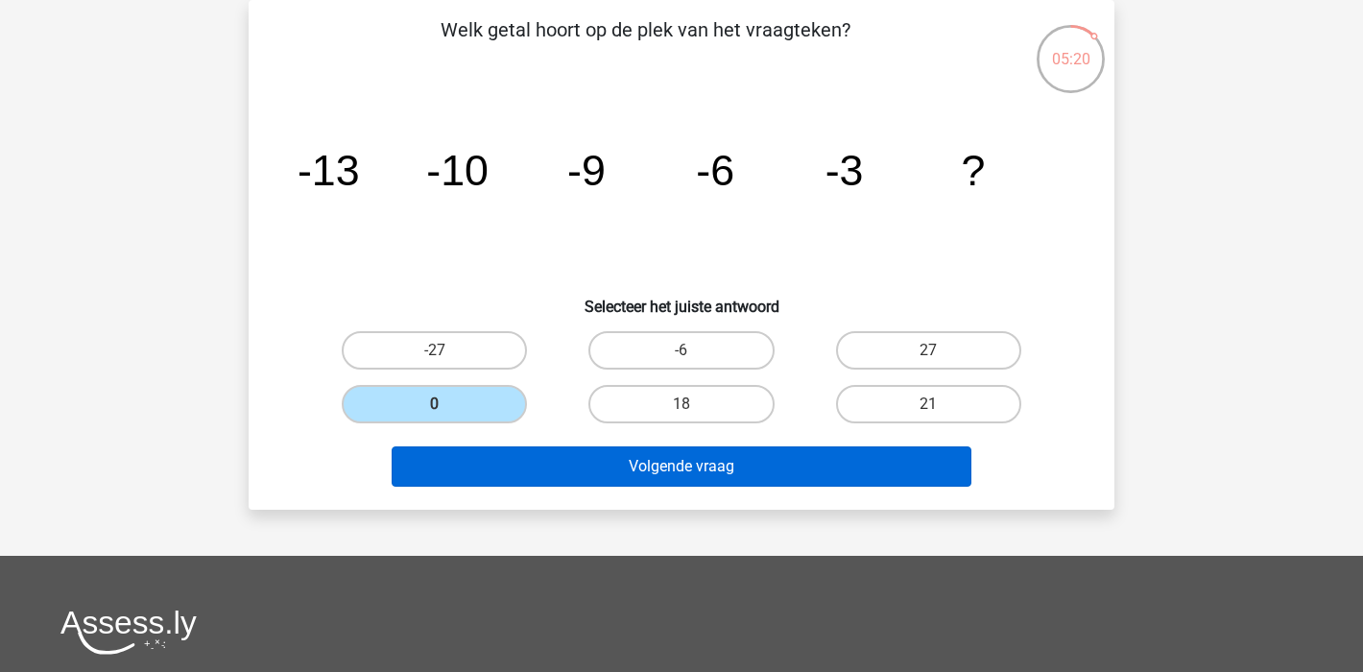
click at [770, 471] on button "Volgende vraag" at bounding box center [682, 466] width 581 height 40
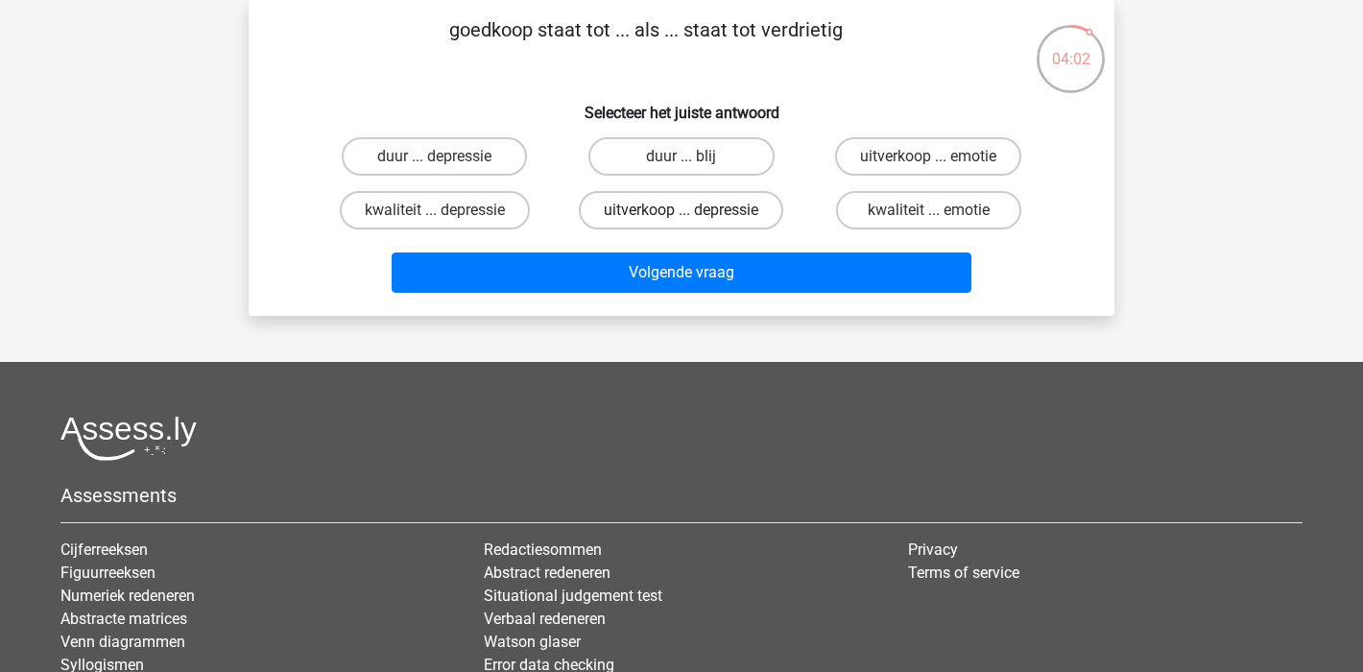
click at [672, 211] on label "uitverkoop ... depressie" at bounding box center [681, 210] width 205 height 38
click at [682, 211] on input "uitverkoop ... depressie" at bounding box center [688, 216] width 12 height 12
radio input "true"
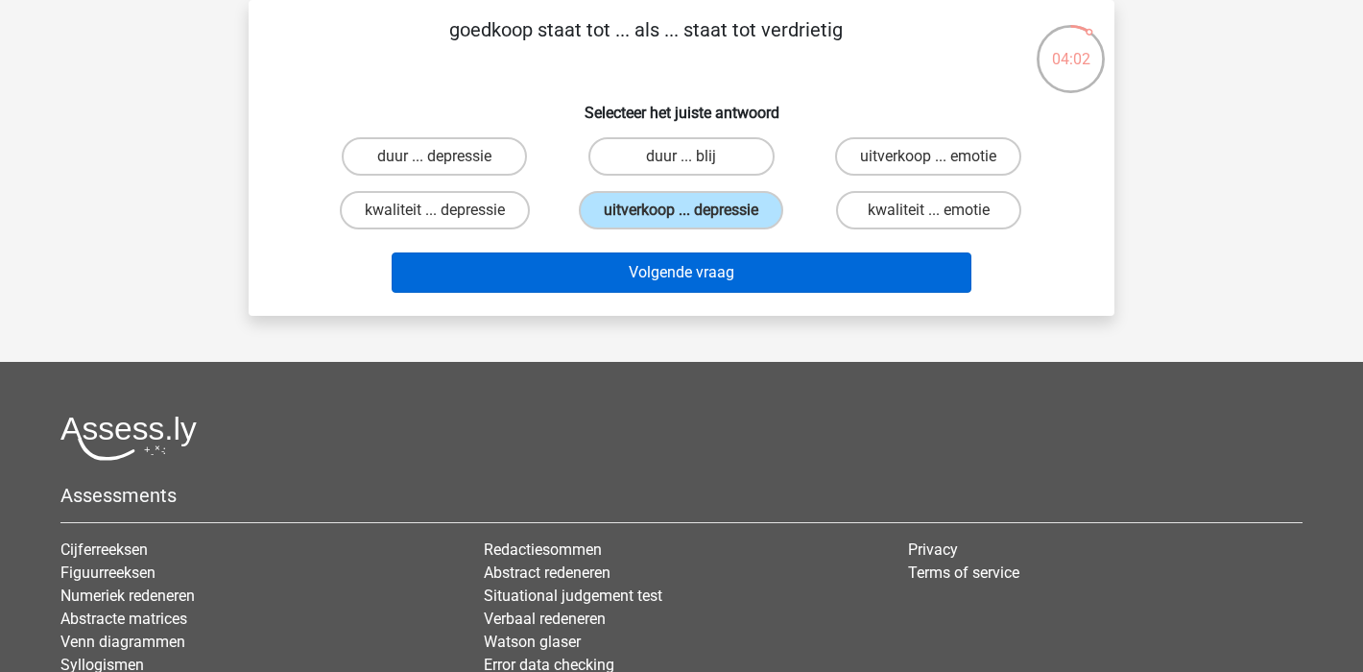
click at [674, 255] on button "Volgende vraag" at bounding box center [682, 273] width 581 height 40
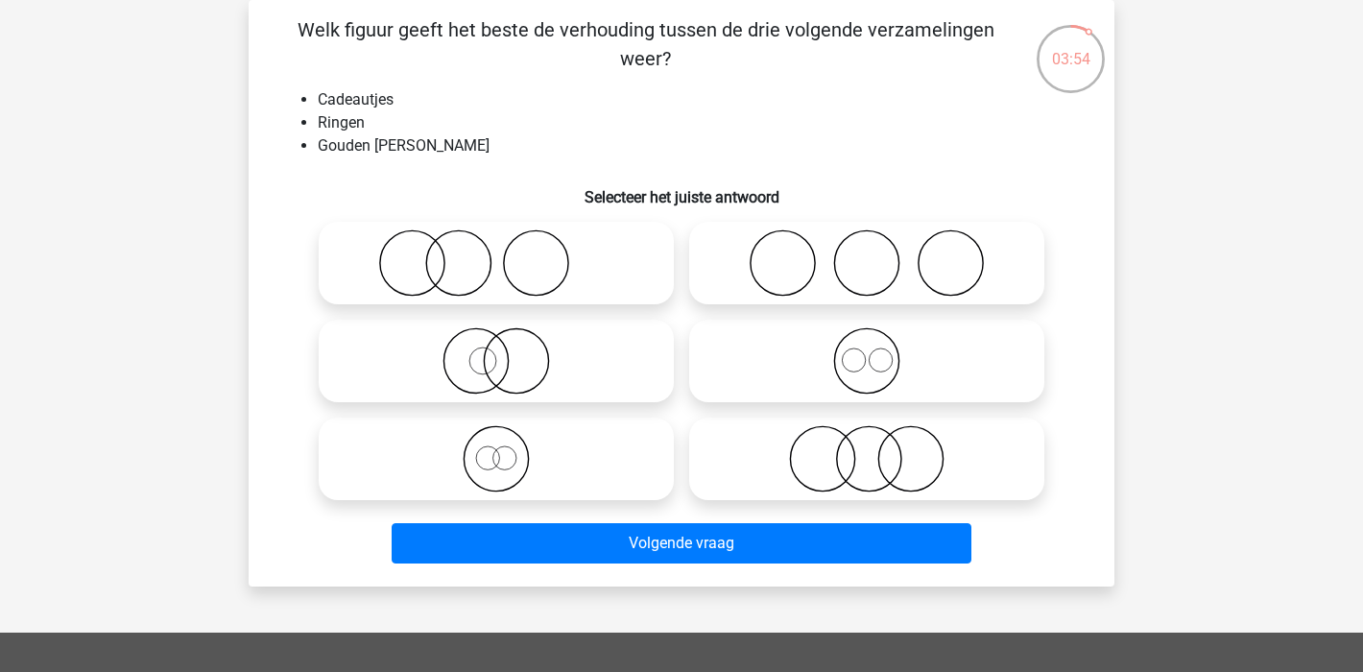
click at [551, 297] on icon at bounding box center [496, 262] width 340 height 67
click at [509, 253] on input "radio" at bounding box center [502, 247] width 12 height 12
radio input "true"
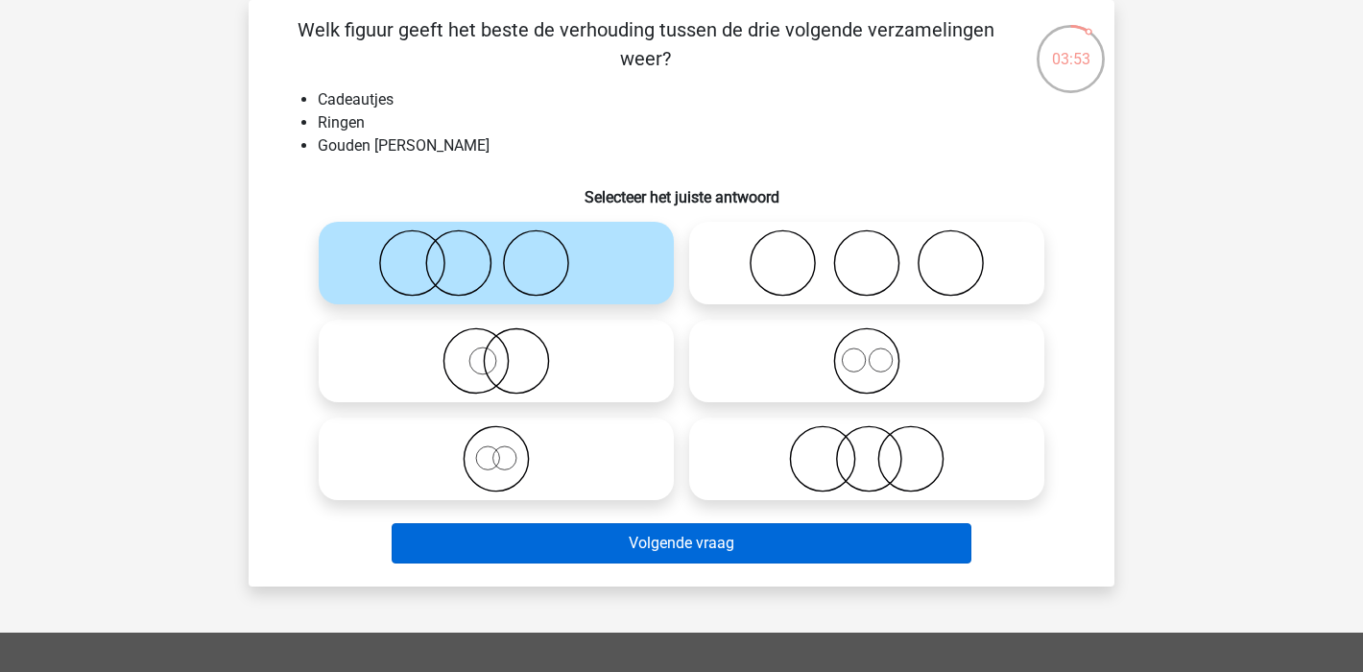
click at [732, 545] on button "Volgende vraag" at bounding box center [682, 543] width 581 height 40
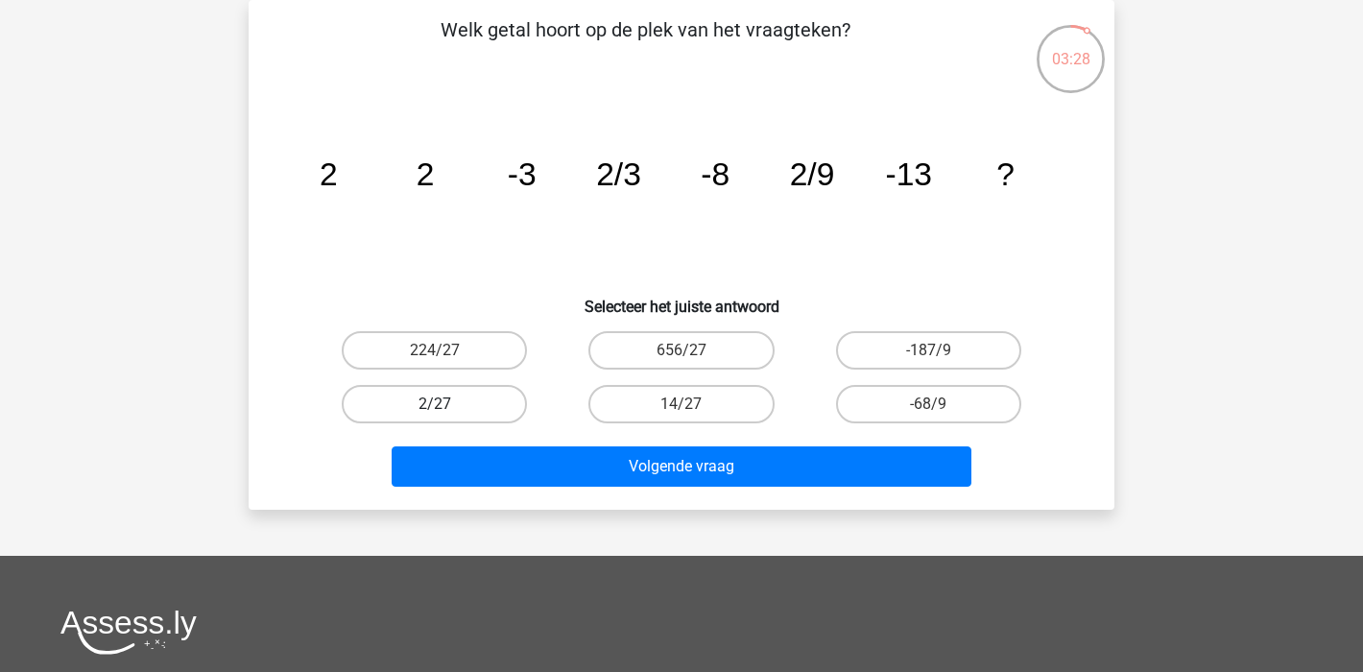
click at [389, 391] on label "2/27" at bounding box center [434, 404] width 185 height 38
click at [435, 404] on input "2/27" at bounding box center [441, 410] width 12 height 12
radio input "true"
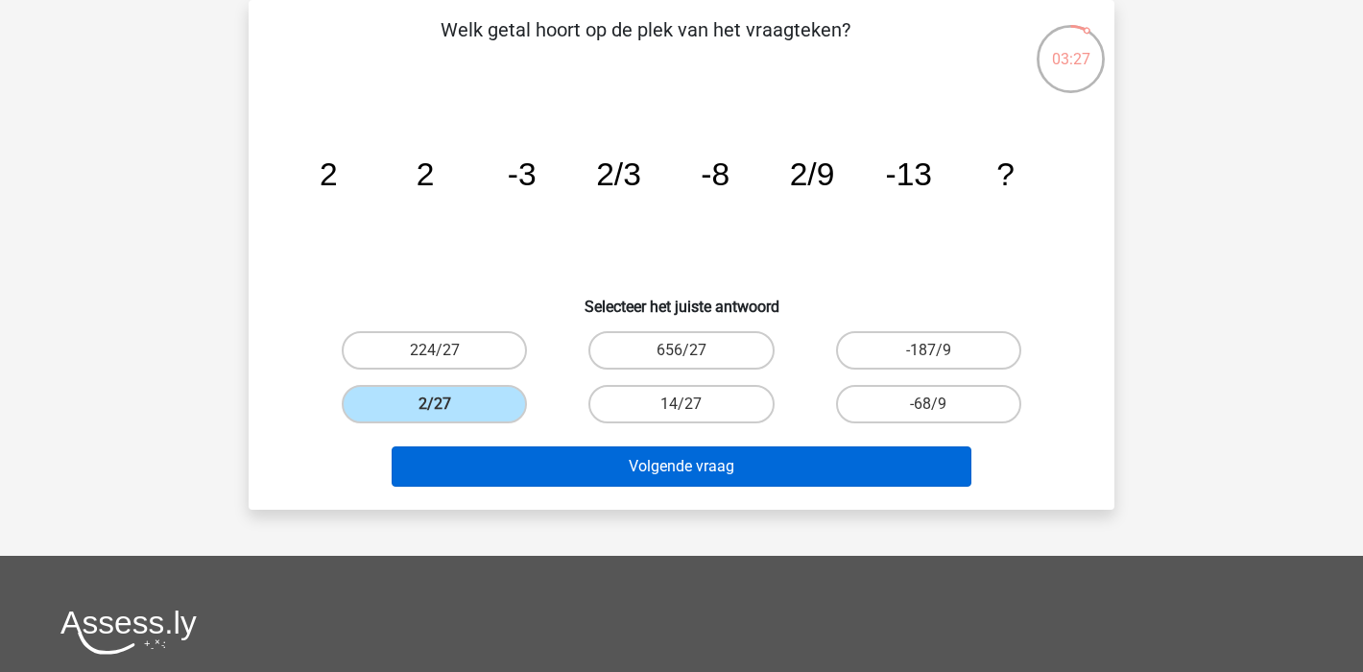
click at [661, 469] on button "Volgende vraag" at bounding box center [682, 466] width 581 height 40
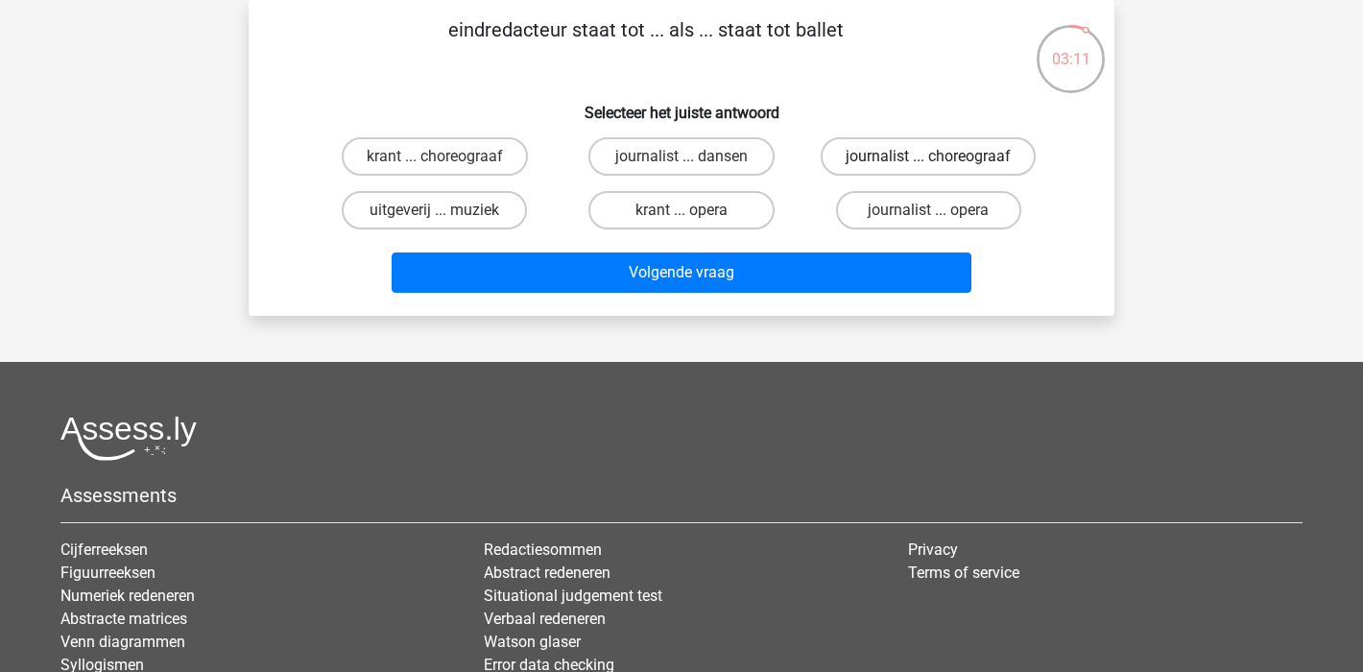
click at [927, 143] on label "journalist ... choreograaf" at bounding box center [928, 156] width 215 height 38
click at [928, 156] on input "journalist ... choreograaf" at bounding box center [934, 162] width 12 height 12
radio input "true"
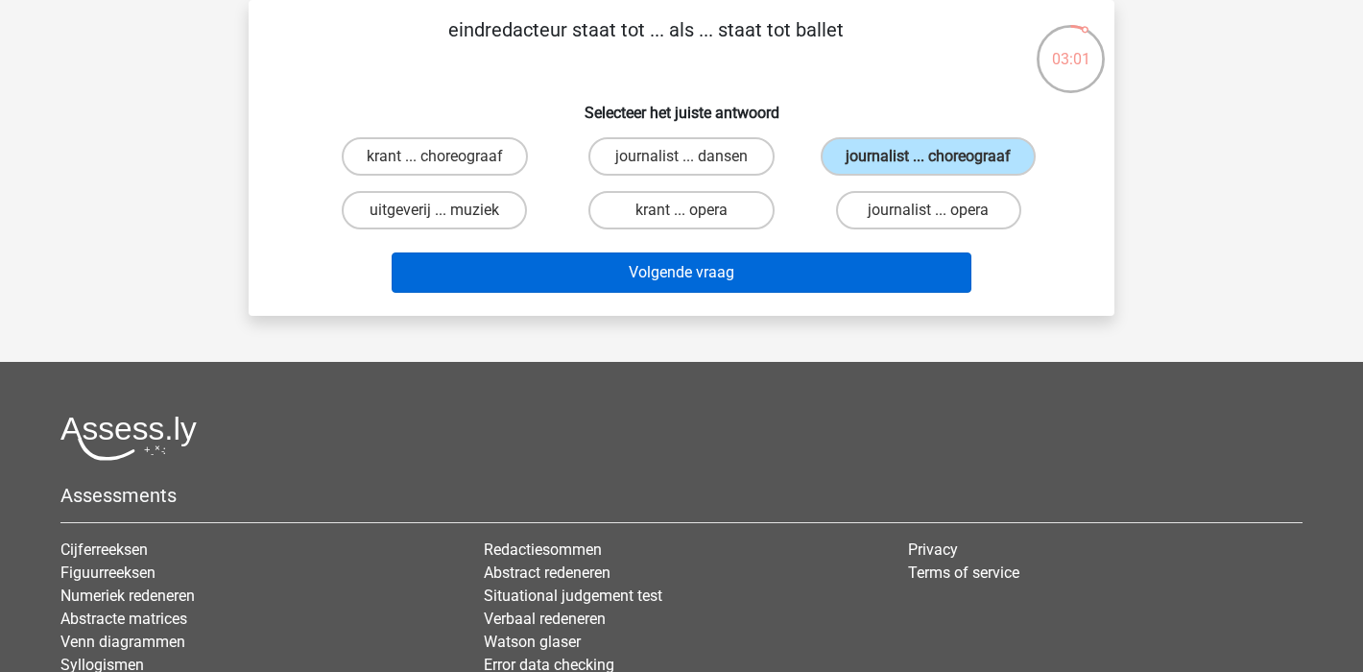
click at [691, 279] on button "Volgende vraag" at bounding box center [682, 273] width 581 height 40
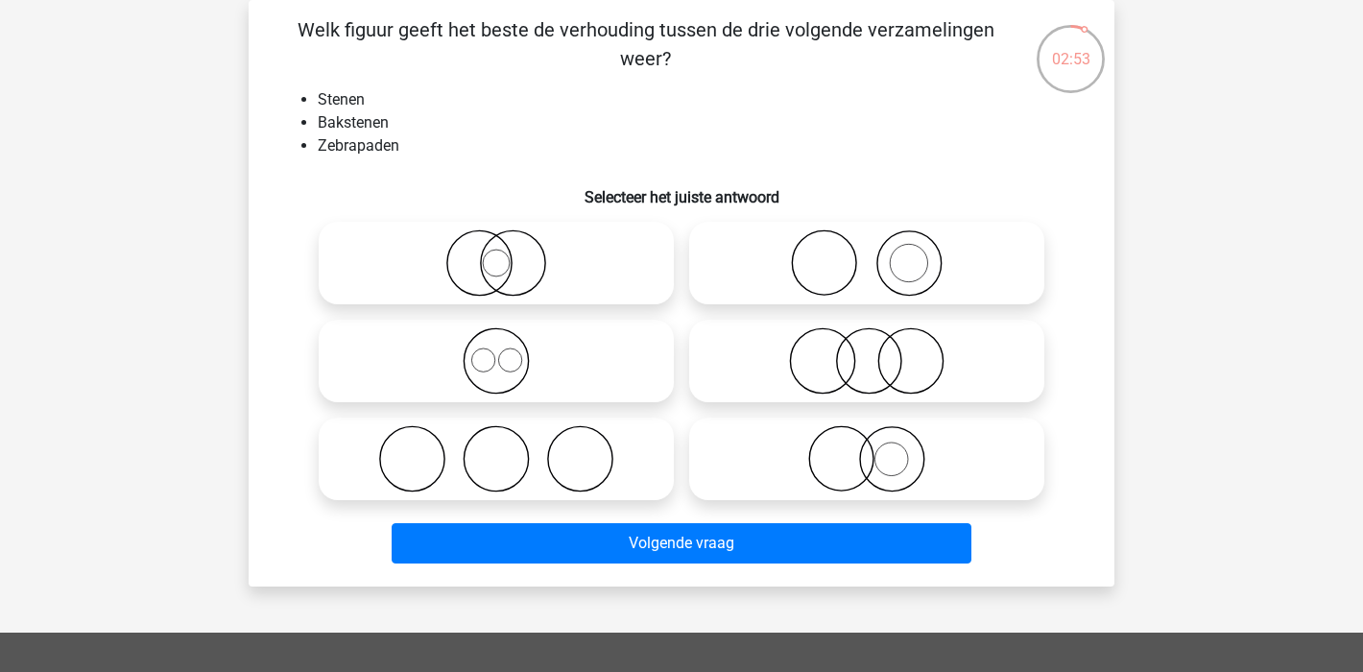
click at [967, 264] on icon at bounding box center [867, 262] width 340 height 67
click at [879, 253] on input "radio" at bounding box center [873, 247] width 12 height 12
radio input "true"
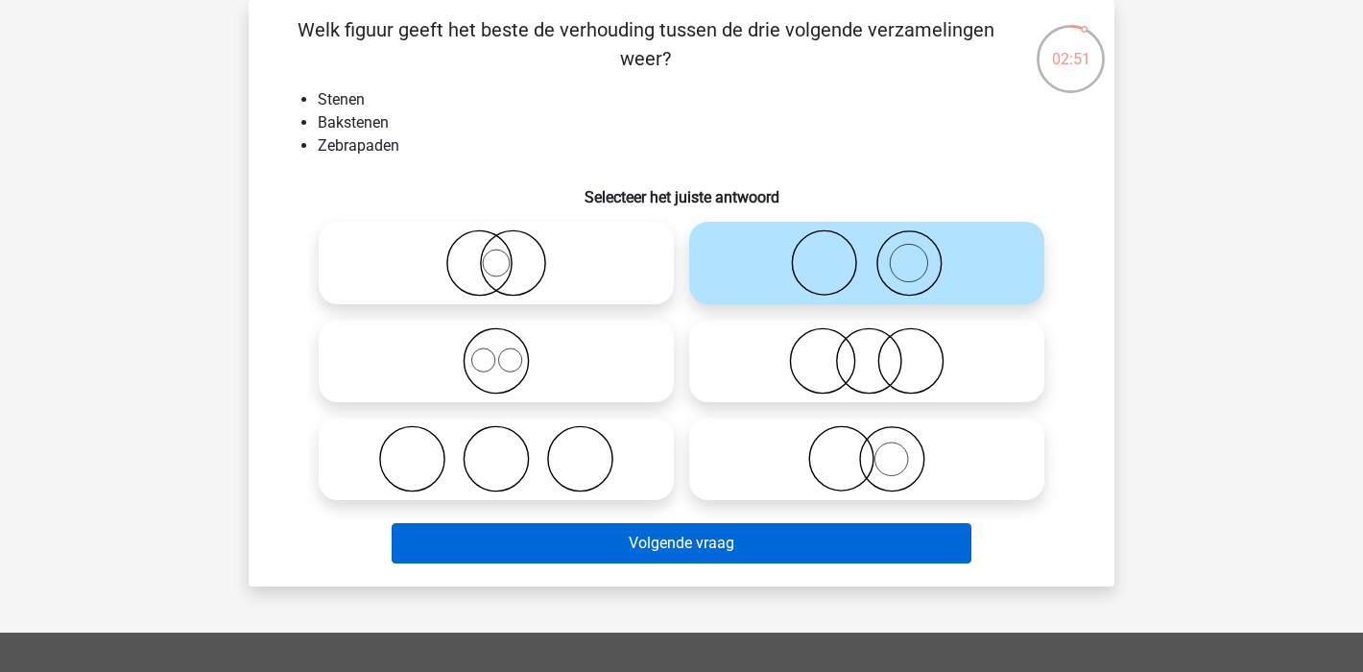
click at [696, 542] on button "Volgende vraag" at bounding box center [682, 543] width 581 height 40
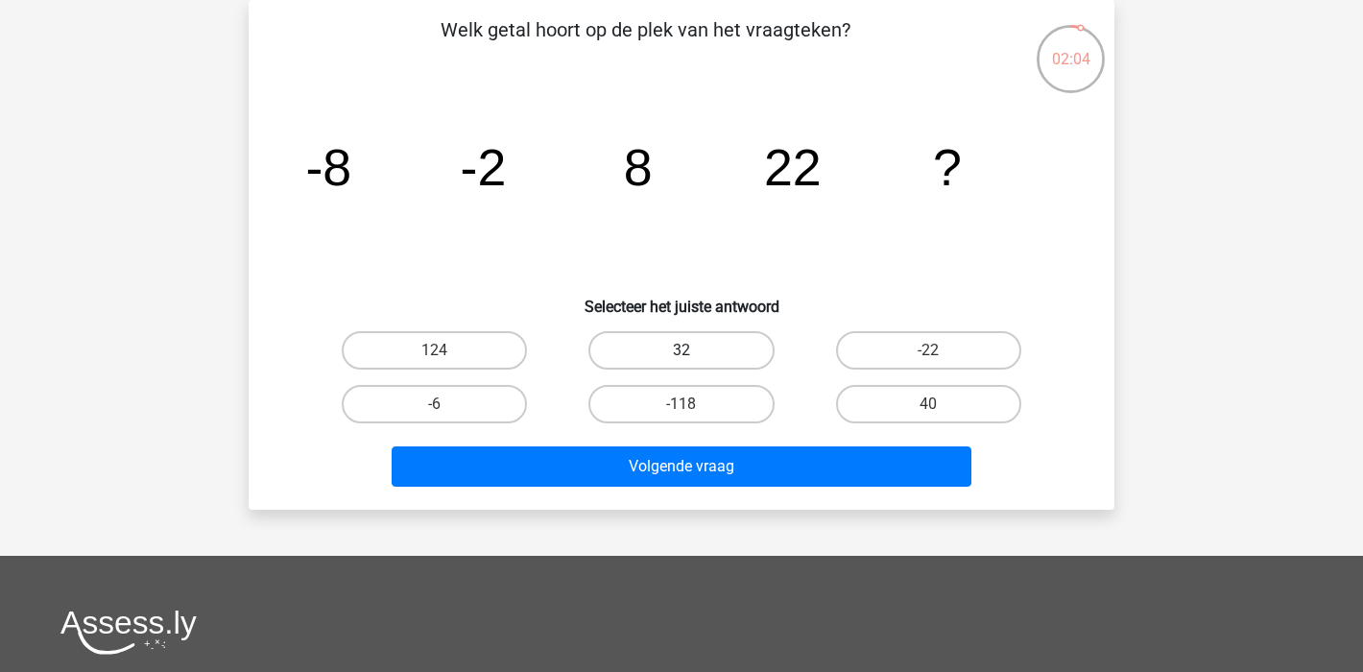
click at [723, 342] on label "32" at bounding box center [681, 350] width 185 height 38
click at [694, 350] on input "32" at bounding box center [688, 356] width 12 height 12
radio input "true"
click at [956, 397] on label "40" at bounding box center [928, 404] width 185 height 38
click at [941, 404] on input "40" at bounding box center [934, 410] width 12 height 12
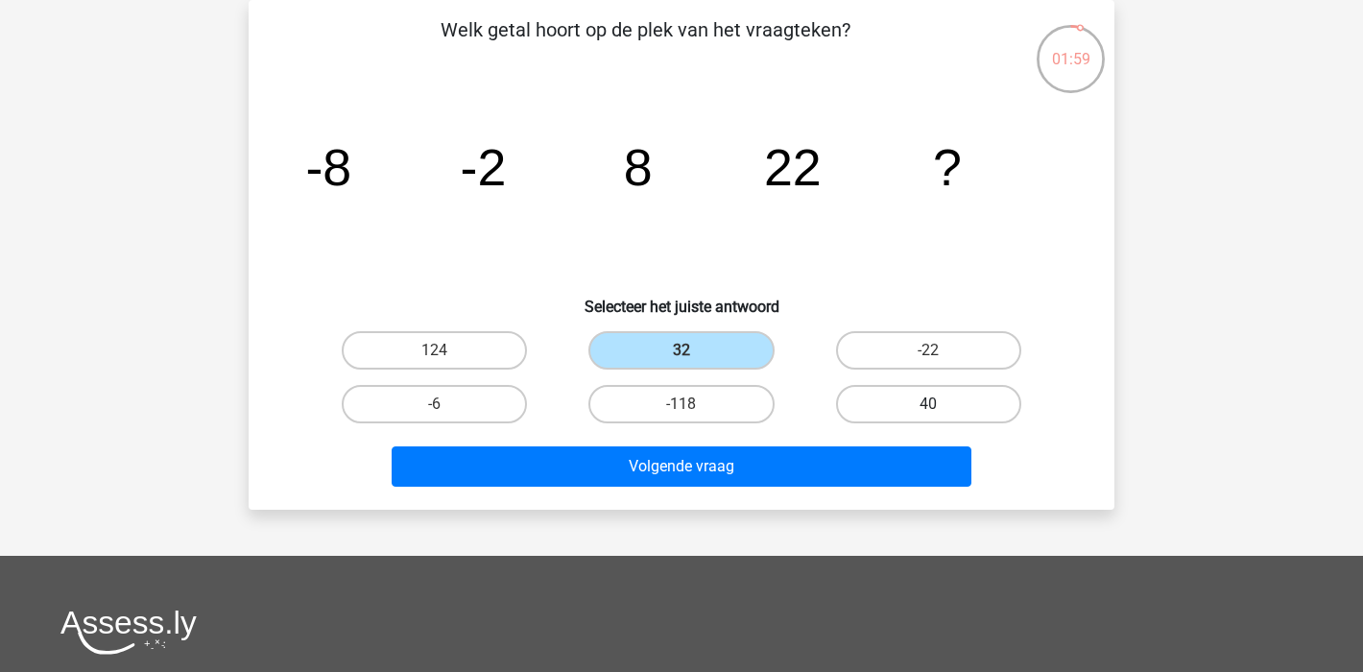
radio input "true"
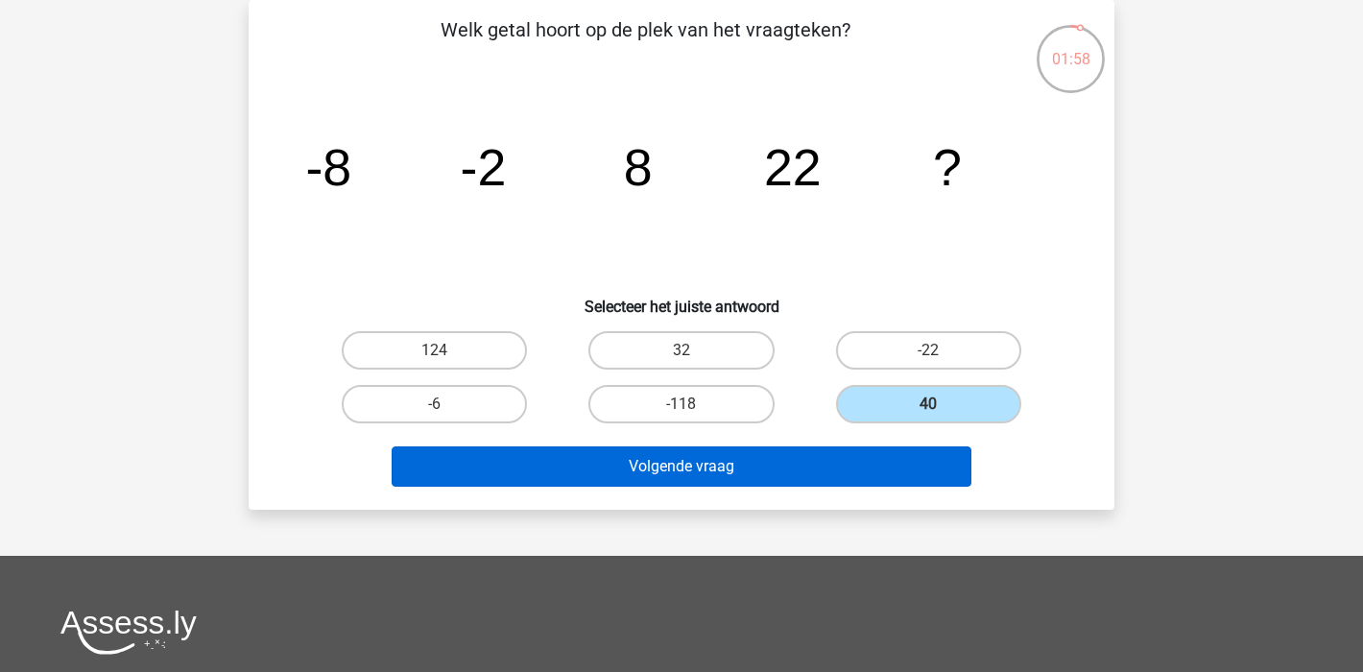
click at [654, 464] on button "Volgende vraag" at bounding box center [682, 466] width 581 height 40
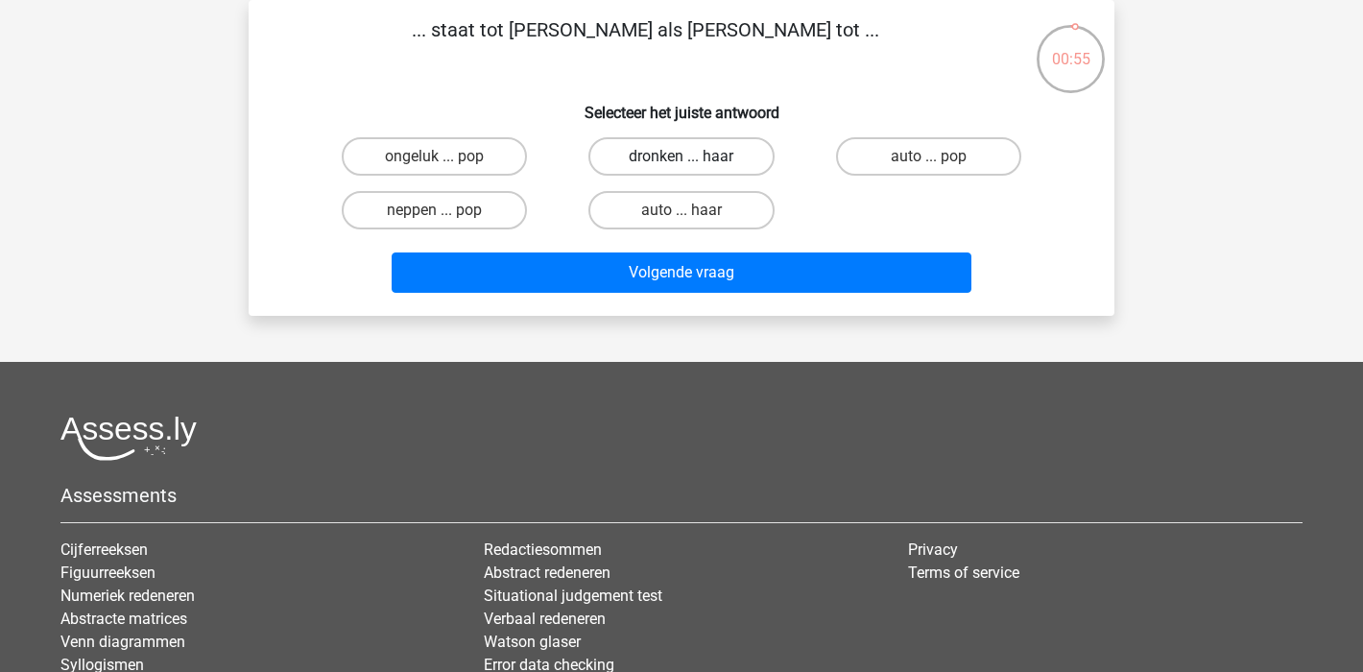
click at [753, 149] on label "dronken ... haar" at bounding box center [681, 156] width 185 height 38
click at [694, 156] on input "dronken ... haar" at bounding box center [688, 162] width 12 height 12
radio input "true"
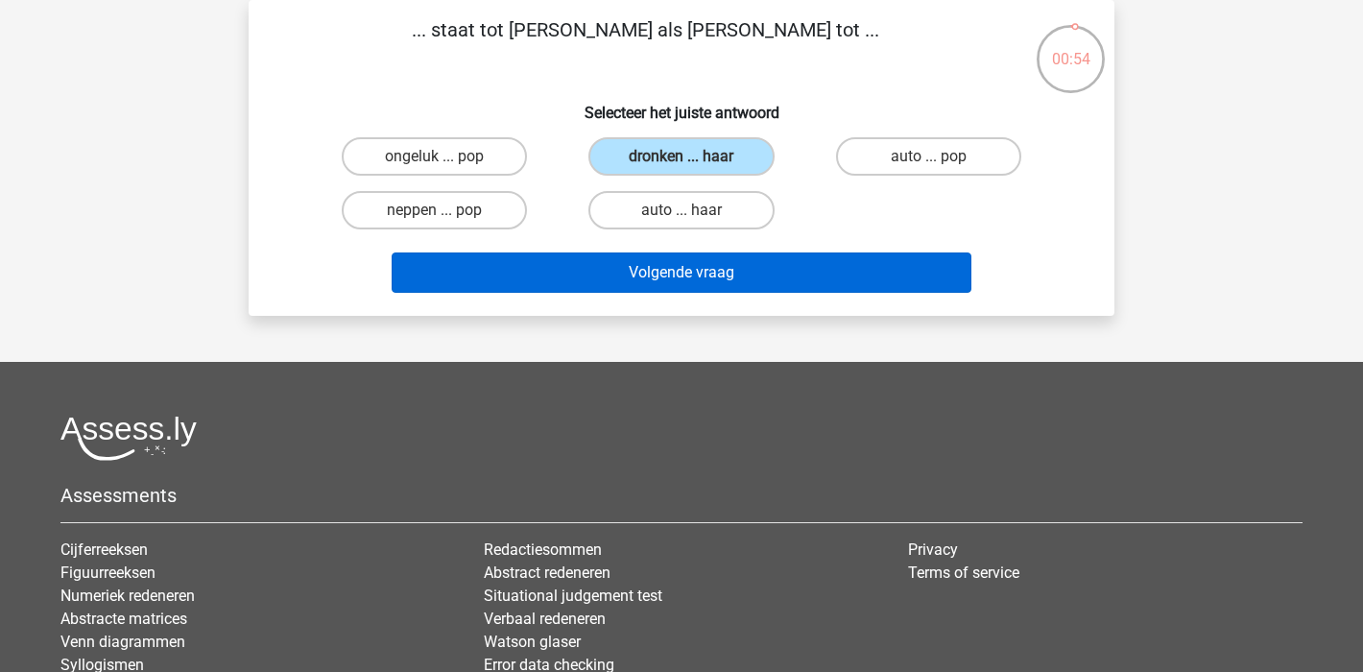
click at [817, 267] on button "Volgende vraag" at bounding box center [682, 273] width 581 height 40
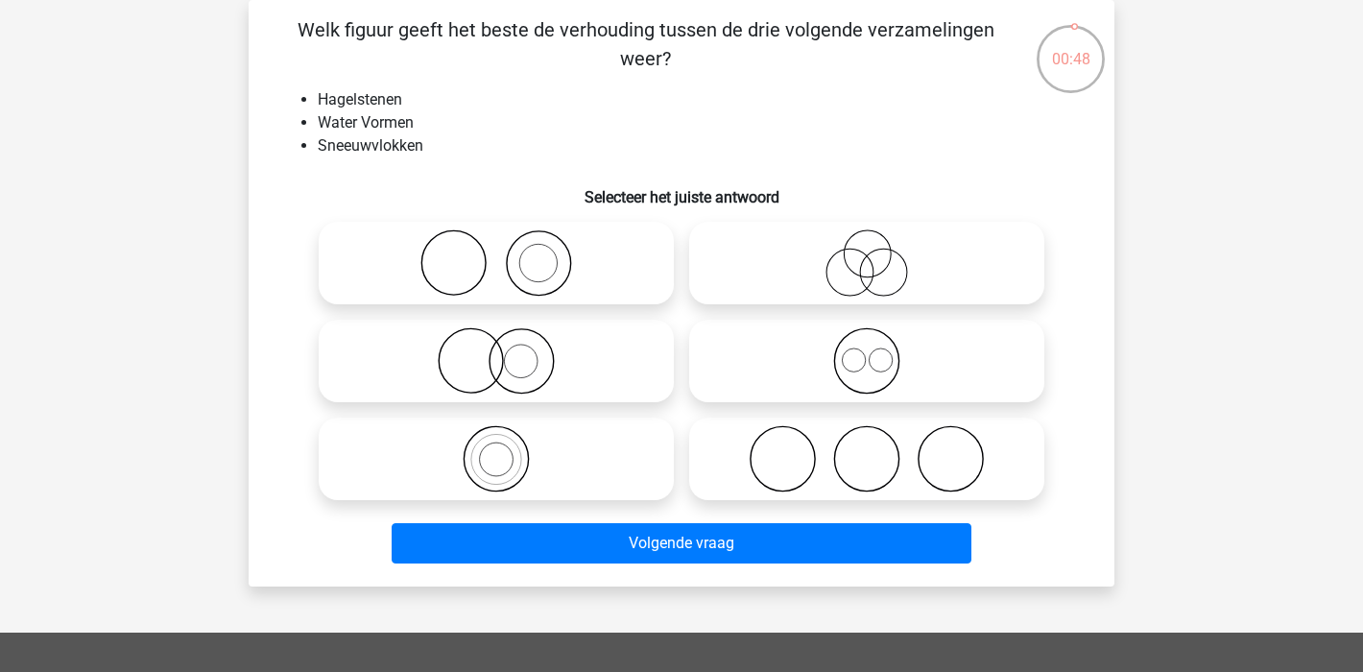
click at [870, 344] on input "radio" at bounding box center [873, 345] width 12 height 12
radio input "true"
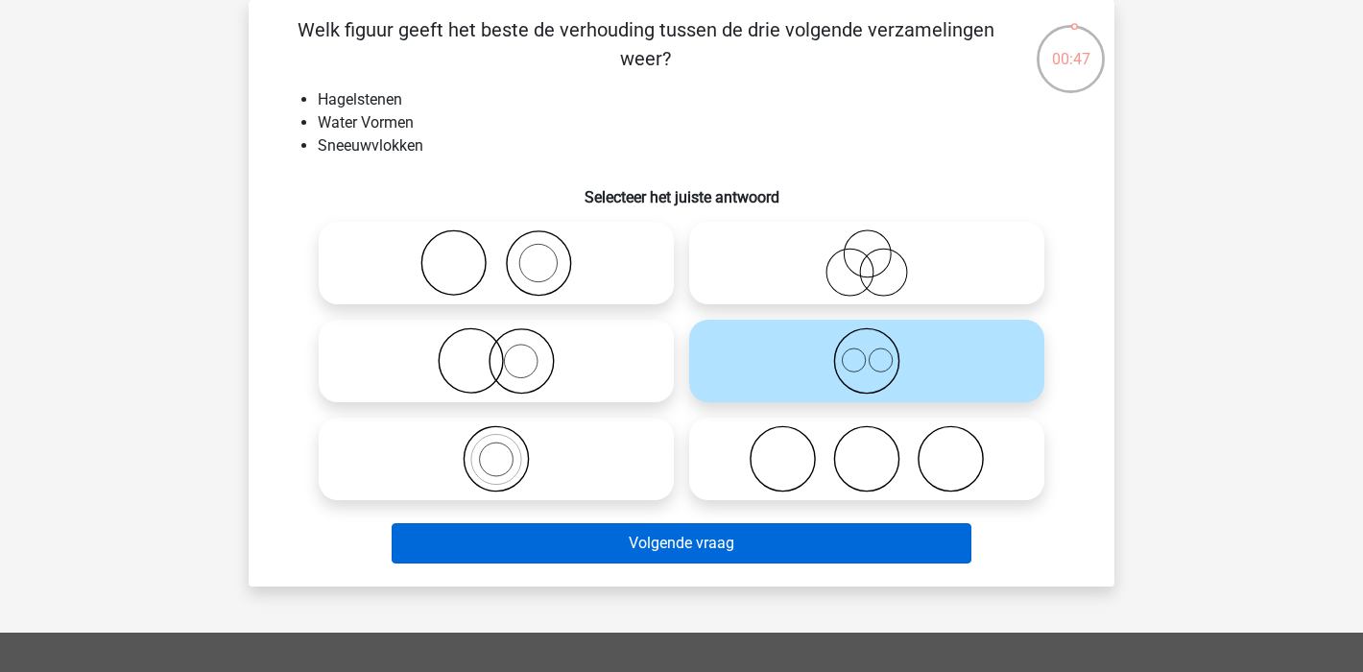
click at [780, 531] on button "Volgende vraag" at bounding box center [682, 543] width 581 height 40
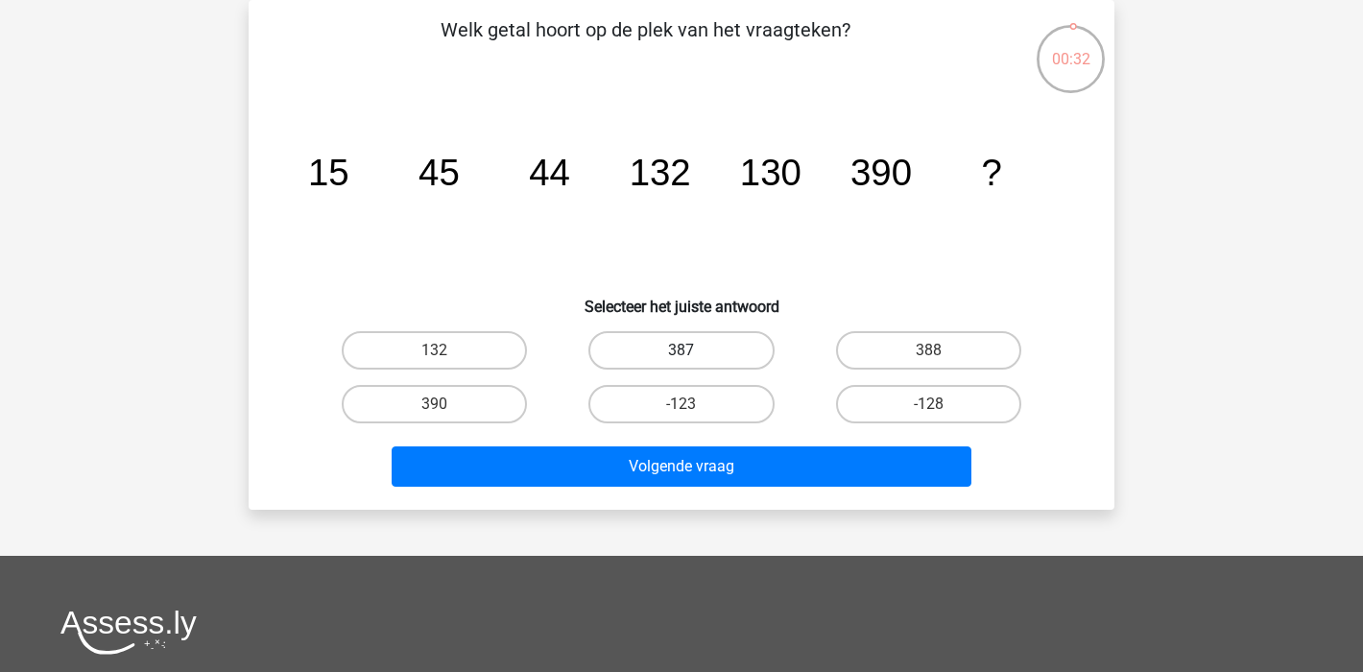
click at [716, 348] on label "387" at bounding box center [681, 350] width 185 height 38
click at [694, 350] on input "387" at bounding box center [688, 356] width 12 height 12
radio input "true"
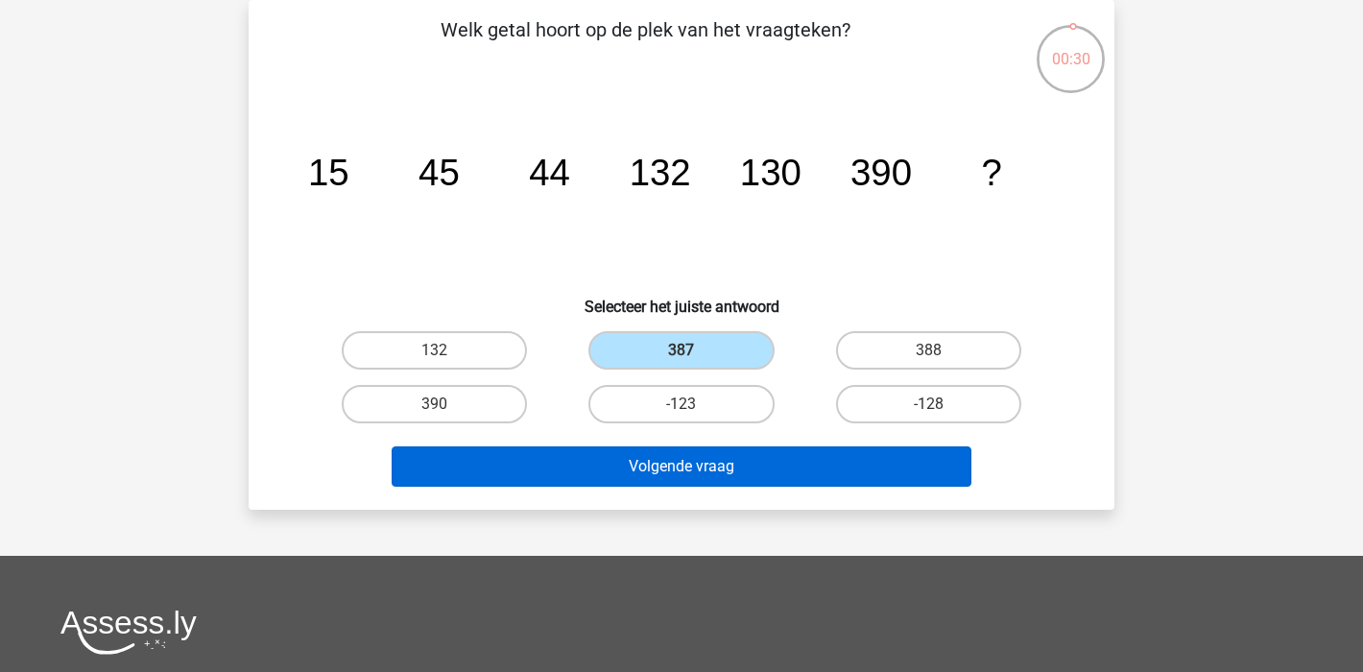
click at [796, 469] on button "Volgende vraag" at bounding box center [682, 466] width 581 height 40
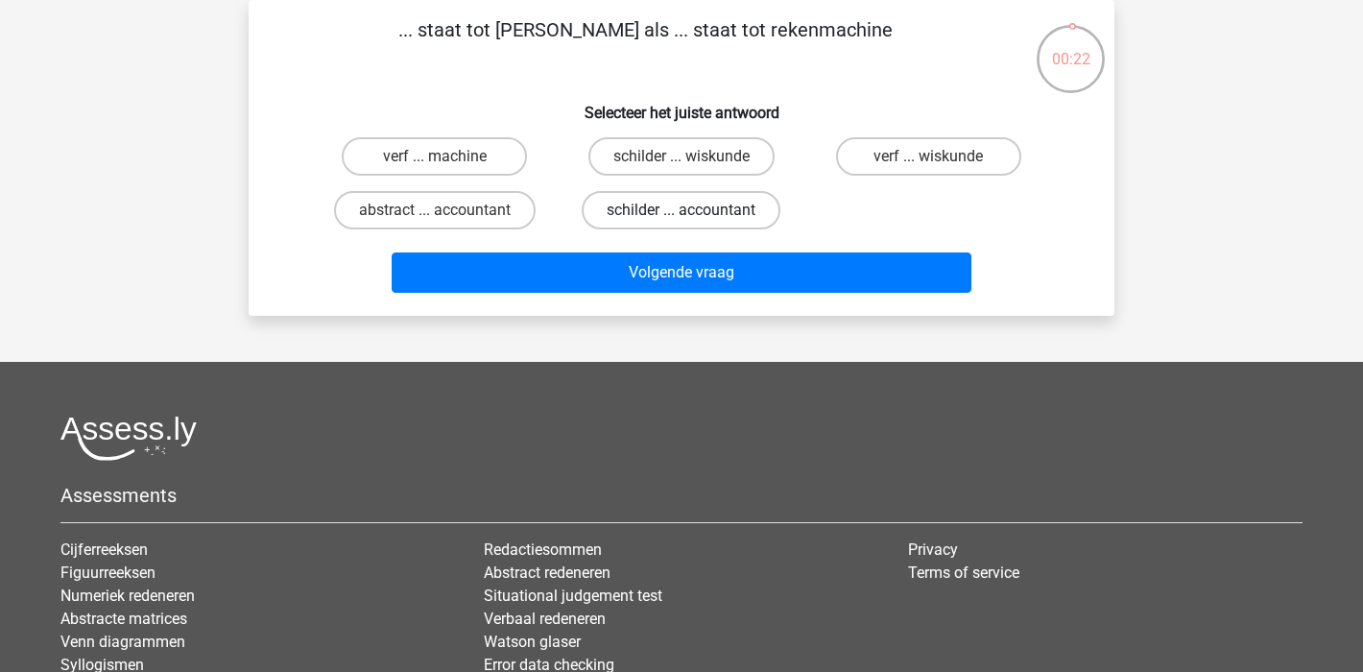
click at [638, 210] on label "schilder ... accountant" at bounding box center [681, 210] width 199 height 38
click at [682, 210] on input "schilder ... accountant" at bounding box center [688, 216] width 12 height 12
radio input "true"
click at [666, 160] on label "schilder ... wiskunde" at bounding box center [682, 156] width 186 height 38
click at [682, 160] on input "schilder ... wiskunde" at bounding box center [688, 162] width 12 height 12
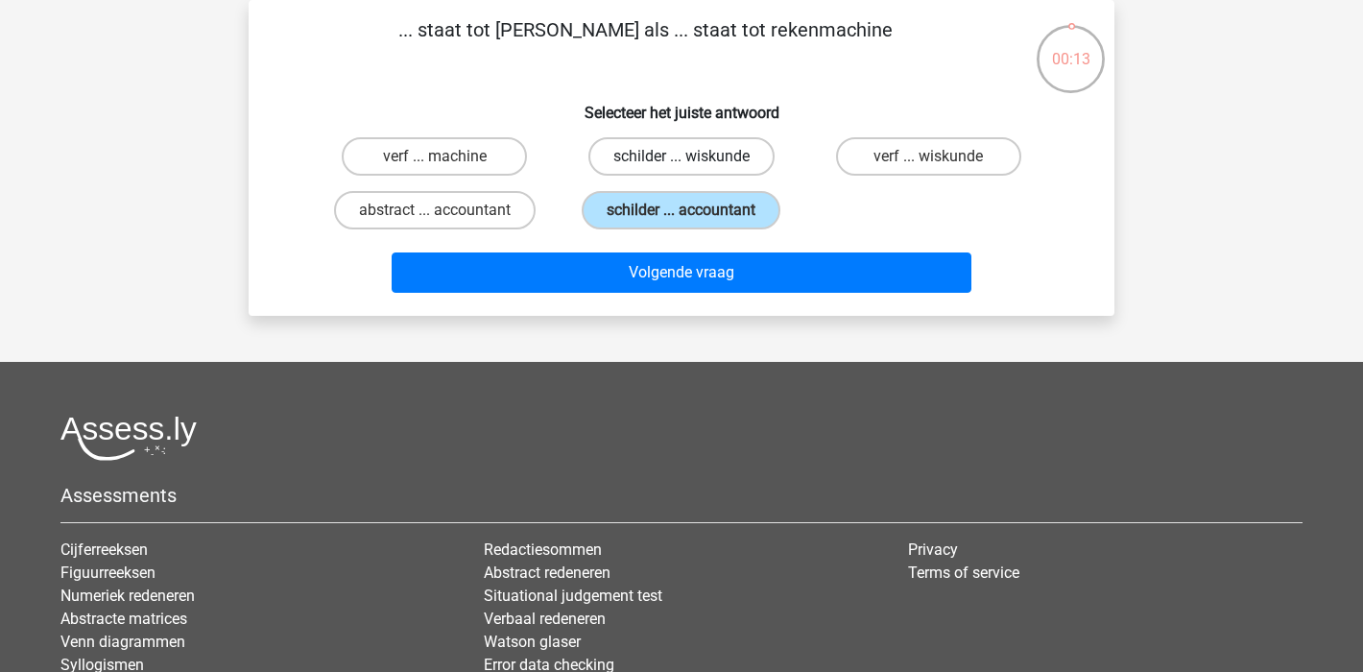
radio input "true"
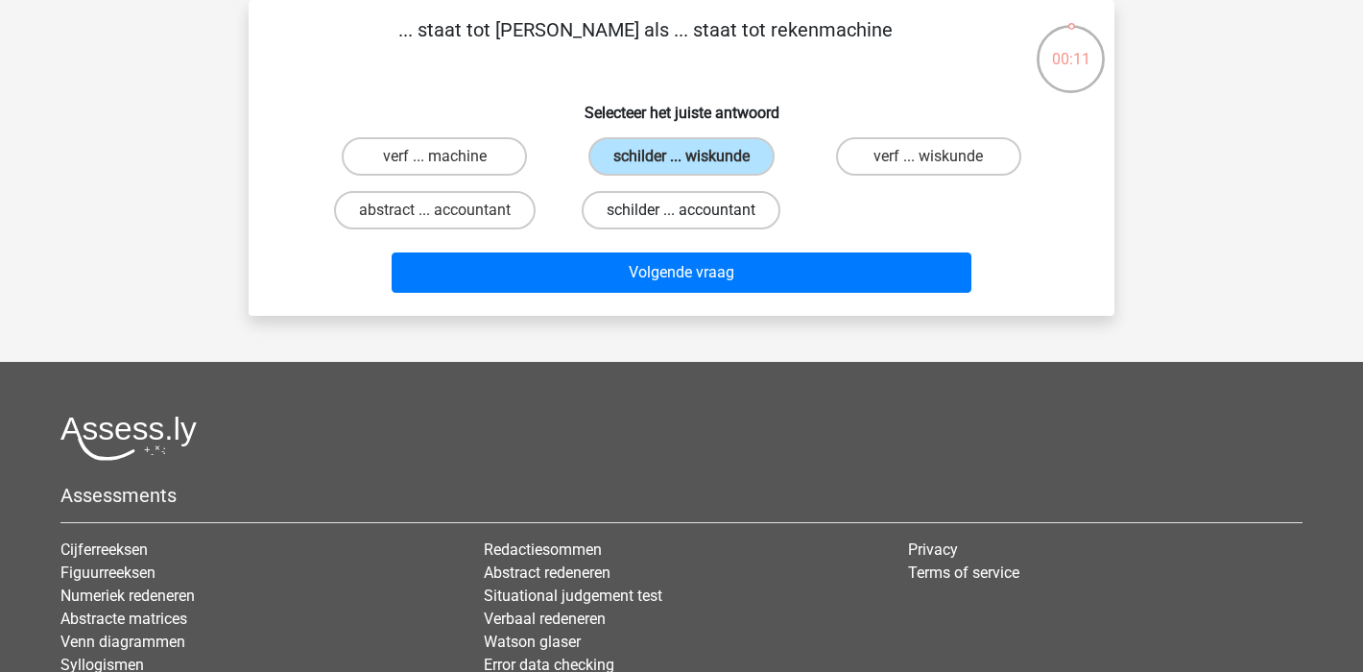
click at [679, 211] on label "schilder ... accountant" at bounding box center [681, 210] width 199 height 38
click at [682, 211] on input "schilder ... accountant" at bounding box center [688, 216] width 12 height 12
radio input "true"
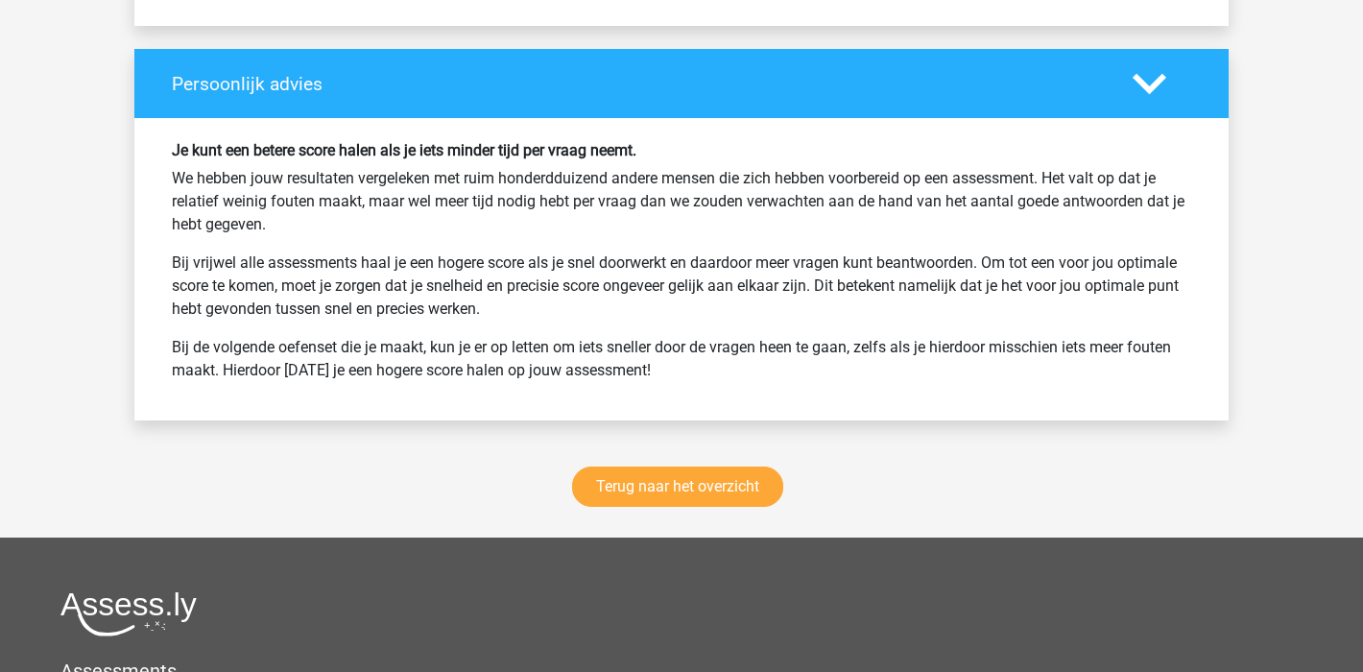
scroll to position [7422, 0]
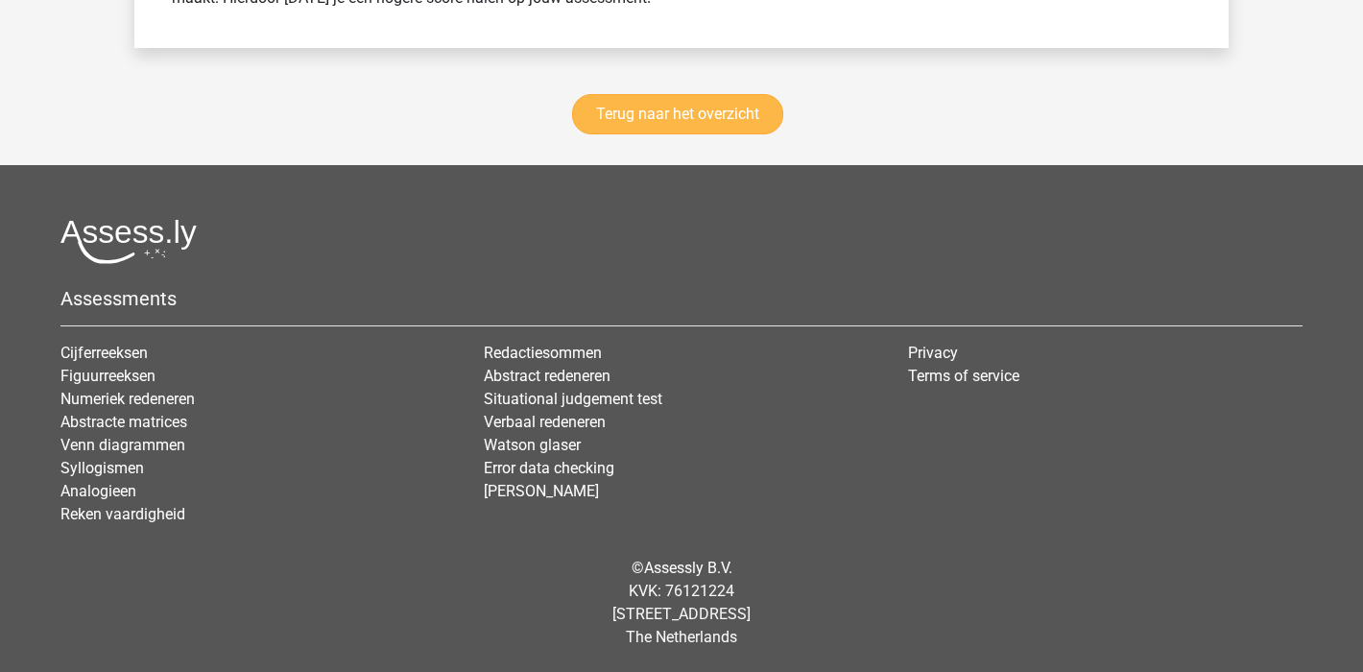
click at [696, 116] on link "Terug naar het overzicht" at bounding box center [677, 114] width 211 height 40
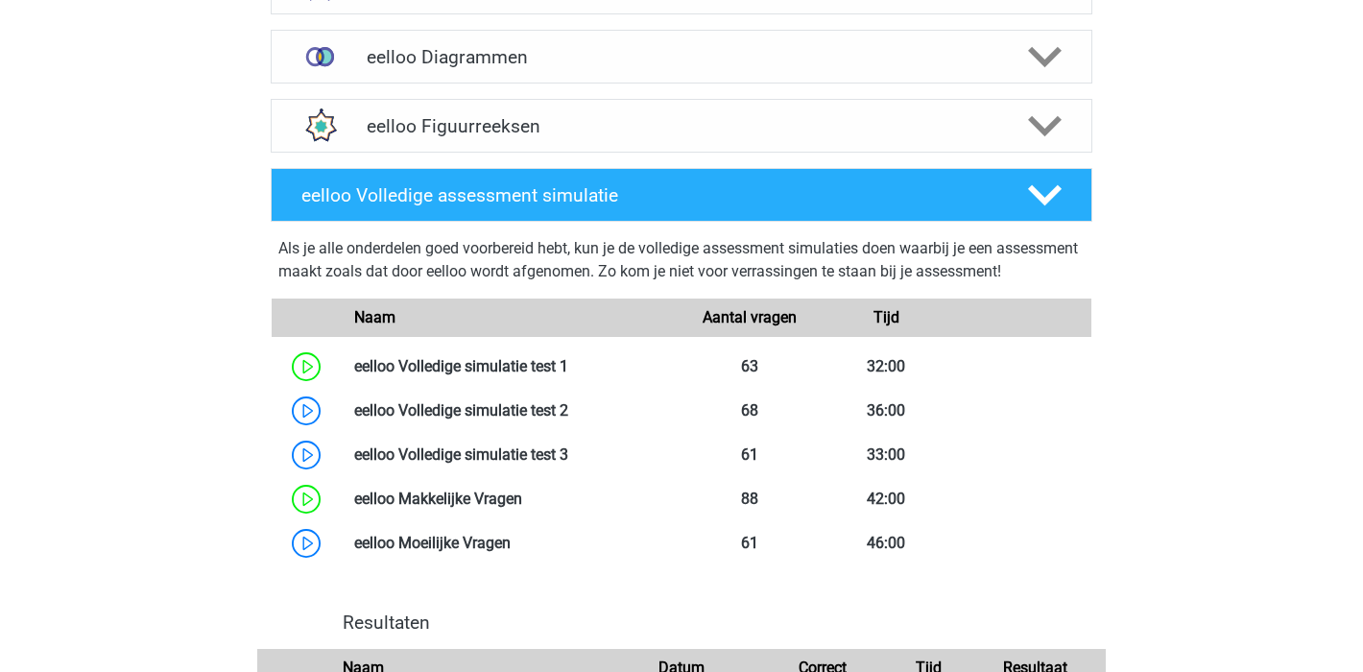
scroll to position [1027, 0]
